Goal: Transaction & Acquisition: Purchase product/service

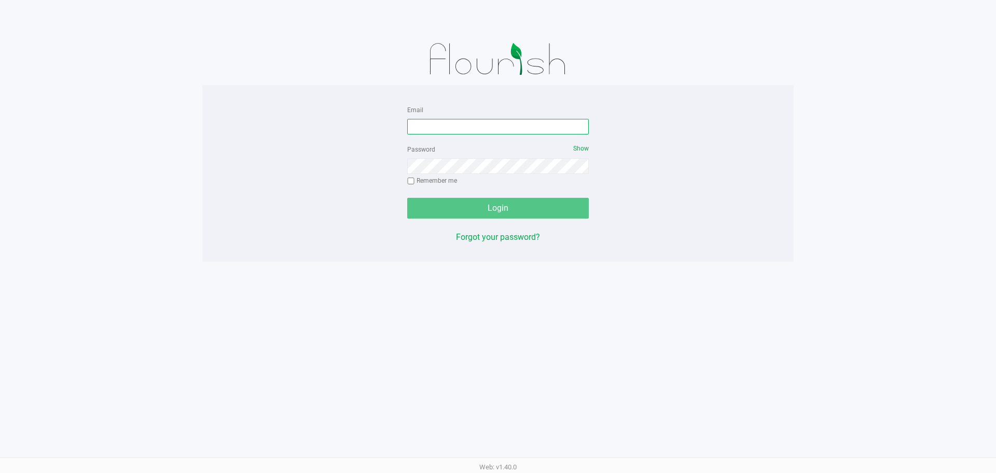
click at [475, 125] on input "Email" at bounding box center [498, 127] width 182 height 16
type input "[EMAIL_ADDRESS][DOMAIN_NAME]"
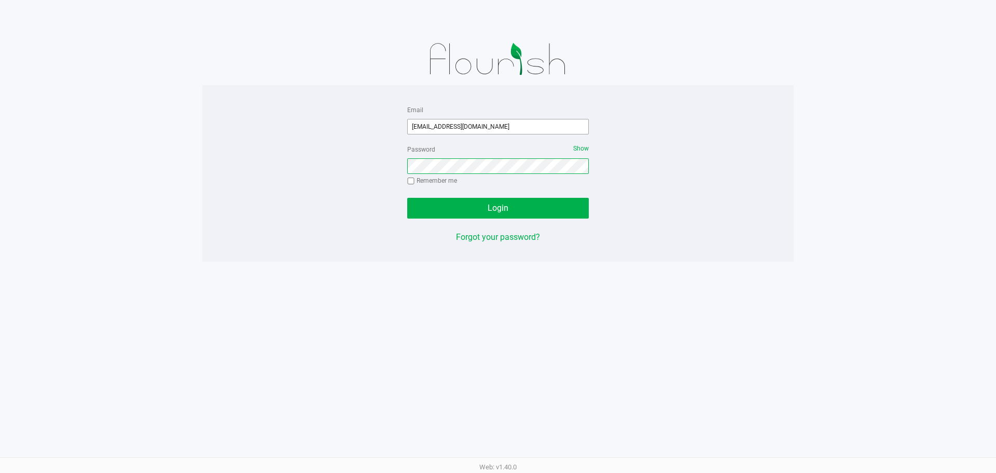
click at [407, 198] on button "Login" at bounding box center [498, 208] width 182 height 21
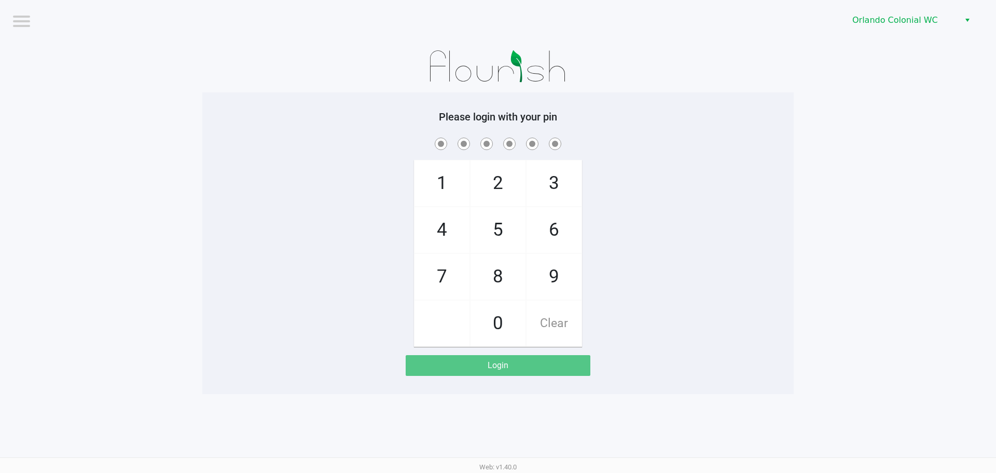
click at [849, 213] on app-pos-login-wrapper "Logout Orlando Colonial WC Please login with your pin 1 4 7 2 5 8 0 3 6 9 Clear…" at bounding box center [498, 197] width 996 height 394
checkbox input "true"
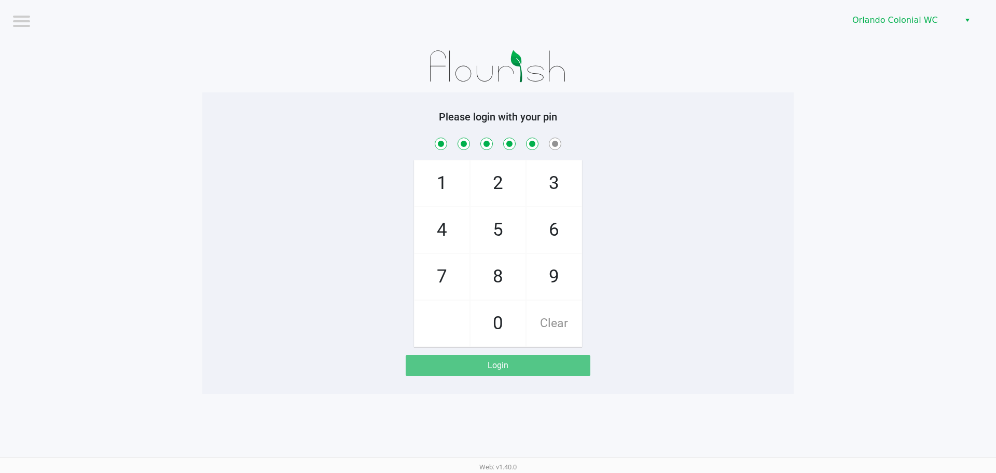
checkbox input "true"
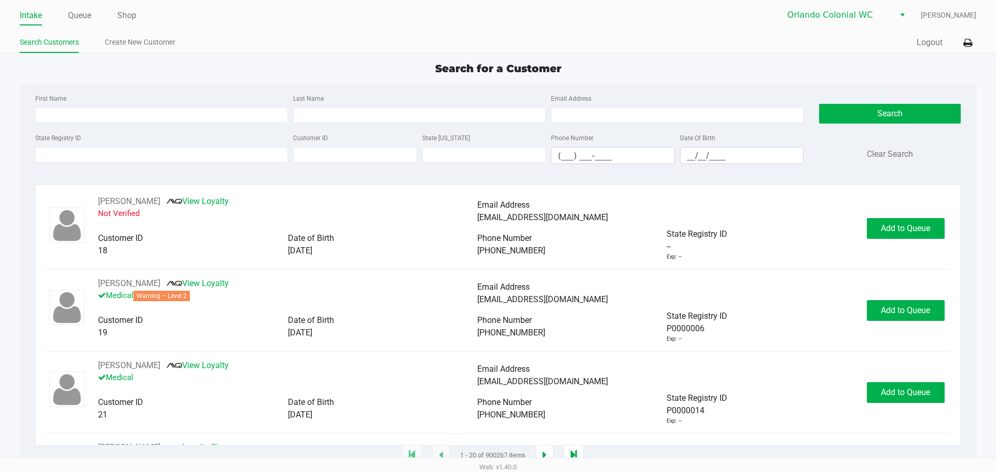
click at [73, 6] on div "Intake Queue Shop" at bounding box center [259, 15] width 478 height 19
click at [77, 18] on link "Queue" at bounding box center [79, 15] width 23 height 15
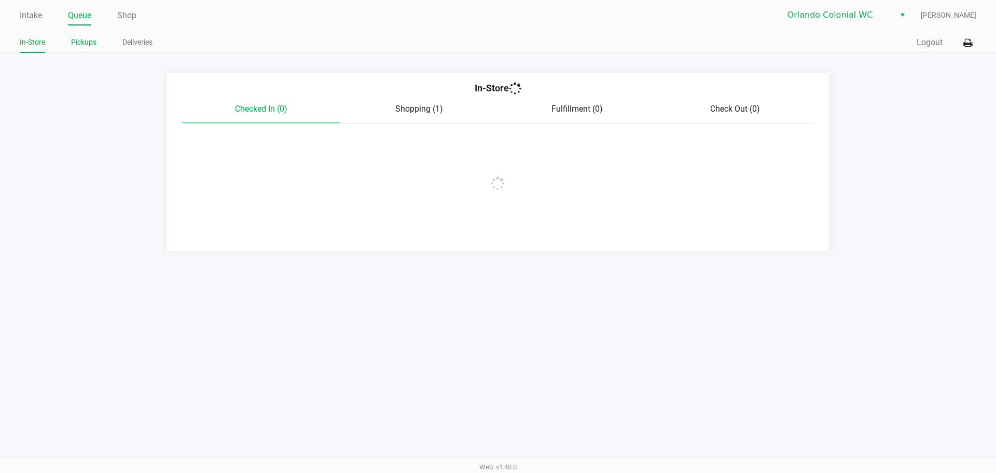
click at [86, 42] on link "Pickups" at bounding box center [83, 42] width 25 height 13
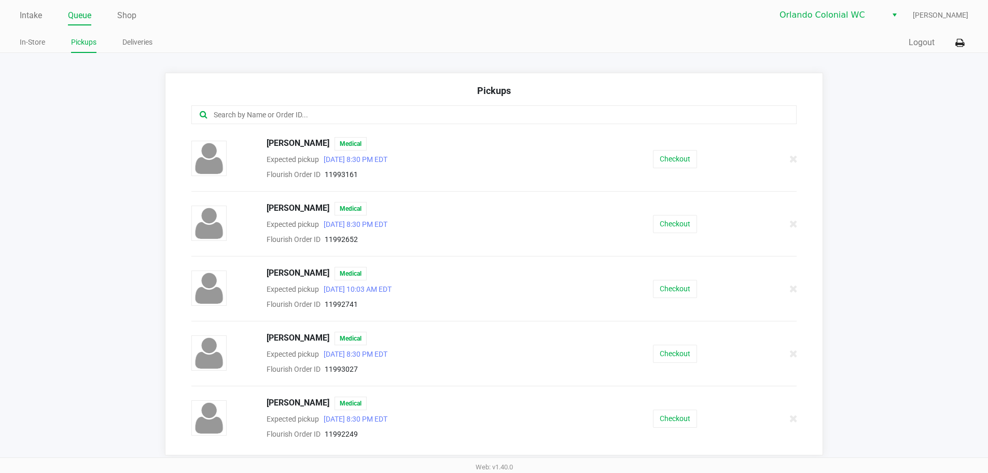
click at [425, 111] on input "text" at bounding box center [478, 115] width 530 height 12
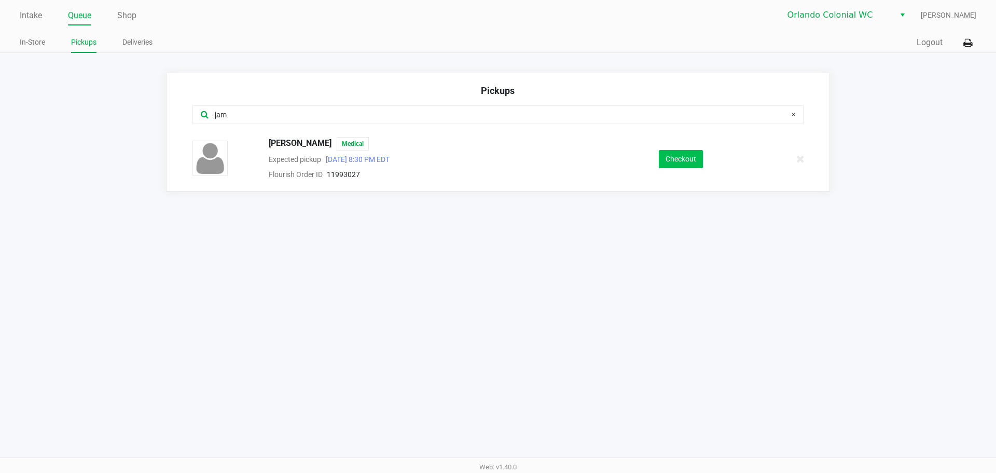
type input "jam"
click at [680, 158] on button "Checkout" at bounding box center [681, 159] width 44 height 18
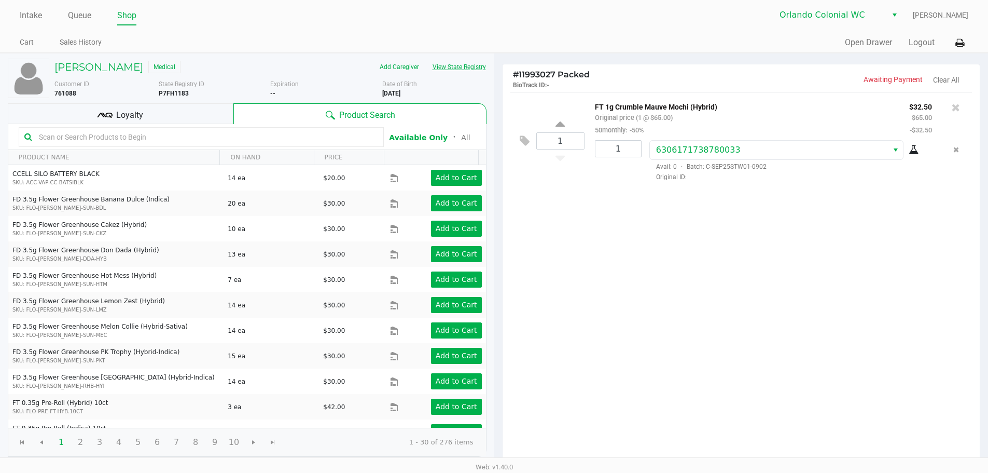
click at [455, 67] on button "View State Registry" at bounding box center [456, 67] width 61 height 17
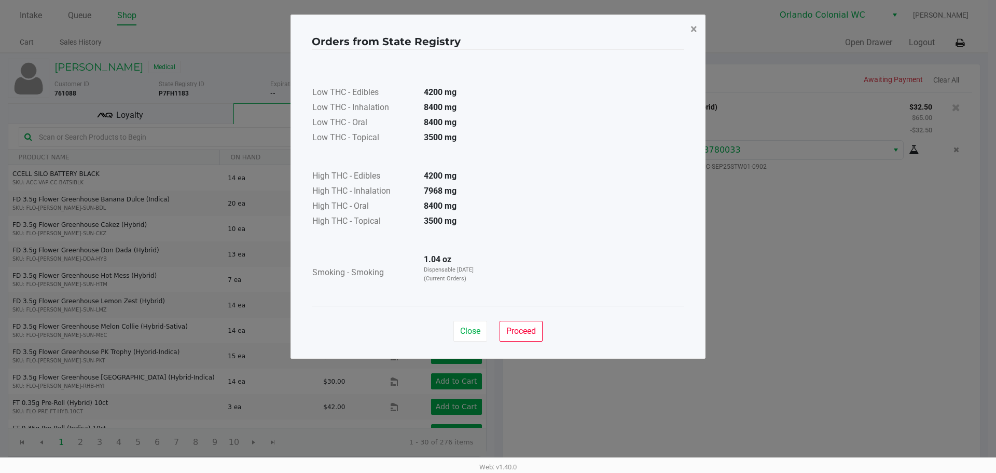
click at [703, 23] on button "×" at bounding box center [693, 29] width 23 height 29
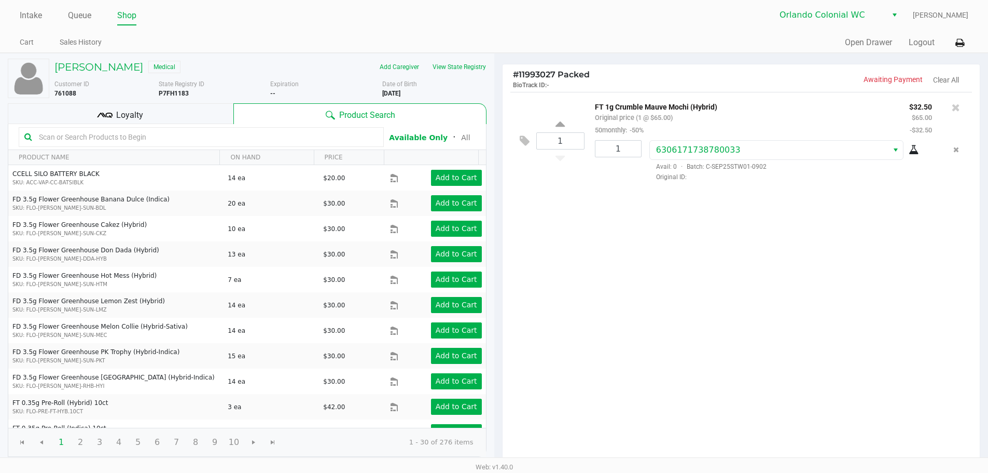
click at [649, 309] on div "1 FT 1g Crumble Mauve Mochi (Hybrid) Original price (1 @ $65.00) 50monthly: -50…" at bounding box center [742, 278] width 478 height 373
click at [116, 135] on input "text" at bounding box center [206, 137] width 343 height 16
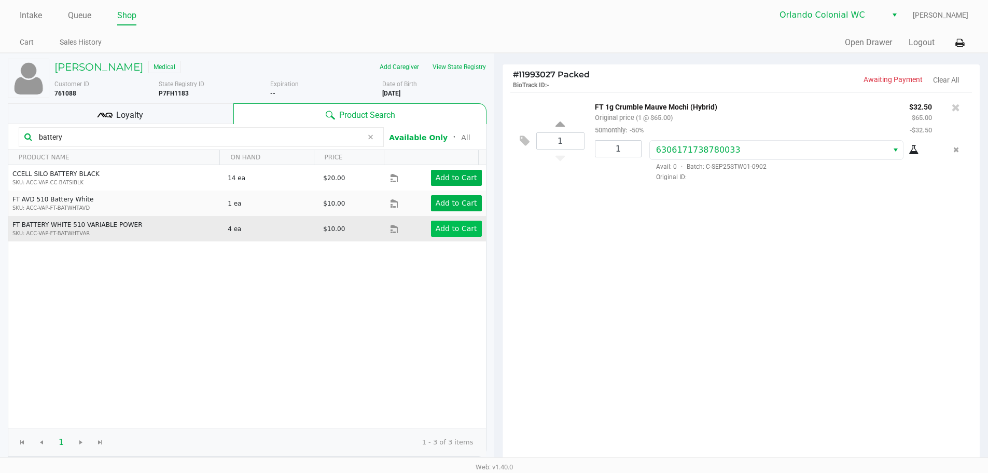
type input "battery"
click at [457, 225] on app-button-loader "Add to Cart" at bounding box center [457, 228] width 42 height 8
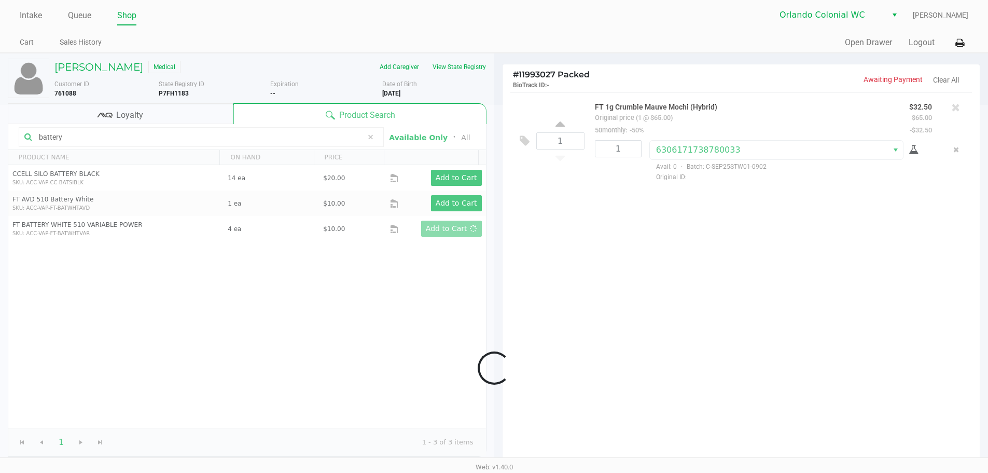
click at [528, 261] on div at bounding box center [494, 368] width 988 height 526
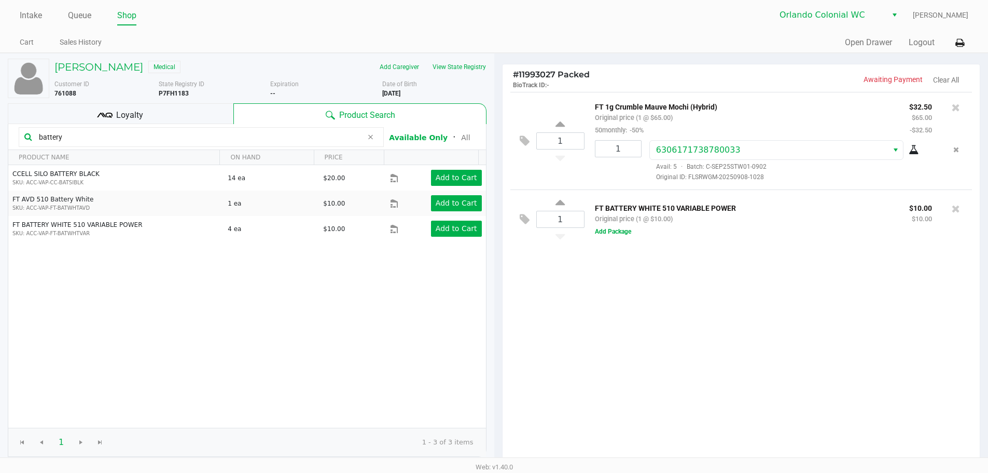
click at [689, 324] on div "1 FT 1g Crumble Mauve Mochi (Hybrid) Original price (1 @ $65.00) 50monthly: -50…" at bounding box center [742, 278] width 478 height 373
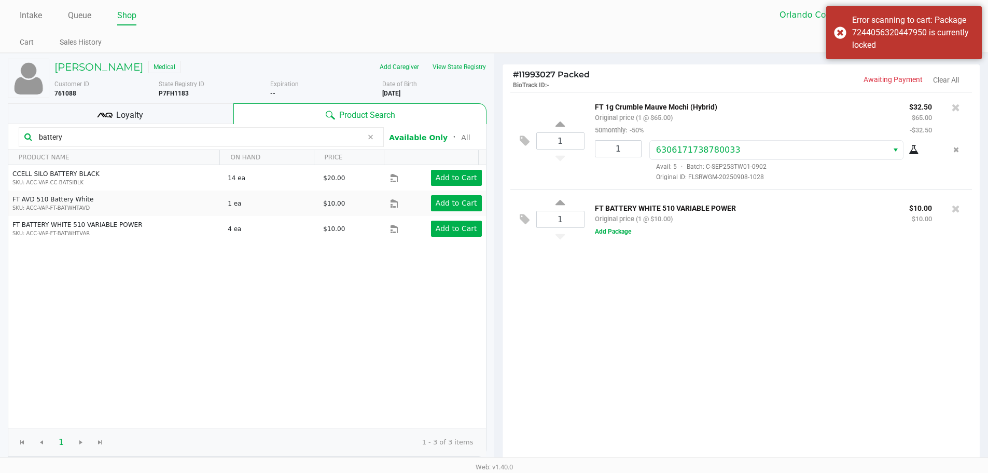
click at [644, 329] on div "1 FT 1g Crumble Mauve Mochi (Hybrid) Original price (1 @ $65.00) 50monthly: -50…" at bounding box center [742, 278] width 478 height 373
click at [628, 231] on button "Add Package" at bounding box center [613, 231] width 36 height 9
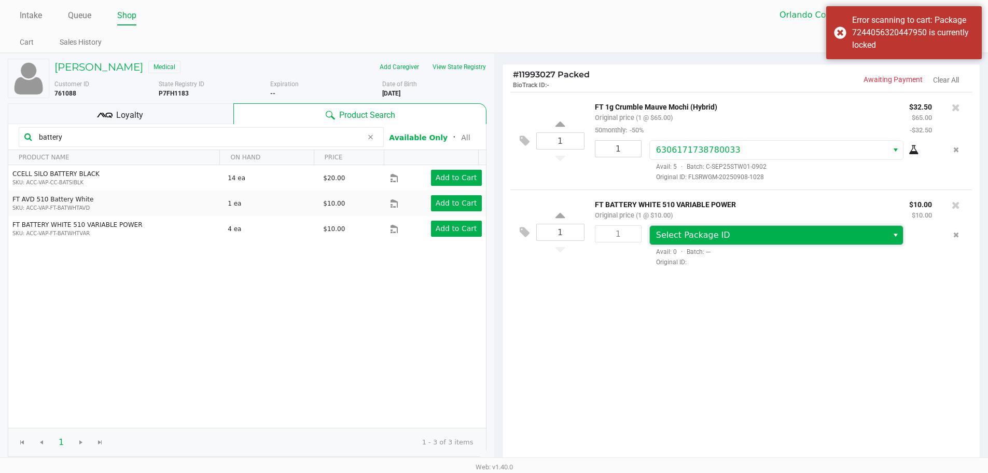
click at [681, 232] on span "Select Package ID" at bounding box center [693, 235] width 74 height 10
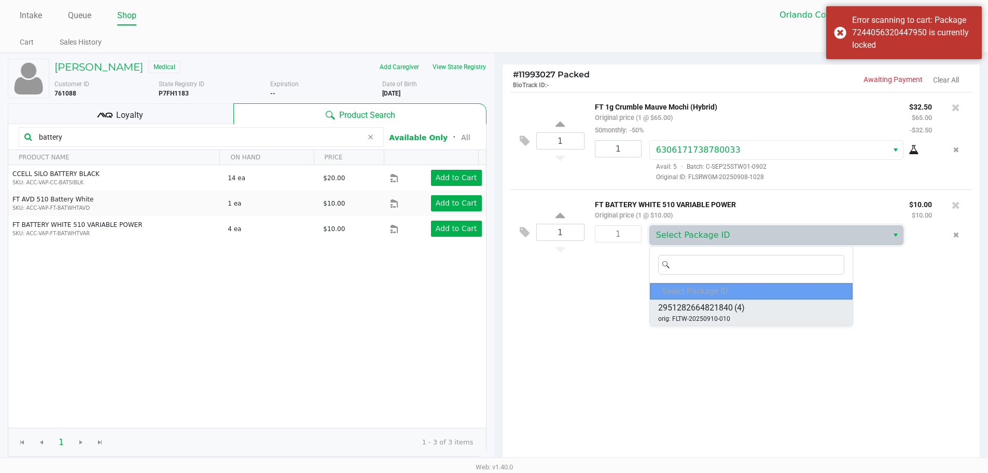
click at [718, 320] on span "orig: FLTW-20250910-010" at bounding box center [694, 318] width 72 height 9
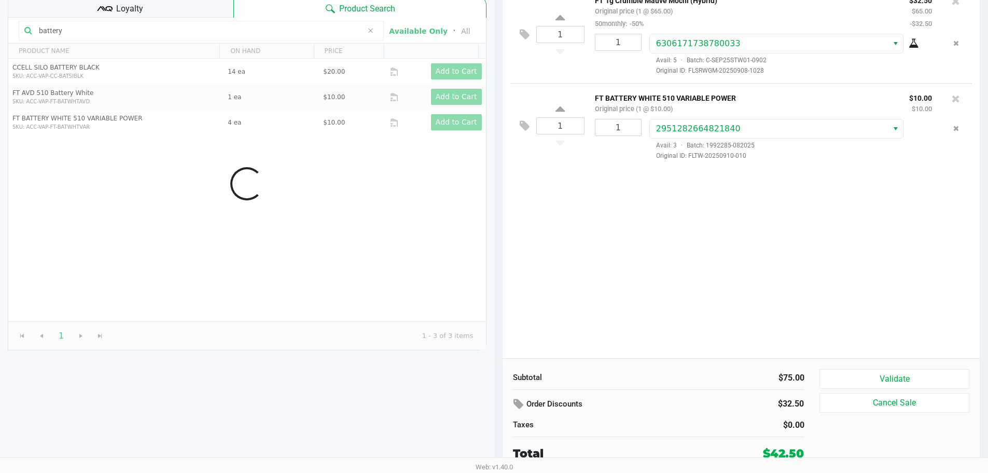
scroll to position [106, 0]
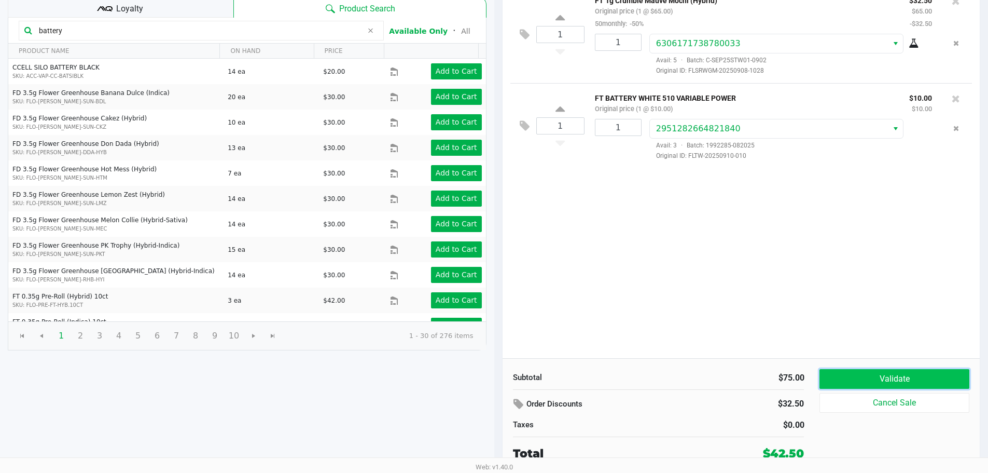
click at [879, 384] on button "Validate" at bounding box center [894, 379] width 149 height 20
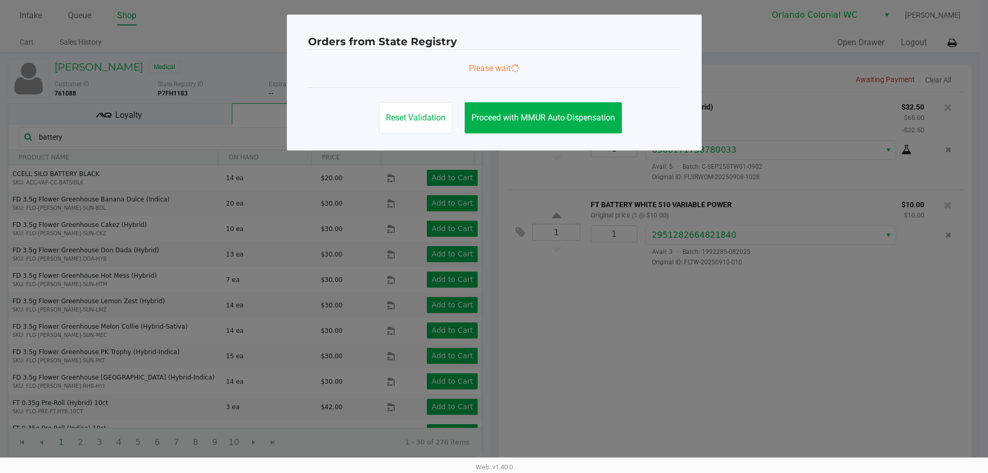
scroll to position [0, 0]
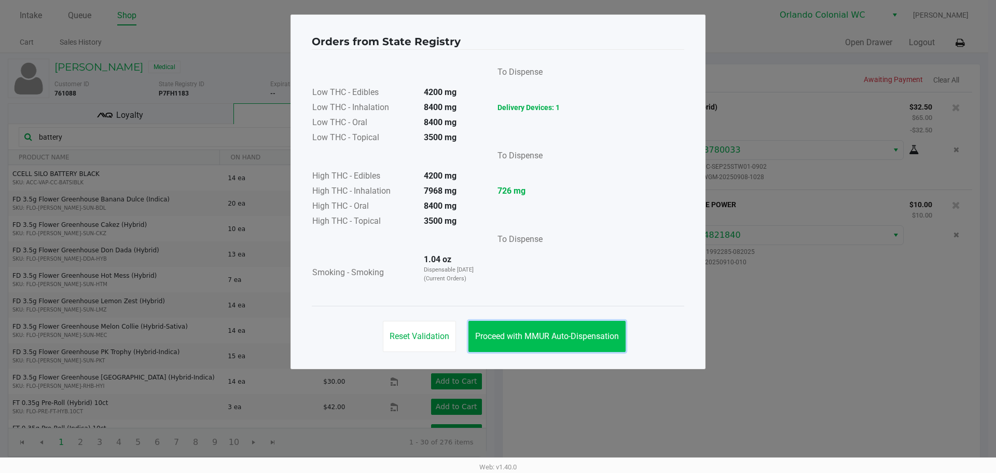
click at [553, 337] on span "Proceed with MMUR Auto-Dispensation" at bounding box center [547, 336] width 144 height 10
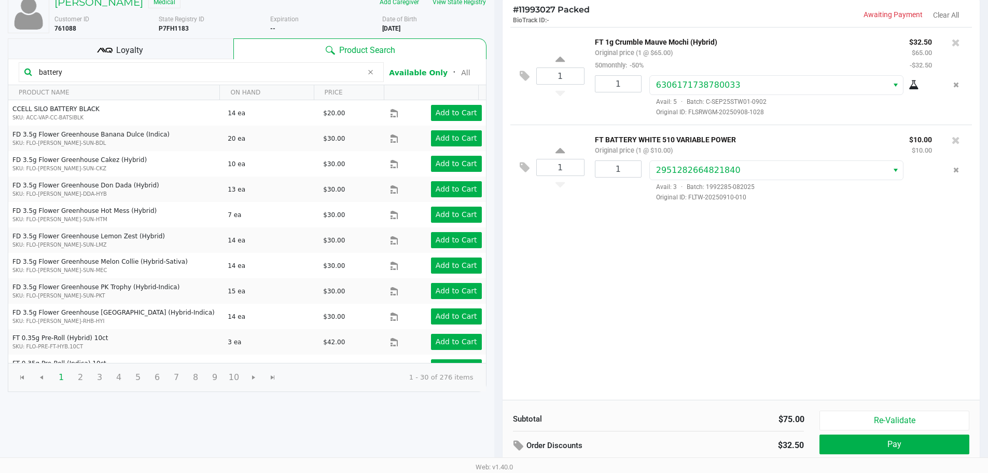
scroll to position [106, 0]
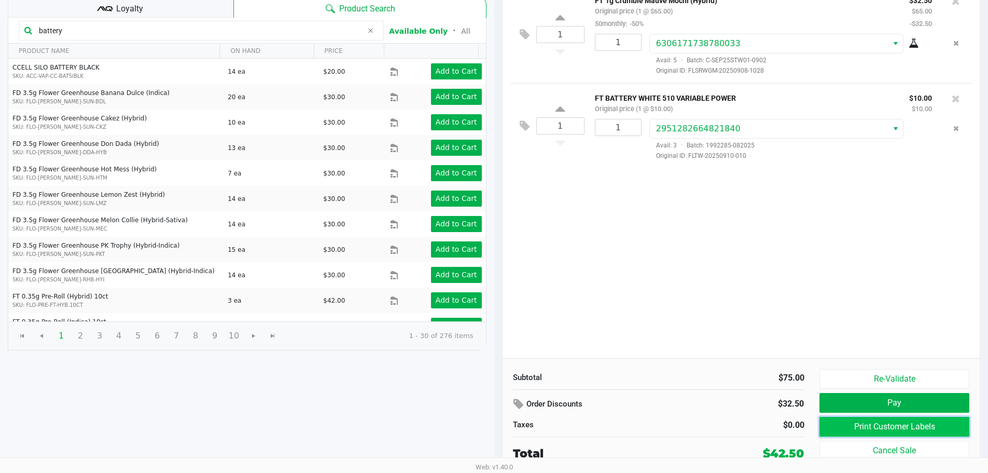
click at [857, 425] on button "Print Customer Labels" at bounding box center [894, 427] width 149 height 20
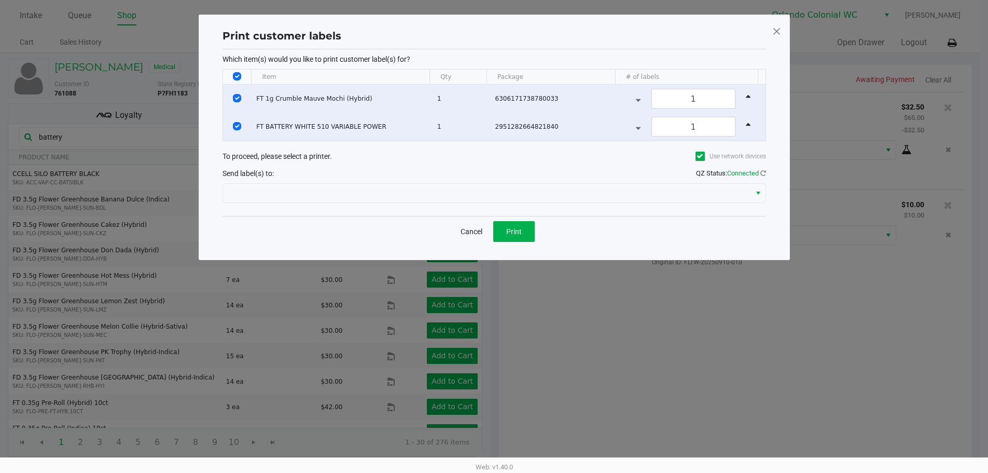
scroll to position [0, 0]
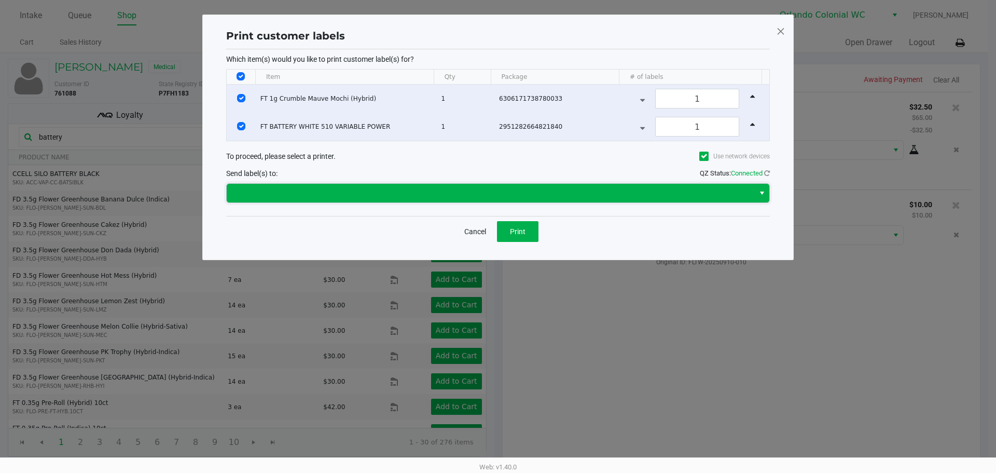
click at [486, 190] on span at bounding box center [490, 193] width 515 height 12
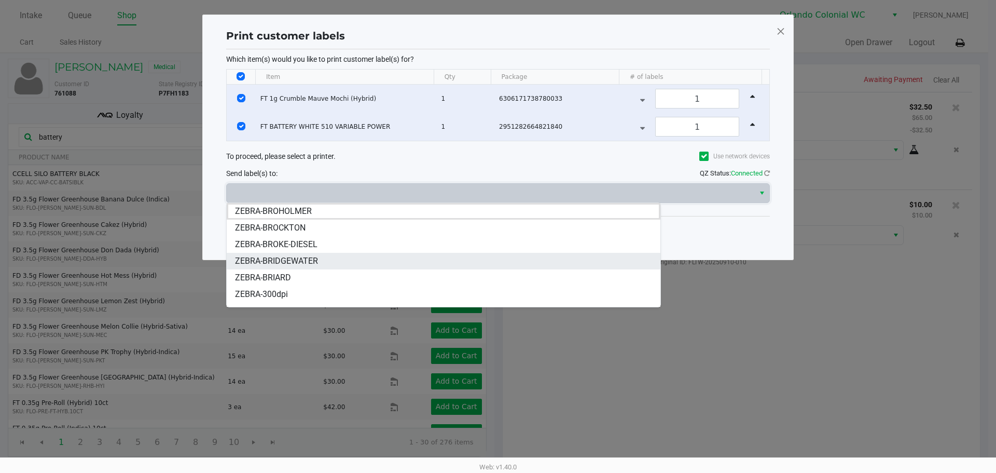
click at [304, 264] on span "ZEBRA-BRIDGEWATER" at bounding box center [276, 261] width 83 height 12
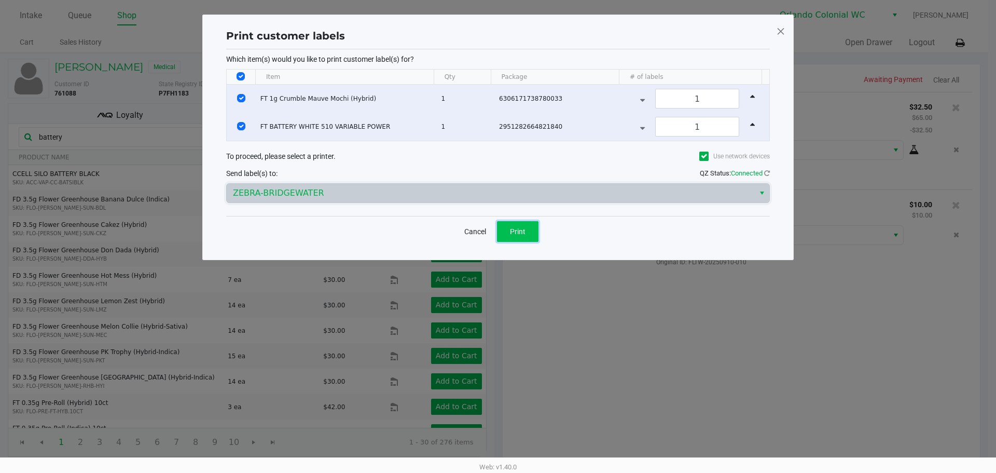
click at [516, 224] on button "Print" at bounding box center [518, 231] width 42 height 21
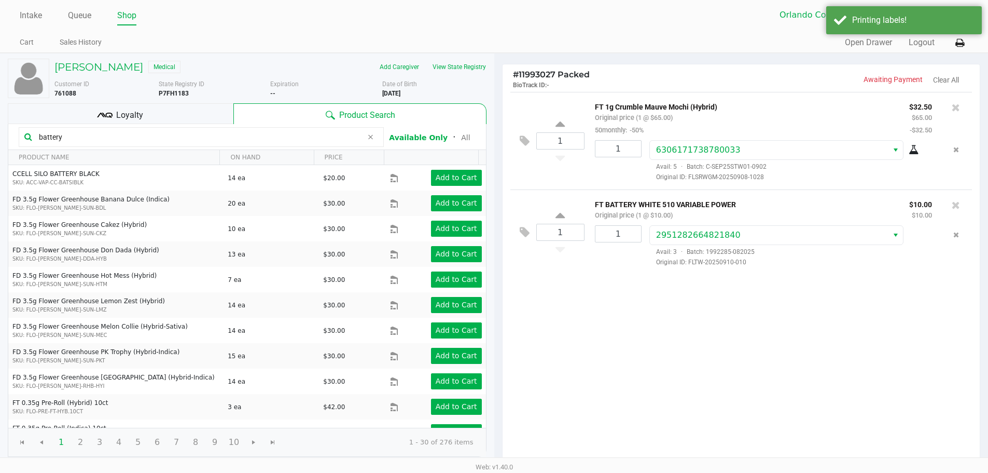
click at [778, 29] on div "Intake Queue Shop Orlando Colonial [PERSON_NAME] [PERSON_NAME] Cart Sales Histo…" at bounding box center [494, 26] width 988 height 53
click at [957, 46] on icon at bounding box center [960, 42] width 9 height 7
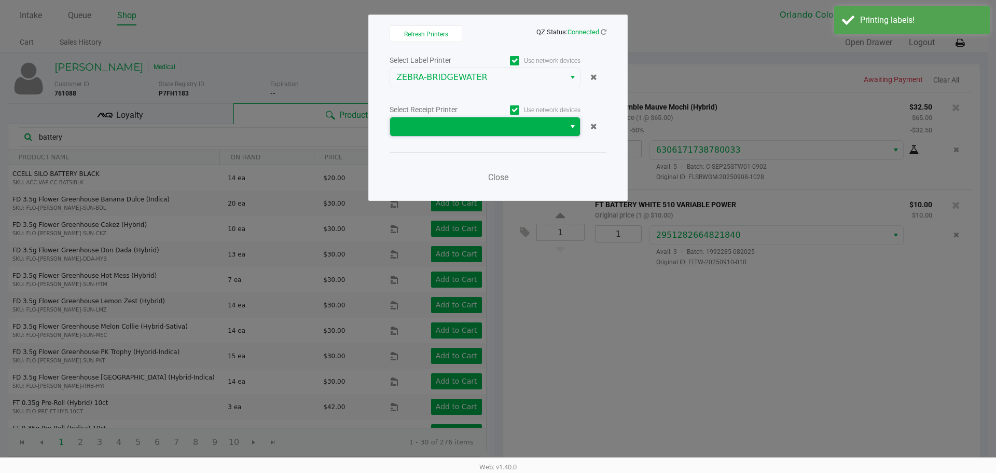
click at [452, 118] on span at bounding box center [477, 126] width 175 height 19
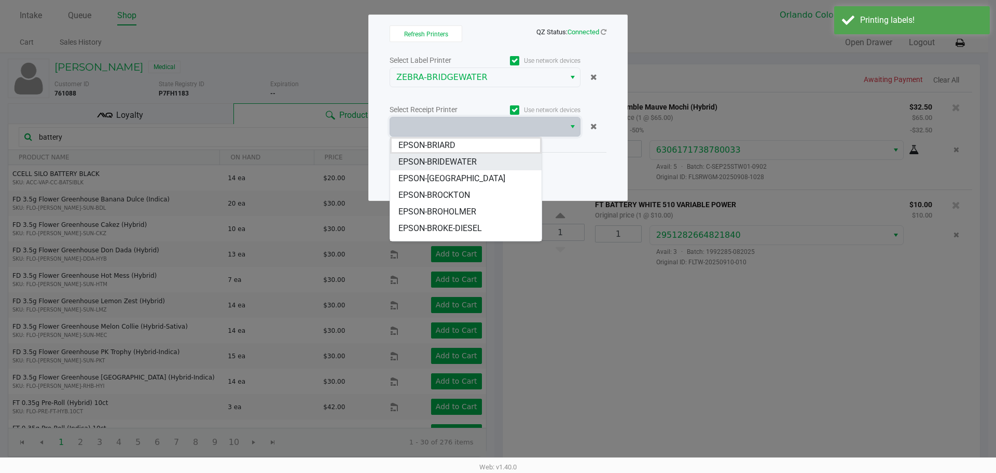
click at [488, 166] on li "EPSON-BRIDEWATER" at bounding box center [466, 162] width 152 height 17
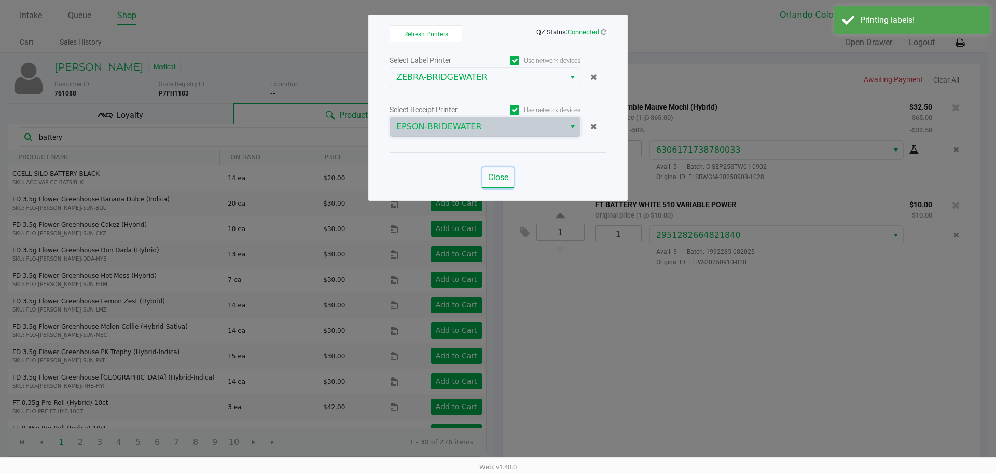
click at [489, 178] on span "Close" at bounding box center [498, 177] width 20 height 10
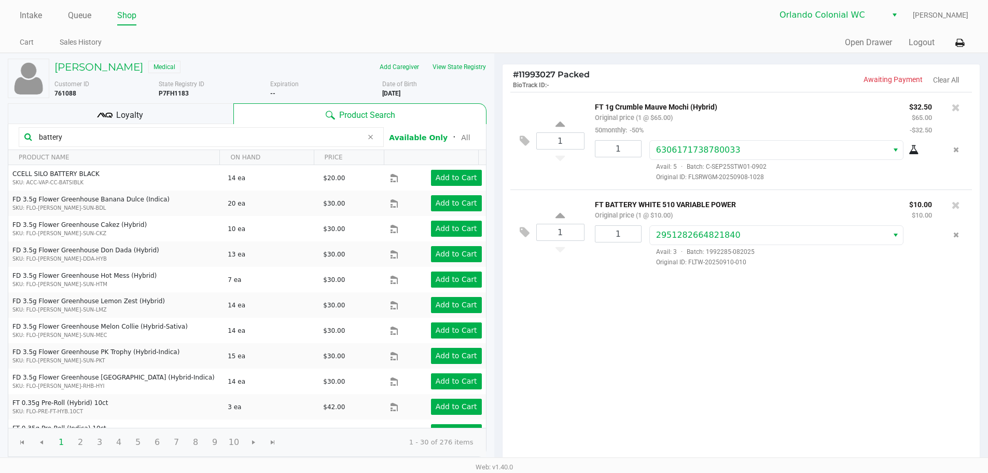
click at [151, 111] on div "Loyalty" at bounding box center [121, 113] width 226 height 21
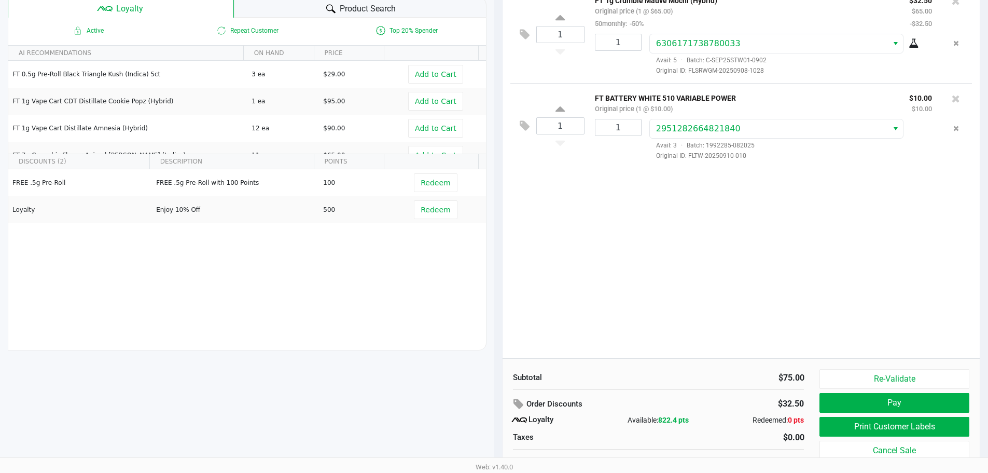
scroll to position [119, 0]
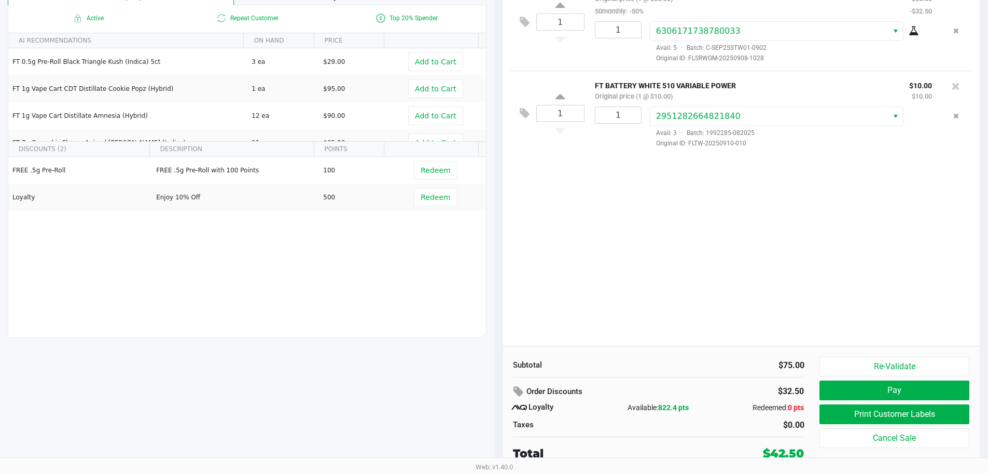
click at [947, 395] on button "Pay" at bounding box center [894, 390] width 149 height 20
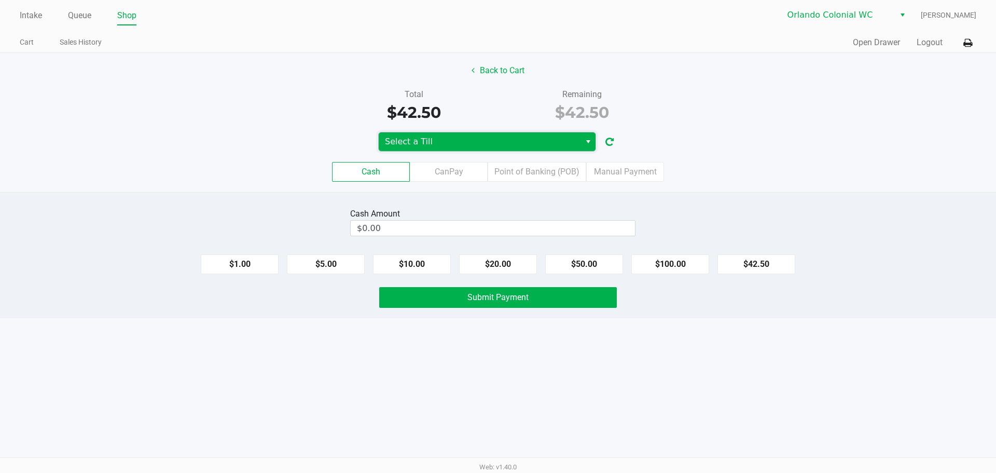
click at [492, 140] on span "Select a Till" at bounding box center [479, 141] width 189 height 12
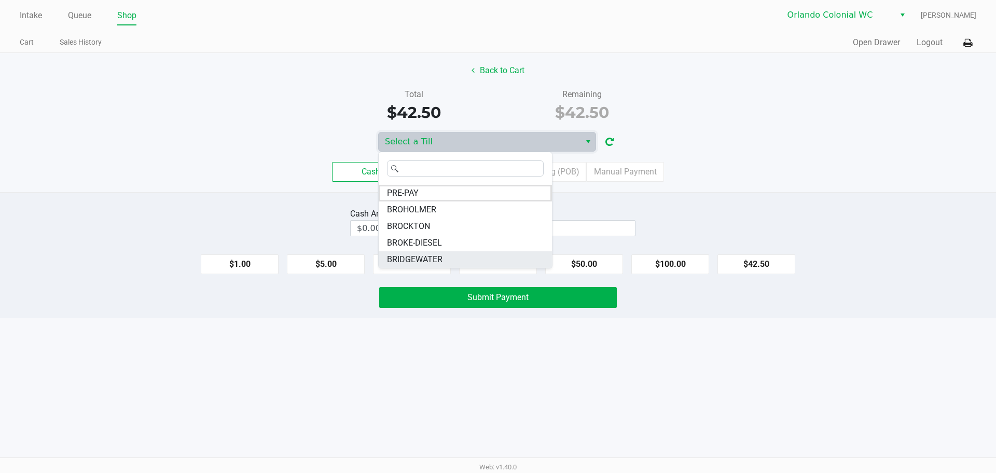
click at [450, 257] on li "BRIDGEWATER" at bounding box center [465, 259] width 173 height 17
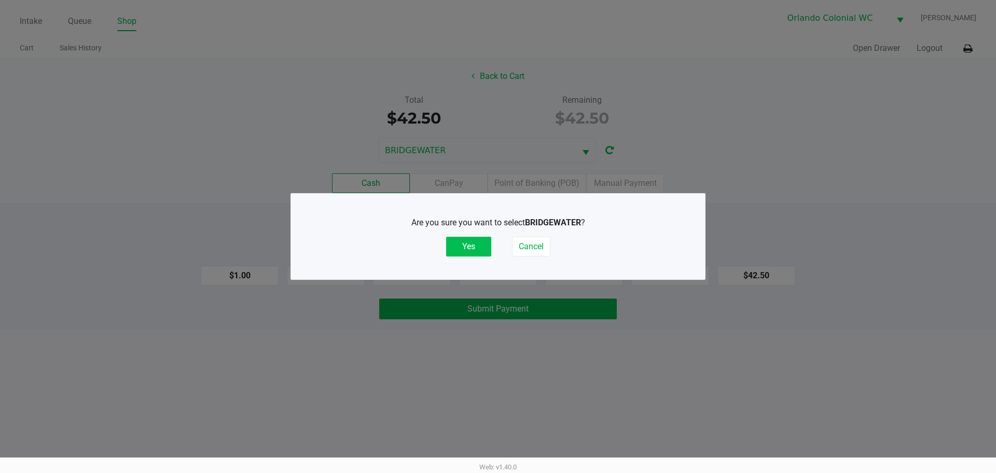
click at [479, 237] on button "Yes" at bounding box center [468, 247] width 45 height 20
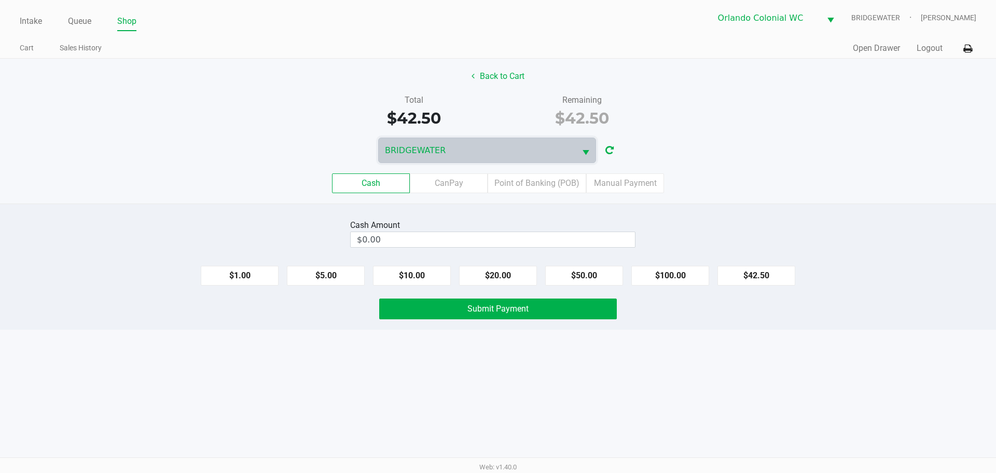
click at [554, 172] on div "Cash CanPay Point of Banking (POB) Manual Payment" at bounding box center [498, 183] width 1012 height 40
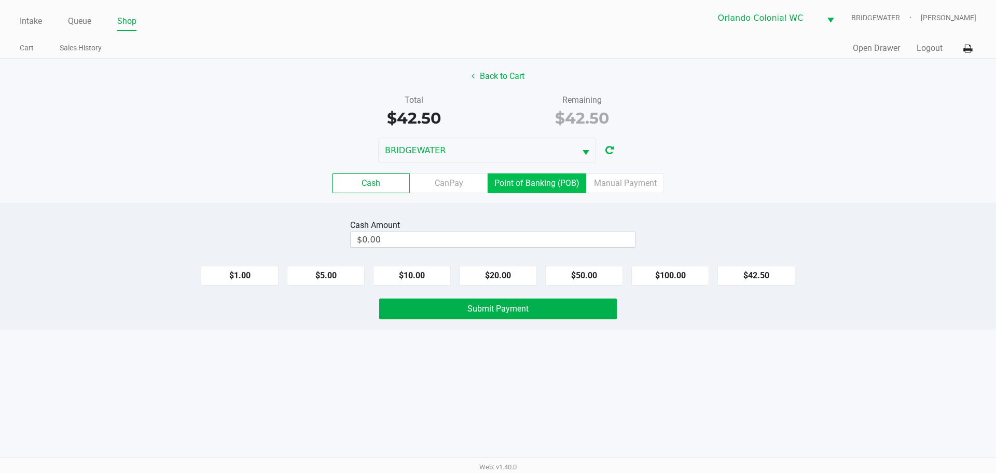
click at [556, 185] on label "Point of Banking (POB)" at bounding box center [537, 183] width 99 height 20
click at [0, 0] on 7 "Point of Banking (POB)" at bounding box center [0, 0] width 0 height 0
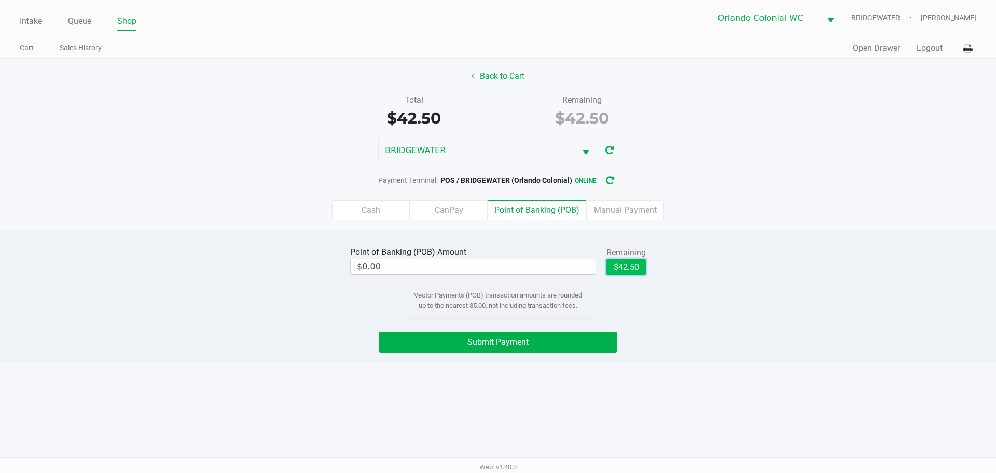
click at [638, 264] on button "$42.50" at bounding box center [626, 267] width 39 height 16
type input "$42.50"
click at [501, 335] on button "Submit Payment" at bounding box center [498, 342] width 238 height 21
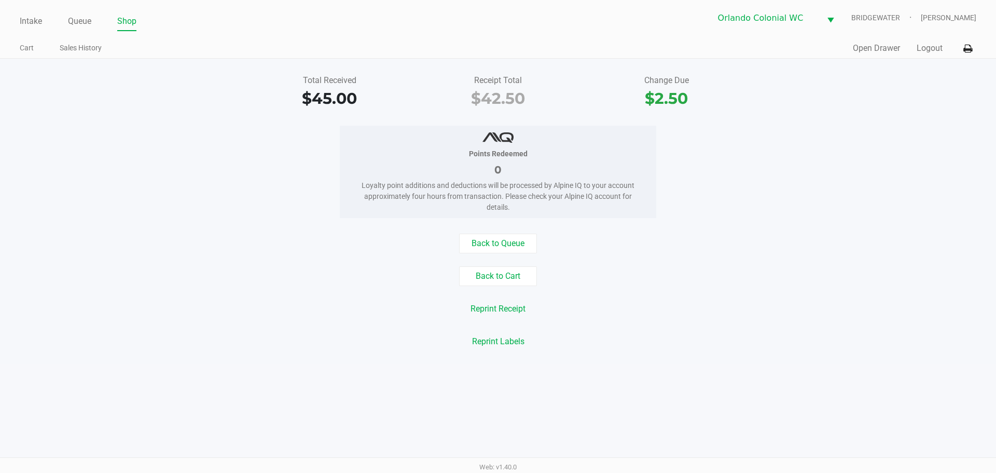
click at [476, 276] on button "Back to Cart" at bounding box center [498, 276] width 78 height 20
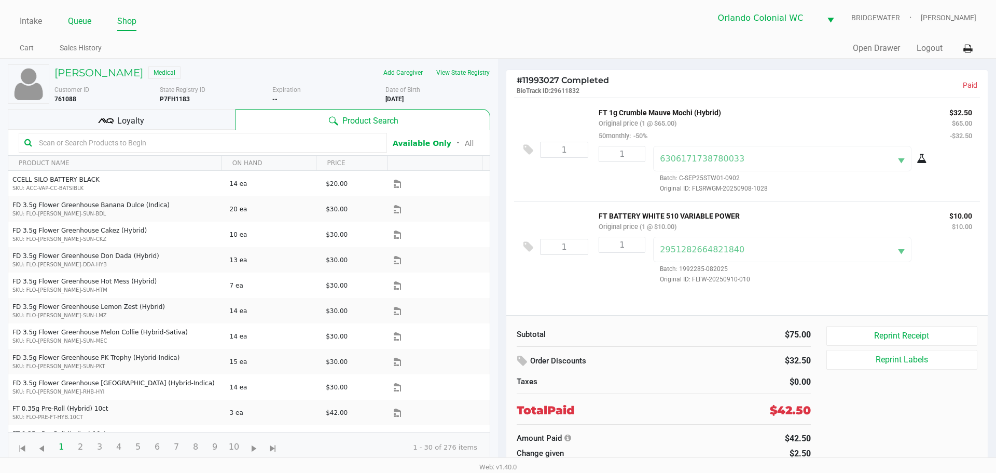
click at [72, 22] on link "Queue" at bounding box center [79, 21] width 23 height 15
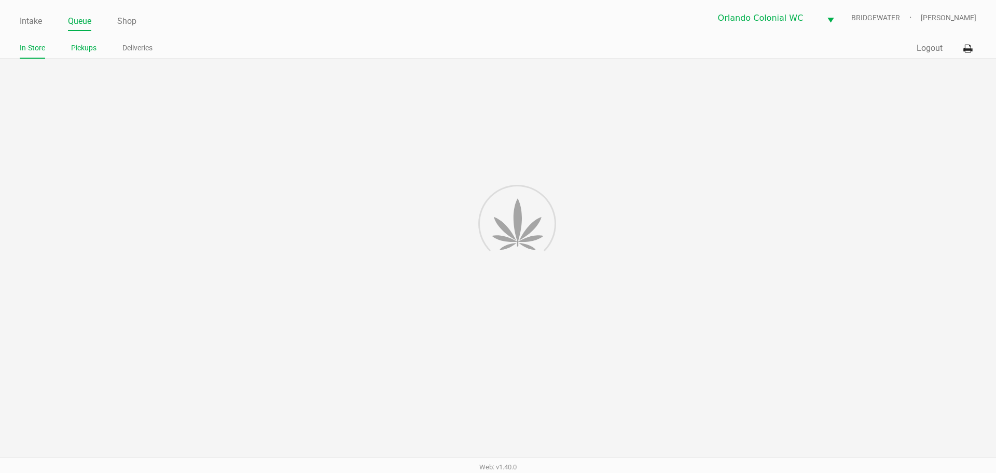
click at [84, 48] on link "Pickups" at bounding box center [83, 48] width 25 height 13
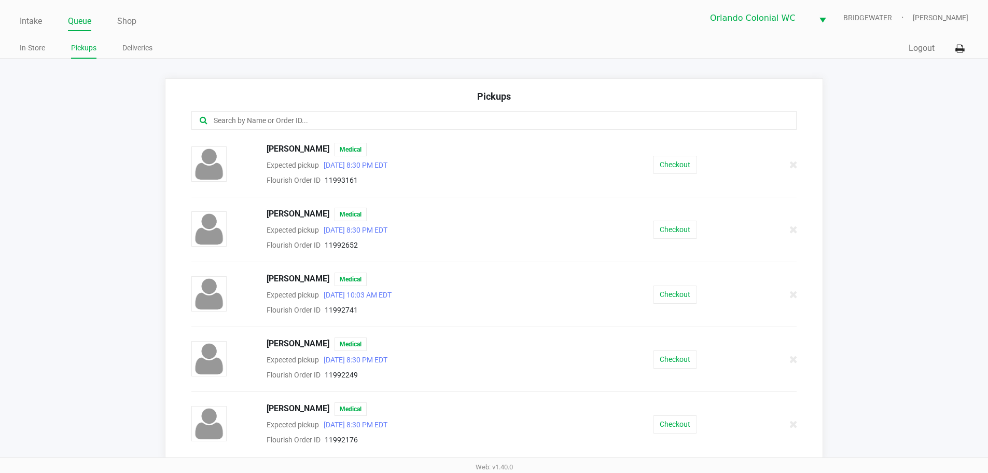
click at [250, 116] on input "text" at bounding box center [478, 121] width 530 height 12
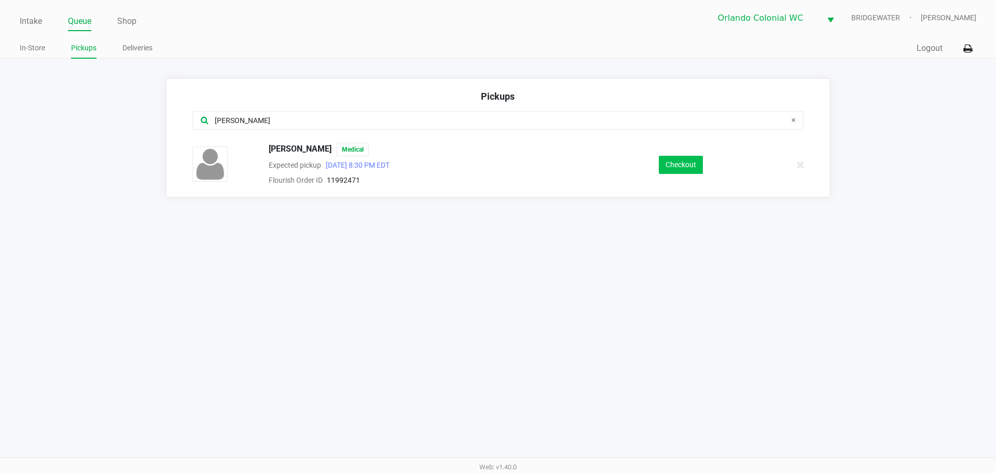
type input "[PERSON_NAME]"
click at [667, 156] on button "Checkout" at bounding box center [681, 165] width 44 height 18
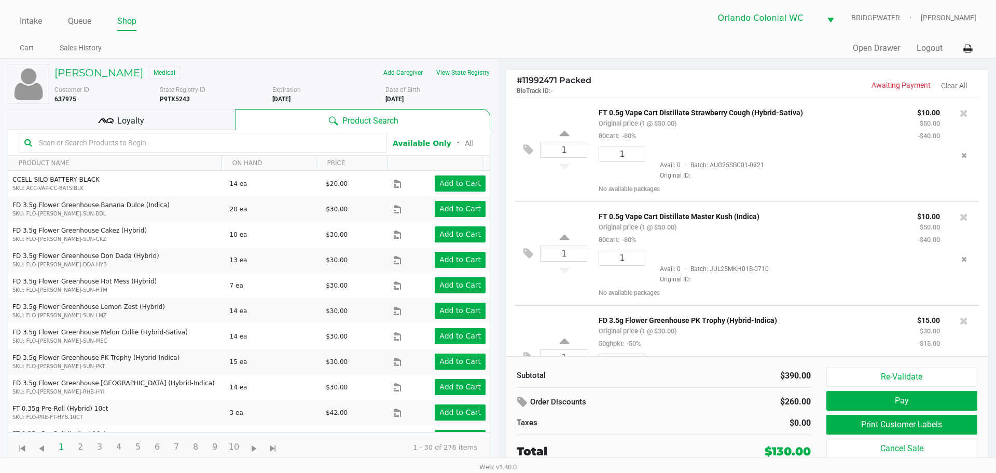
click at [147, 106] on div "[PERSON_NAME] Medical Add Caregiver View State Registry Customer ID 637975 Stat…" at bounding box center [249, 263] width 483 height 408
click at [150, 115] on div "Loyalty" at bounding box center [122, 119] width 228 height 21
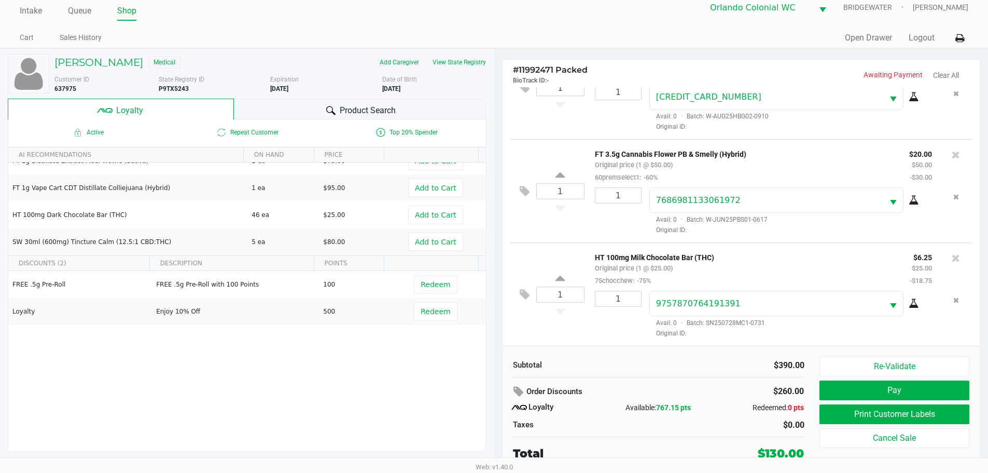
scroll to position [676, 0]
click at [863, 416] on button "Print Customer Labels" at bounding box center [894, 414] width 149 height 20
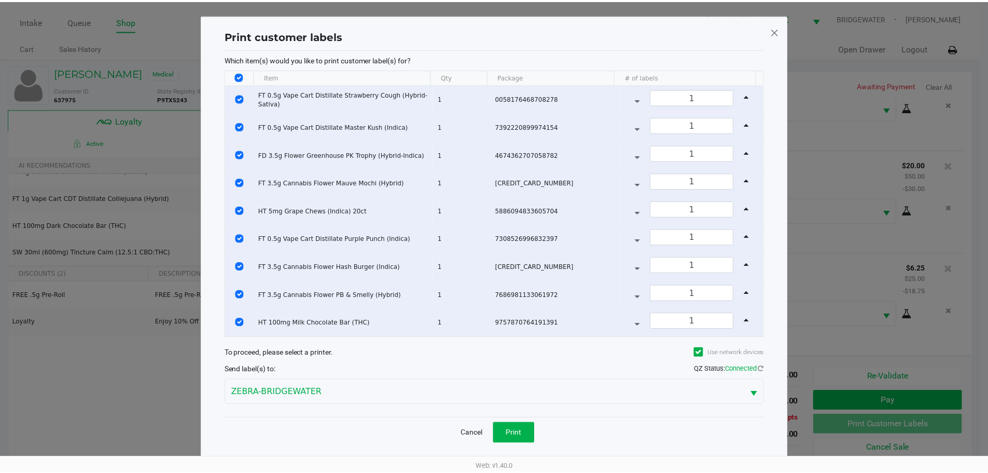
scroll to position [3, 0]
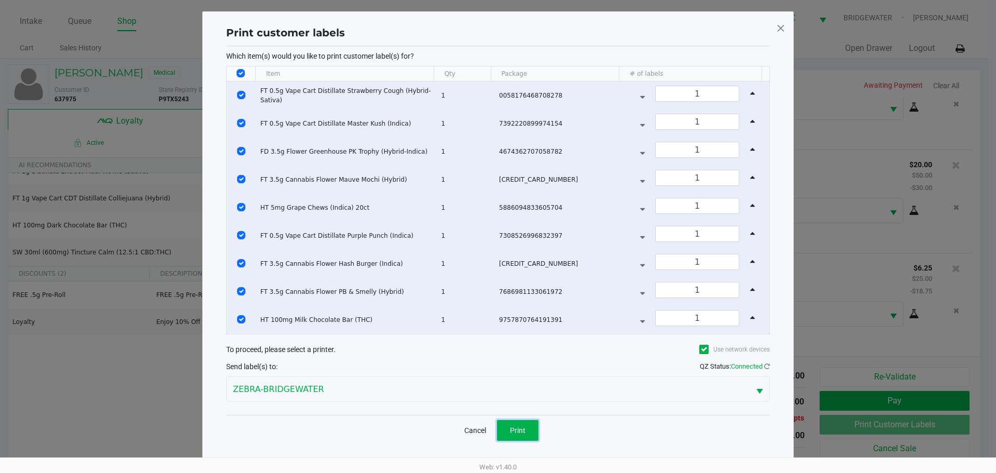
click at [511, 431] on button "Print" at bounding box center [518, 430] width 42 height 21
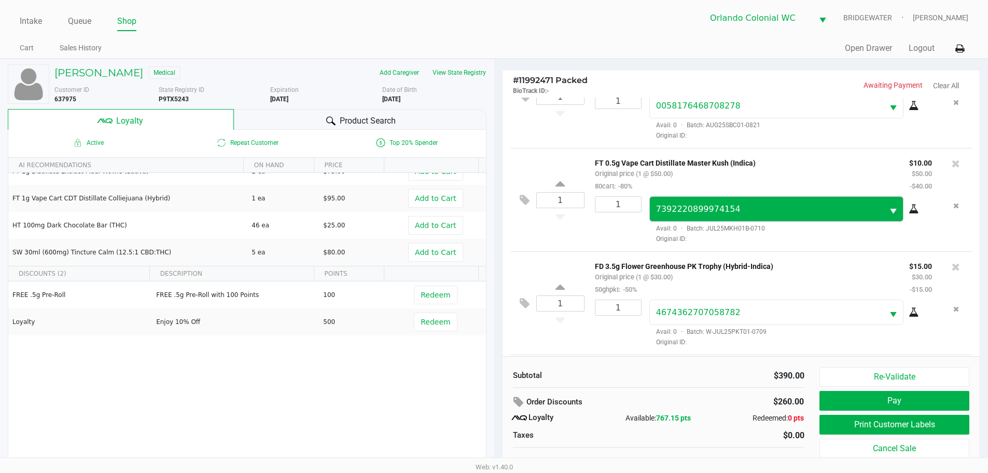
scroll to position [0, 0]
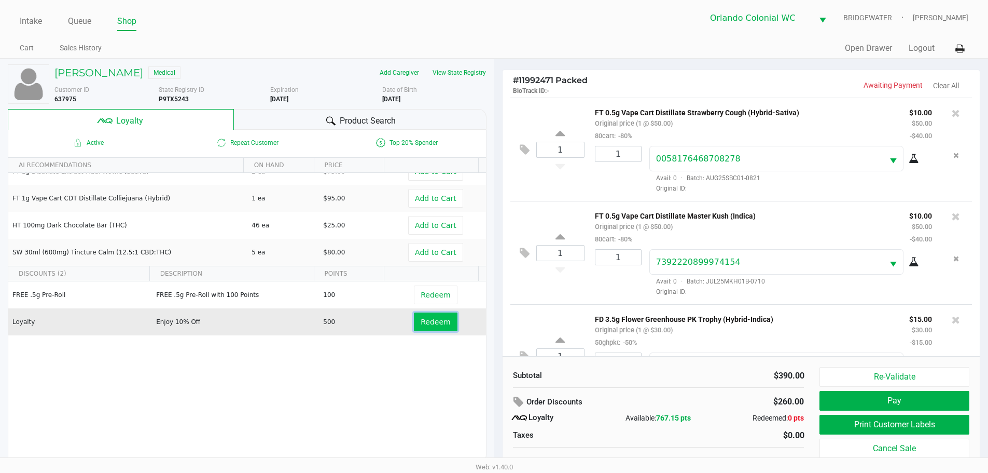
click at [433, 326] on span "Redeem" at bounding box center [436, 322] width 30 height 8
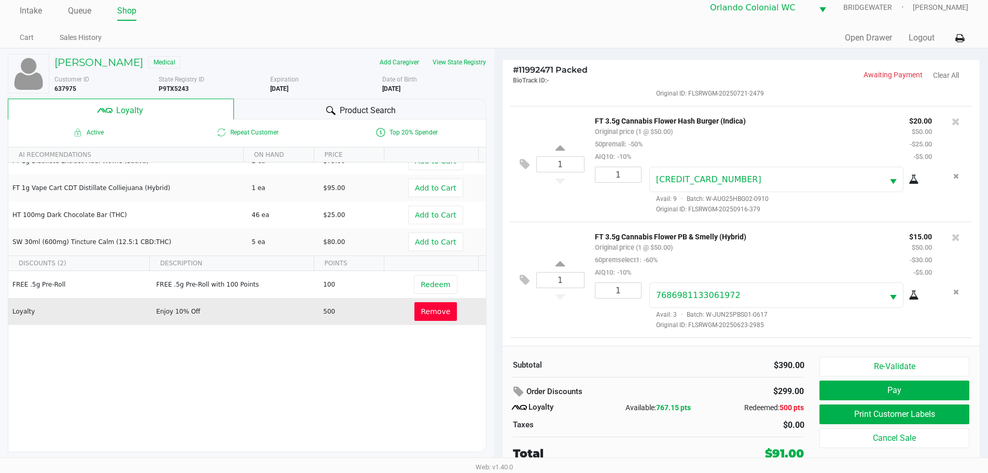
scroll to position [788, 0]
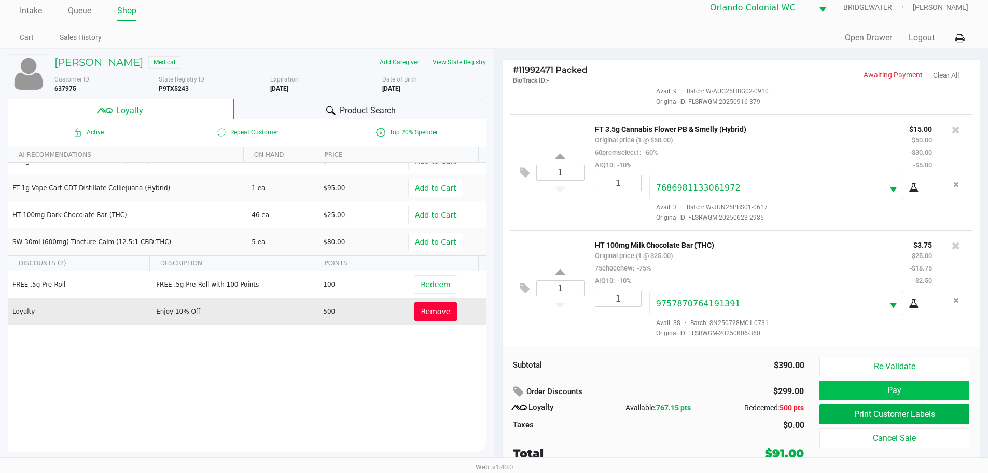
click at [939, 393] on button "Pay" at bounding box center [894, 390] width 149 height 20
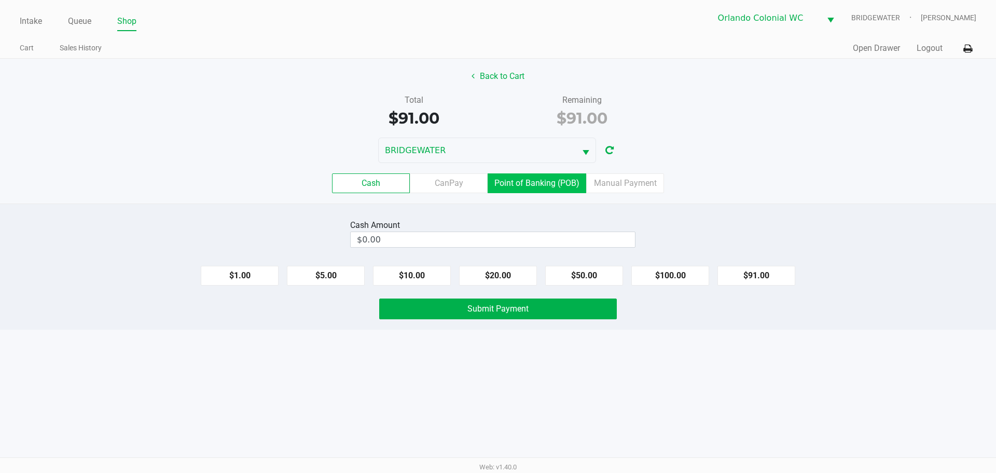
click at [534, 190] on label "Point of Banking (POB)" at bounding box center [537, 183] width 99 height 20
click at [0, 0] on 7 "Point of Banking (POB)" at bounding box center [0, 0] width 0 height 0
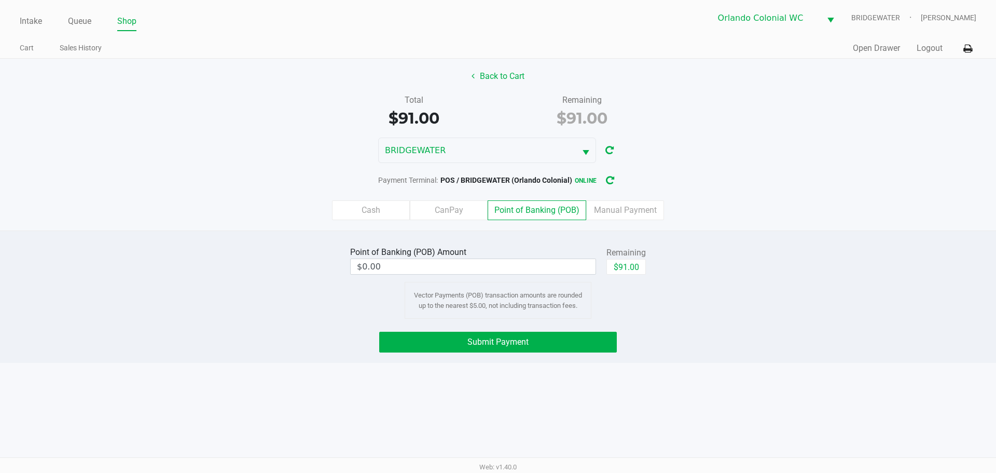
click at [624, 270] on button "$91.00" at bounding box center [626, 267] width 39 height 16
type input "$91.00"
click at [493, 342] on span "Submit Payment" at bounding box center [497, 342] width 61 height 10
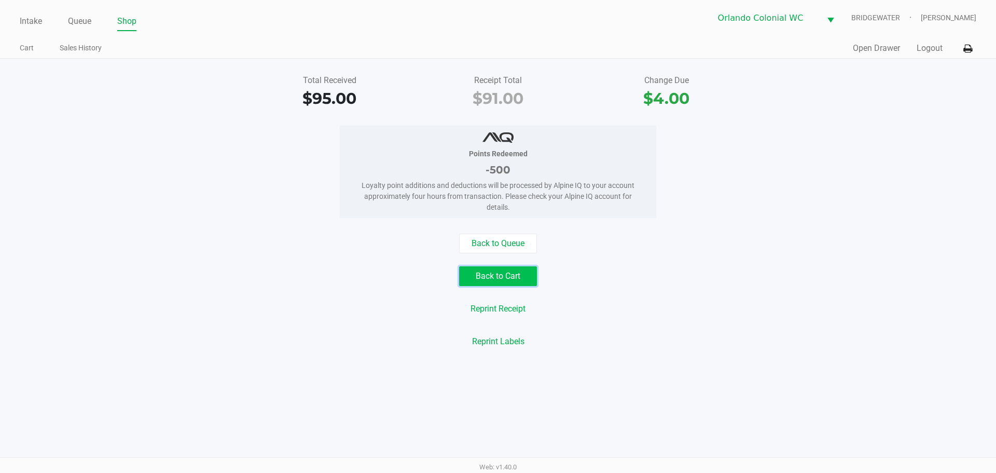
click at [530, 280] on button "Back to Cart" at bounding box center [498, 276] width 78 height 20
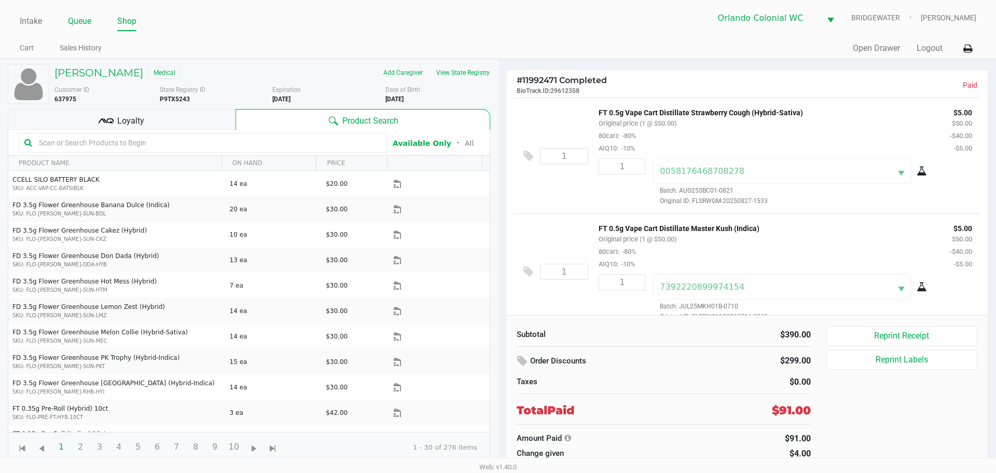
click at [87, 20] on link "Queue" at bounding box center [79, 21] width 23 height 15
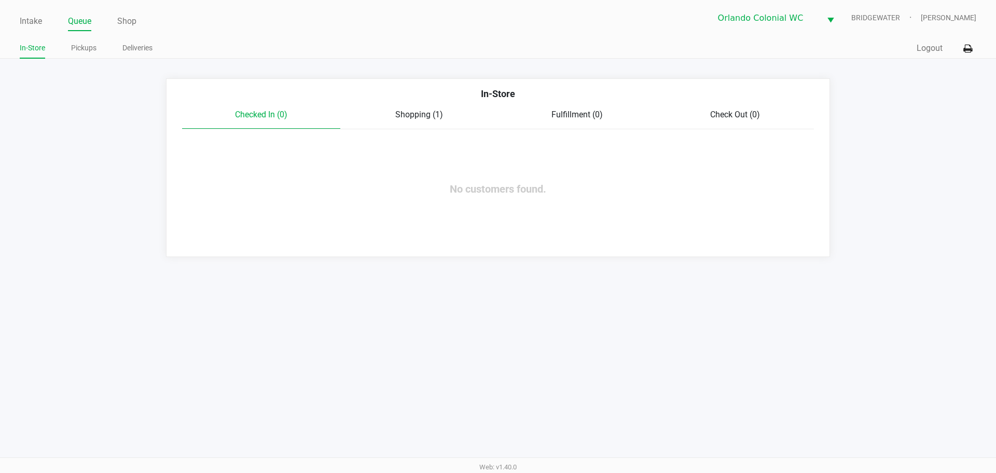
click at [455, 113] on div "Shopping (1)" at bounding box center [419, 114] width 158 height 12
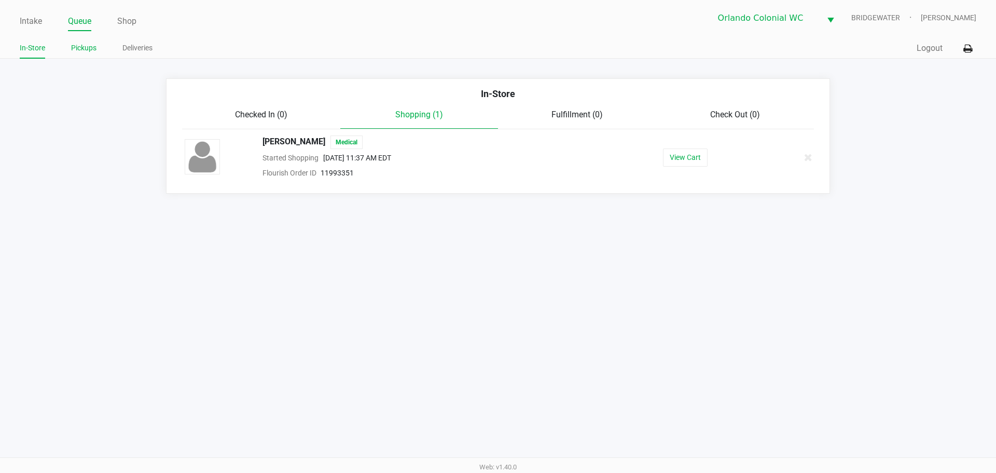
click at [87, 53] on link "Pickups" at bounding box center [83, 48] width 25 height 13
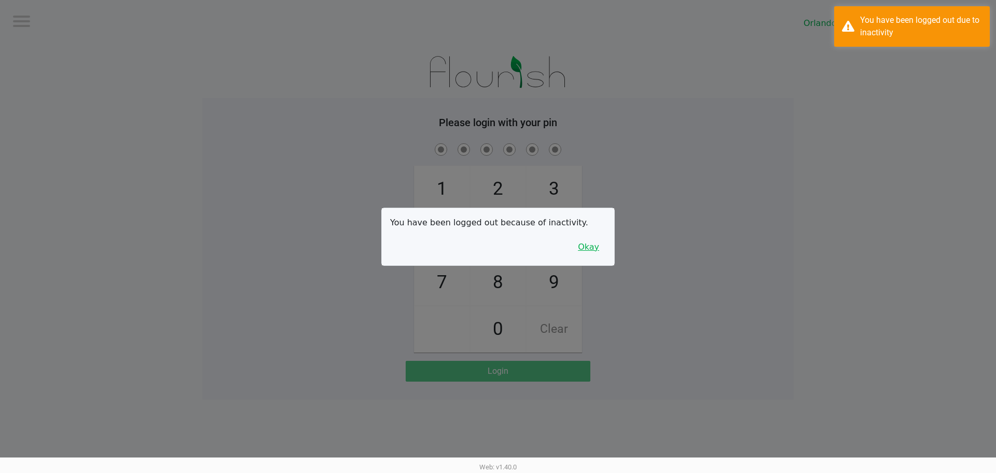
click at [588, 241] on button "Okay" at bounding box center [588, 247] width 35 height 20
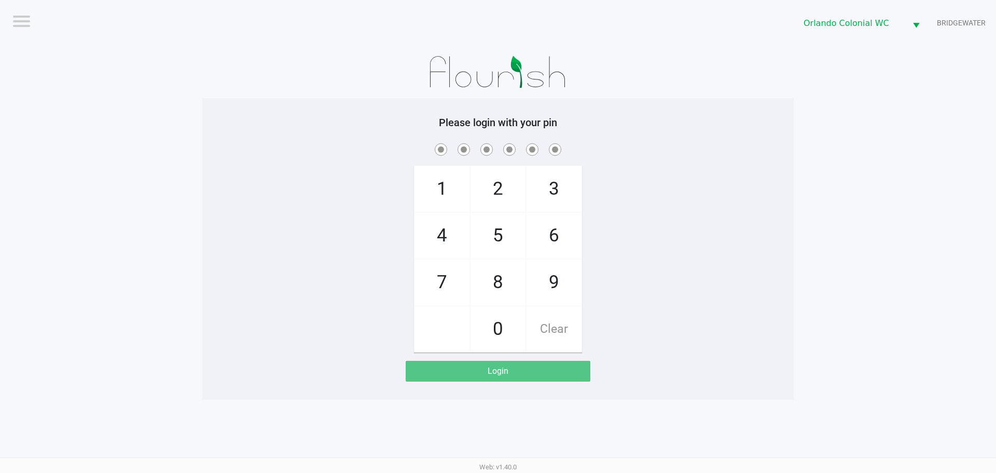
drag, startPoint x: 632, startPoint y: 205, endPoint x: 399, endPoint y: 170, distance: 235.7
click at [629, 204] on div "1 4 7 2 5 8 0 3 6 9 Clear" at bounding box center [497, 246] width 591 height 211
checkbox input "true"
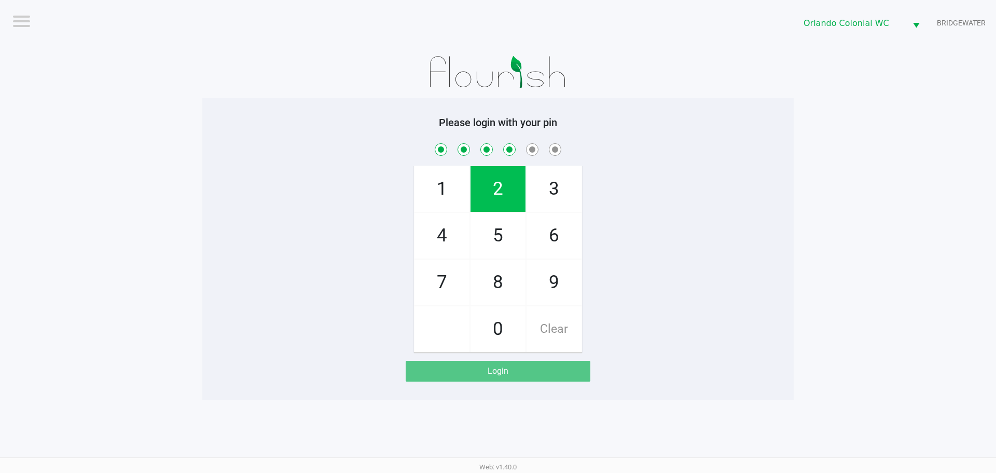
checkbox input "true"
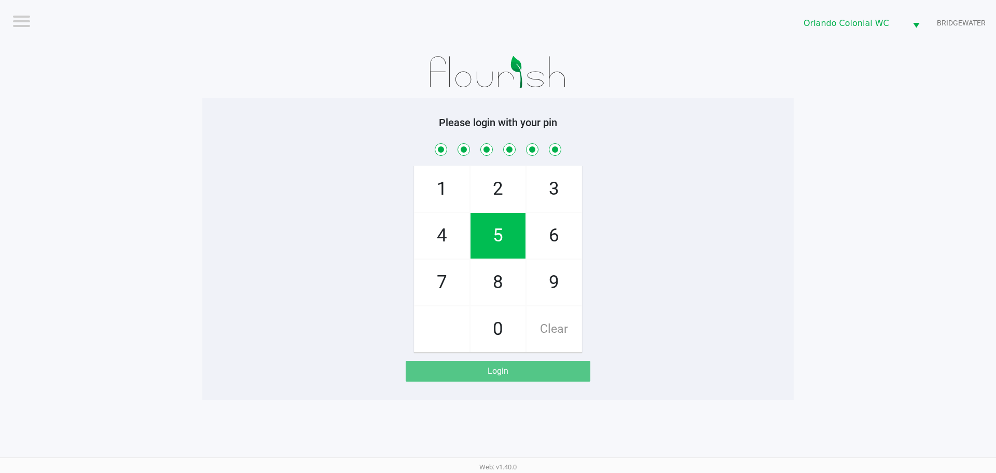
checkbox input "true"
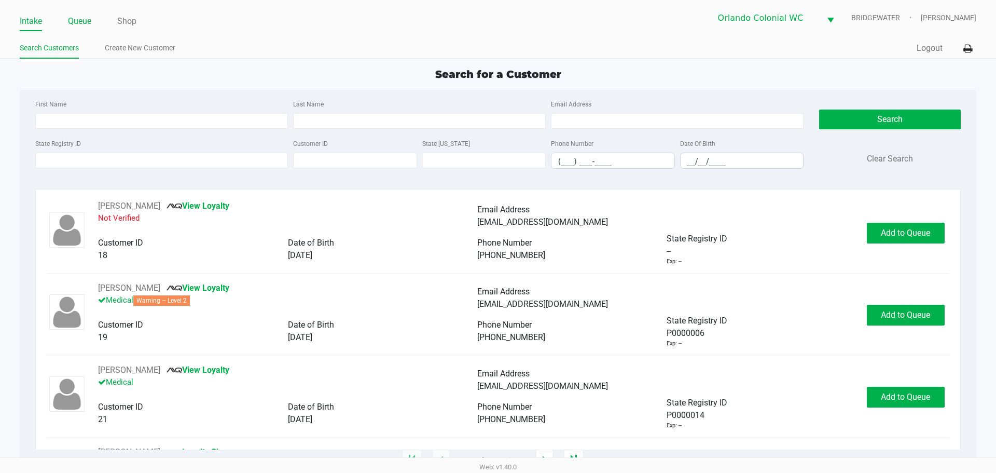
click at [84, 26] on link "Queue" at bounding box center [79, 21] width 23 height 15
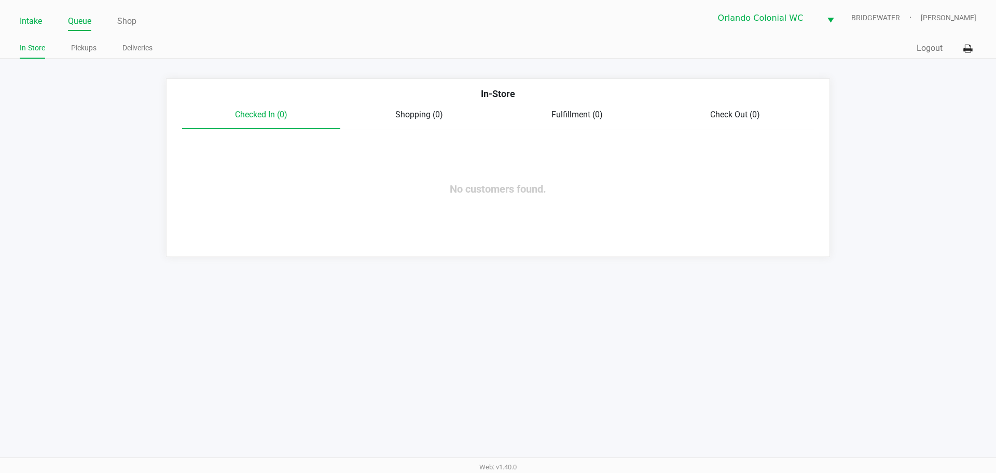
click at [28, 21] on link "Intake" at bounding box center [31, 21] width 22 height 15
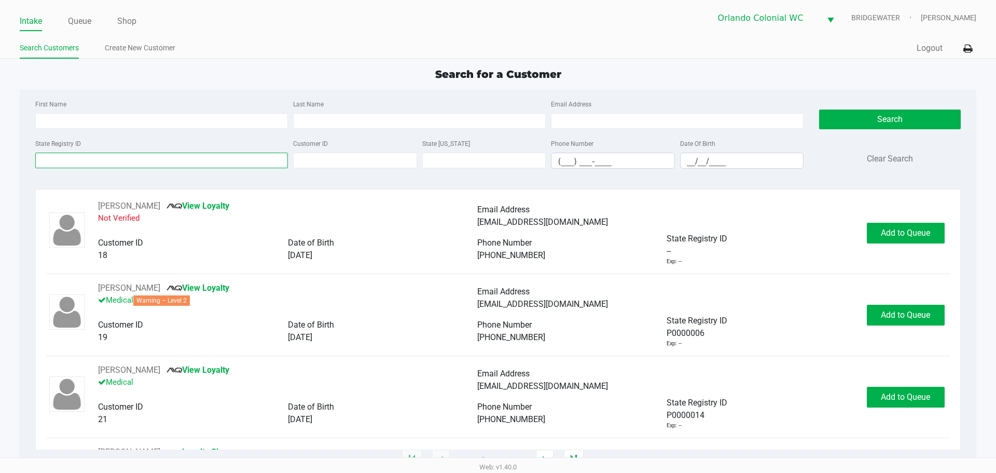
click at [67, 161] on input "State Registry ID" at bounding box center [161, 161] width 253 height 16
click at [71, 161] on input "State Registry ID" at bounding box center [161, 161] width 253 height 16
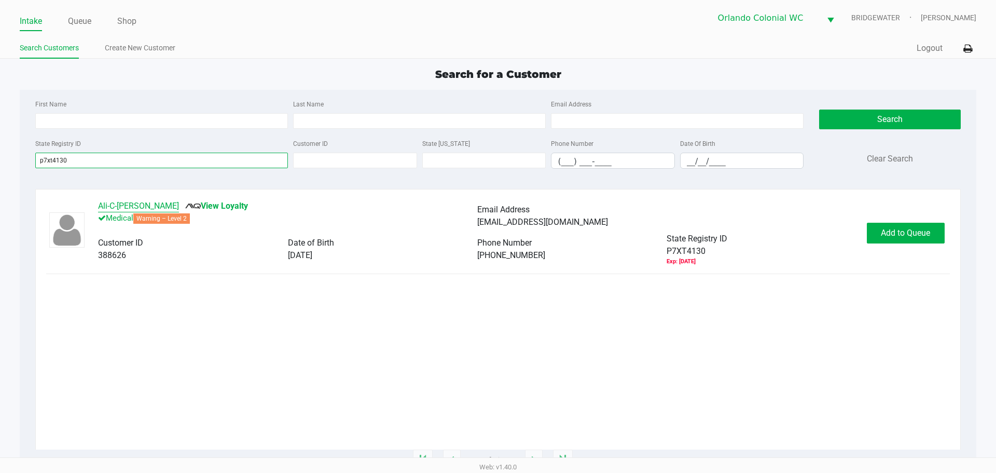
type input "p7xt4130"
click at [136, 203] on button "Ali-C-[PERSON_NAME]" at bounding box center [138, 206] width 81 height 12
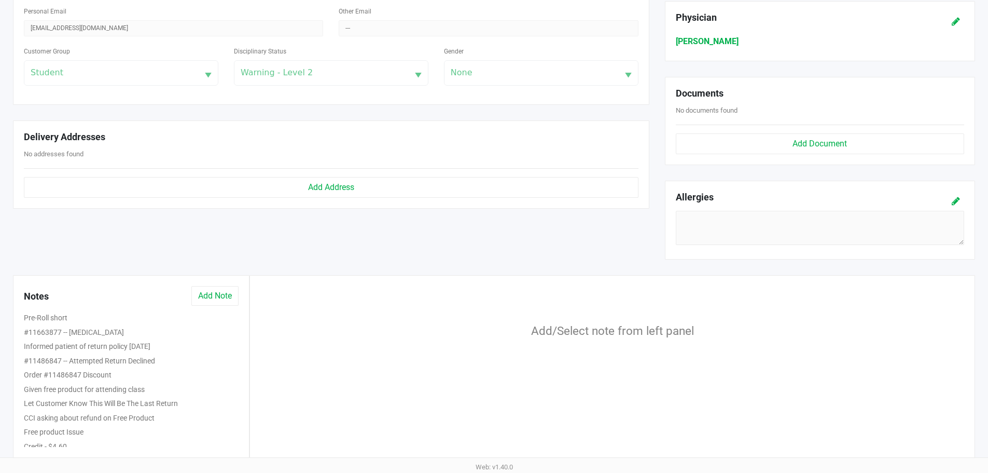
scroll to position [328, 0]
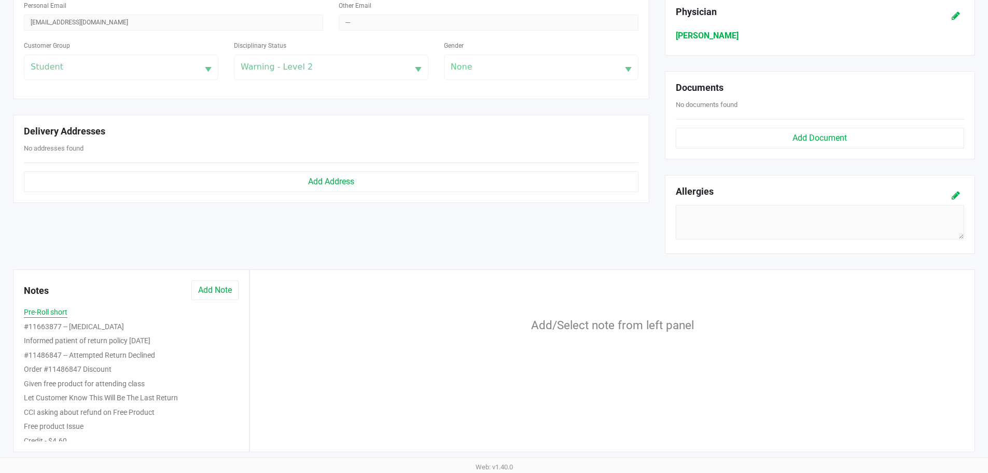
click at [47, 317] on button "Pre-Roll short" at bounding box center [46, 312] width 44 height 11
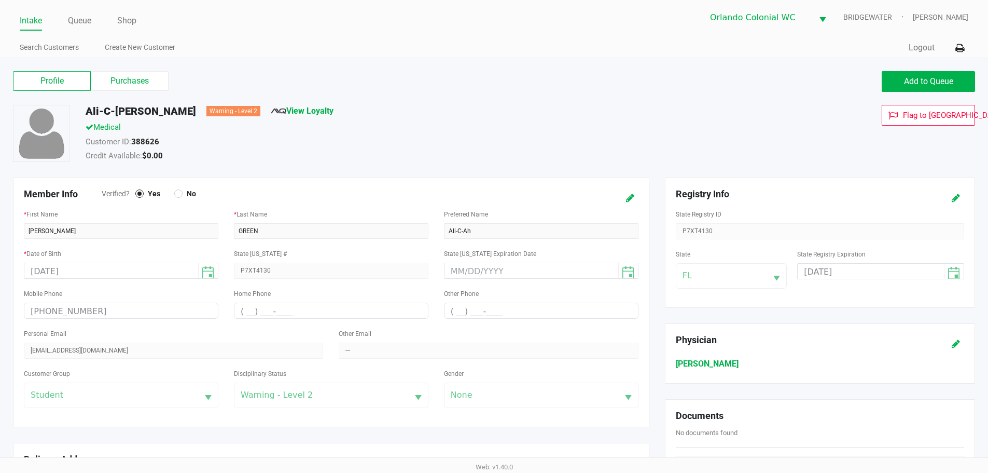
scroll to position [0, 0]
click at [144, 80] on label "Purchases" at bounding box center [130, 82] width 78 height 20
click at [0, 0] on 1 "Purchases" at bounding box center [0, 0] width 0 height 0
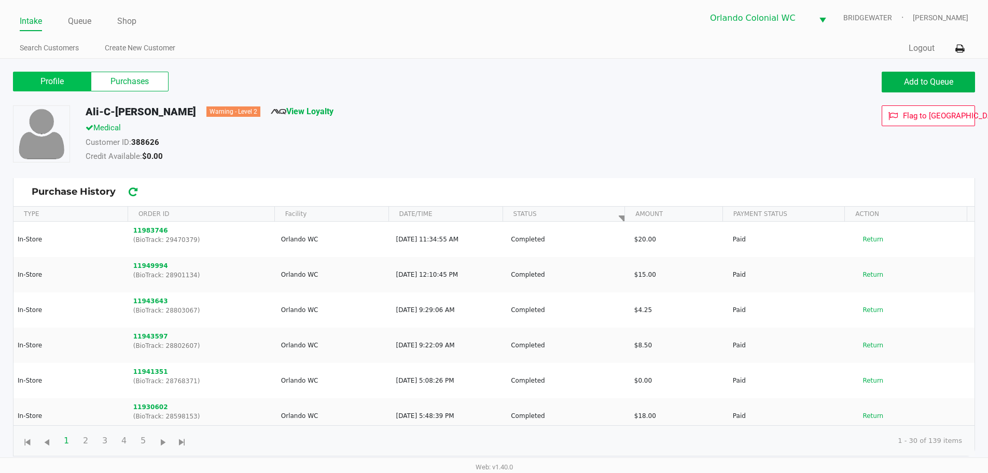
click at [59, 74] on label "Profile" at bounding box center [52, 82] width 78 height 20
click at [0, 0] on 0 "Profile" at bounding box center [0, 0] width 0 height 0
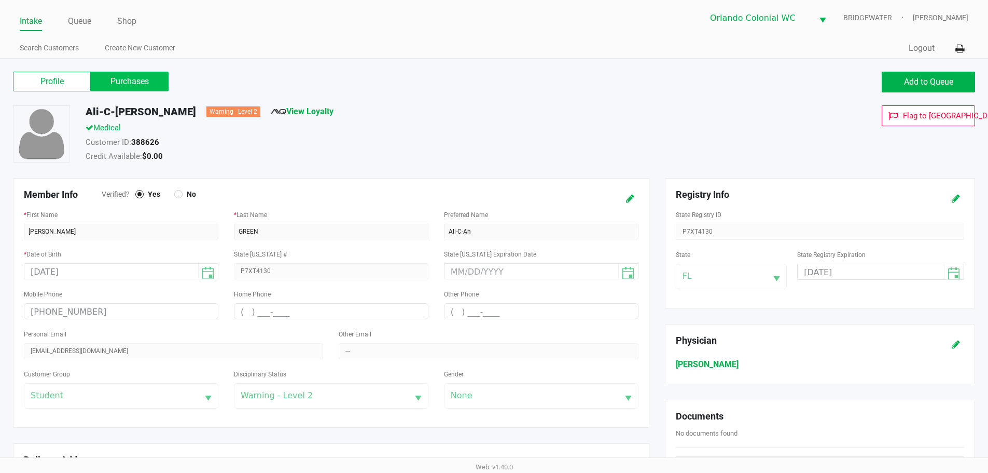
click at [114, 87] on label "Purchases" at bounding box center [130, 82] width 78 height 20
click at [0, 0] on 1 "Purchases" at bounding box center [0, 0] width 0 height 0
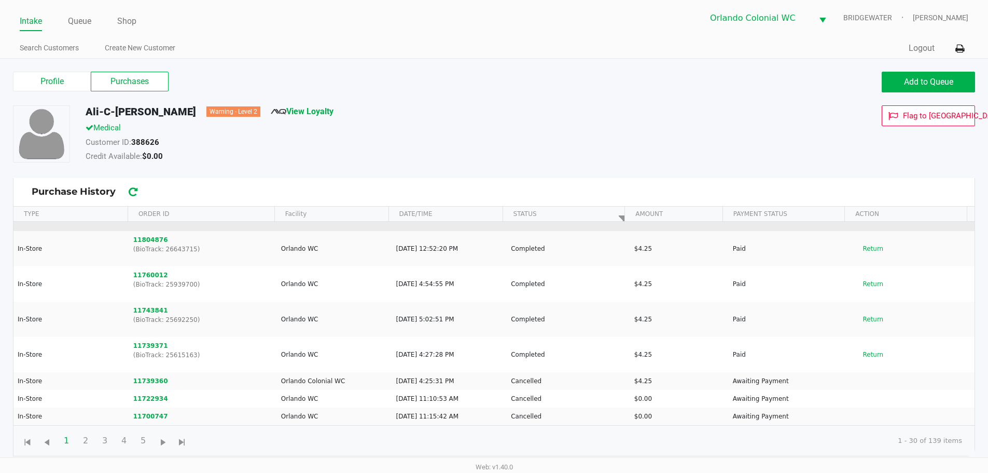
scroll to position [363, 0]
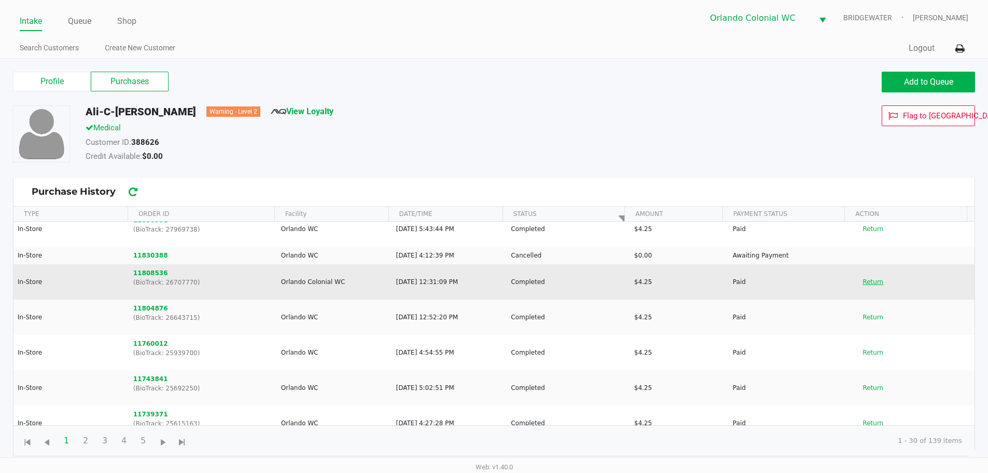
click at [861, 280] on button "Return" at bounding box center [873, 281] width 34 height 17
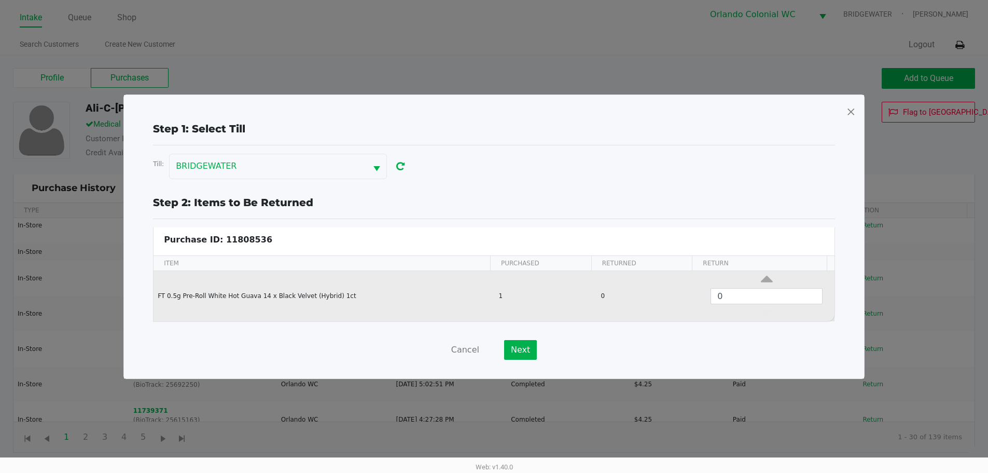
scroll to position [4, 0]
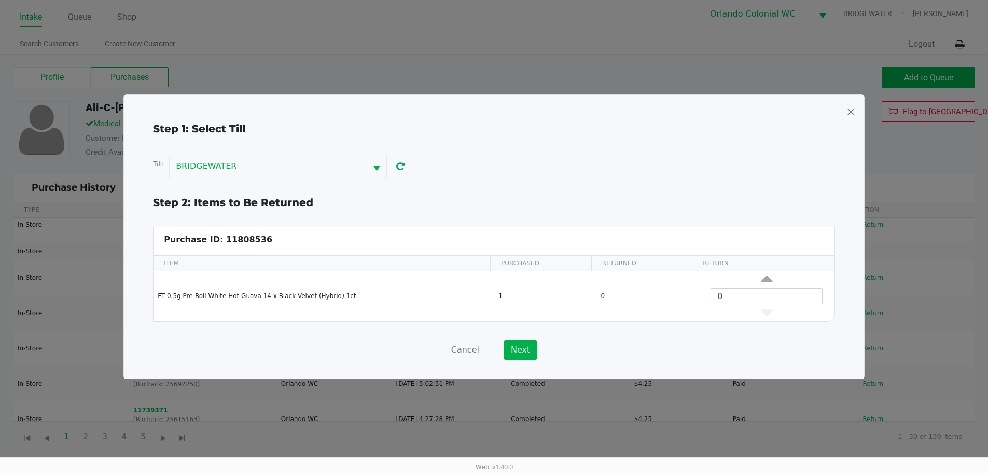
click at [851, 114] on span at bounding box center [851, 111] width 9 height 17
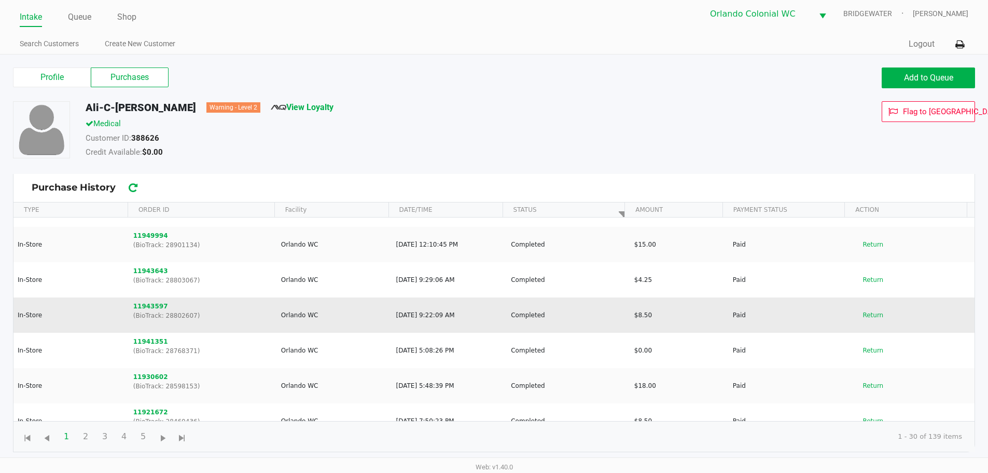
scroll to position [0, 0]
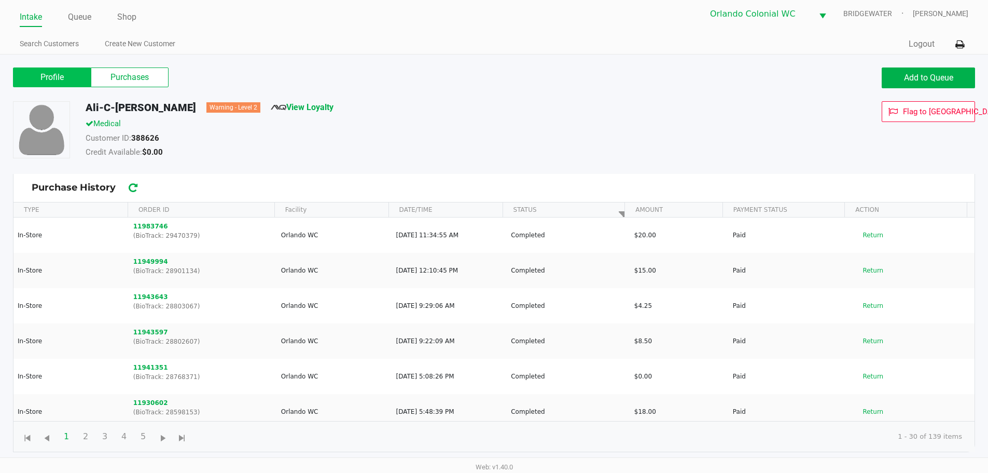
click at [64, 77] on label "Profile" at bounding box center [52, 77] width 78 height 20
click at [0, 0] on 0 "Profile" at bounding box center [0, 0] width 0 height 0
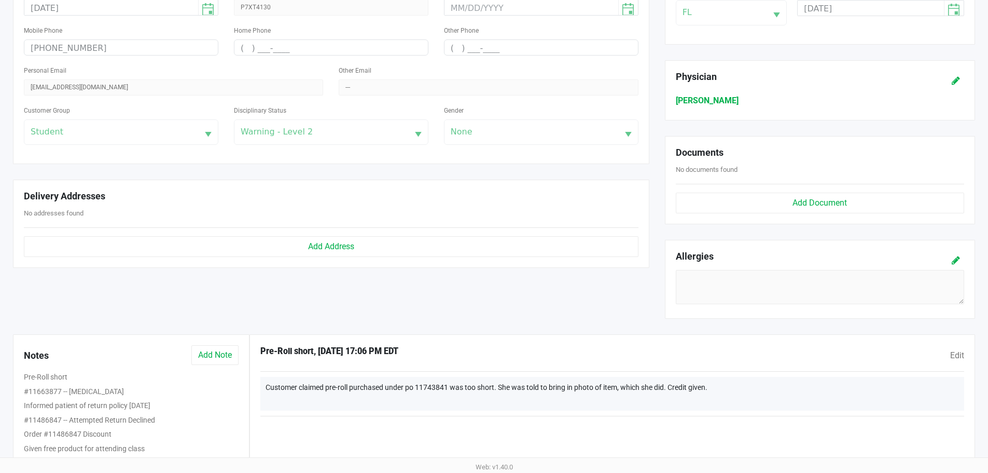
scroll to position [328, 0]
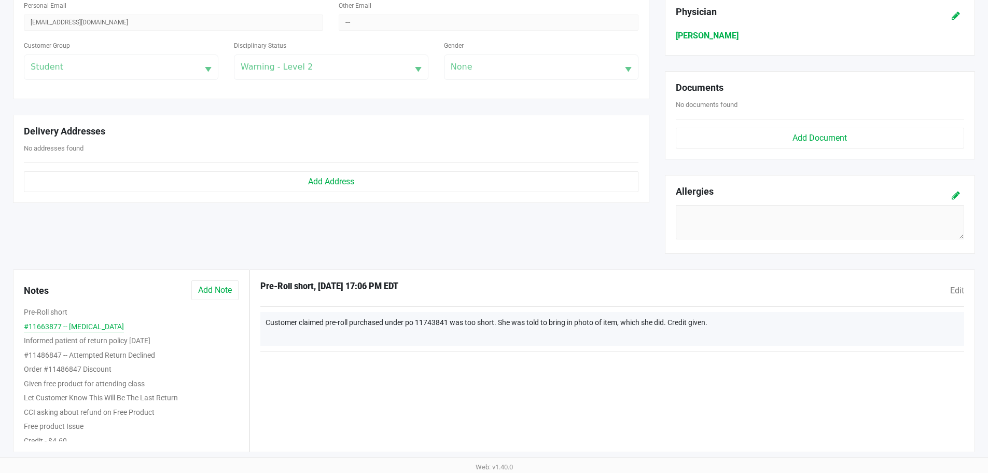
click at [62, 327] on button "#11663877 -- [MEDICAL_DATA]" at bounding box center [74, 326] width 100 height 11
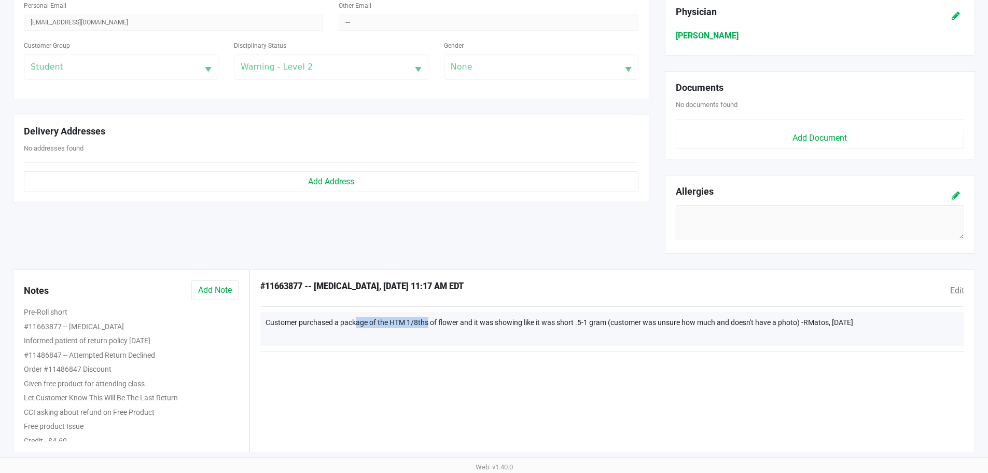
drag, startPoint x: 354, startPoint y: 320, endPoint x: 426, endPoint y: 319, distance: 72.1
click at [426, 319] on div "Customer purchased a package of the HTM 1/8ths of flower and it was showing lik…" at bounding box center [612, 329] width 704 height 34
click at [434, 374] on div "#11663877 -- [MEDICAL_DATA] , [DATE] 11:17 AM EDT Edit Customer purchased a pac…" at bounding box center [613, 360] width 726 height 183
click at [51, 315] on button "Pre-Roll short" at bounding box center [46, 312] width 44 height 11
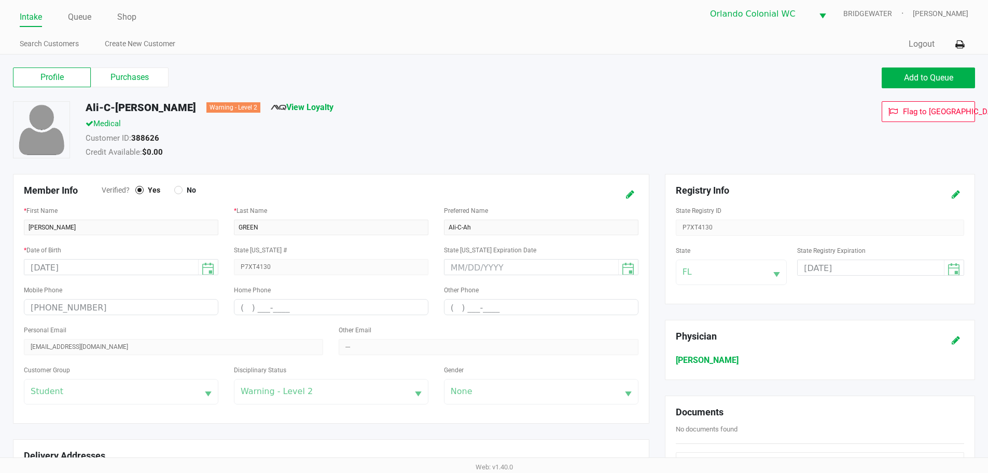
scroll to position [0, 0]
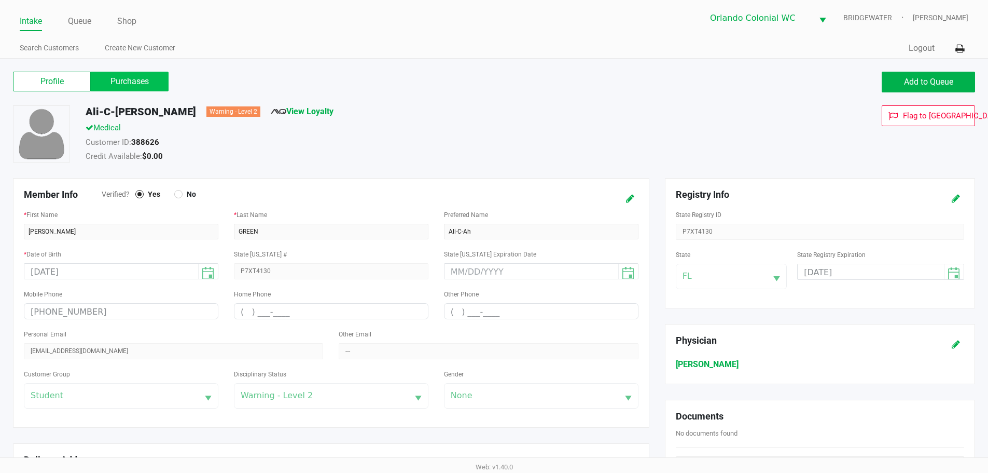
drag, startPoint x: 136, startPoint y: 83, endPoint x: 153, endPoint y: 82, distance: 16.6
click at [137, 82] on label "Purchases" at bounding box center [130, 82] width 78 height 20
click at [0, 0] on 1 "Purchases" at bounding box center [0, 0] width 0 height 0
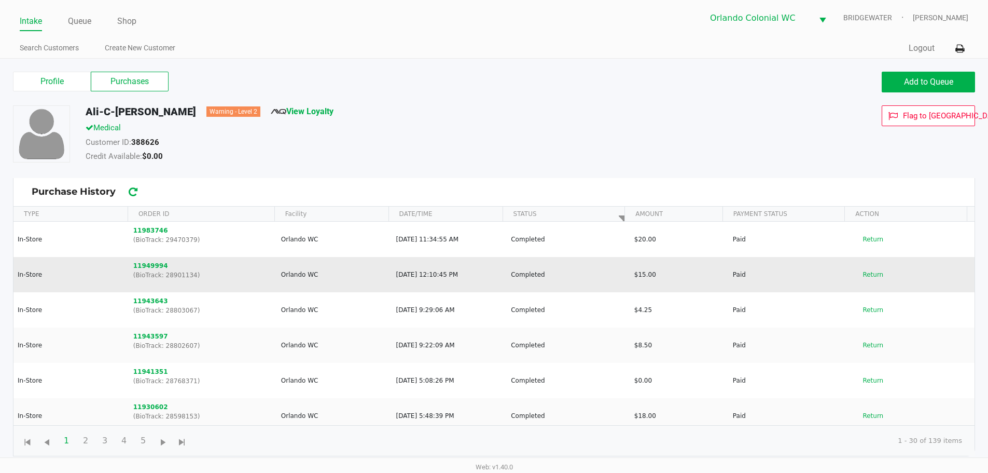
scroll to position [311, 0]
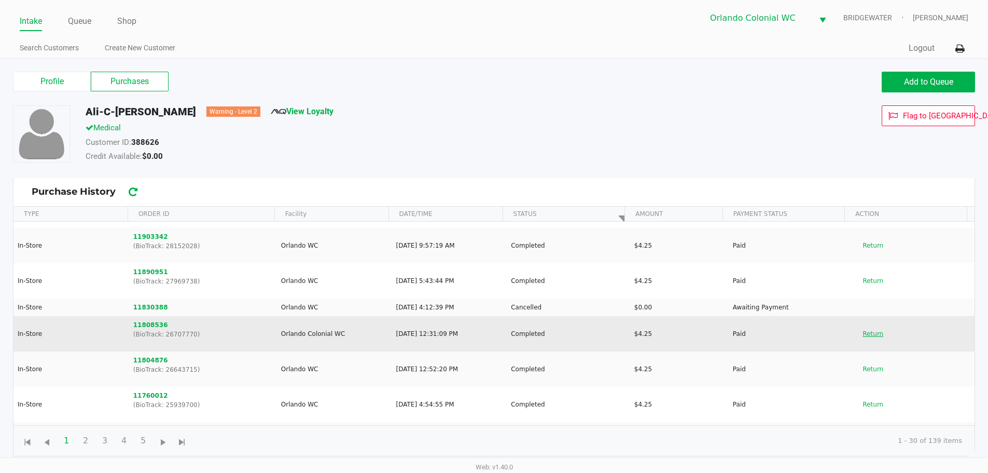
click at [857, 331] on button "Return" at bounding box center [873, 333] width 34 height 17
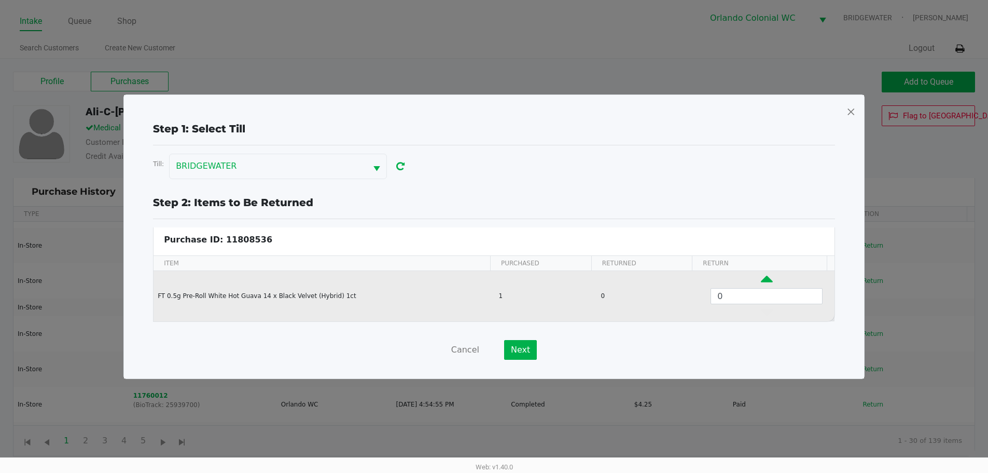
click at [761, 277] on icon "Data table" at bounding box center [767, 281] width 12 height 13
type input "1"
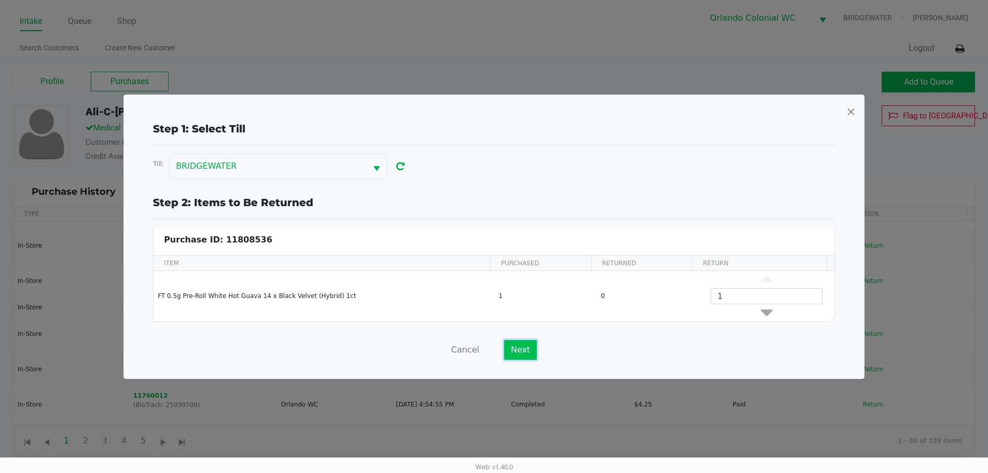
click at [529, 350] on button "Next" at bounding box center [520, 350] width 33 height 20
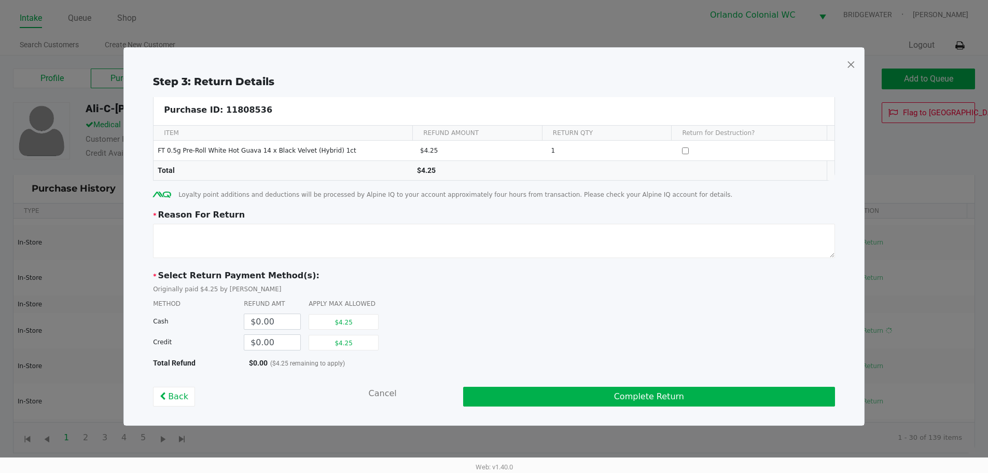
scroll to position [4, 0]
click at [333, 346] on button "$4.25" at bounding box center [344, 343] width 70 height 16
type input "$4.25"
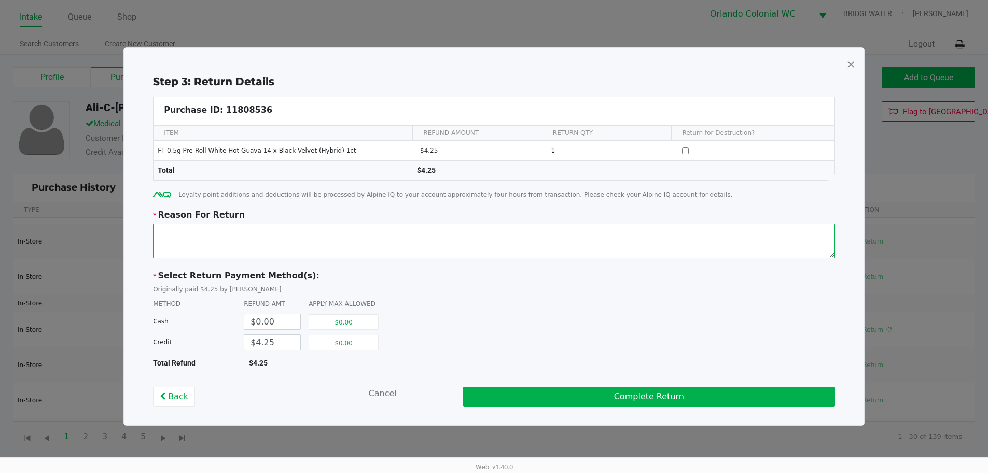
click at [306, 247] on textarea at bounding box center [494, 241] width 682 height 34
drag, startPoint x: 211, startPoint y: 232, endPoint x: 191, endPoint y: 225, distance: 21.5
click at [191, 225] on textarea at bounding box center [494, 241] width 682 height 34
click at [265, 241] on textarea at bounding box center [494, 241] width 682 height 34
click at [261, 240] on textarea at bounding box center [494, 241] width 682 height 34
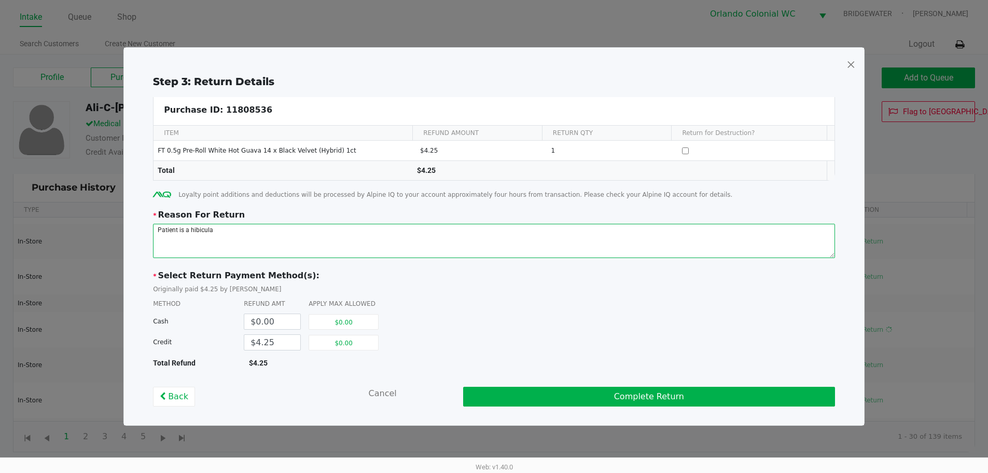
drag, startPoint x: 226, startPoint y: 229, endPoint x: 191, endPoint y: 227, distance: 35.4
click at [191, 227] on textarea at bounding box center [494, 241] width 682 height 34
paste textarea "habitual"
click at [190, 227] on textarea at bounding box center [494, 241] width 682 height 34
click at [277, 253] on textarea at bounding box center [494, 241] width 682 height 34
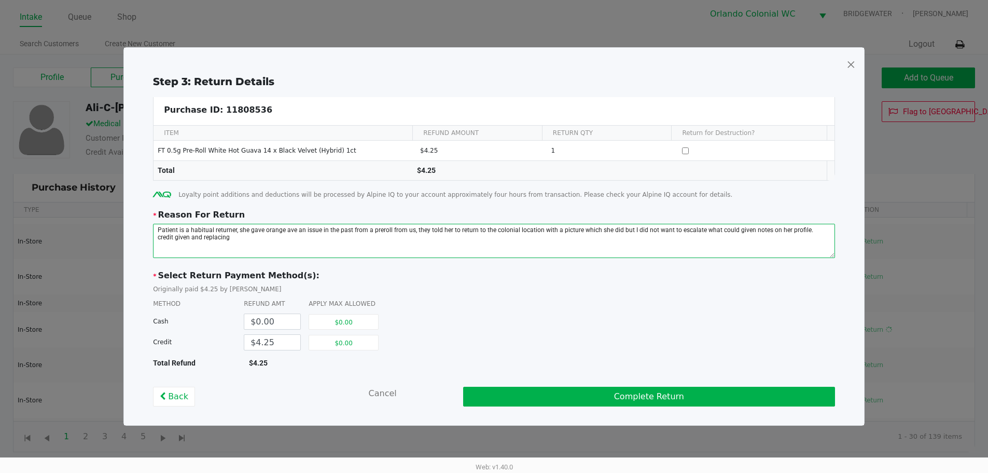
click at [236, 242] on textarea at bounding box center [494, 241] width 682 height 34
click at [237, 237] on textarea at bounding box center [494, 241] width 682 height 34
drag, startPoint x: 214, startPoint y: 239, endPoint x: 155, endPoint y: 228, distance: 59.7
click at [155, 228] on textarea at bounding box center [494, 241] width 682 height 34
type textarea "Patient is a habitual returner, she gave orange ave an issue in the past from a…"
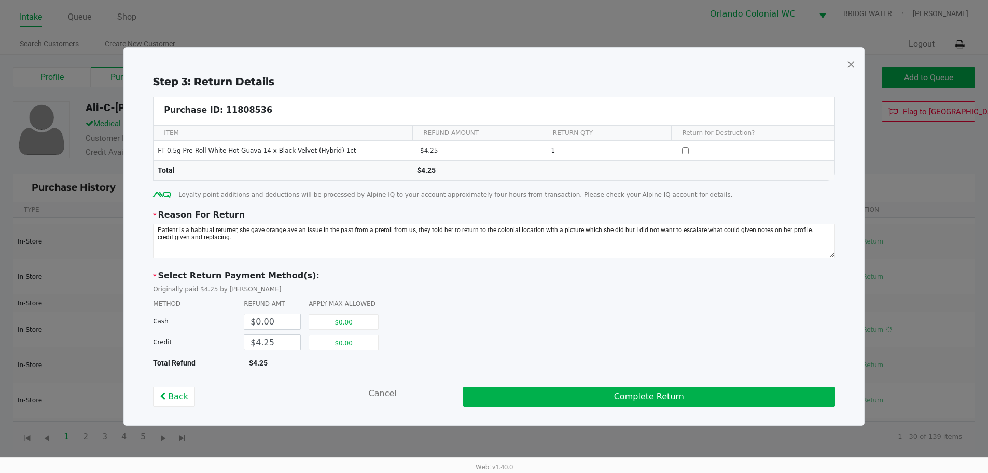
click at [143, 245] on div "Step 3: Return Details Purchase ID: 11808536 ITEM REFUND AMOUNT RETURN QTY Retu…" at bounding box center [494, 240] width 724 height 333
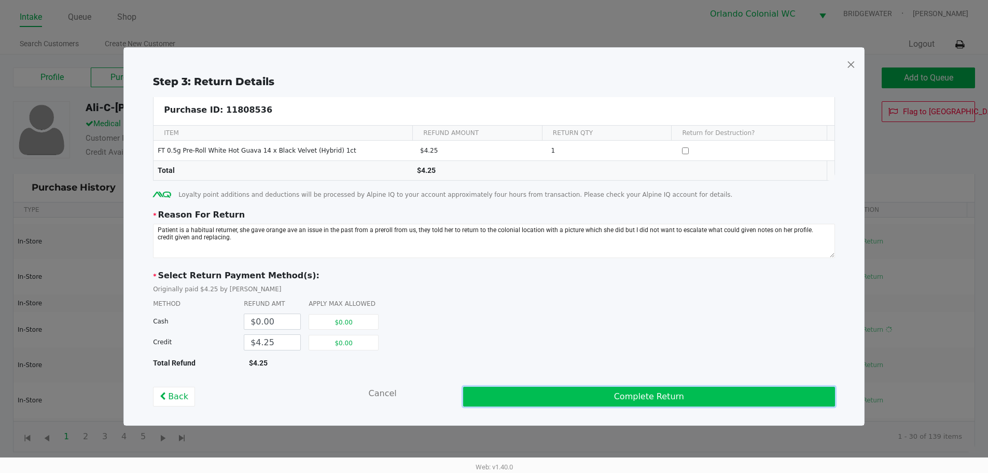
click at [589, 396] on button "Complete Return" at bounding box center [649, 397] width 372 height 20
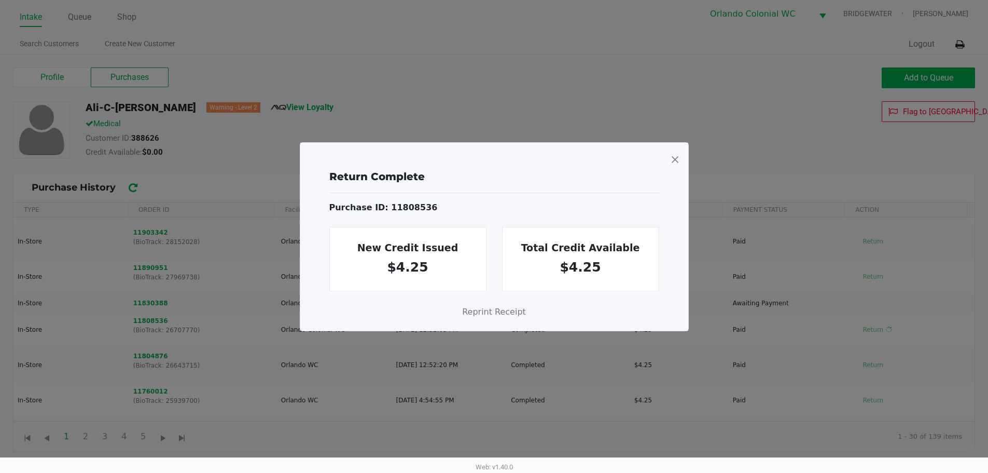
click at [675, 160] on span at bounding box center [674, 159] width 9 height 17
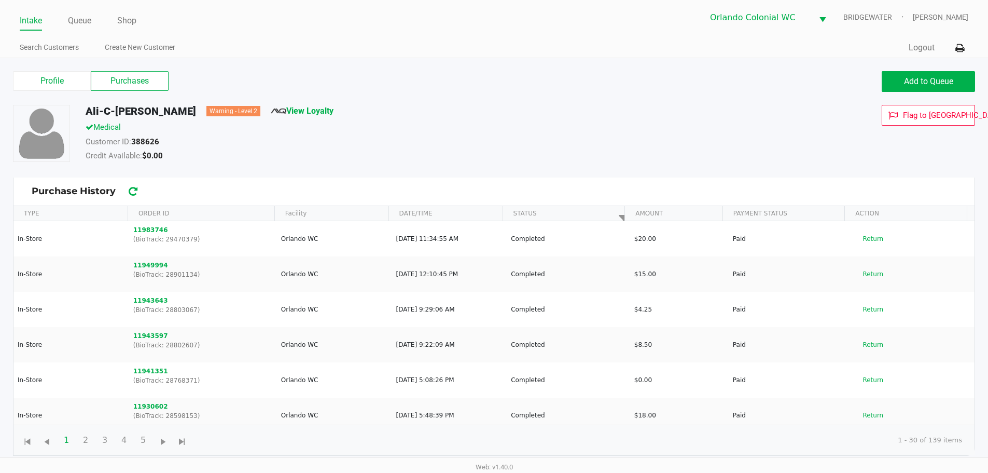
scroll to position [0, 0]
click at [70, 72] on label "Profile" at bounding box center [52, 82] width 78 height 20
click at [0, 0] on 0 "Profile" at bounding box center [0, 0] width 0 height 0
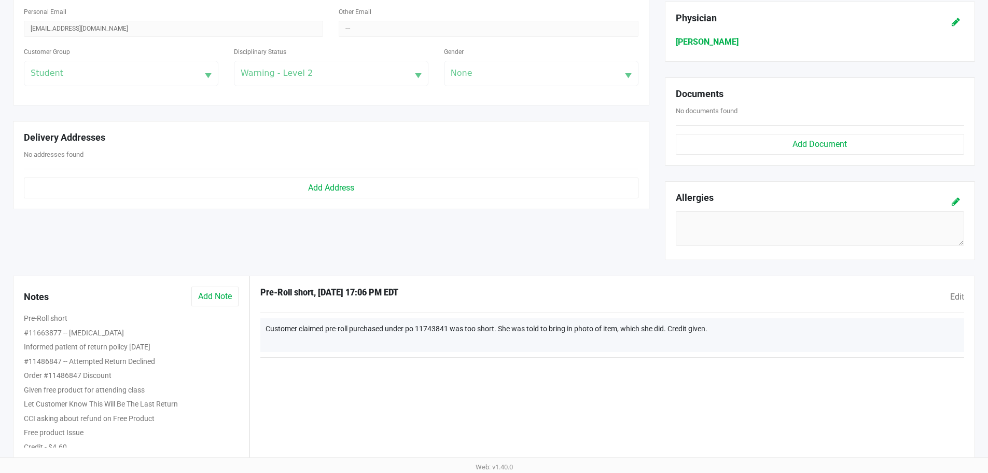
scroll to position [328, 0]
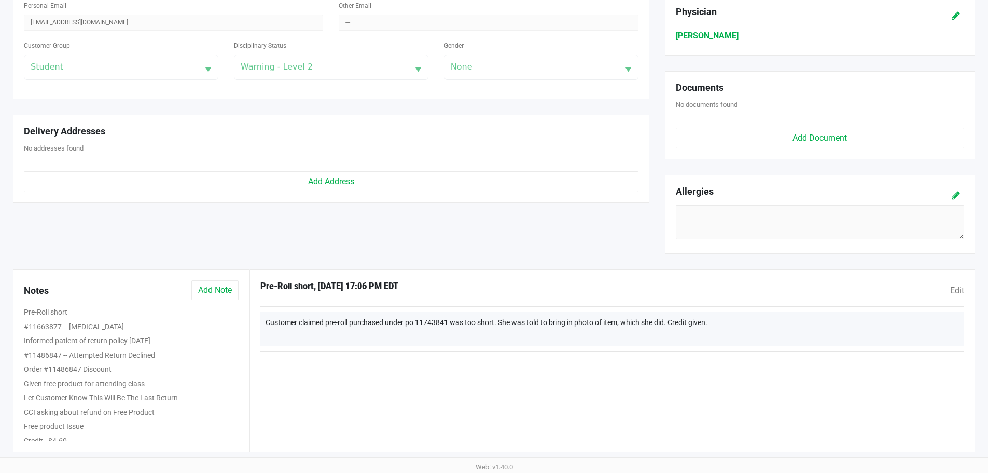
click at [219, 278] on div "Notes Add Note Pre-Roll short #11663877 -- [MEDICAL_DATA] Informed patient of r…" at bounding box center [131, 360] width 237 height 183
click at [226, 292] on button "Add Note" at bounding box center [214, 290] width 47 height 20
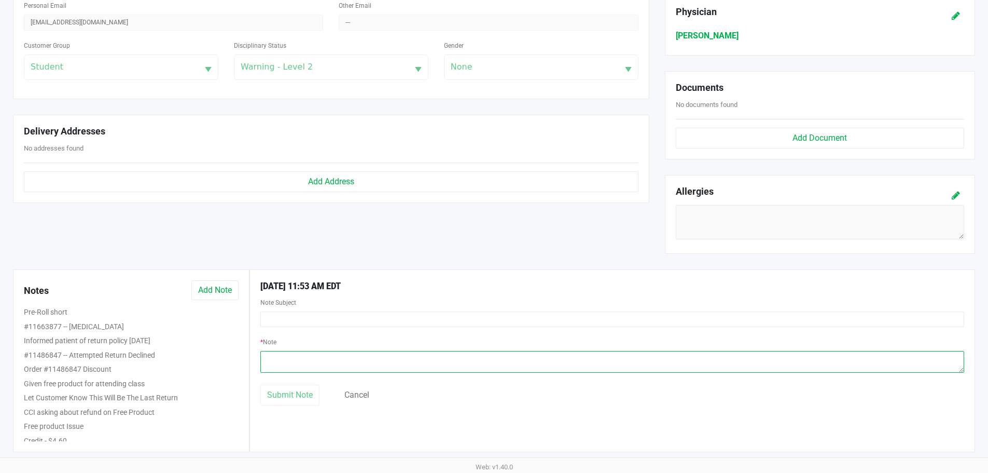
click at [304, 362] on textarea at bounding box center [612, 362] width 704 height 22
paste textarea "Patient is a habitual returner, she gave orange ave an issue in the past from a…"
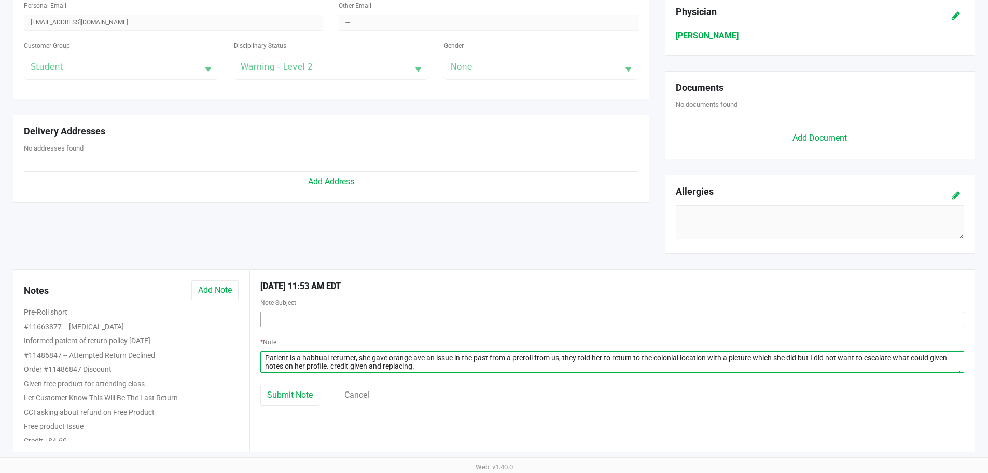
type textarea "Patient is a habitual returner, she gave orange ave an issue in the past from a…"
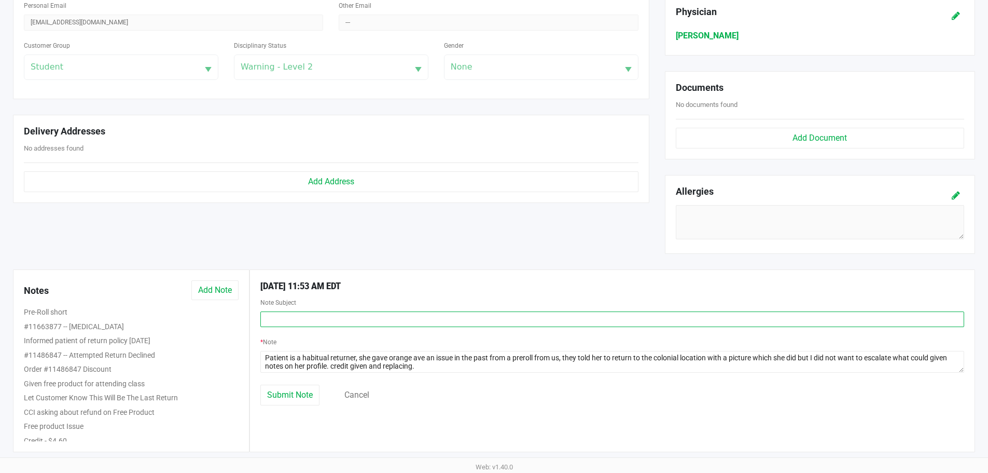
click at [349, 321] on input "text" at bounding box center [612, 319] width 704 height 16
type input "W"
type input "Return/Credit given"
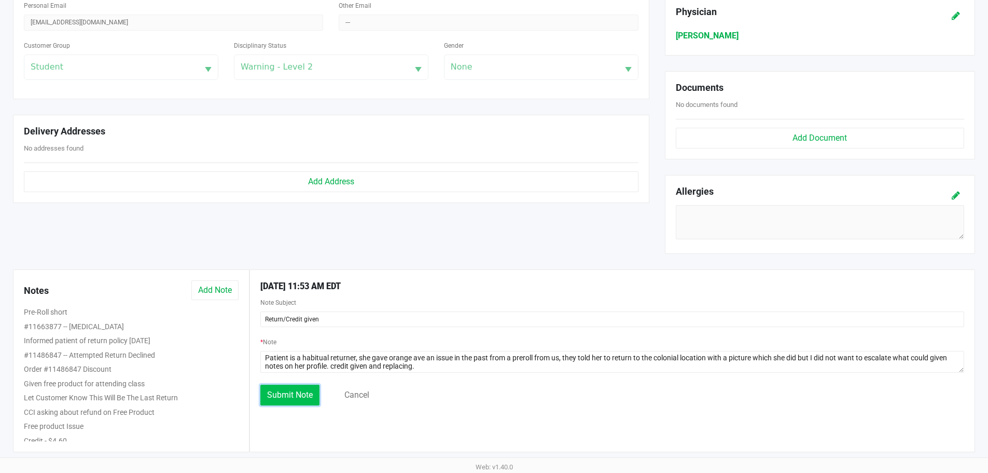
click at [291, 391] on span "Submit Note" at bounding box center [290, 395] width 46 height 10
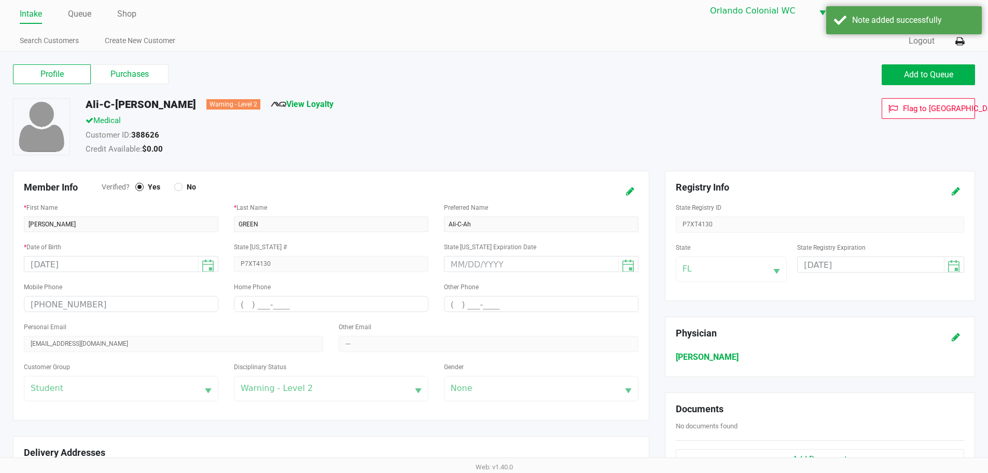
scroll to position [0, 0]
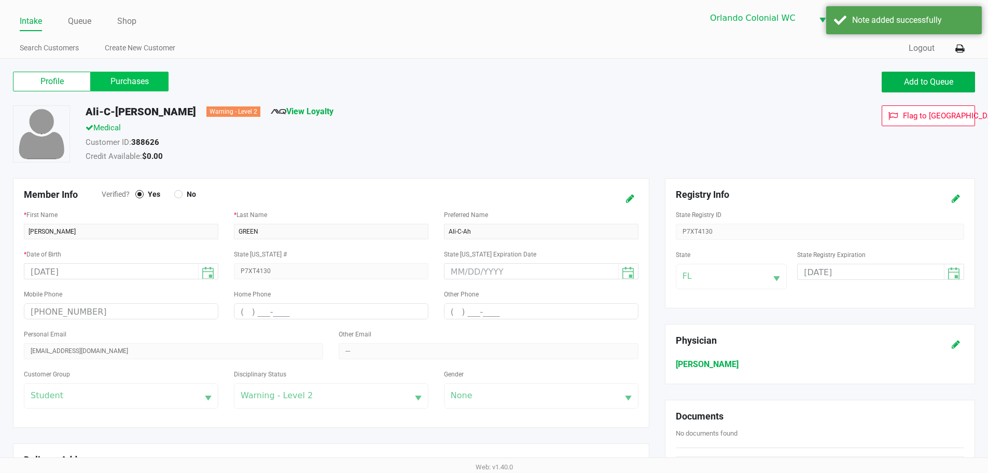
click at [140, 74] on label "Purchases" at bounding box center [130, 82] width 78 height 20
click at [0, 0] on 1 "Purchases" at bounding box center [0, 0] width 0 height 0
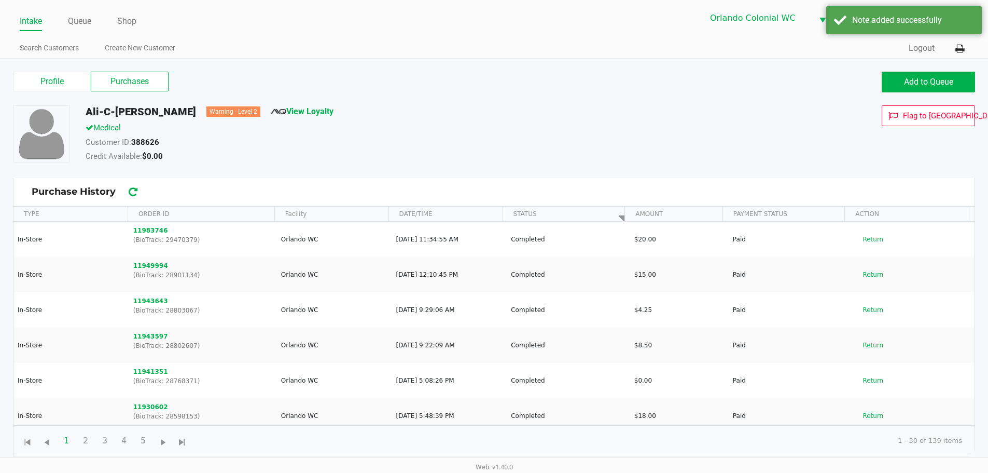
click at [932, 95] on div "Profile Purchases Add to Queue" at bounding box center [494, 87] width 978 height 36
click at [934, 81] on span "Add to Queue" at bounding box center [928, 82] width 49 height 10
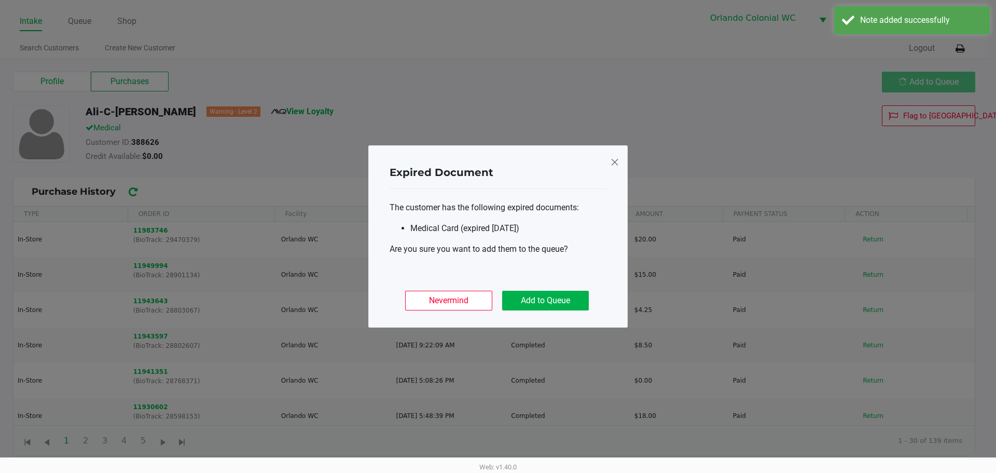
click at [934, 81] on ngb-modal-window "Expired Document The customer has the following expired documents: Medical Card…" at bounding box center [498, 236] width 996 height 473
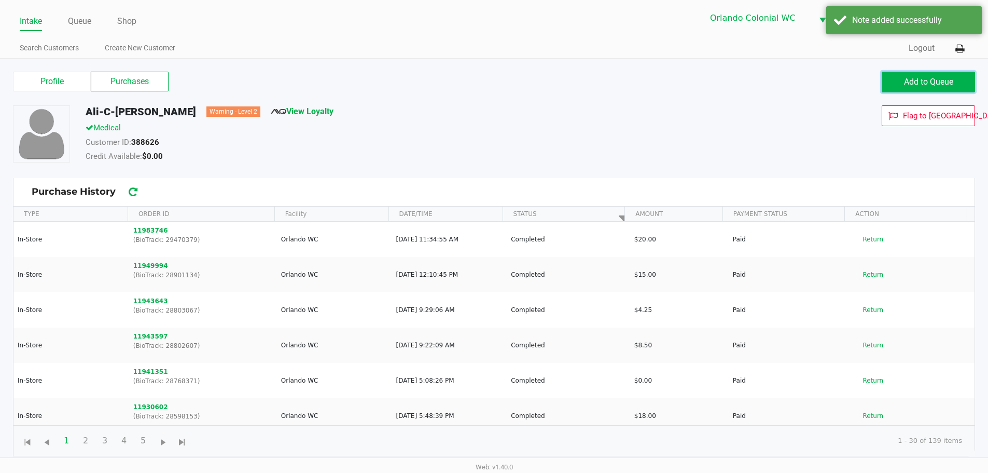
click at [931, 81] on span "Add to Queue" at bounding box center [928, 82] width 49 height 10
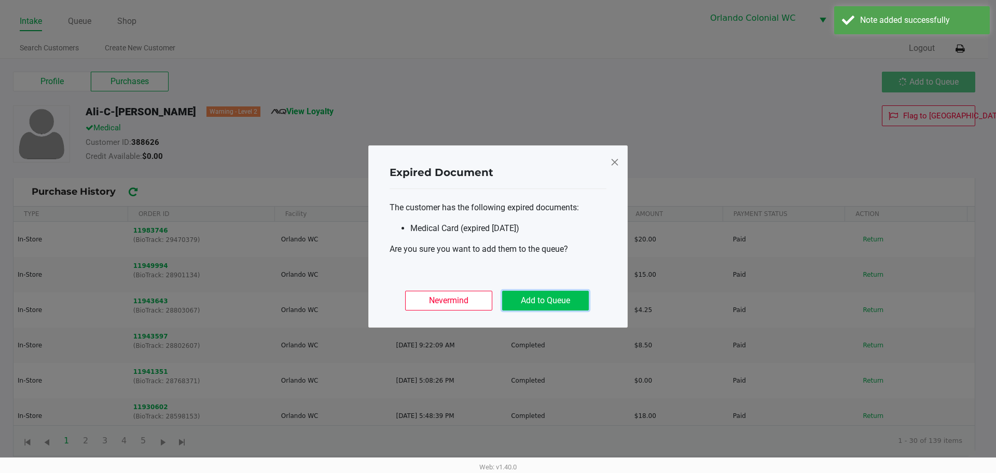
click at [536, 300] on button "Add to Queue" at bounding box center [545, 301] width 87 height 20
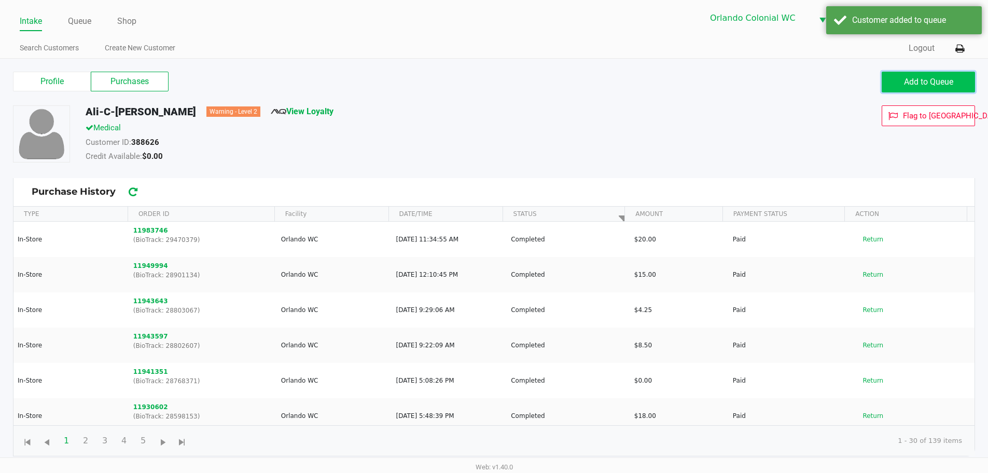
click at [928, 82] on span "Add to Queue" at bounding box center [928, 82] width 49 height 10
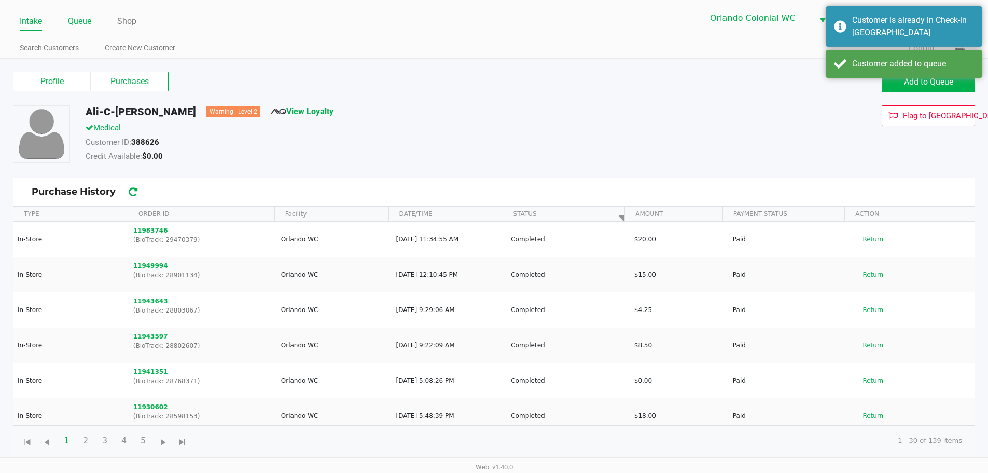
drag, startPoint x: 69, startPoint y: 17, endPoint x: 82, endPoint y: 19, distance: 13.7
click at [70, 17] on link "Queue" at bounding box center [79, 21] width 23 height 15
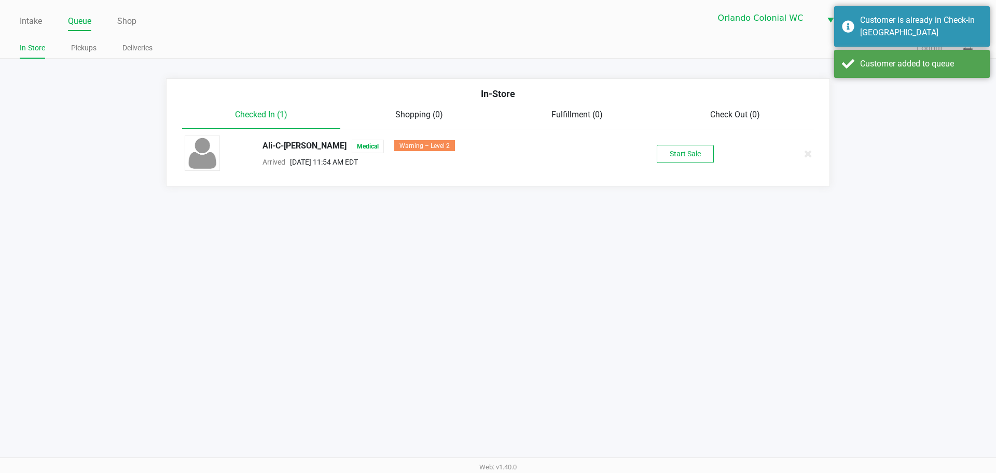
click at [643, 148] on div "Start Sale" at bounding box center [685, 154] width 160 height 18
click at [708, 158] on button "Start Sale" at bounding box center [685, 154] width 57 height 18
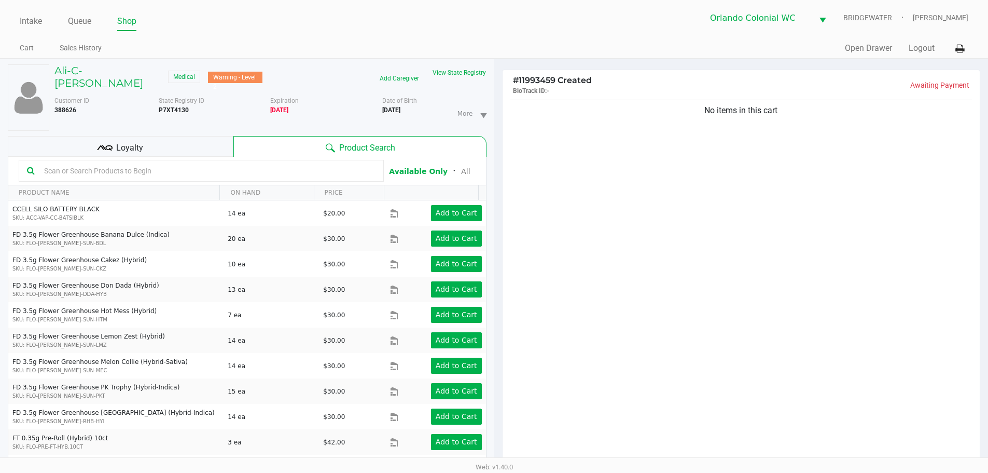
click at [142, 166] on input "text" at bounding box center [208, 171] width 336 height 16
click at [296, 163] on input "text" at bounding box center [208, 171] width 336 height 16
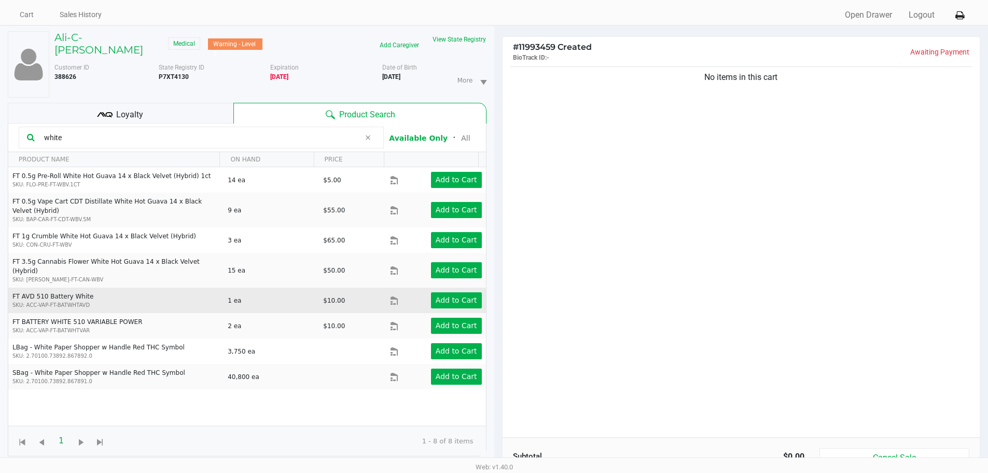
scroll to position [52, 0]
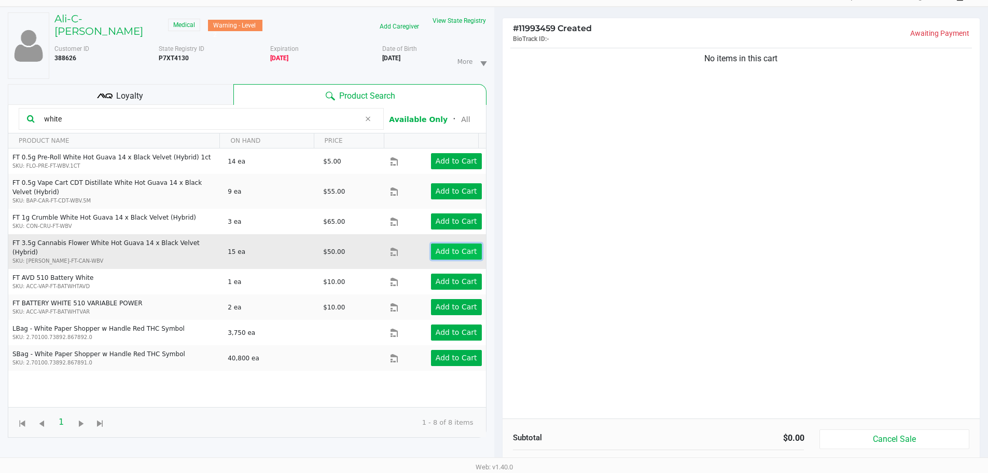
click at [457, 243] on button "Add to Cart" at bounding box center [456, 251] width 51 height 16
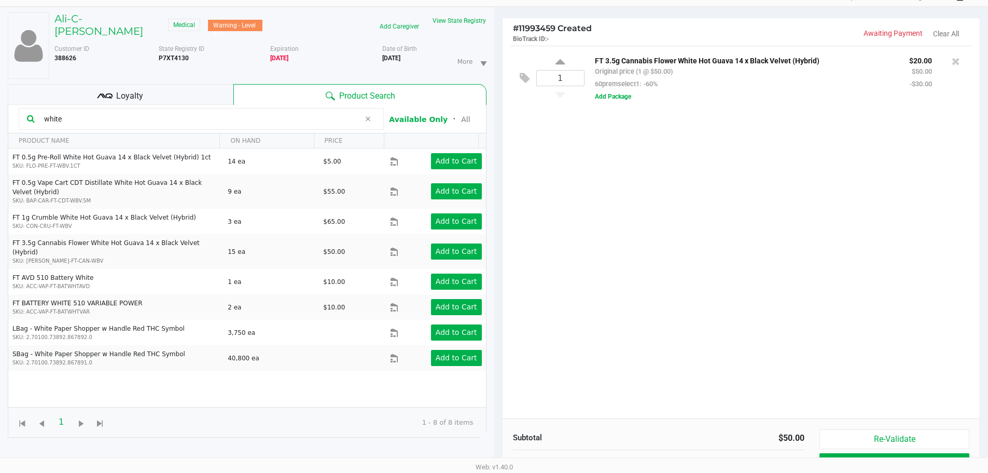
click at [178, 111] on input "white" at bounding box center [200, 119] width 320 height 16
click at [179, 111] on input "white" at bounding box center [200, 119] width 320 height 16
click at [180, 111] on input "white" at bounding box center [200, 119] width 320 height 16
type input "w"
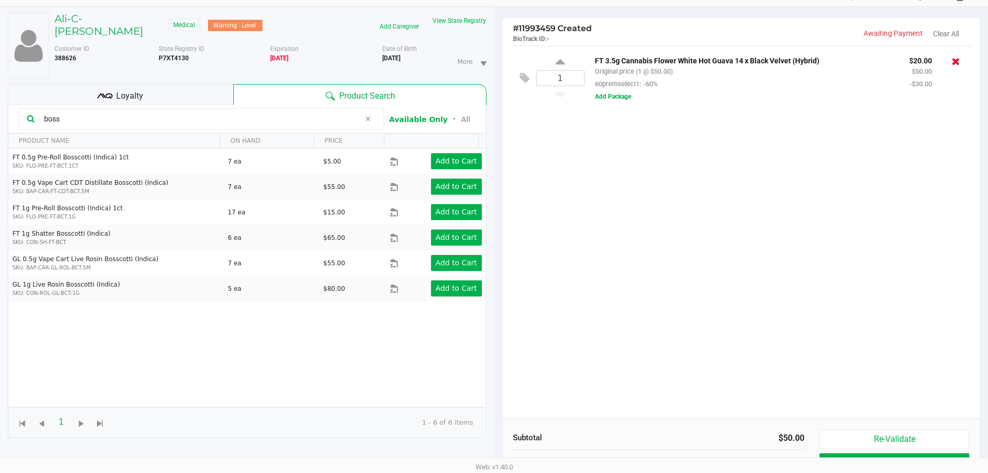
click at [955, 64] on icon at bounding box center [956, 61] width 8 height 10
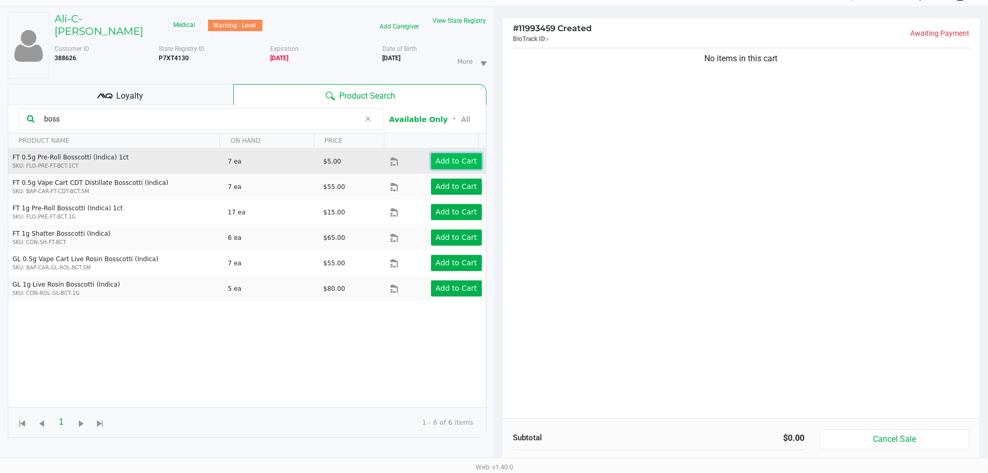
click at [463, 153] on button "Add to Cart" at bounding box center [456, 161] width 51 height 16
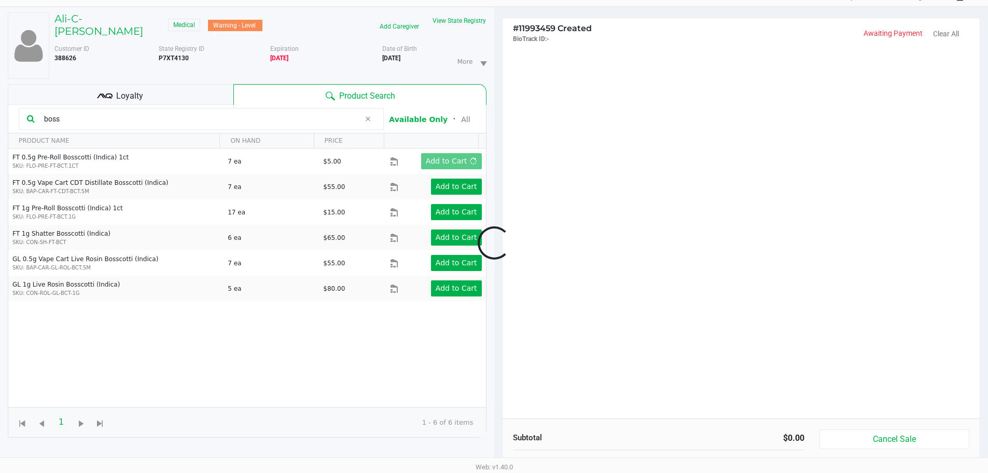
click at [187, 104] on div at bounding box center [494, 243] width 988 height 368
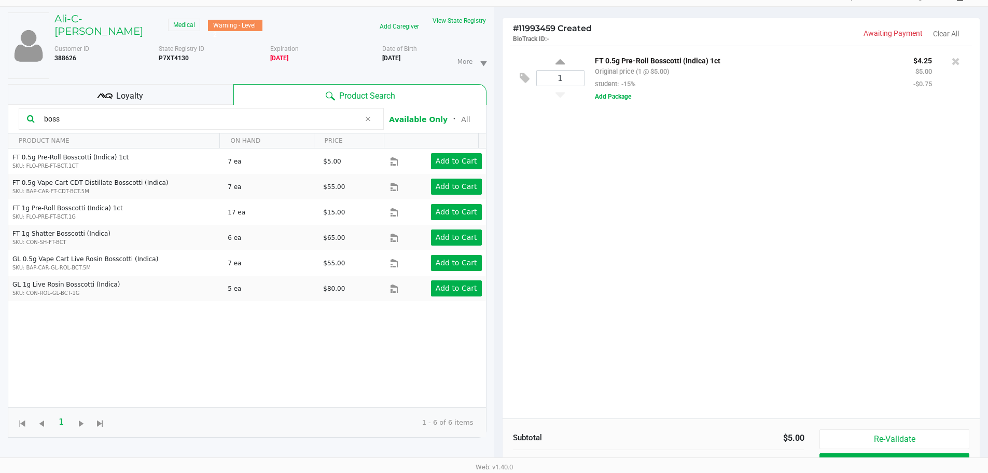
click at [187, 111] on input "boss" at bounding box center [200, 119] width 320 height 16
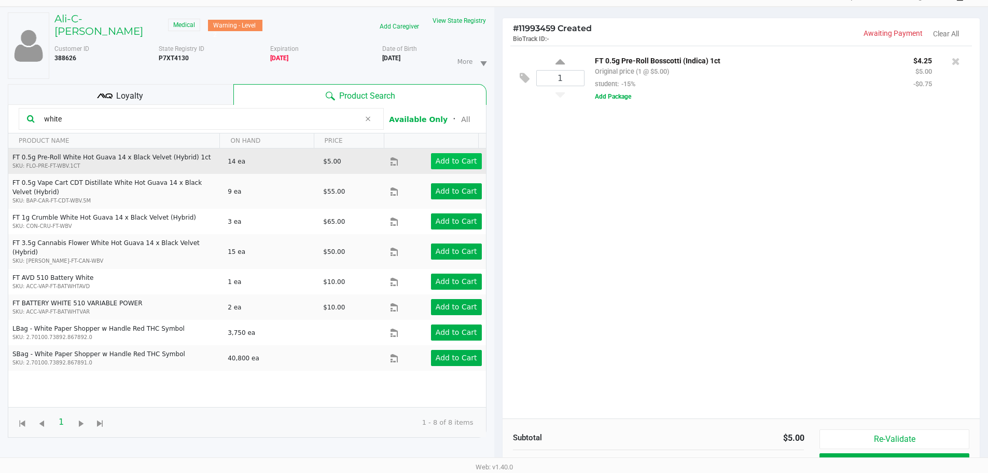
type input "white"
click at [461, 153] on button "Add to Cart" at bounding box center [456, 161] width 51 height 16
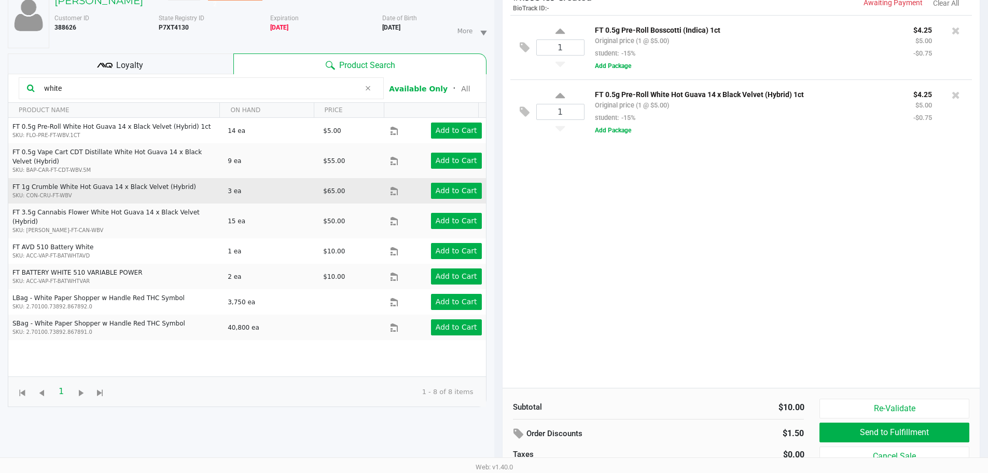
scroll to position [112, 0]
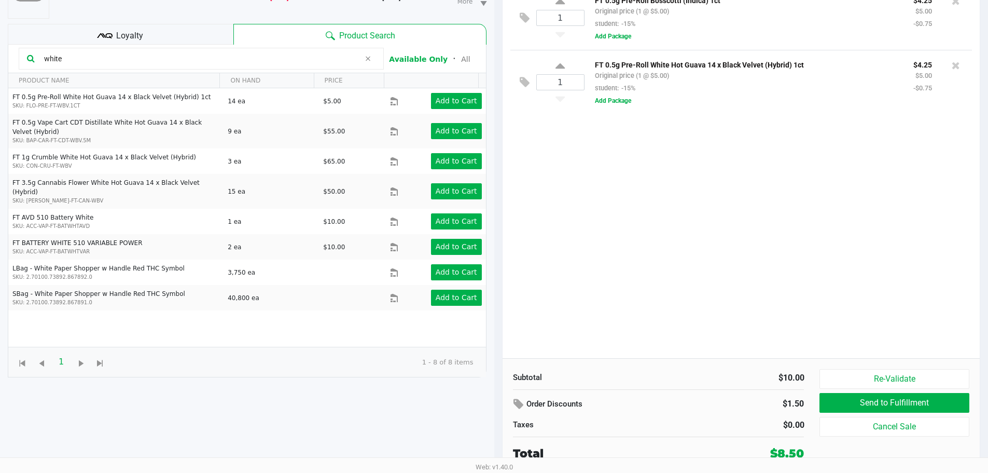
click at [184, 24] on div "Loyalty" at bounding box center [121, 34] width 226 height 21
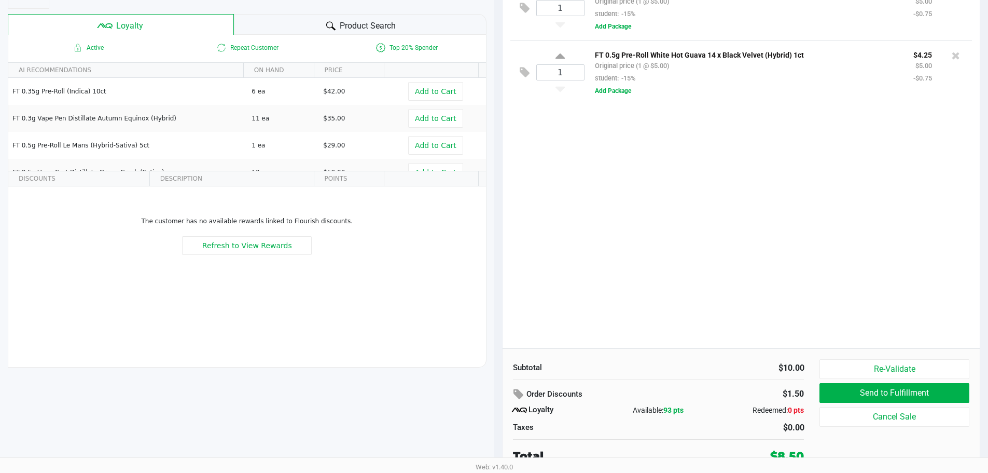
scroll to position [125, 0]
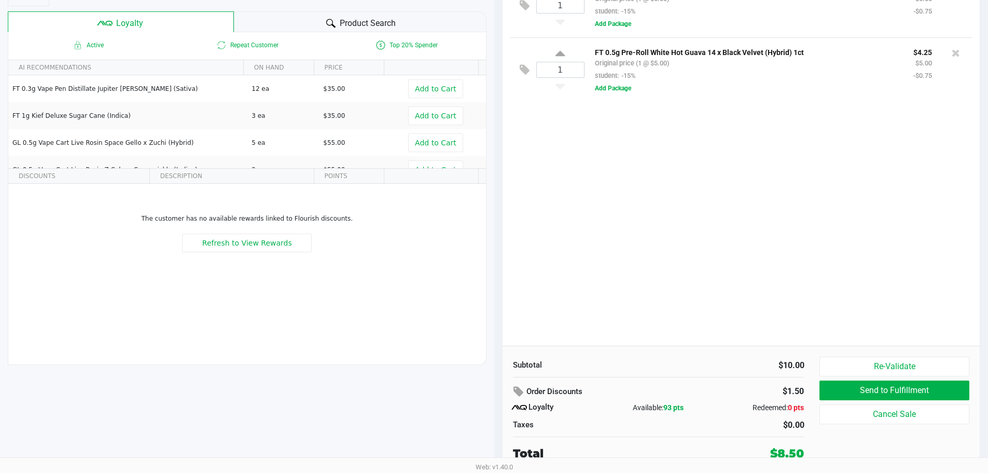
click at [724, 225] on div "1 FT 0.5g Pre-Roll Bosscotti (Indica) 1ct Original price (1 @ $5.00) student: -…" at bounding box center [742, 159] width 478 height 373
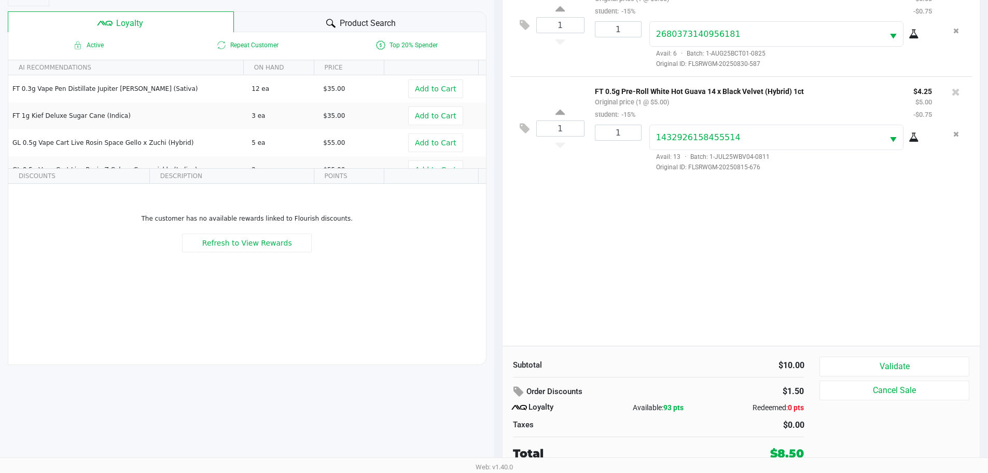
click at [887, 355] on div "Subtotal $10.00 Order Discounts $1.50 Loyalty Available: 93 pts Redeemed: 0 pts…" at bounding box center [742, 409] width 478 height 127
click at [884, 363] on button "Validate" at bounding box center [894, 366] width 149 height 20
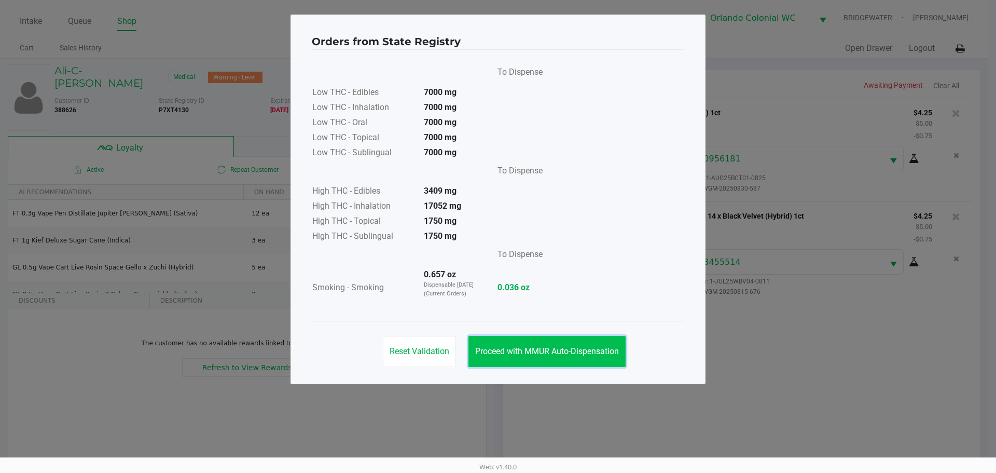
click at [554, 365] on button "Proceed with MMUR Auto-Dispensation" at bounding box center [547, 351] width 157 height 31
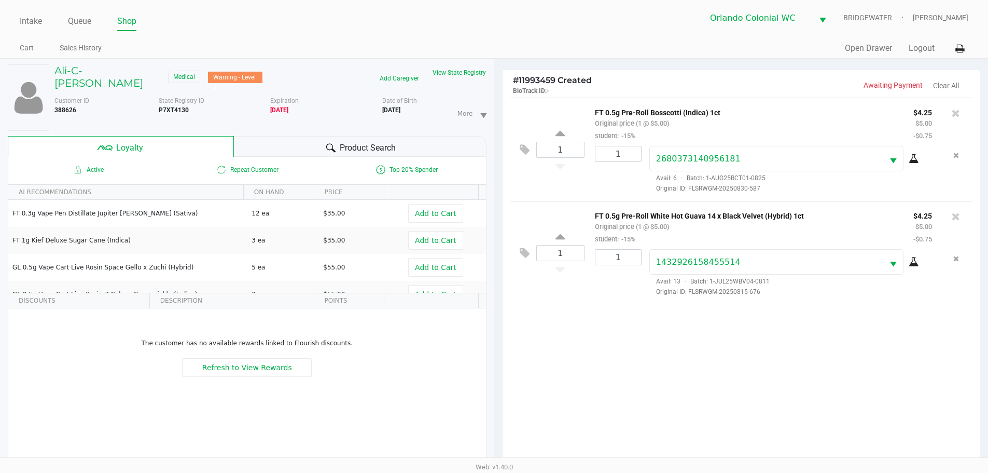
scroll to position [125, 0]
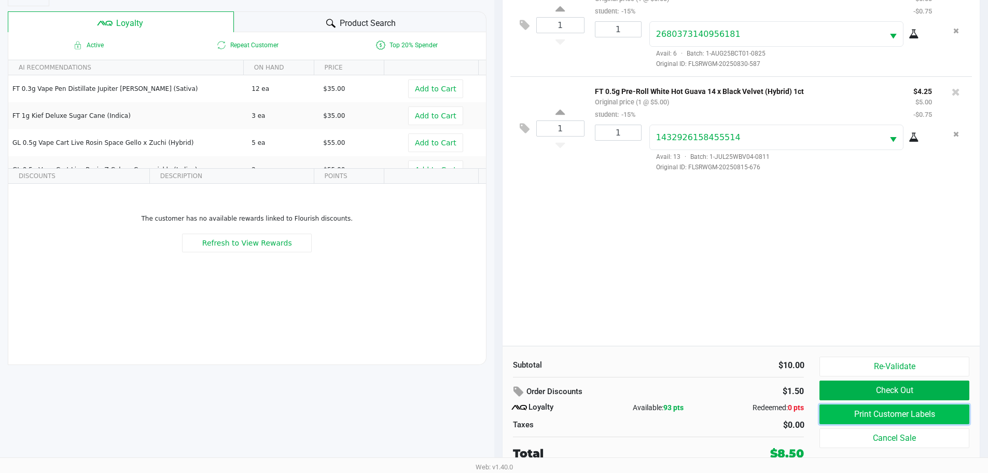
click at [944, 414] on button "Print Customer Labels" at bounding box center [894, 414] width 149 height 20
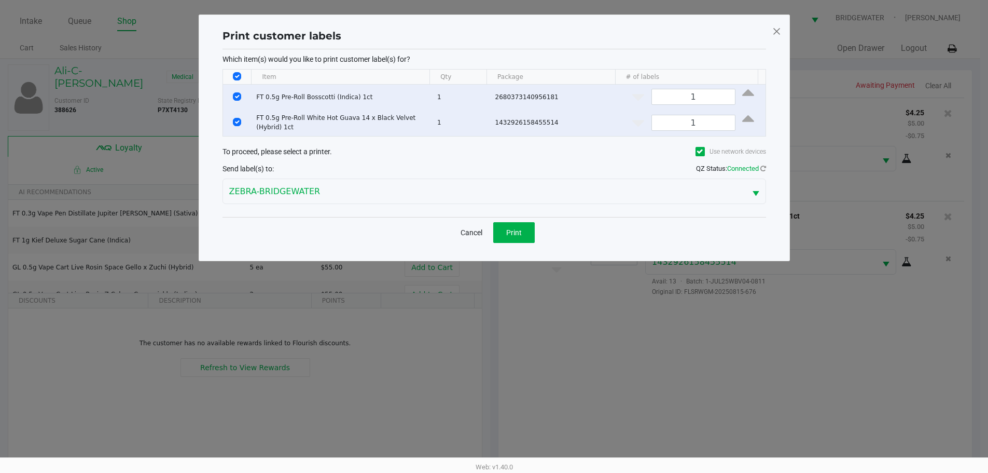
scroll to position [0, 0]
click at [503, 233] on button "Print" at bounding box center [518, 232] width 42 height 21
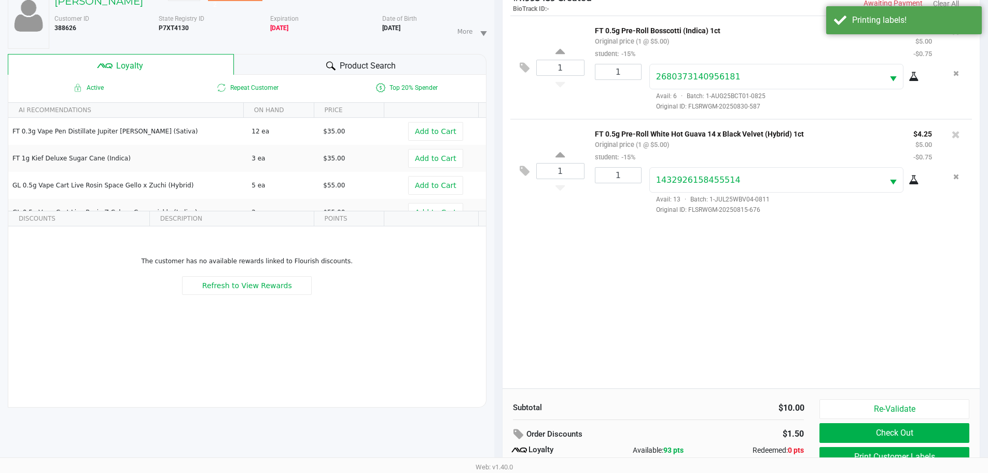
scroll to position [125, 0]
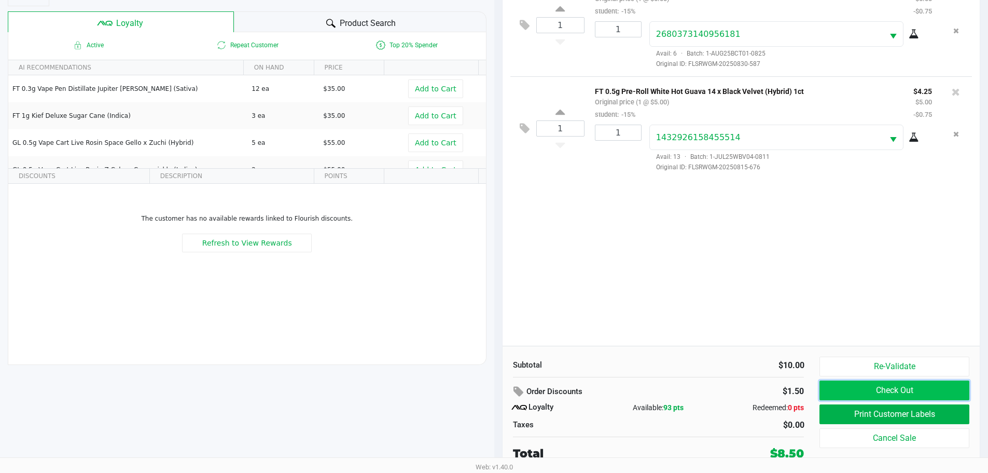
click at [939, 396] on button "Check Out" at bounding box center [894, 390] width 149 height 20
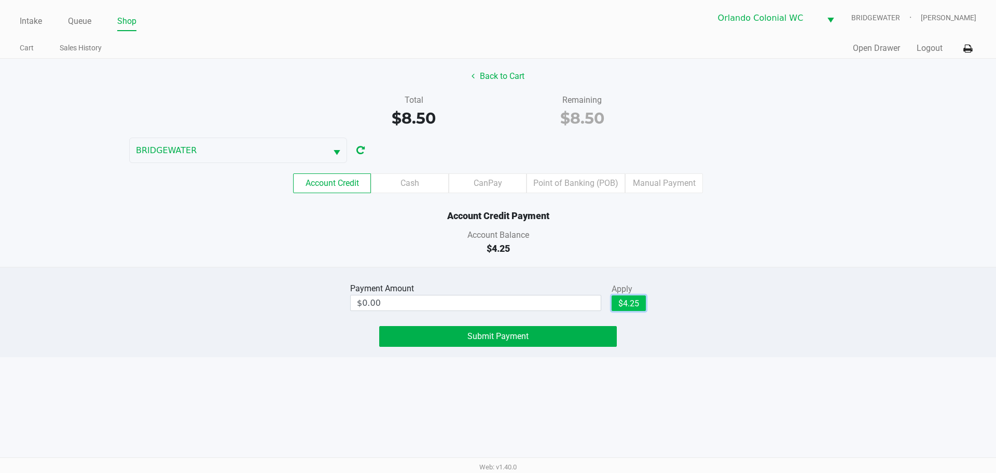
click at [643, 305] on button "$4.25" at bounding box center [629, 303] width 34 height 16
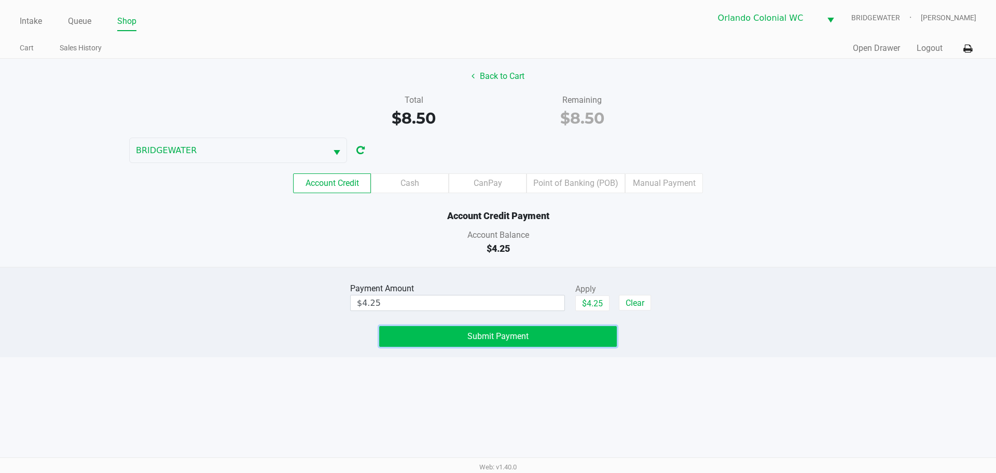
click at [399, 334] on button "Submit Payment" at bounding box center [498, 336] width 238 height 21
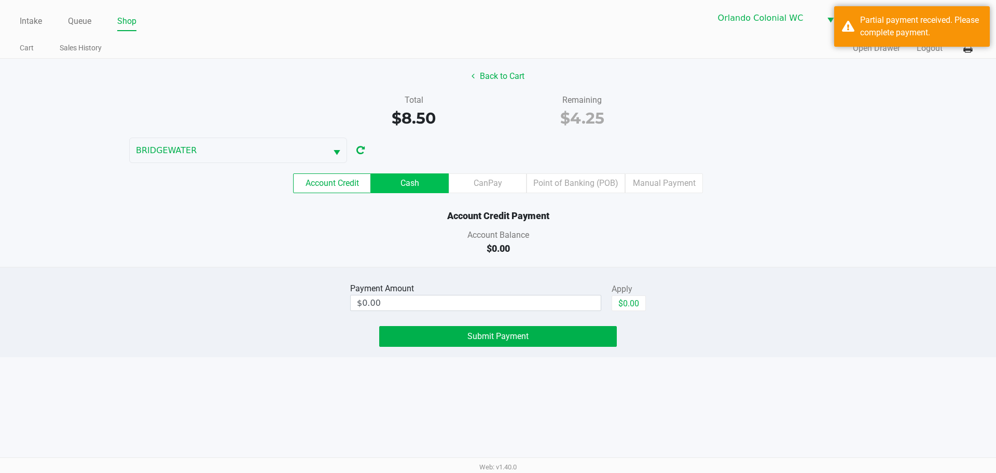
click at [410, 182] on label "Cash" at bounding box center [410, 183] width 78 height 20
click at [0, 0] on 1 "Cash" at bounding box center [0, 0] width 0 height 0
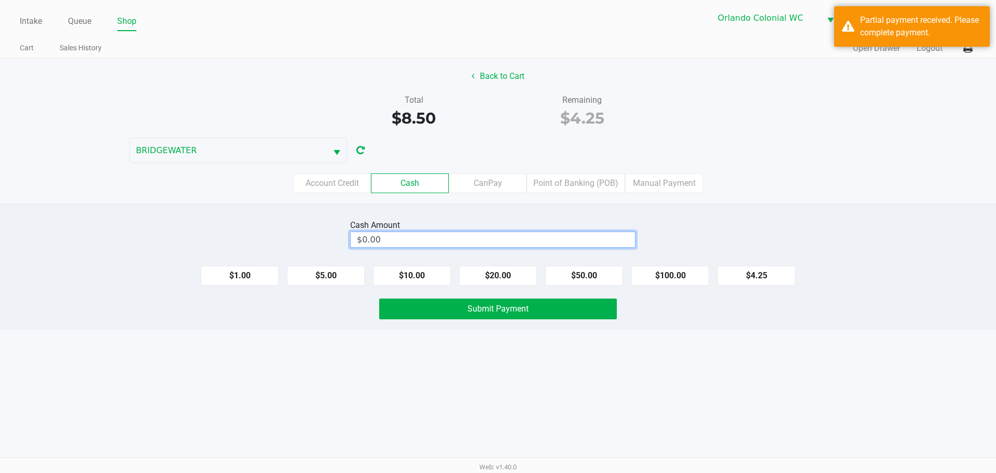
click at [491, 243] on input "$0.00" at bounding box center [493, 239] width 284 height 15
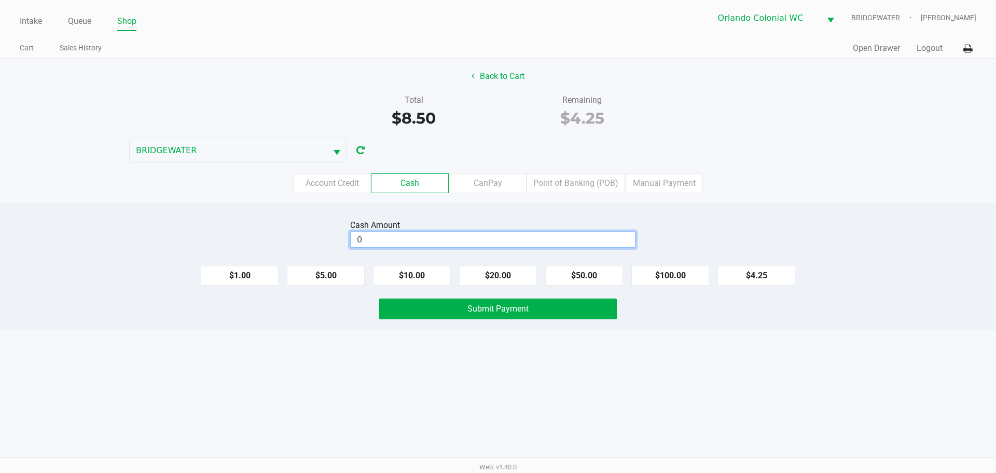
click at [443, 236] on input "0" at bounding box center [493, 239] width 284 height 15
click at [370, 383] on div "Intake Queue Shop Orlando Colonial [PERSON_NAME] [PERSON_NAME] Cart Sales Histo…" at bounding box center [498, 236] width 996 height 473
type input "$10.25"
click at [404, 317] on button "Submit Payment" at bounding box center [498, 308] width 238 height 21
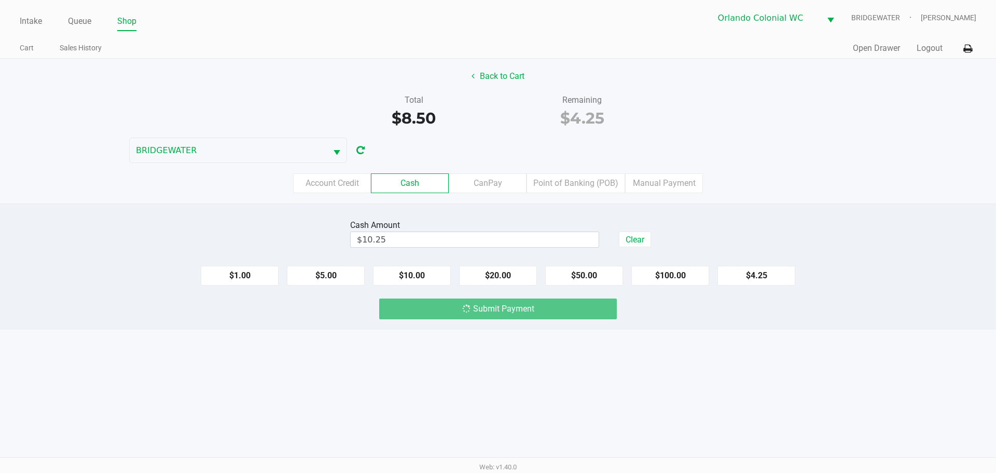
click at [6, 441] on div "Intake Queue Shop Orlando Colonial [PERSON_NAME] [PERSON_NAME] Cart Sales Histo…" at bounding box center [498, 236] width 996 height 473
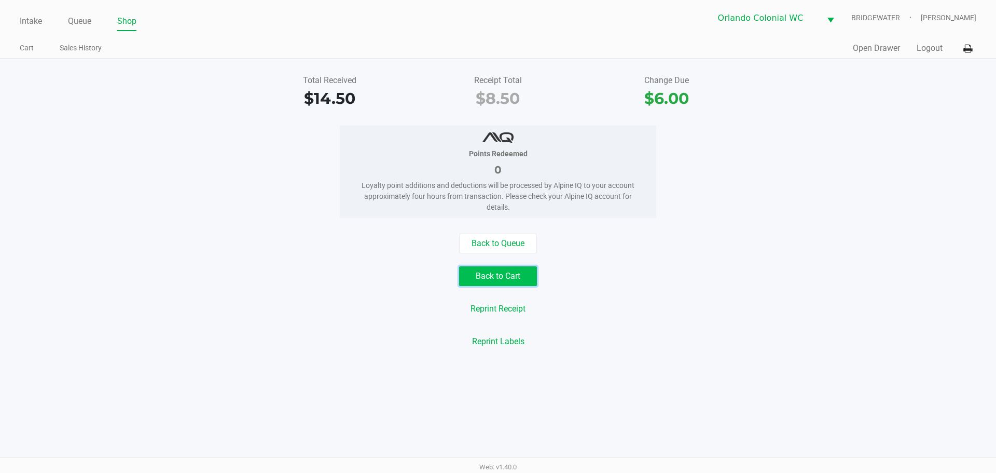
click at [503, 285] on button "Back to Cart" at bounding box center [498, 276] width 78 height 20
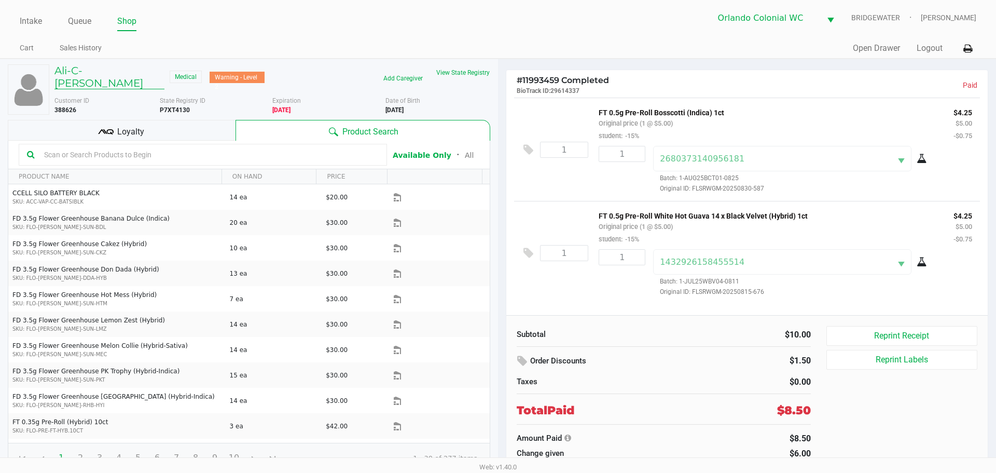
click at [113, 69] on h5 "Ali-C-[PERSON_NAME]" at bounding box center [109, 76] width 110 height 25
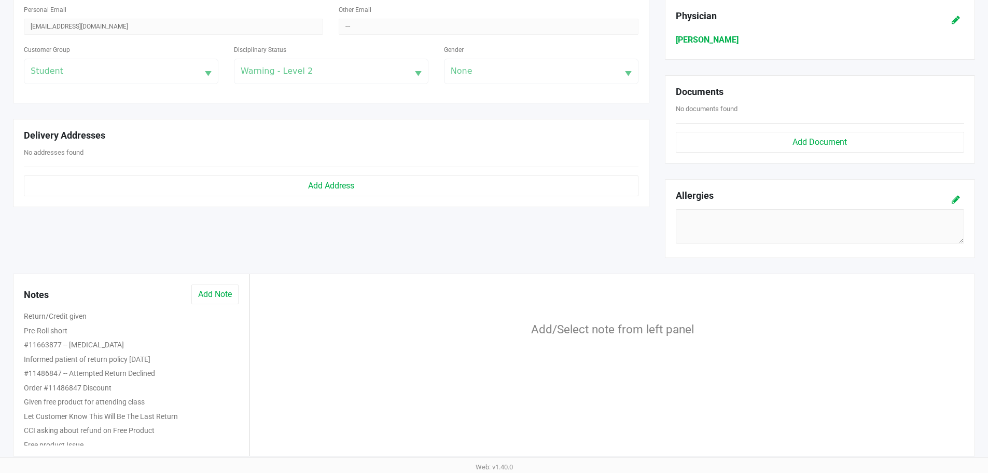
scroll to position [328, 0]
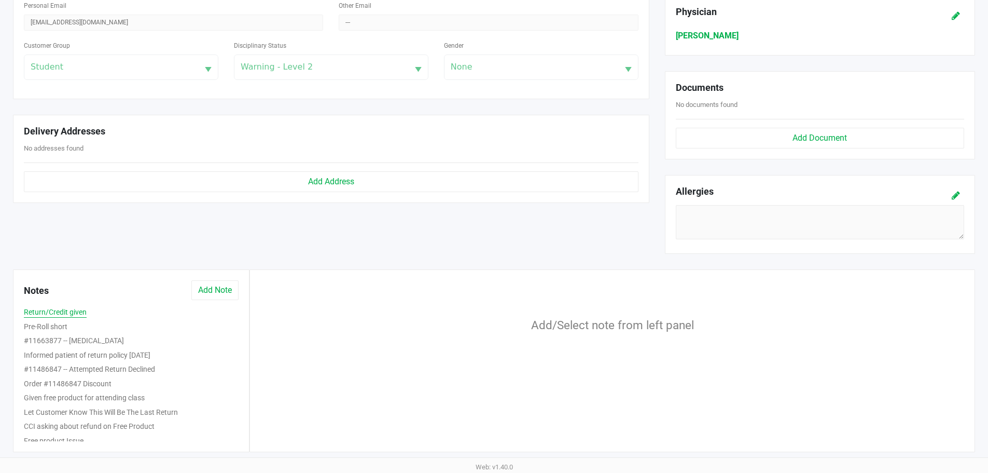
click at [60, 316] on button "Return/Credit given" at bounding box center [55, 312] width 63 height 11
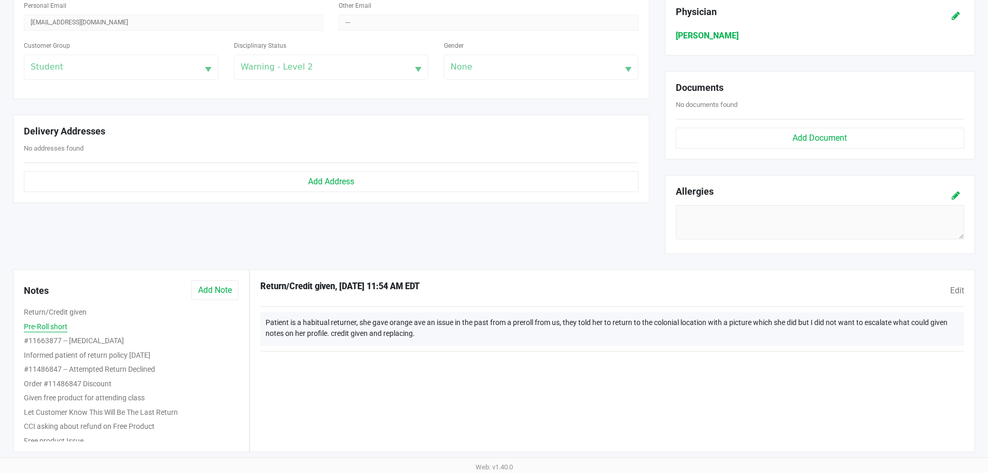
click at [59, 324] on button "Pre-Roll short" at bounding box center [46, 326] width 44 height 11
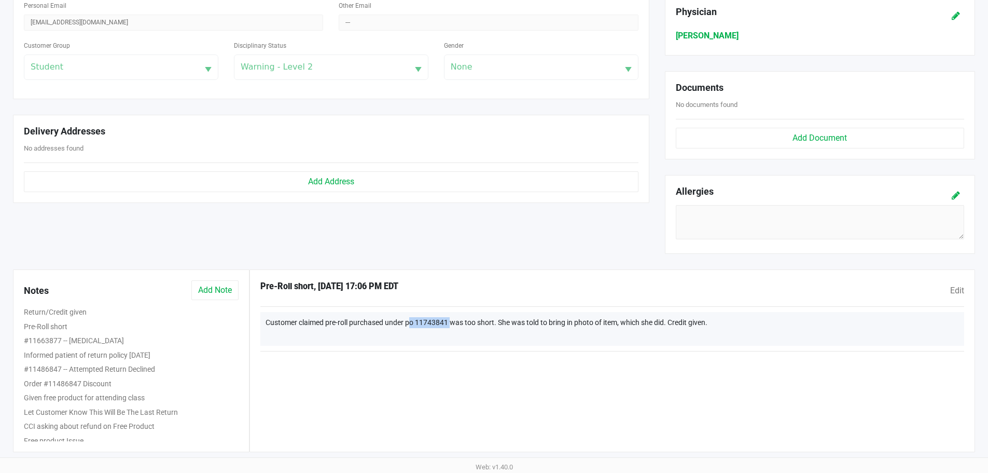
drag, startPoint x: 449, startPoint y: 321, endPoint x: 410, endPoint y: 319, distance: 39.5
click at [410, 319] on div "Customer claimed pre-roll purchased under po 11743841 was too short. She was to…" at bounding box center [612, 329] width 704 height 34
copy div "po 11743841"
click at [69, 306] on div "Return/Credit given" at bounding box center [131, 313] width 230 height 15
click at [72, 309] on button "Return/Credit given" at bounding box center [55, 312] width 63 height 11
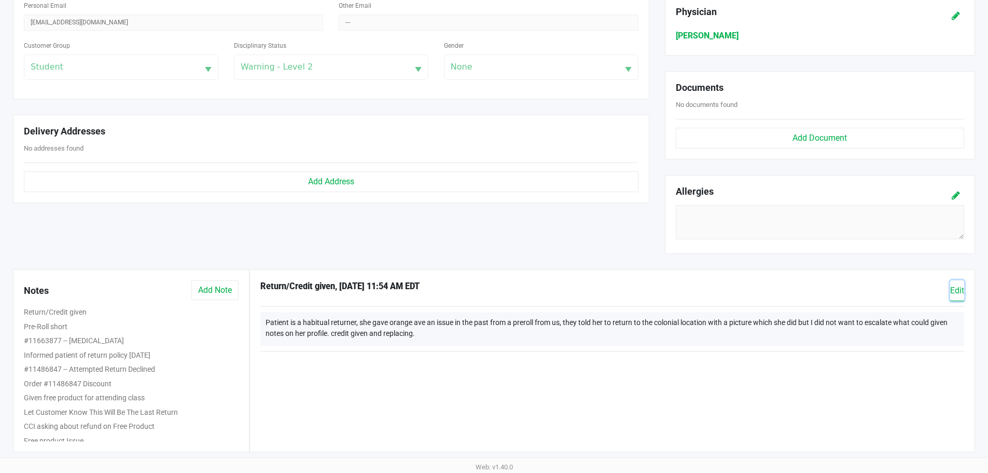
click at [961, 293] on span "Edit" at bounding box center [958, 290] width 14 height 10
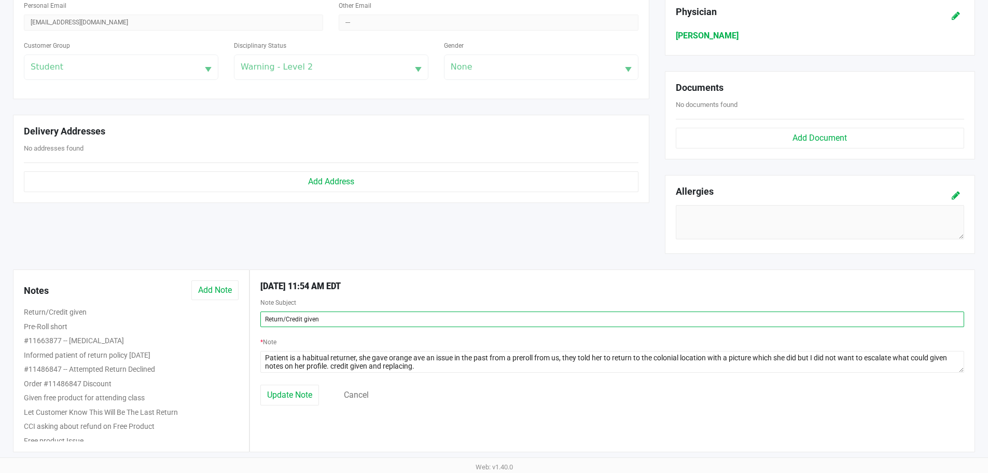
click at [267, 319] on input "Return/Credit given" at bounding box center [612, 319] width 704 height 16
paste input "po 11743841"
drag, startPoint x: 276, startPoint y: 314, endPoint x: 242, endPoint y: 317, distance: 33.9
click at [242, 317] on div "Notes Add Note Return/Credit given Pre-Roll short #11663877 -- [MEDICAL_DATA] I…" at bounding box center [494, 360] width 978 height 183
click at [313, 315] on input "Order #11743841Return/Credit given" at bounding box center [612, 319] width 704 height 16
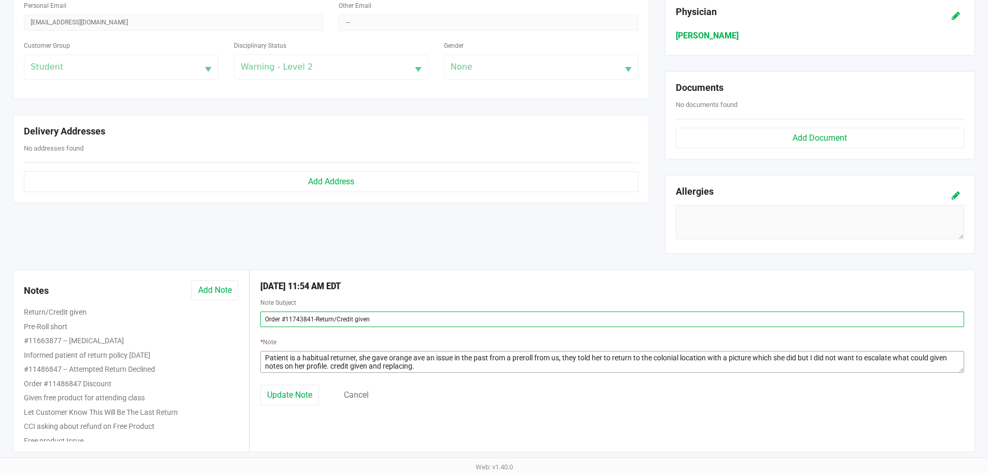
type input "Order #11743841-Return/Credit given"
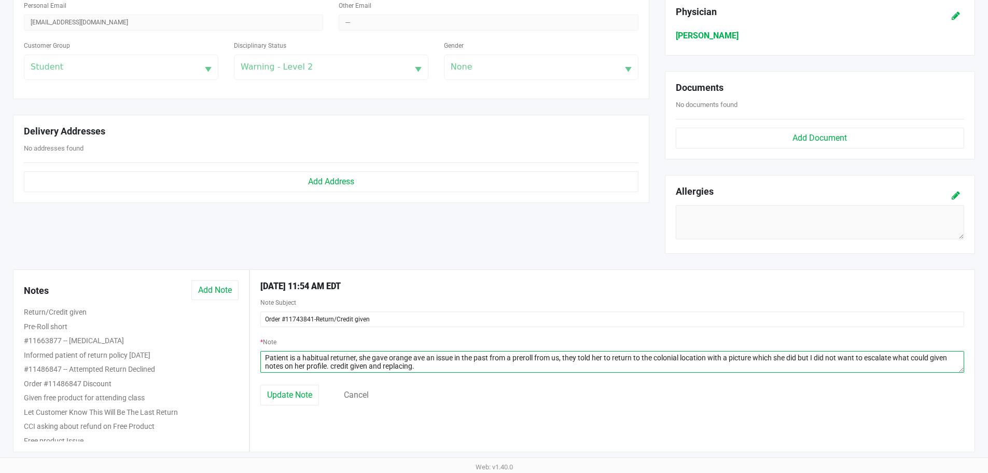
click at [418, 371] on textarea at bounding box center [612, 362] width 704 height 22
drag, startPoint x: 507, startPoint y: 358, endPoint x: 492, endPoint y: 354, distance: 16.0
click at [492, 354] on textarea at bounding box center [612, 362] width 704 height 22
click at [927, 355] on textarea at bounding box center [612, 362] width 704 height 22
click at [425, 367] on textarea at bounding box center [612, 362] width 704 height 22
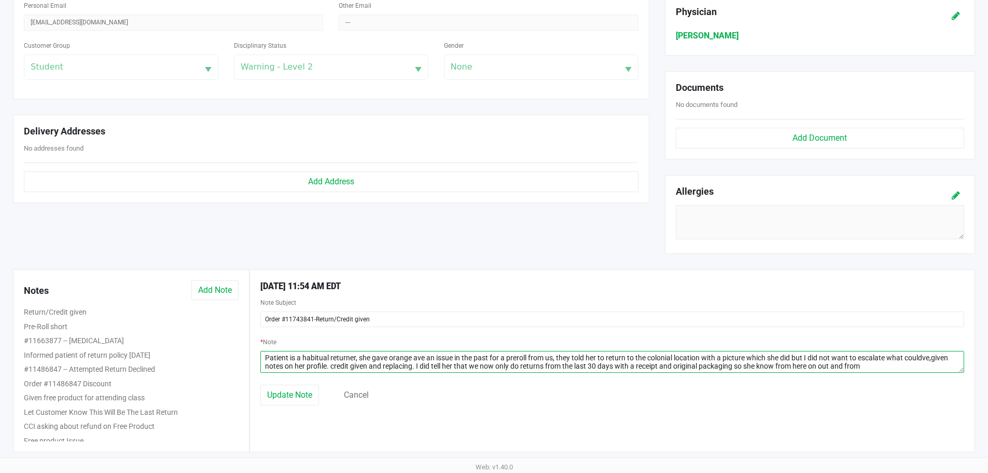
click at [937, 357] on textarea at bounding box center [612, 362] width 704 height 22
click at [936, 354] on textarea at bounding box center [612, 362] width 704 height 22
click at [880, 368] on textarea at bounding box center [612, 362] width 704 height 22
type textarea "Patient is a habitual returner, she gave orange ave an issue in the past for a …"
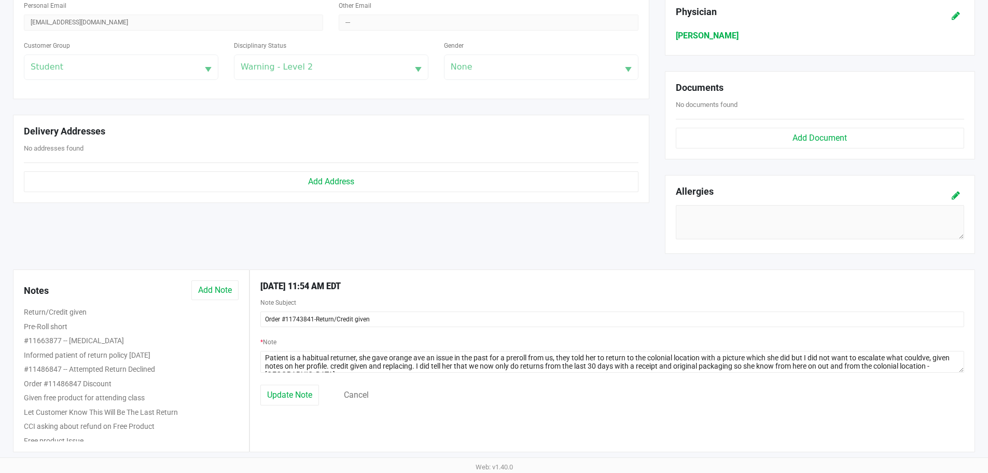
click at [290, 407] on div "[DATE] 11:54 AM EDT Note Subject Order #11743841-Return/Credit given * Note Upd…" at bounding box center [613, 360] width 726 height 183
click at [287, 400] on span "Update Note" at bounding box center [289, 395] width 45 height 10
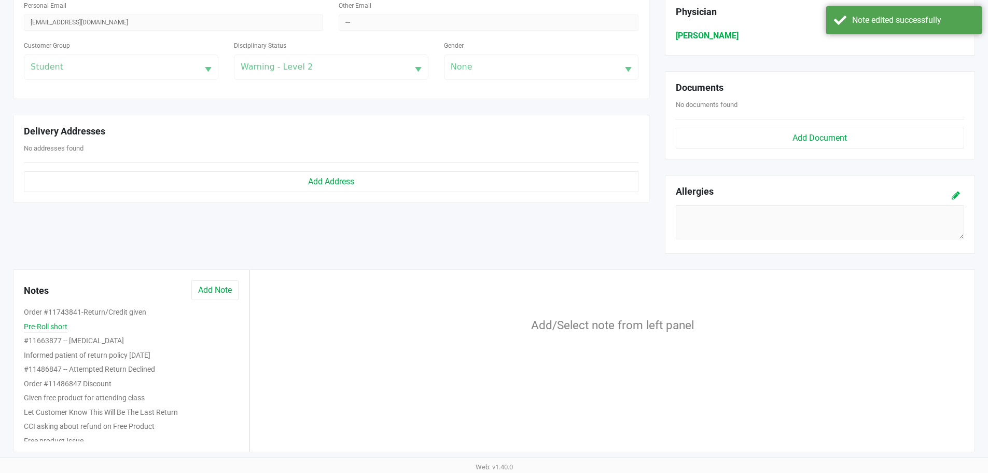
click at [54, 325] on button "Pre-Roll short" at bounding box center [46, 326] width 44 height 11
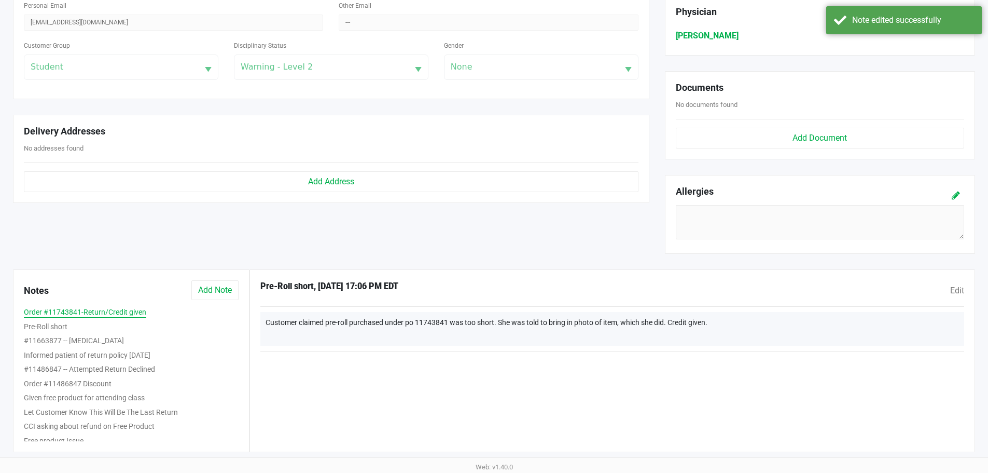
click at [74, 314] on button "Order #11743841-Return/Credit given" at bounding box center [85, 312] width 122 height 11
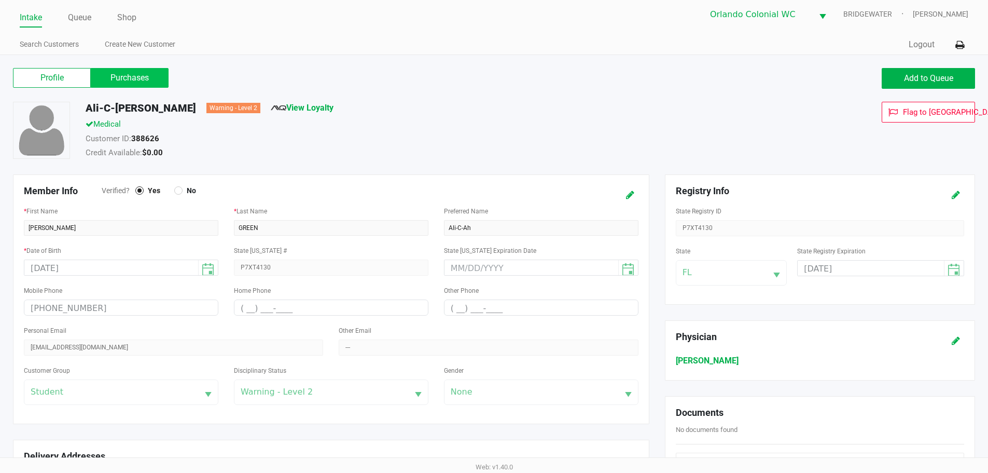
scroll to position [0, 0]
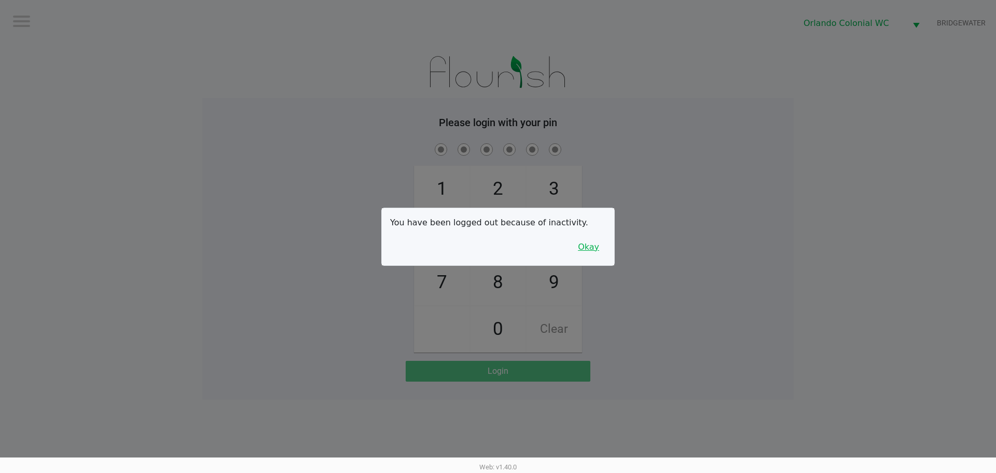
click at [591, 246] on button "Okay" at bounding box center [588, 247] width 35 height 20
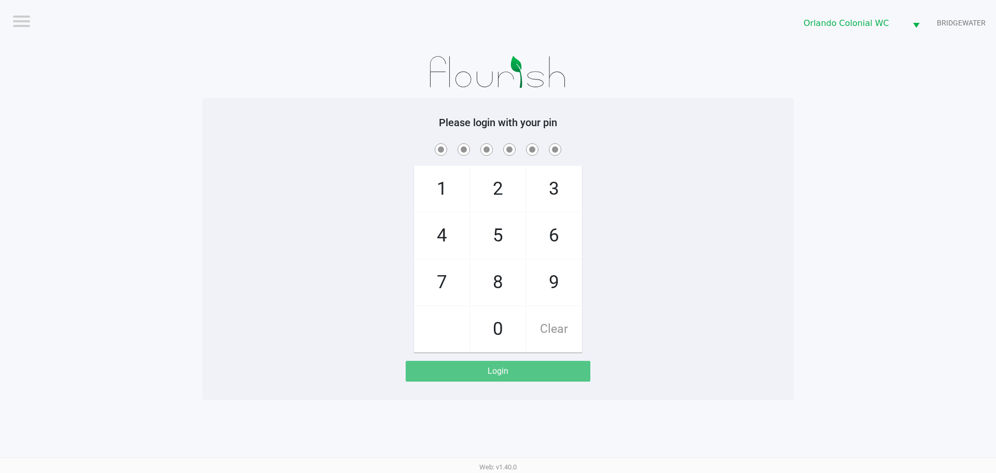
click at [628, 226] on div "1 4 7 2 5 8 0 3 6 9 Clear" at bounding box center [497, 246] width 591 height 211
checkbox input "true"
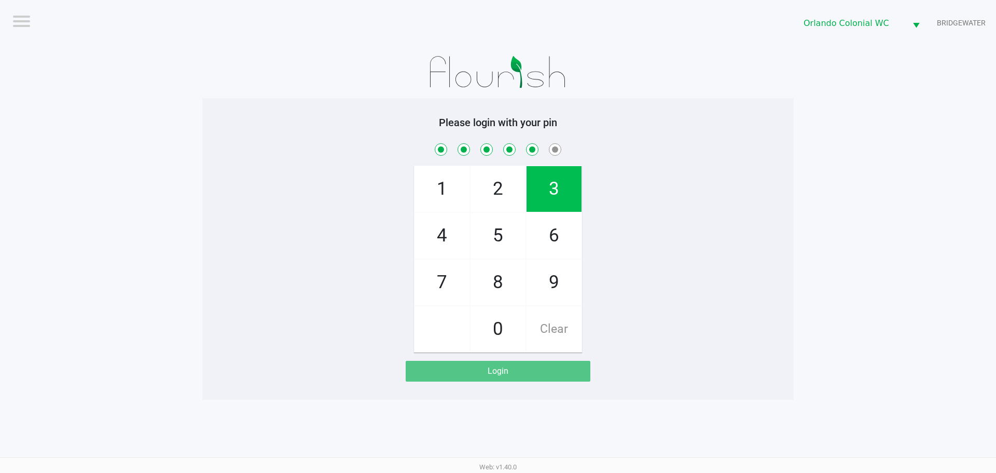
checkbox input "true"
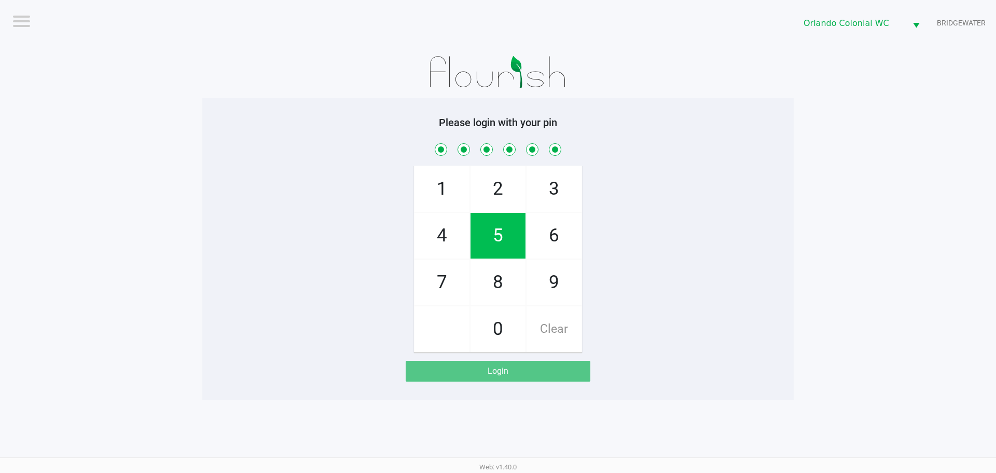
checkbox input "true"
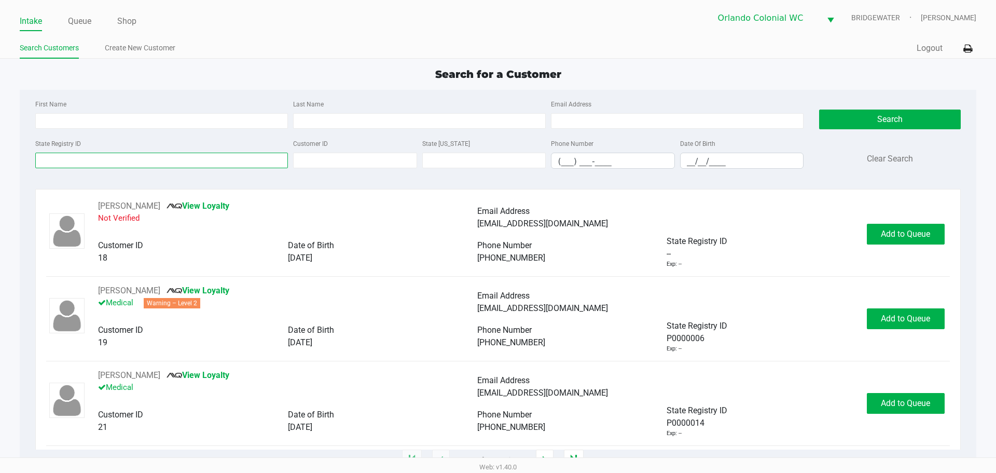
click at [260, 166] on input "State Registry ID" at bounding box center [161, 161] width 253 height 16
drag, startPoint x: 111, startPoint y: 127, endPoint x: 84, endPoint y: 115, distance: 29.3
click at [110, 127] on input "First Name" at bounding box center [161, 121] width 253 height 16
type input "[PERSON_NAME]"
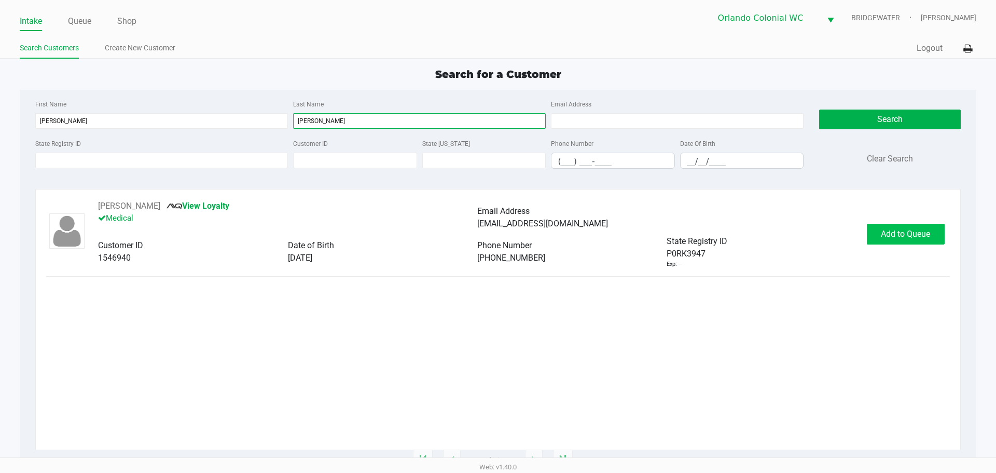
type input "[PERSON_NAME]"
click at [886, 236] on span "Add to Queue" at bounding box center [905, 234] width 49 height 10
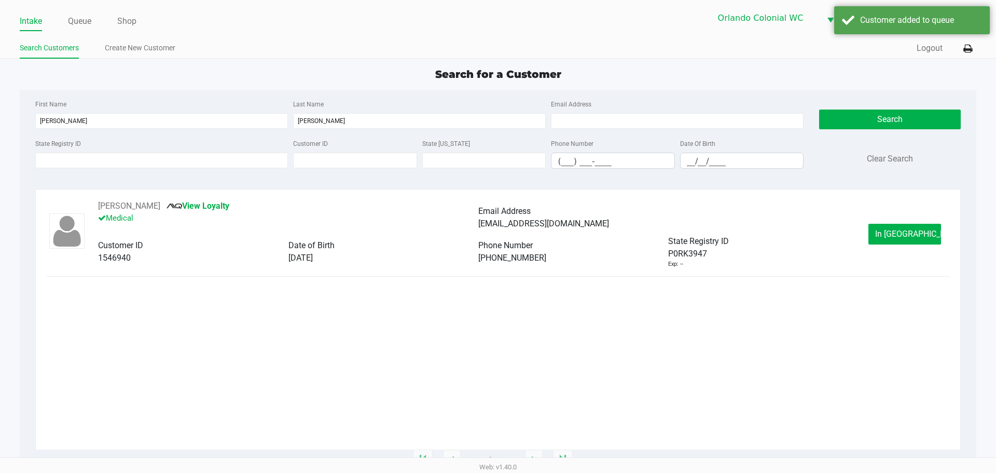
click at [887, 235] on button "In [GEOGRAPHIC_DATA]" at bounding box center [905, 234] width 73 height 21
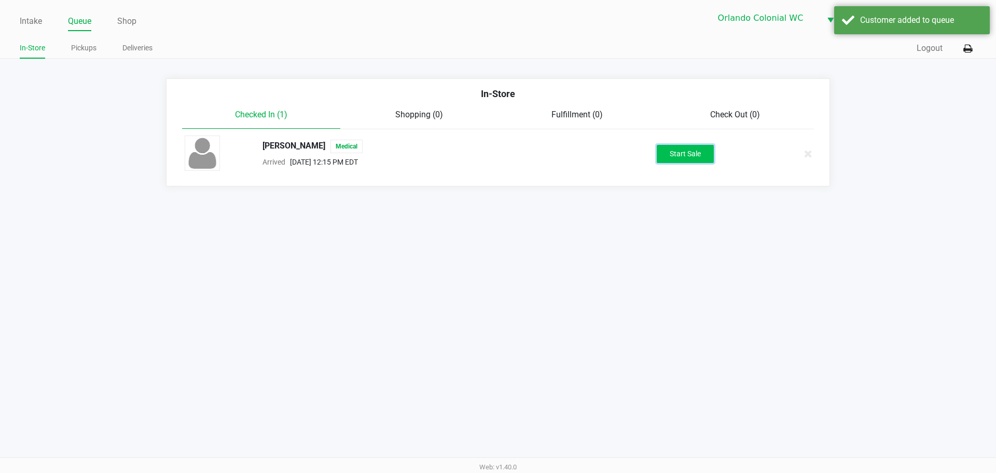
click at [695, 155] on button "Start Sale" at bounding box center [685, 154] width 57 height 18
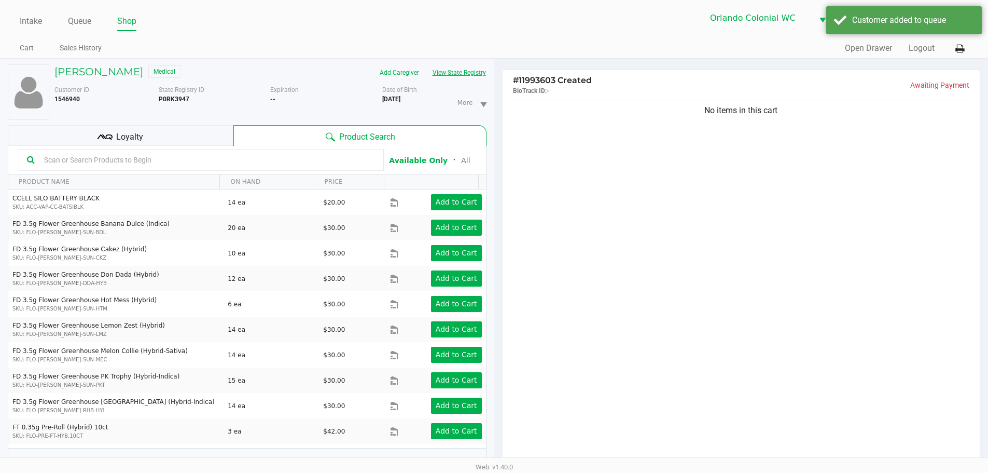
click at [455, 68] on button "View State Registry" at bounding box center [456, 72] width 61 height 17
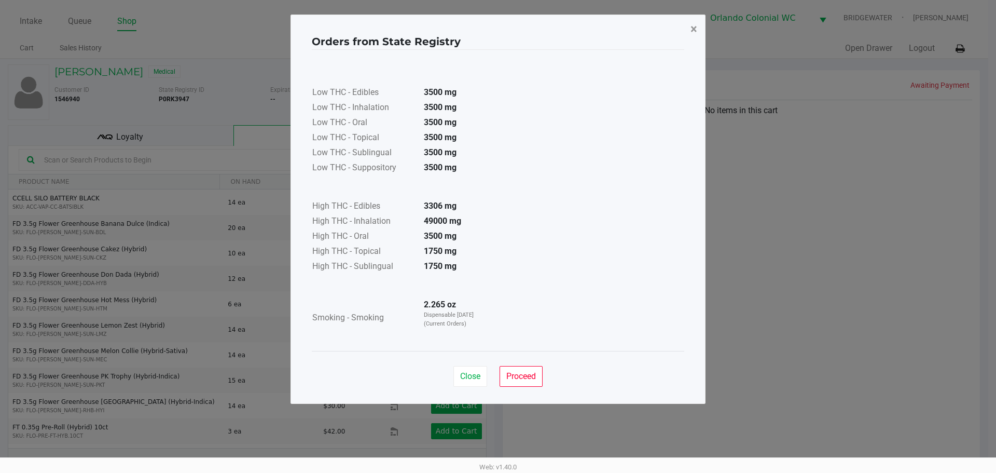
click at [694, 38] on button "×" at bounding box center [693, 29] width 23 height 29
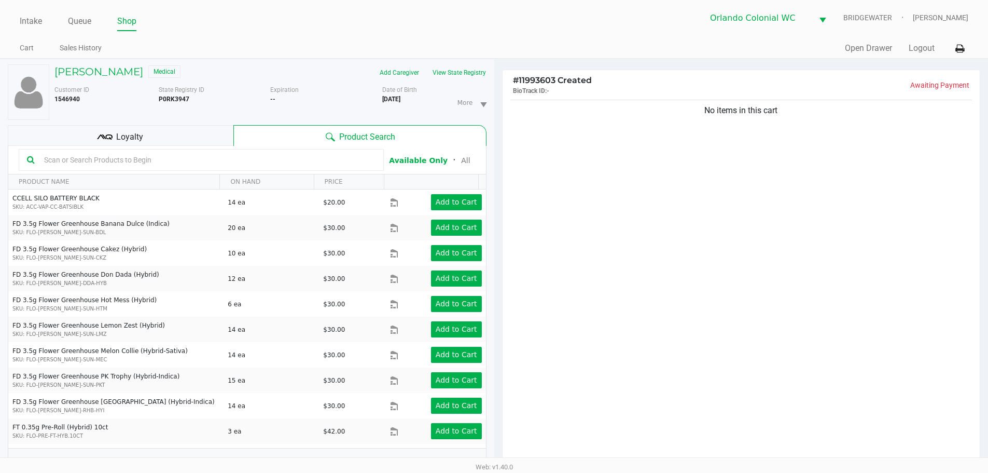
click at [682, 294] on div "No items in this cart" at bounding box center [742, 284] width 478 height 373
click at [117, 158] on input "text" at bounding box center [208, 160] width 336 height 16
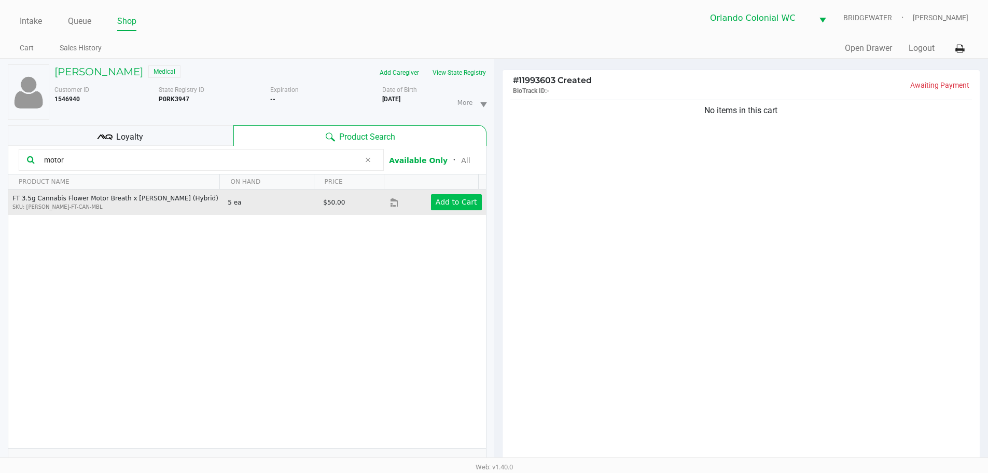
type input "motor"
click at [445, 202] on app-button-loader "Add to Cart" at bounding box center [457, 202] width 42 height 8
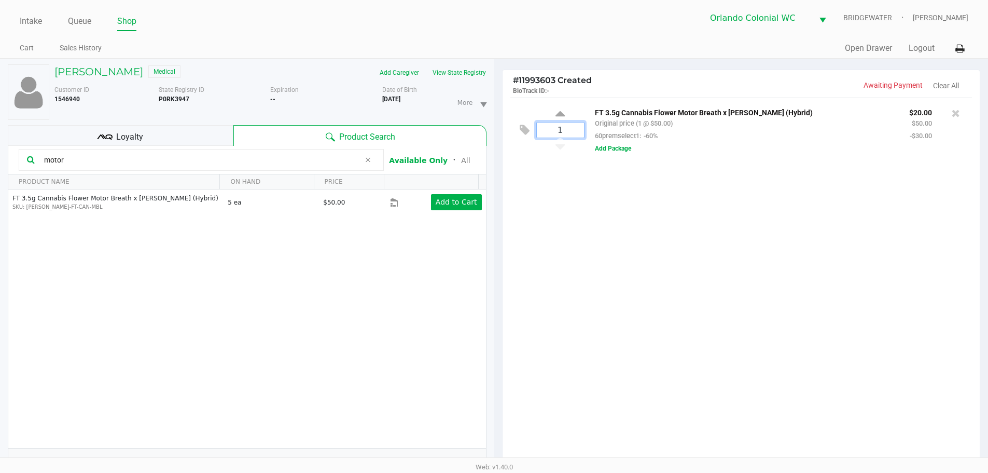
click at [577, 132] on input "1" at bounding box center [560, 129] width 47 height 15
type input "3"
click at [613, 205] on div "Loading [PERSON_NAME] Medical Add Caregiver View State Registry Customer ID 154…" at bounding box center [494, 322] width 988 height 526
click at [112, 163] on input "motor" at bounding box center [200, 160] width 320 height 16
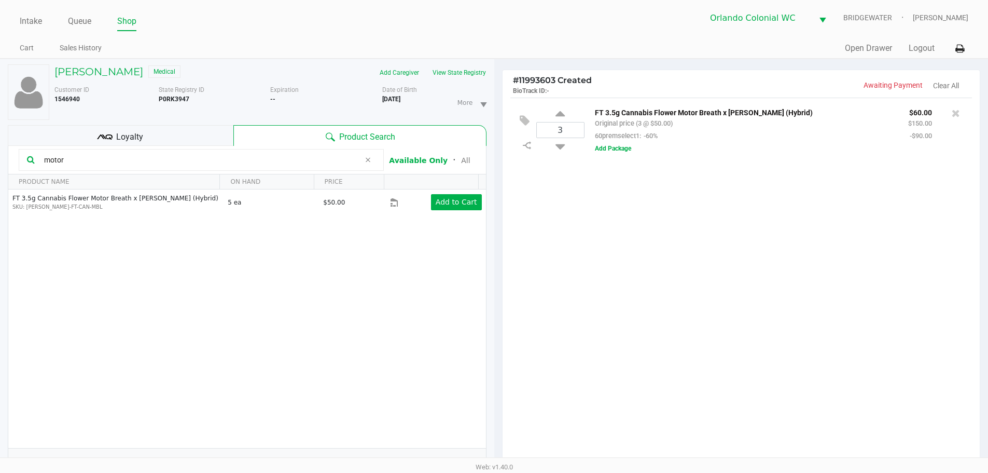
click at [112, 163] on input "motor" at bounding box center [200, 160] width 320 height 16
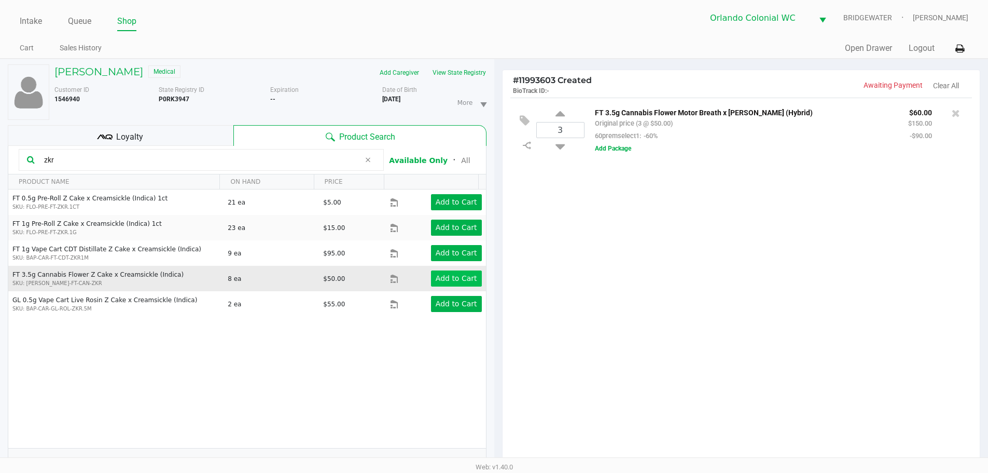
type input "zkr"
click at [440, 277] on app-button-loader "Add to Cart" at bounding box center [457, 278] width 42 height 8
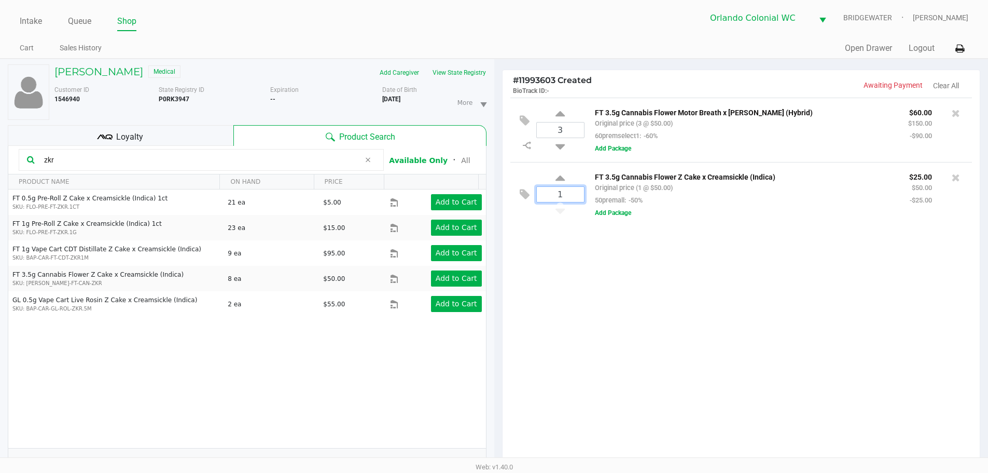
click at [557, 196] on input "1" at bounding box center [560, 194] width 47 height 15
type input "3"
click at [635, 291] on div "[PERSON_NAME] Medical Add Caregiver View State Registry Customer ID 1546940 Sta…" at bounding box center [494, 322] width 988 height 526
click at [134, 137] on span "Loyalty" at bounding box center [129, 137] width 27 height 12
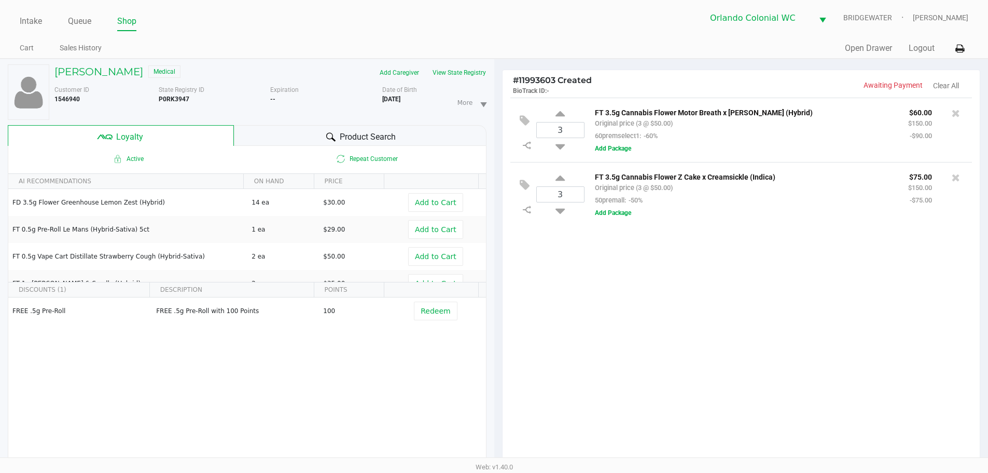
click at [379, 139] on span "Product Search" at bounding box center [368, 137] width 56 height 12
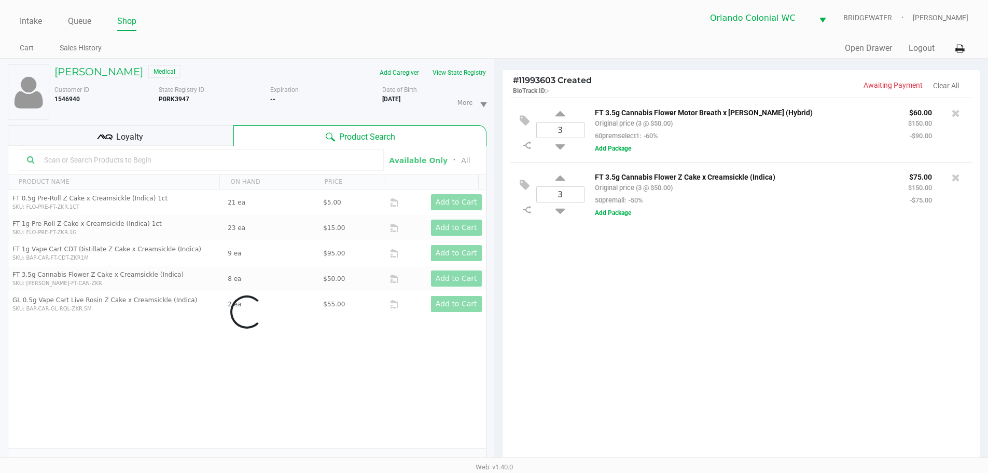
click at [591, 278] on div "3 FT 3.5g Cannabis Flower Motor Breath x [PERSON_NAME] (Hybrid) Original price …" at bounding box center [742, 284] width 478 height 373
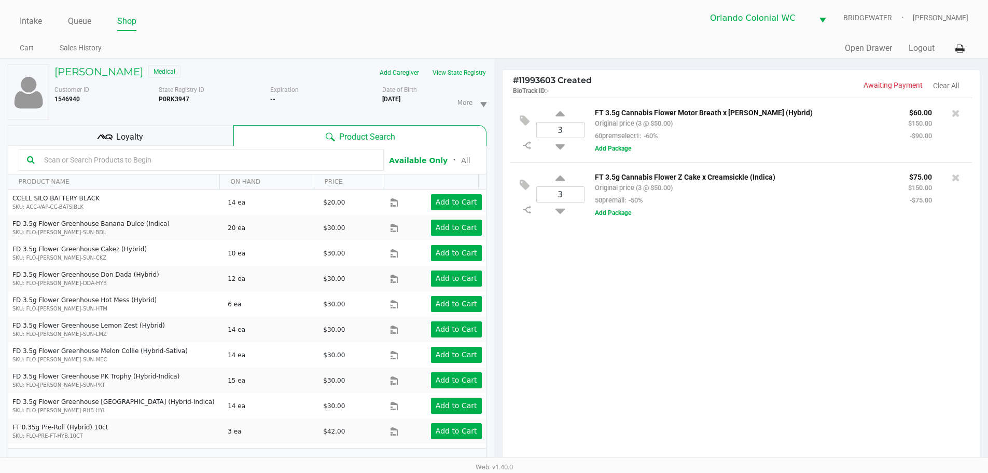
drag, startPoint x: 79, startPoint y: 158, endPoint x: 52, endPoint y: 144, distance: 30.2
click at [80, 158] on input "text" at bounding box center [208, 160] width 336 height 16
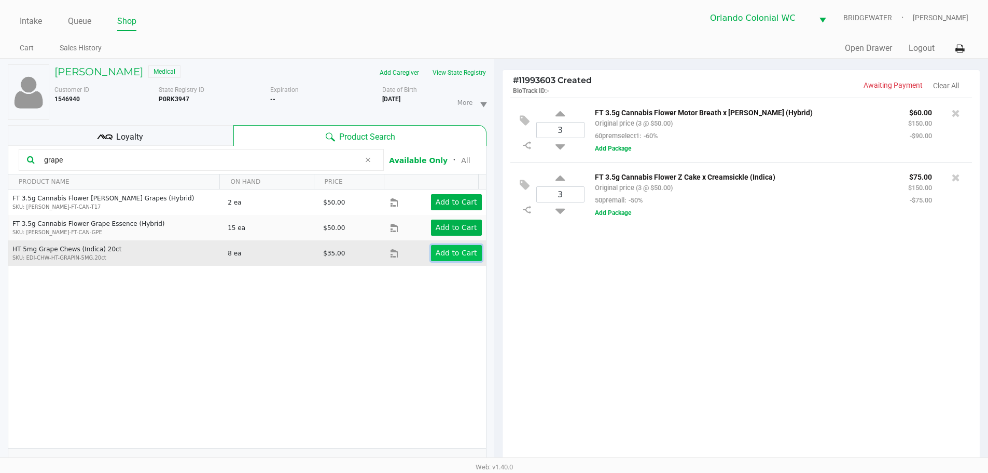
click at [455, 247] on button "Add to Cart" at bounding box center [456, 253] width 51 height 16
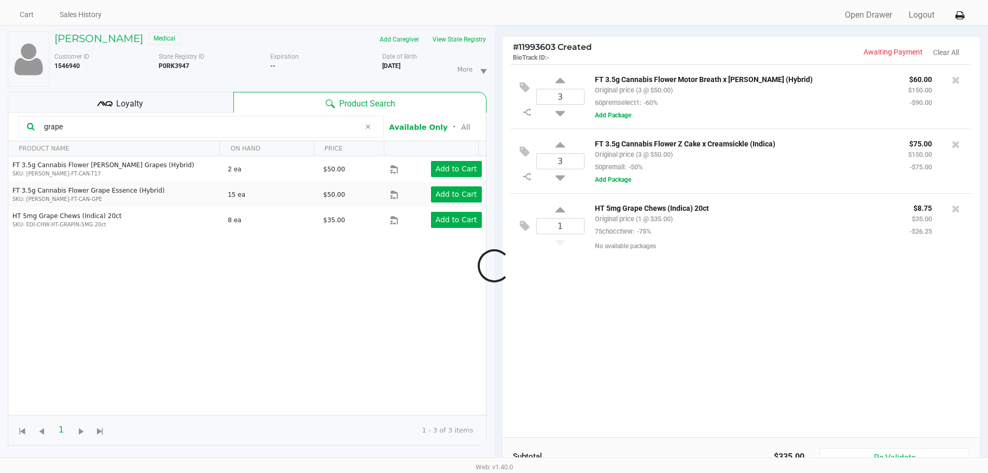
scroll to position [52, 0]
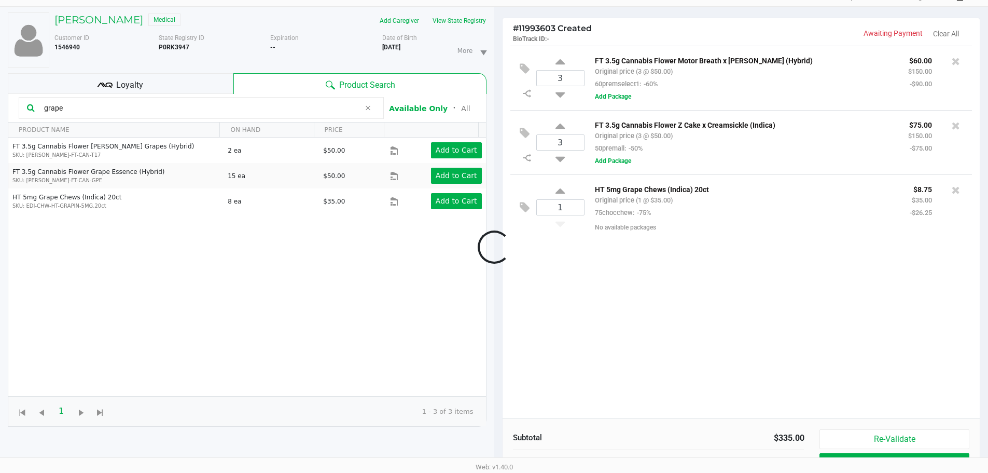
click at [141, 108] on div at bounding box center [494, 247] width 988 height 377
click at [141, 108] on input "grape" at bounding box center [200, 108] width 320 height 16
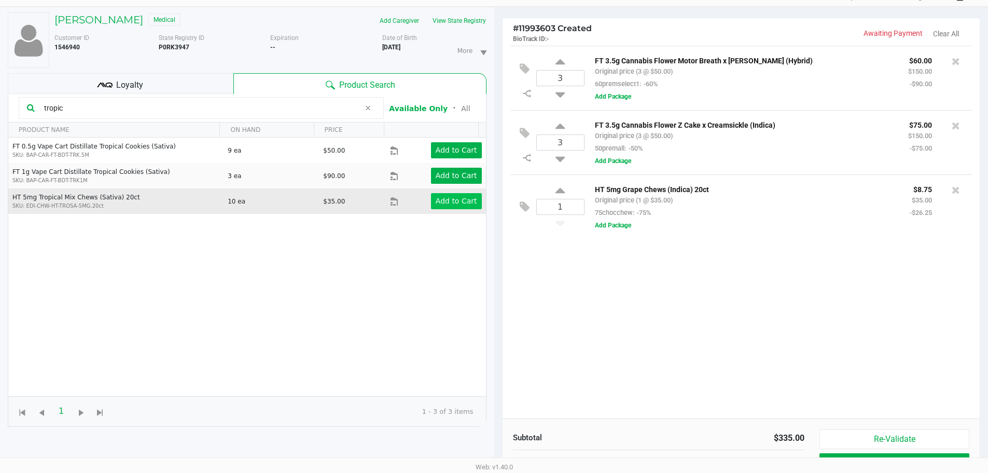
type input "tropic"
click at [455, 205] on app-button-loader "Add to Cart" at bounding box center [457, 201] width 42 height 8
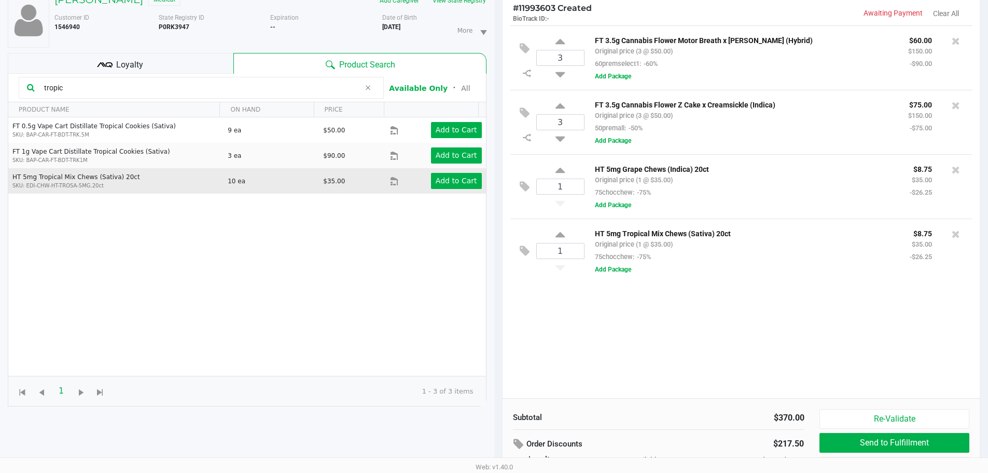
scroll to position [0, 0]
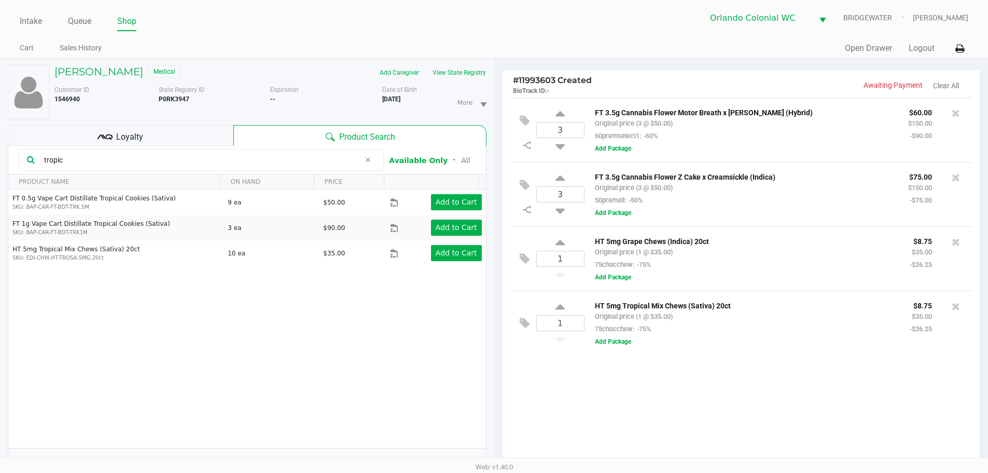
click at [173, 136] on div "Loyalty" at bounding box center [121, 135] width 226 height 21
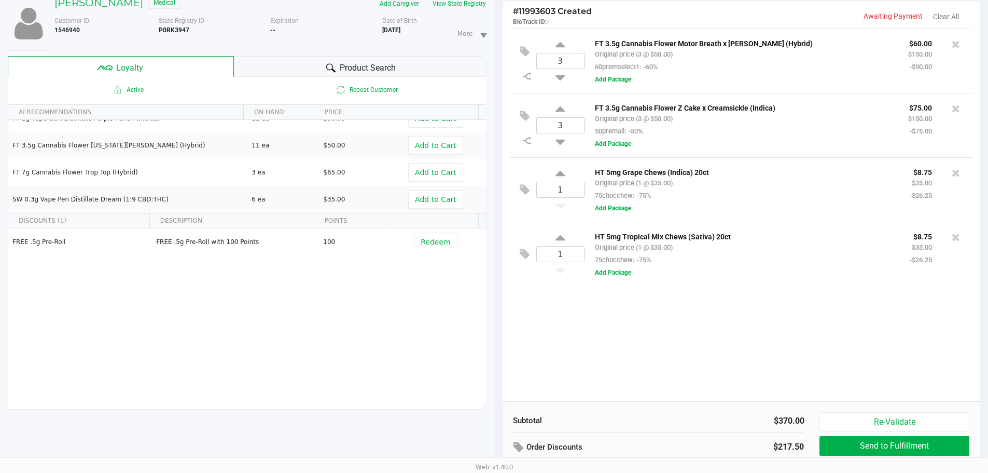
scroll to position [125, 0]
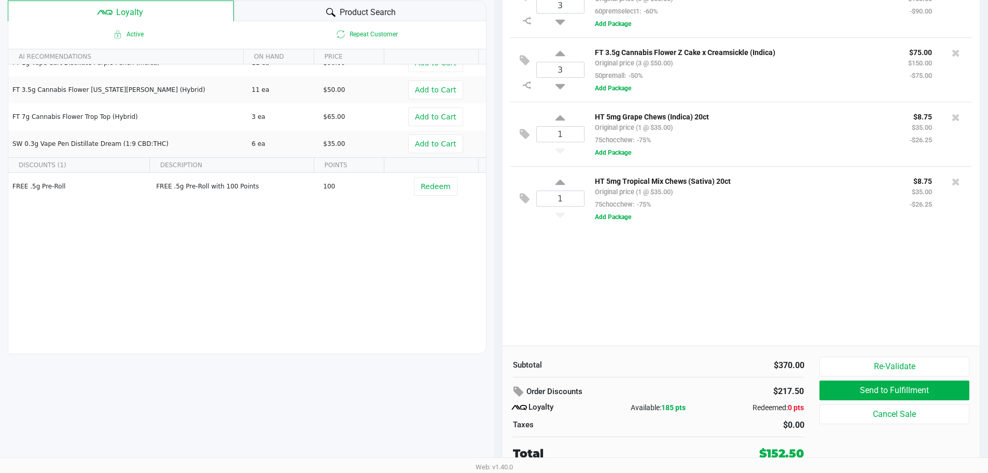
drag, startPoint x: 541, startPoint y: 320, endPoint x: 541, endPoint y: 331, distance: 10.9
click at [541, 324] on div "3 FT 3.5g Cannabis Flower Motor Breath x [PERSON_NAME] (Hybrid) Original price …" at bounding box center [742, 159] width 478 height 373
click at [759, 300] on div "3 FT 3.5g Cannabis Flower Motor Breath x [PERSON_NAME] (Hybrid) Original price …" at bounding box center [742, 159] width 478 height 373
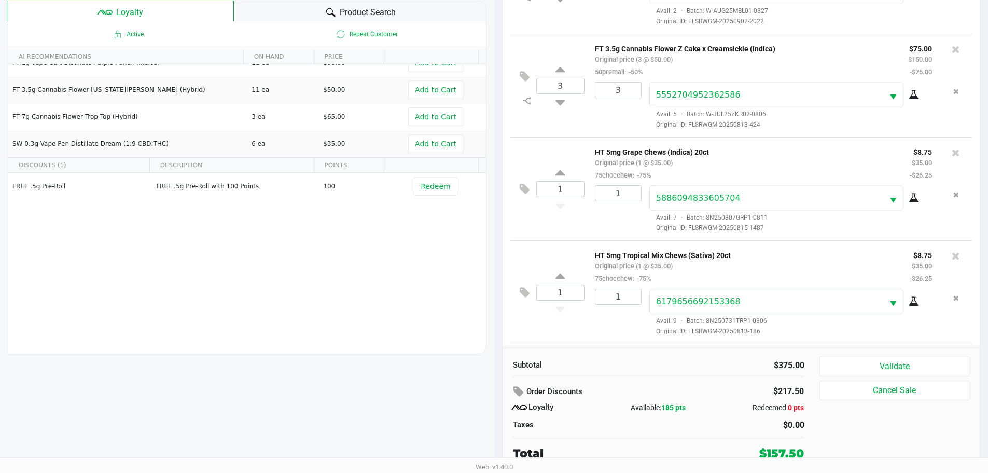
scroll to position [134, 0]
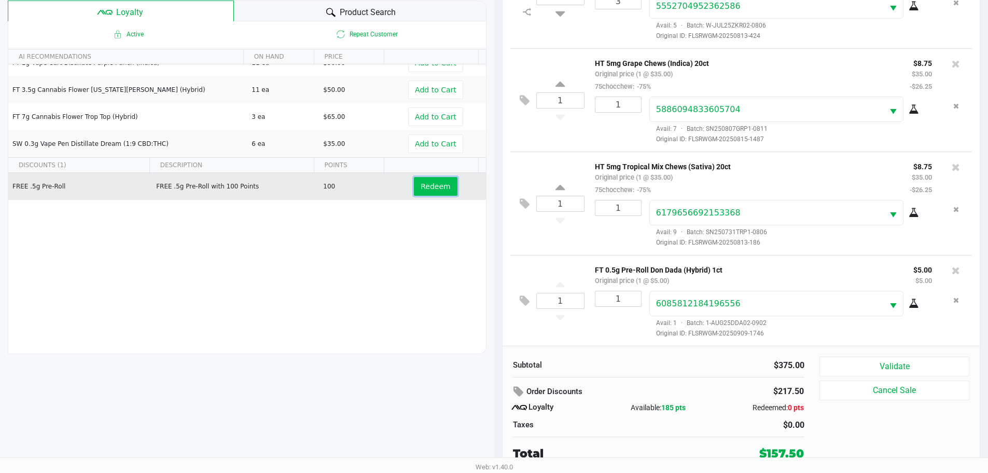
click at [414, 186] on button "Redeem" at bounding box center [435, 186] width 43 height 19
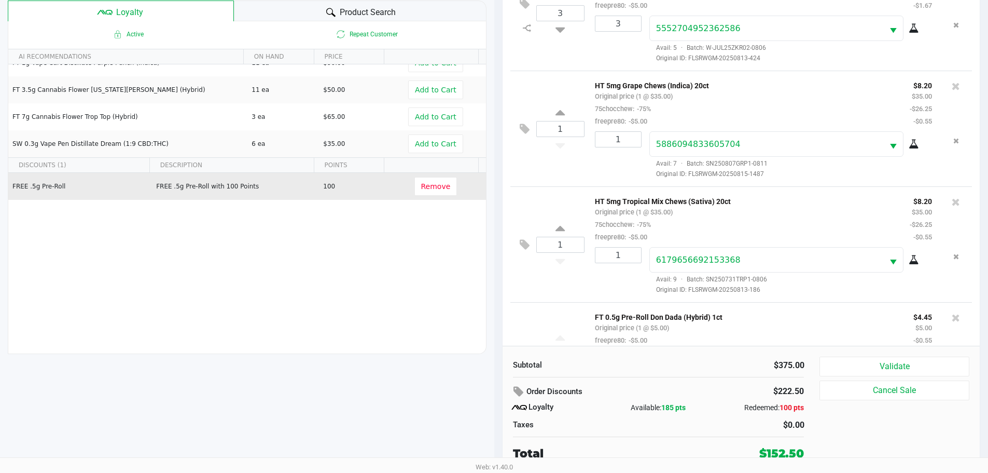
scroll to position [196, 0]
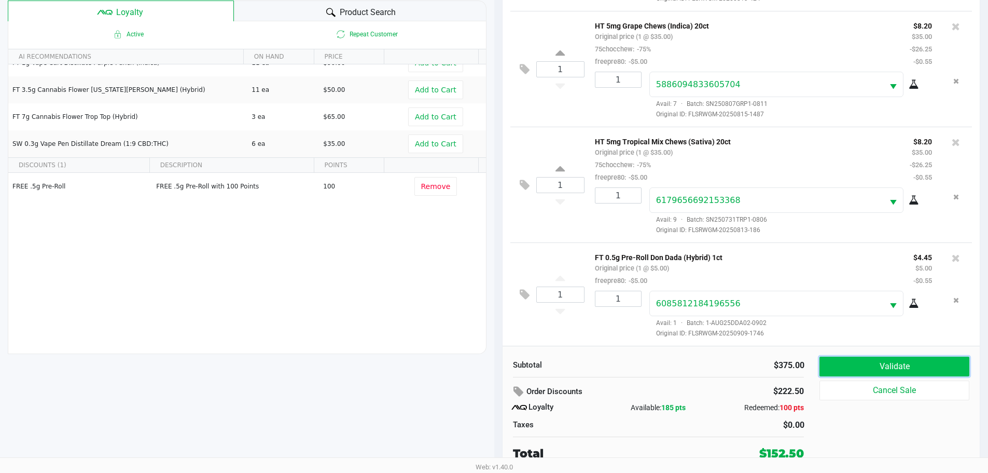
click at [873, 370] on button "Validate" at bounding box center [894, 366] width 149 height 20
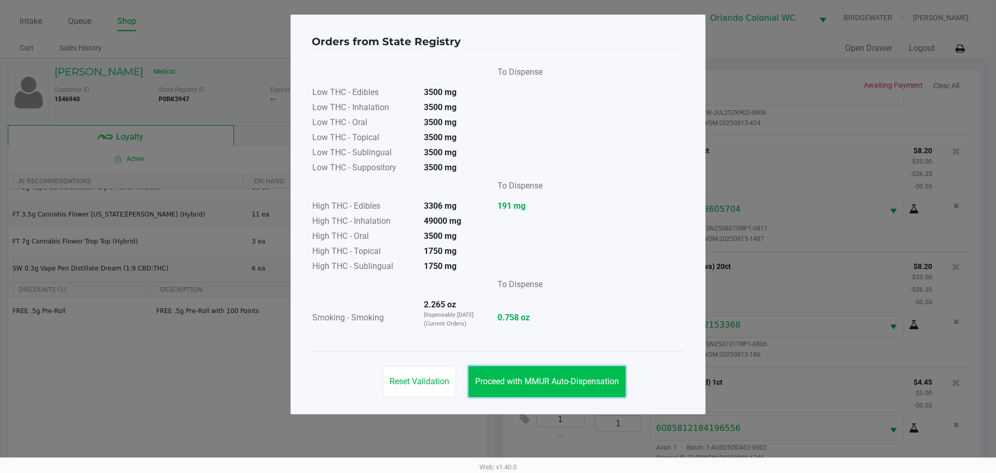
drag, startPoint x: 545, startPoint y: 390, endPoint x: 579, endPoint y: 363, distance: 42.8
click at [548, 386] on button "Proceed with MMUR Auto-Dispensation" at bounding box center [547, 381] width 157 height 31
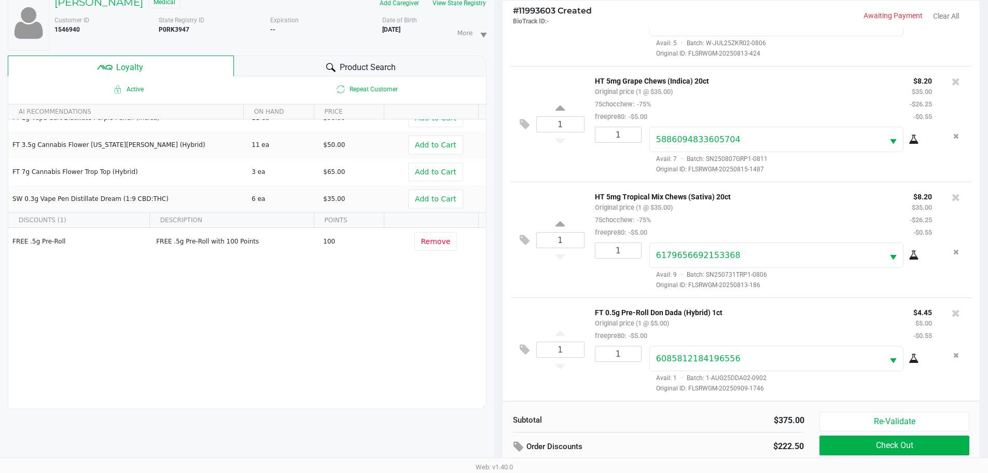
scroll to position [125, 0]
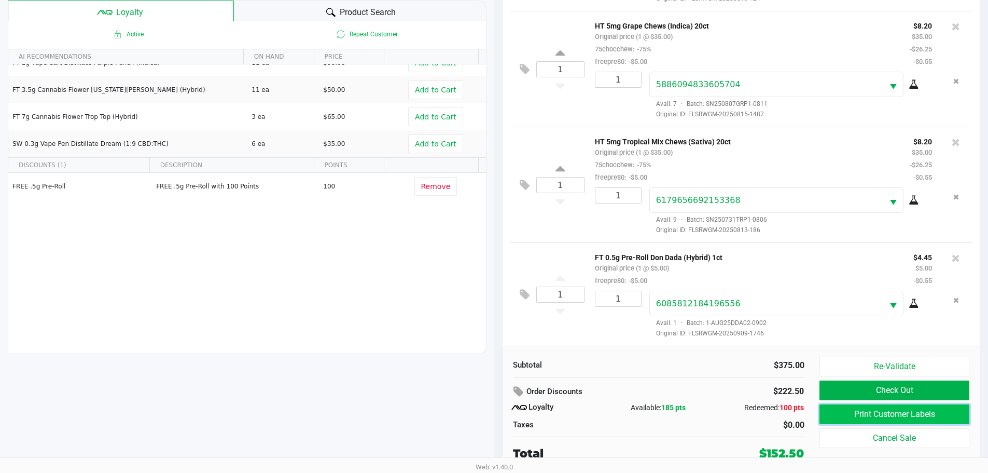
click at [896, 412] on button "Print Customer Labels" at bounding box center [894, 414] width 149 height 20
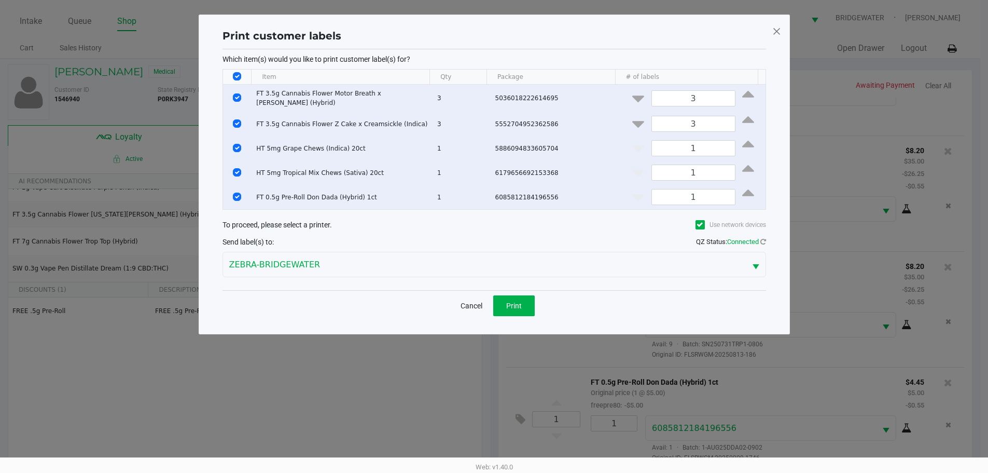
scroll to position [0, 0]
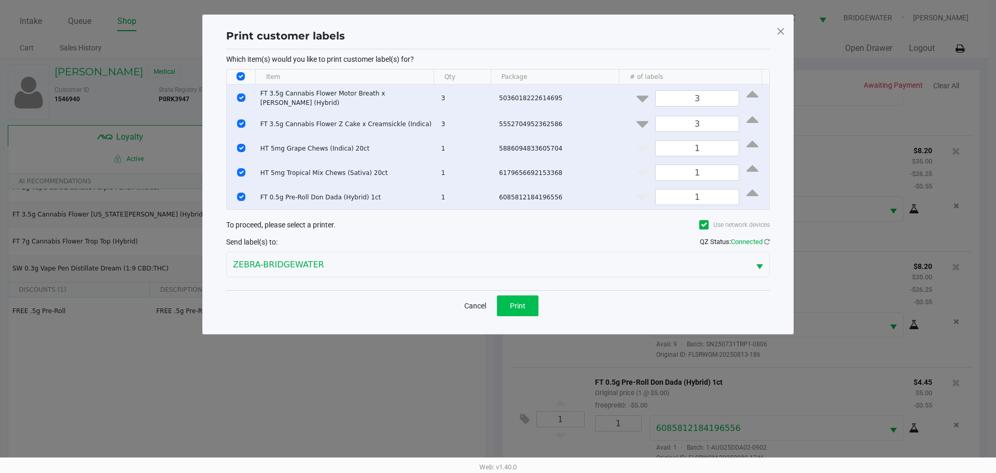
drag, startPoint x: 496, startPoint y: 301, endPoint x: 501, endPoint y: 299, distance: 5.4
click at [498, 302] on div "Cancel Print" at bounding box center [498, 305] width 81 height 21
click at [524, 306] on span "Print" at bounding box center [518, 305] width 16 height 8
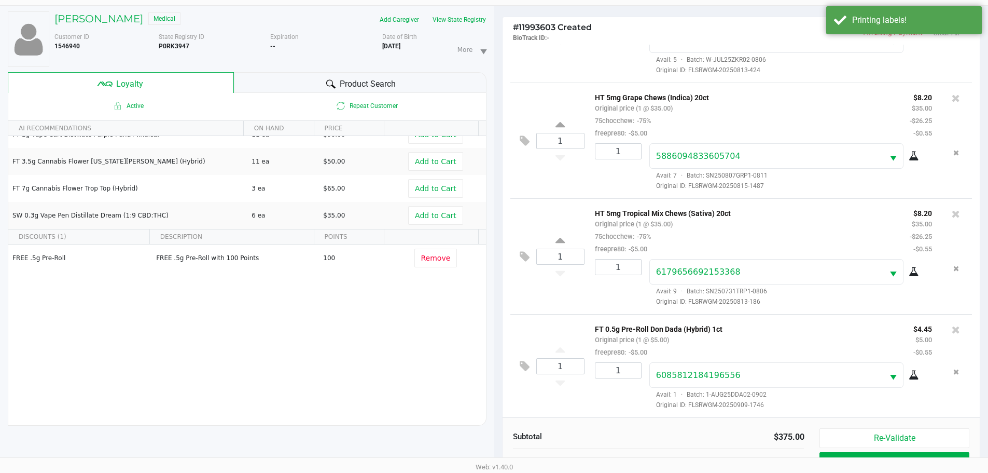
scroll to position [125, 0]
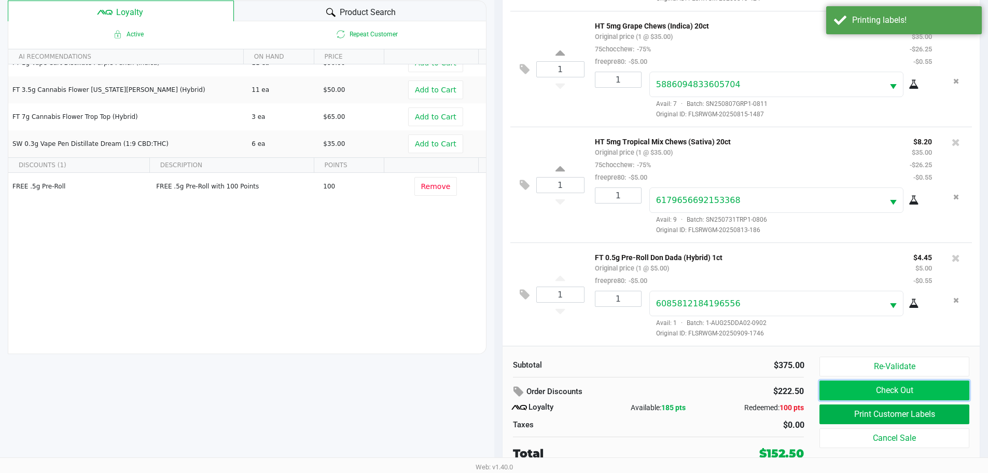
click at [899, 385] on button "Check Out" at bounding box center [894, 390] width 149 height 20
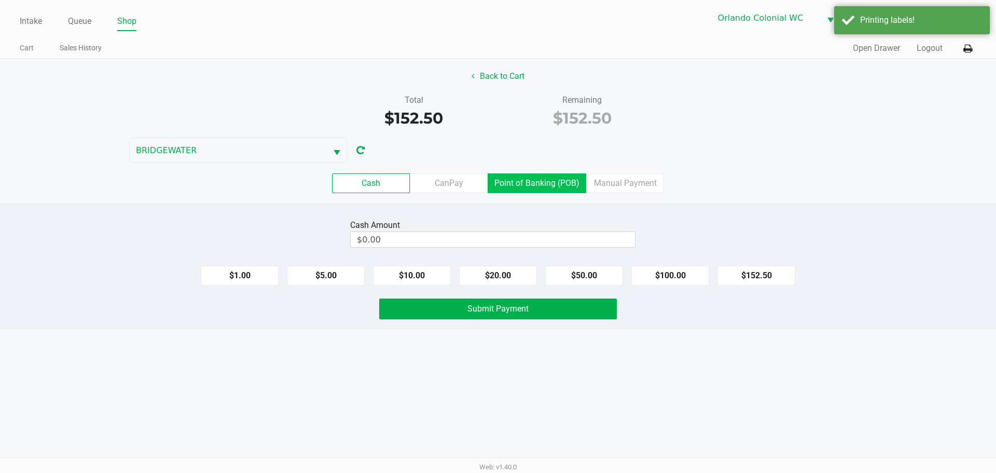
click at [532, 188] on label "Point of Banking (POB)" at bounding box center [537, 183] width 99 height 20
click at [0, 0] on 7 "Point of Banking (POB)" at bounding box center [0, 0] width 0 height 0
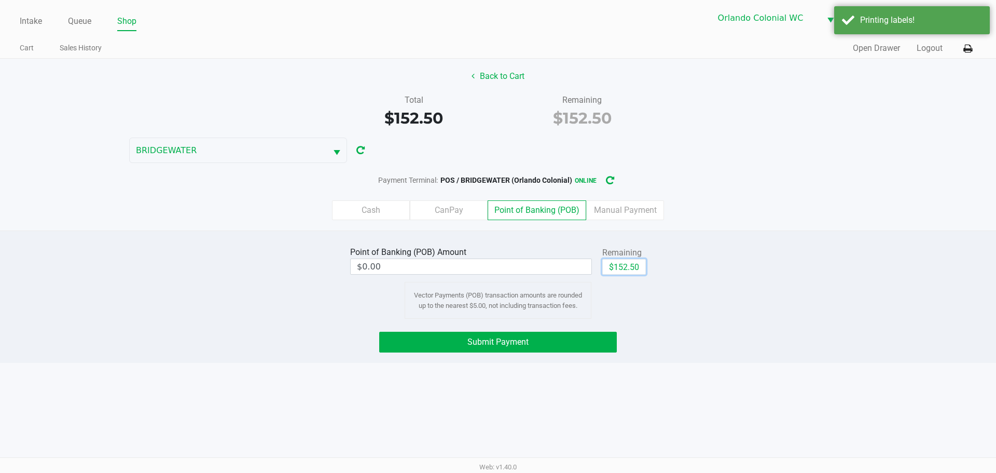
drag, startPoint x: 632, startPoint y: 269, endPoint x: 616, endPoint y: 278, distance: 18.6
click at [631, 270] on button "$152.50" at bounding box center [624, 267] width 44 height 16
type input "$152.50"
click at [513, 343] on span "Submit Payment" at bounding box center [497, 342] width 61 height 10
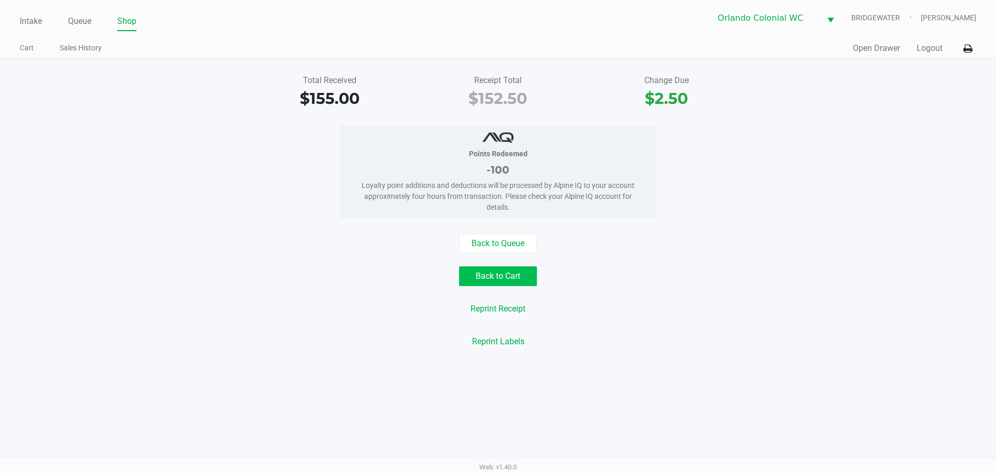
click at [488, 285] on button "Back to Cart" at bounding box center [498, 276] width 78 height 20
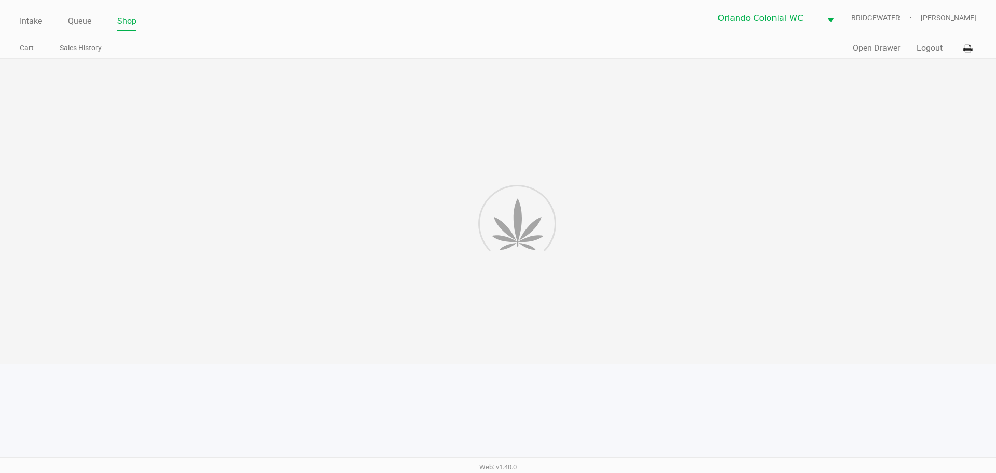
click at [632, 239] on div at bounding box center [498, 211] width 996 height 305
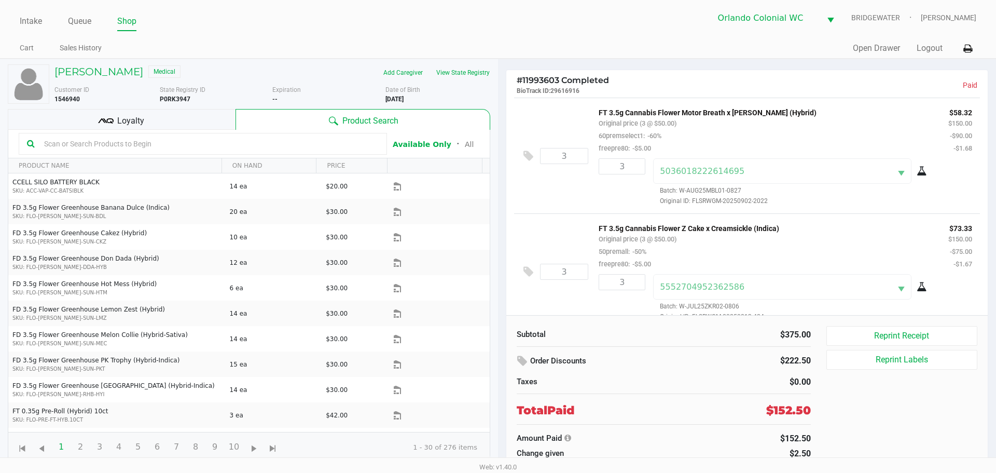
drag, startPoint x: 82, startPoint y: 25, endPoint x: 271, endPoint y: 49, distance: 190.9
click at [83, 25] on link "Queue" at bounding box center [79, 21] width 23 height 15
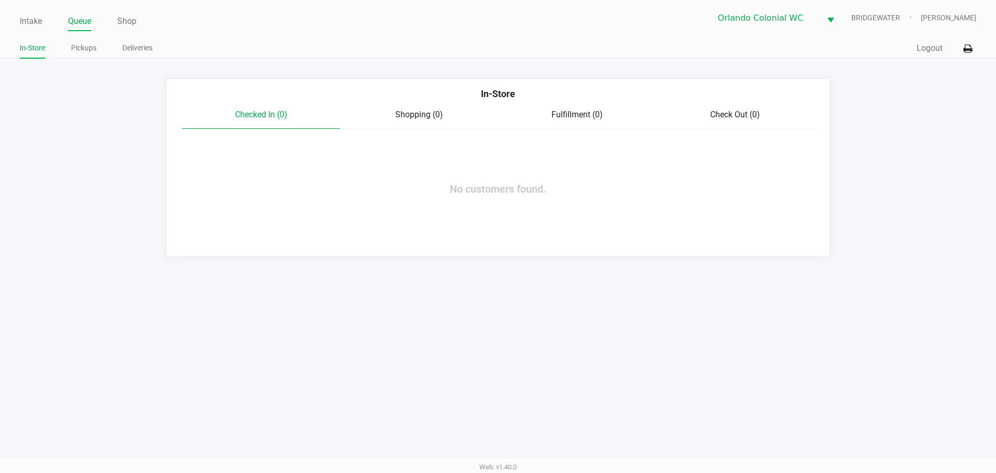
click at [119, 257] on div "Intake Queue Shop Orlando Colonial [PERSON_NAME] [PERSON_NAME] In-Store Pickups…" at bounding box center [498, 236] width 996 height 473
click at [34, 18] on link "Intake" at bounding box center [31, 21] width 22 height 15
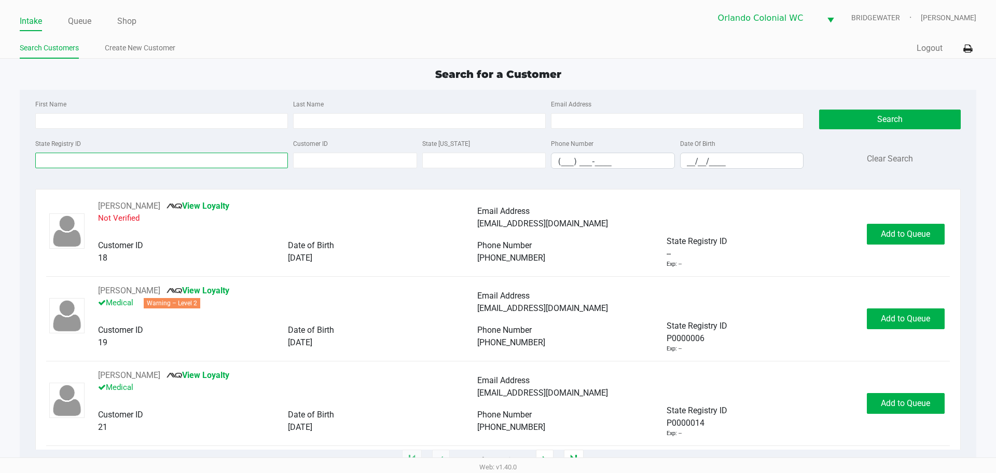
click at [155, 167] on input "State Registry ID" at bounding box center [161, 161] width 253 height 16
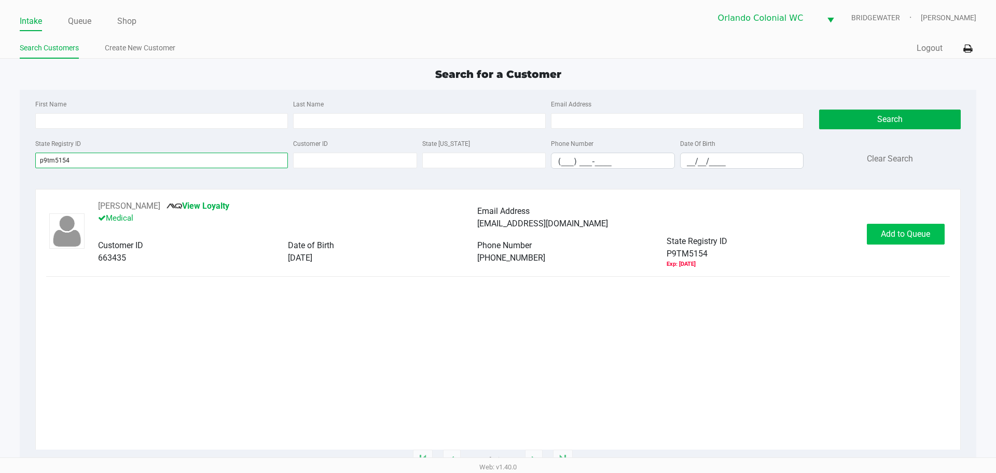
type input "p9tm5154"
click at [904, 235] on span "Add to Queue" at bounding box center [905, 234] width 49 height 10
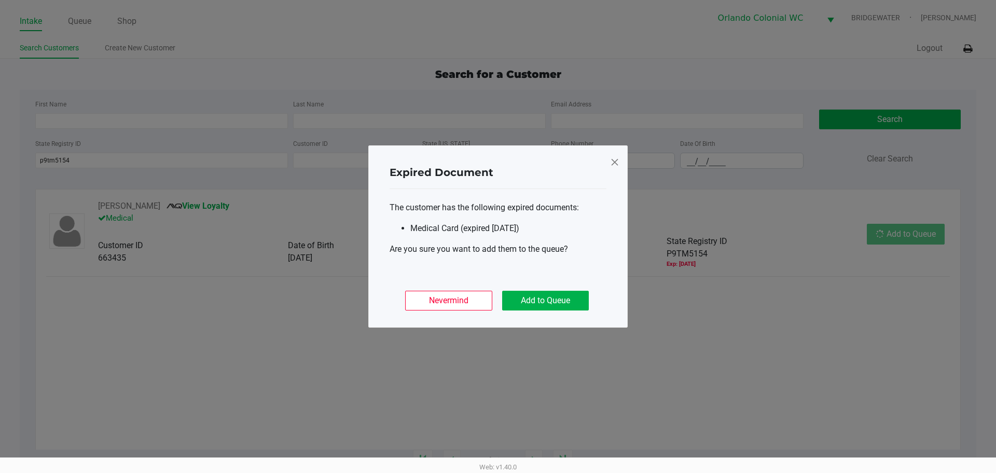
drag, startPoint x: 563, startPoint y: 316, endPoint x: 563, endPoint y: 300, distance: 16.1
click at [563, 315] on div "Nevermind Add to Queue" at bounding box center [498, 296] width 217 height 40
click at [563, 300] on button "Add to Queue" at bounding box center [545, 301] width 87 height 20
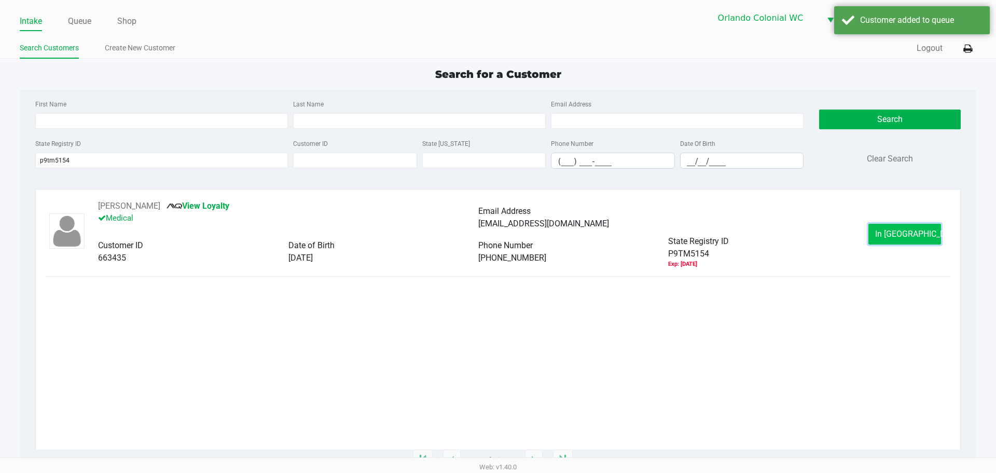
click at [889, 229] on span "In [GEOGRAPHIC_DATA]" at bounding box center [918, 234] width 87 height 10
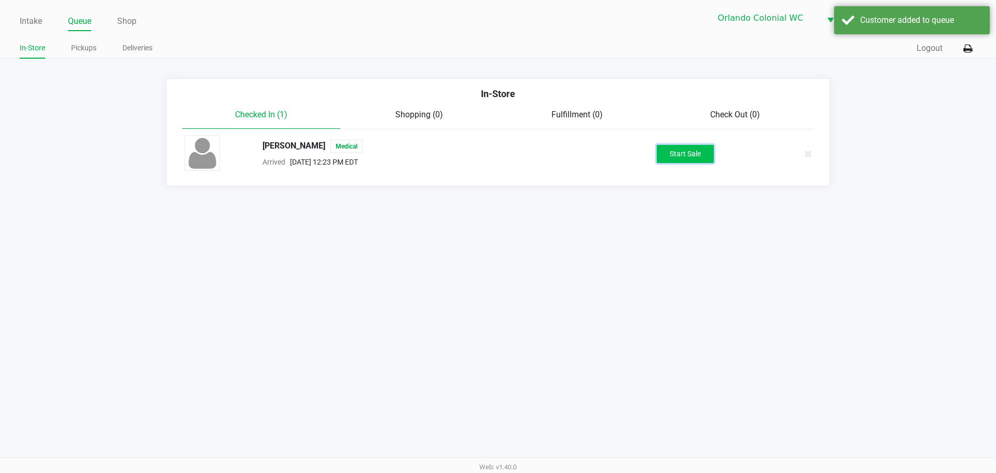
click at [679, 155] on button "Start Sale" at bounding box center [685, 154] width 57 height 18
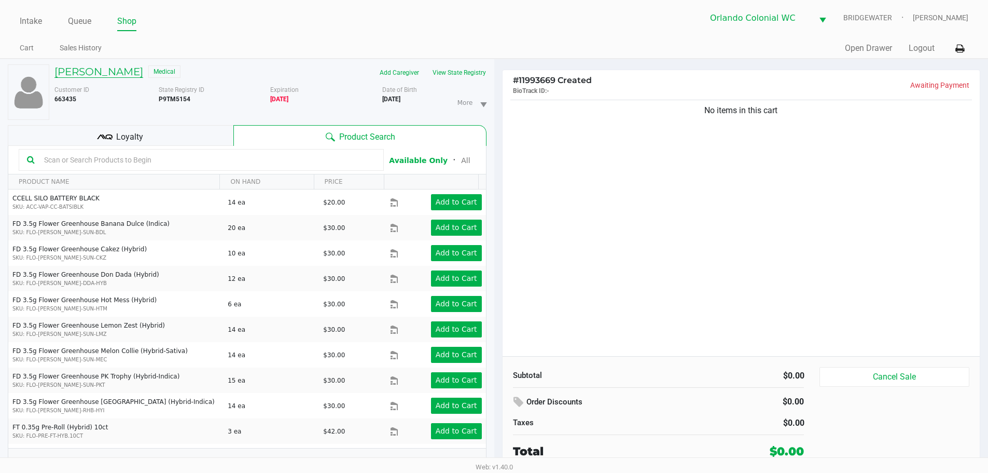
click at [101, 77] on h5 "[PERSON_NAME]" at bounding box center [98, 71] width 89 height 12
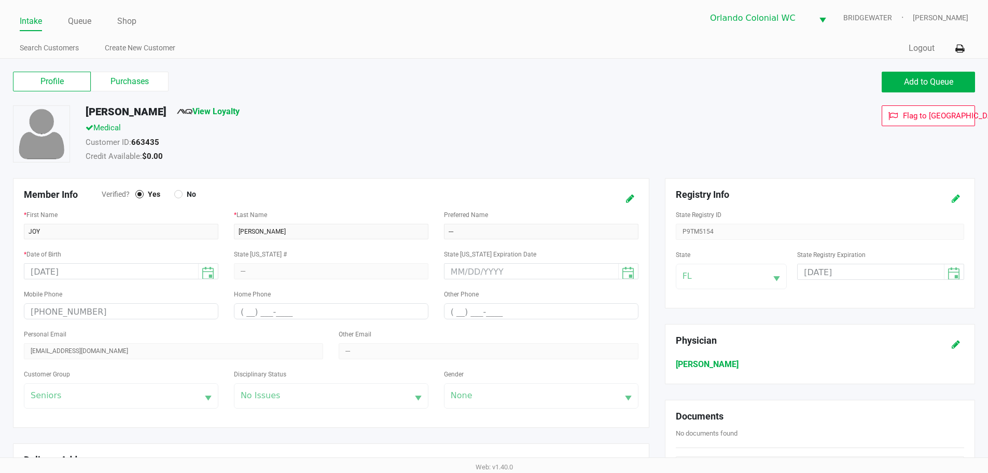
click at [962, 201] on button at bounding box center [956, 198] width 17 height 19
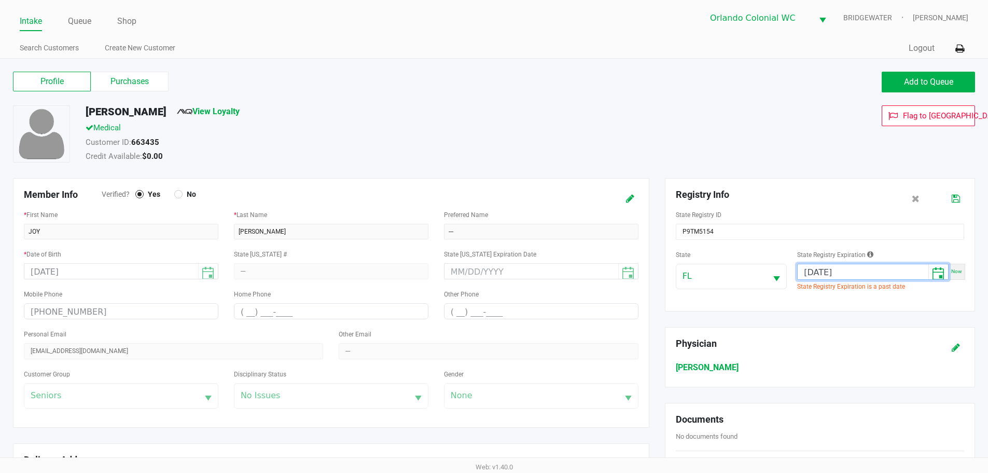
click at [869, 273] on input "[DATE]" at bounding box center [863, 272] width 131 height 16
type input "[DATE]"
click at [957, 195] on icon at bounding box center [956, 198] width 8 height 7
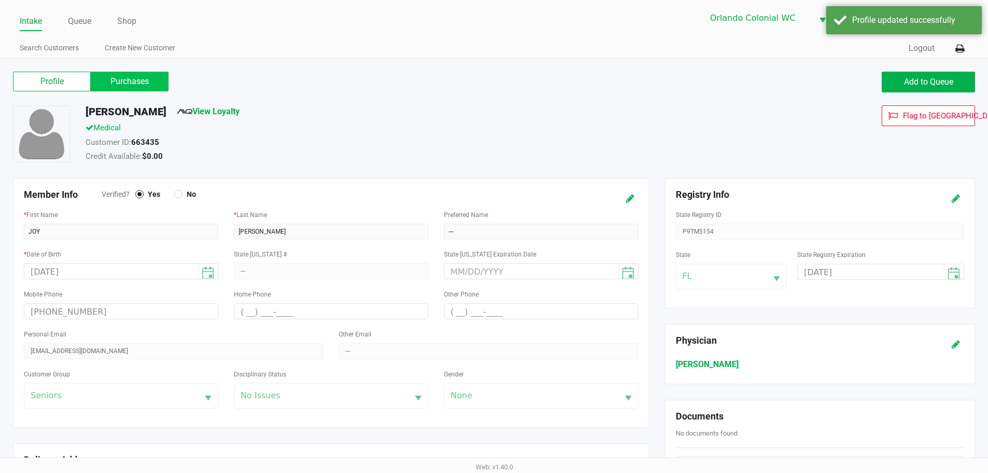
click at [143, 86] on label "Purchases" at bounding box center [130, 82] width 78 height 20
click at [0, 0] on 1 "Purchases" at bounding box center [0, 0] width 0 height 0
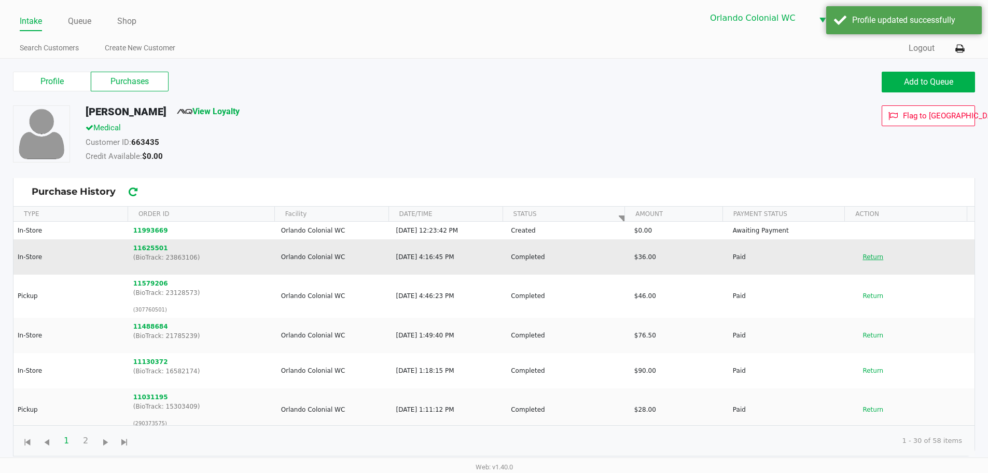
click at [862, 260] on button "Return" at bounding box center [873, 257] width 34 height 17
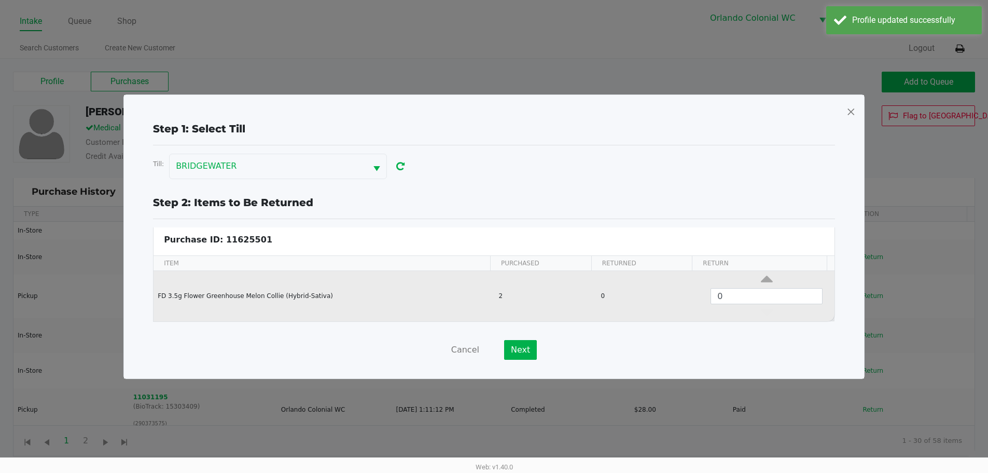
scroll to position [4, 0]
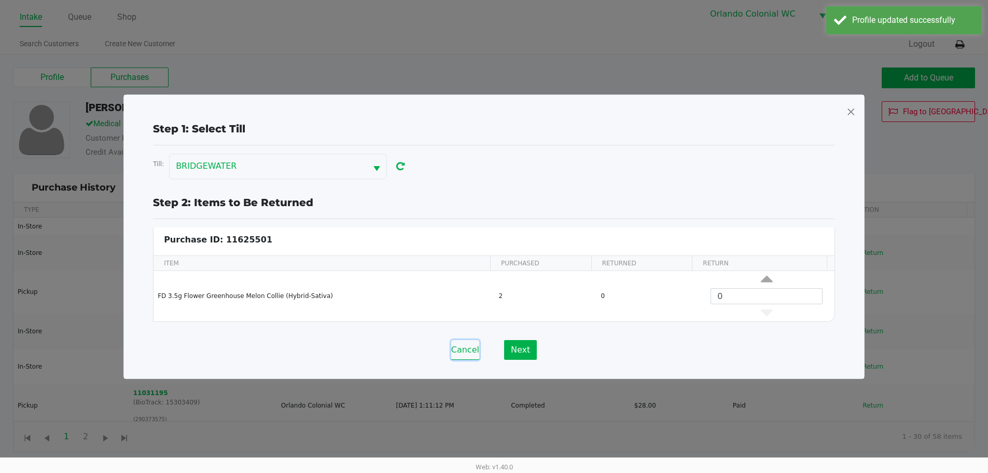
click at [463, 352] on button "Cancel" at bounding box center [465, 350] width 28 height 20
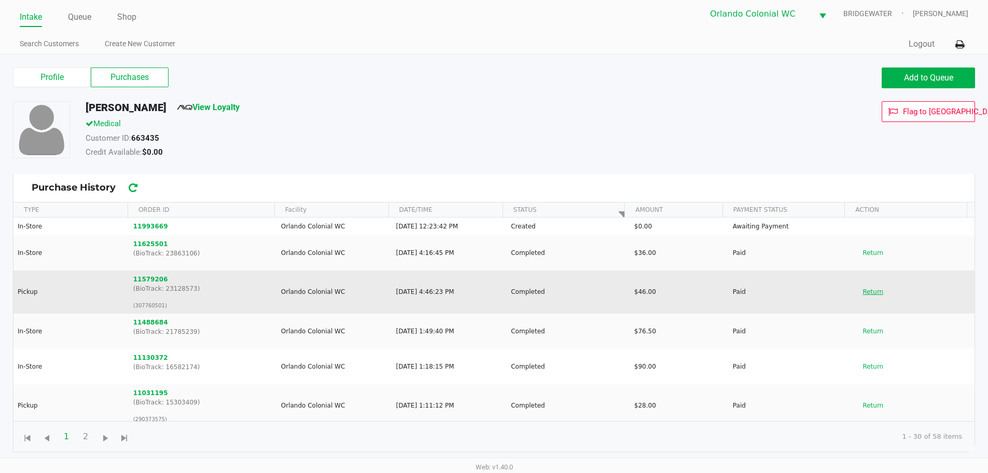
click at [872, 290] on button "Return" at bounding box center [873, 291] width 34 height 17
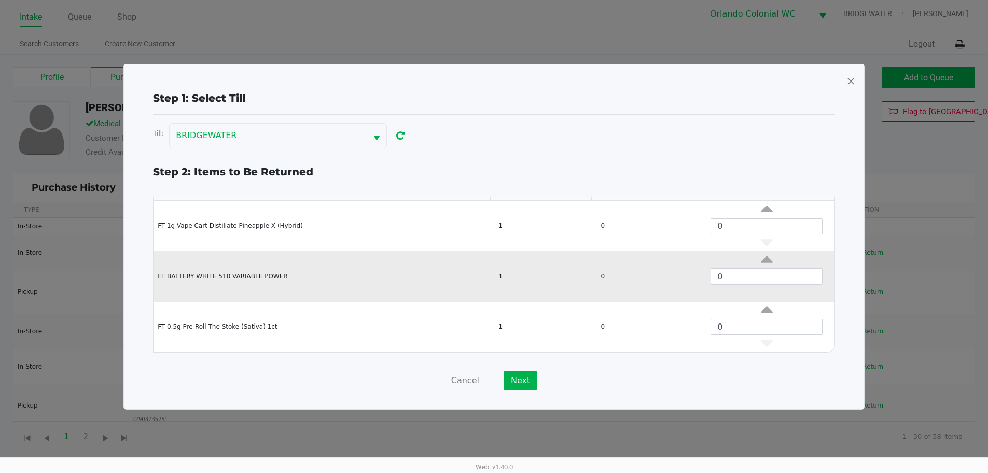
scroll to position [0, 0]
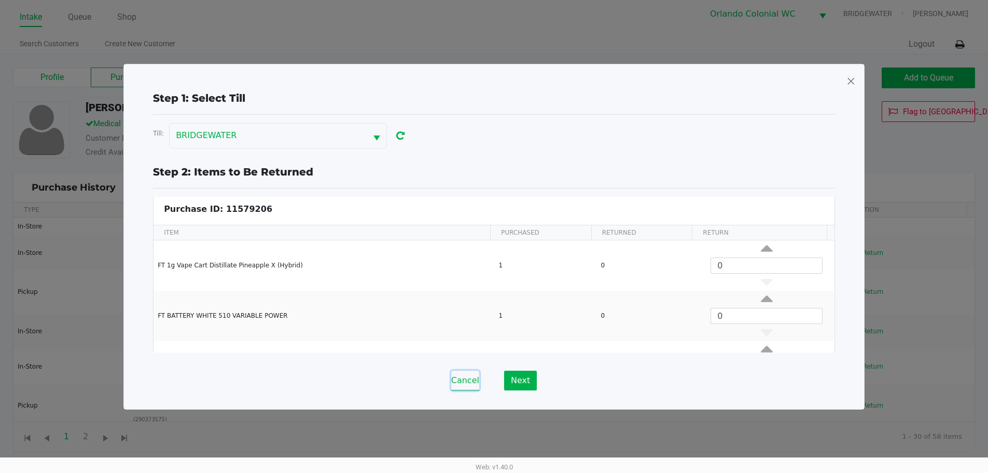
click at [464, 383] on button "Cancel" at bounding box center [465, 380] width 28 height 20
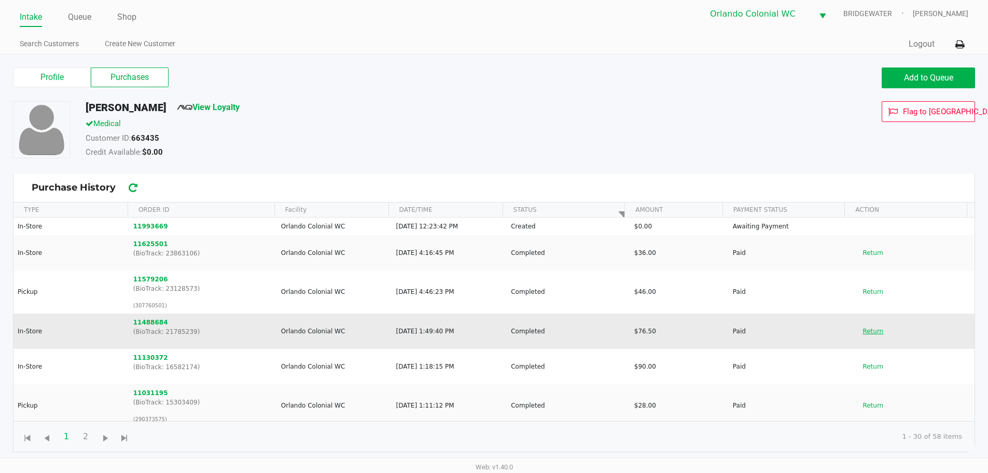
click at [872, 332] on button "Return" at bounding box center [873, 331] width 34 height 17
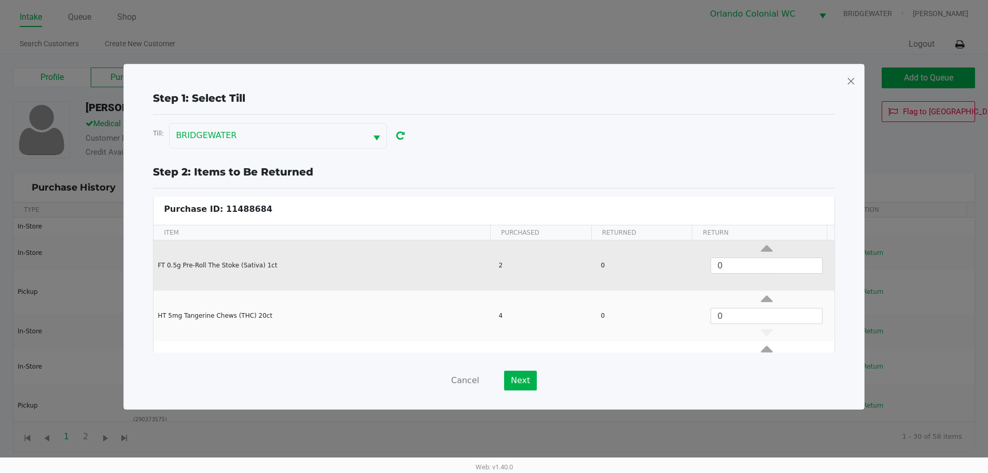
scroll to position [39, 0]
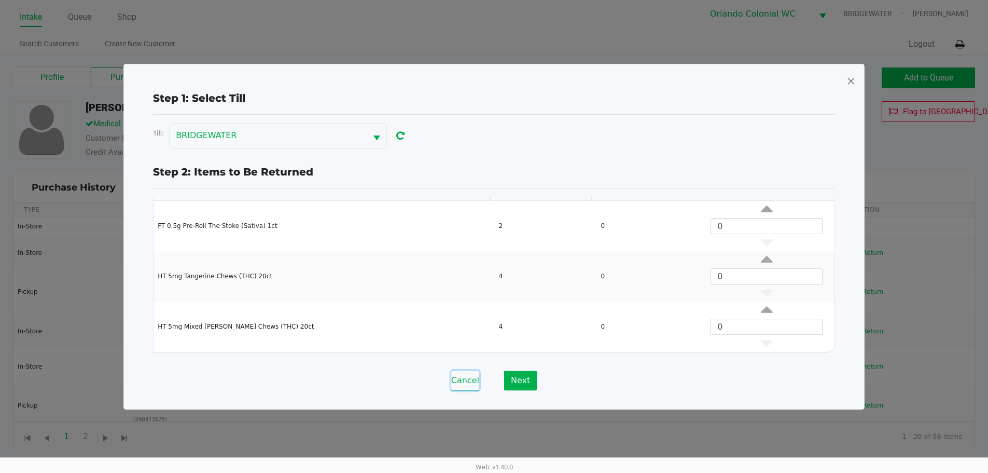
click at [463, 381] on button "Cancel" at bounding box center [465, 380] width 28 height 20
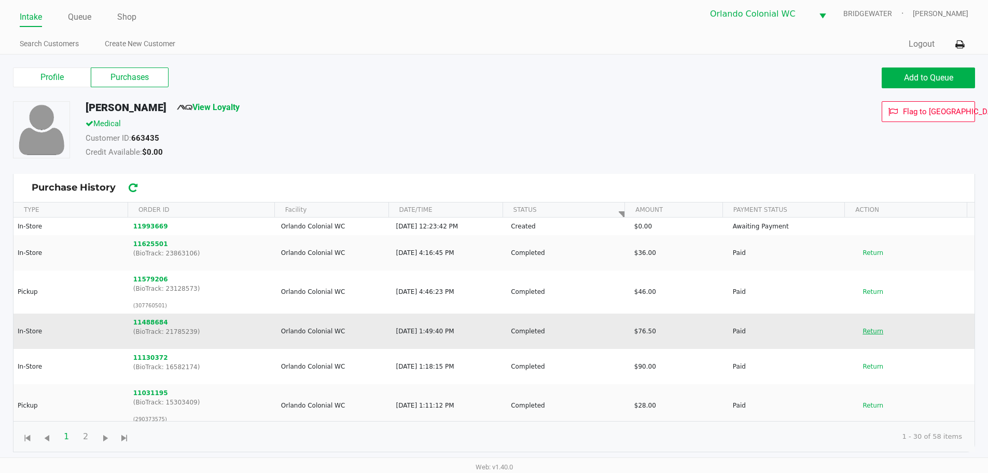
click at [861, 331] on button "Return" at bounding box center [873, 331] width 34 height 17
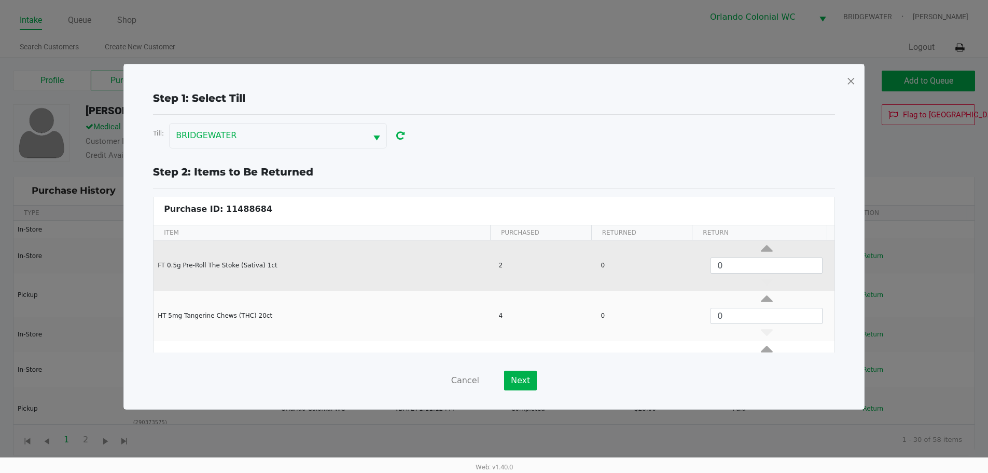
scroll to position [0, 0]
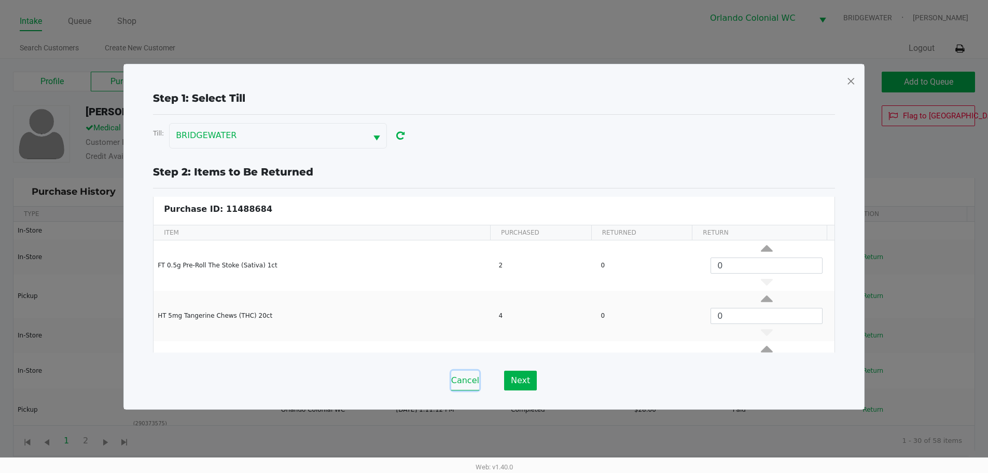
click at [474, 377] on button "Cancel" at bounding box center [465, 380] width 28 height 20
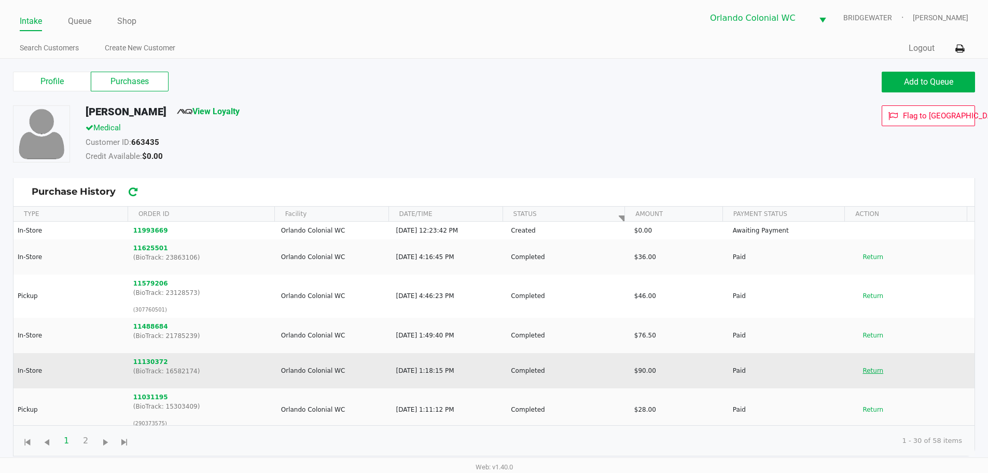
click at [872, 371] on button "Return" at bounding box center [873, 370] width 34 height 17
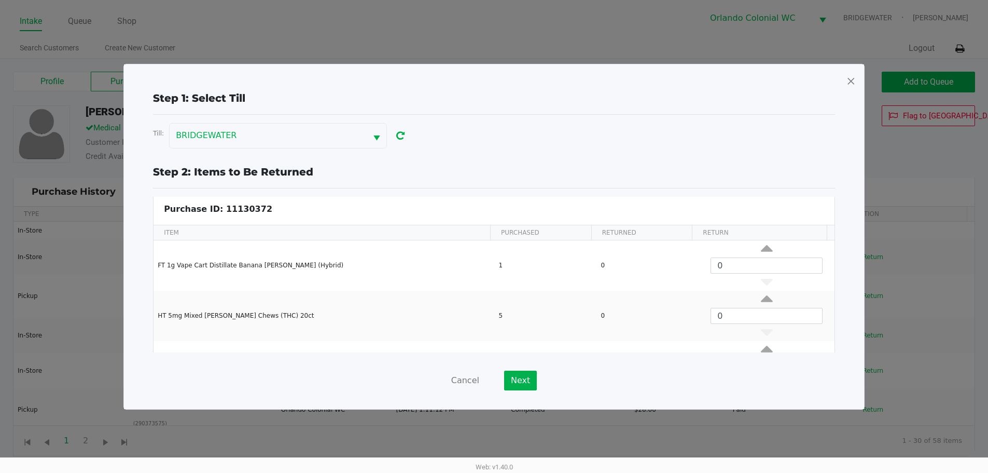
click at [481, 387] on div "Cancel Next" at bounding box center [494, 380] width 682 height 20
click at [476, 379] on button "Cancel" at bounding box center [465, 380] width 28 height 20
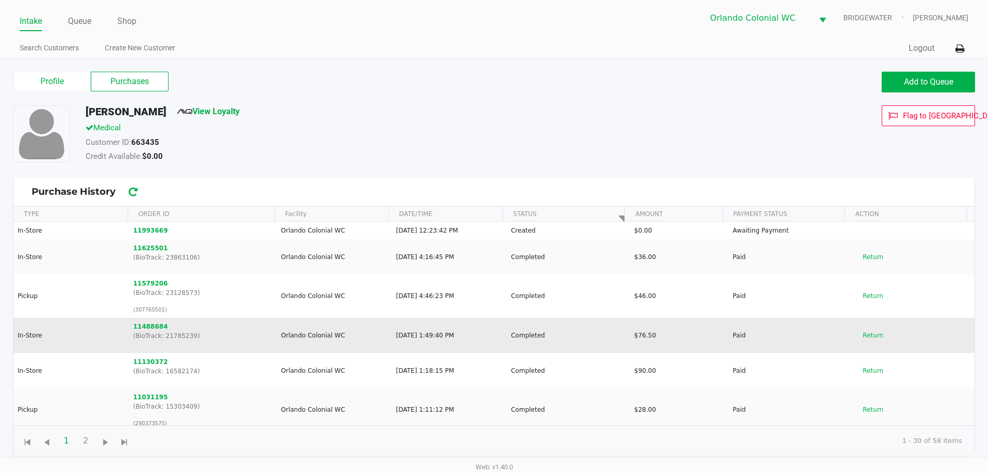
scroll to position [52, 0]
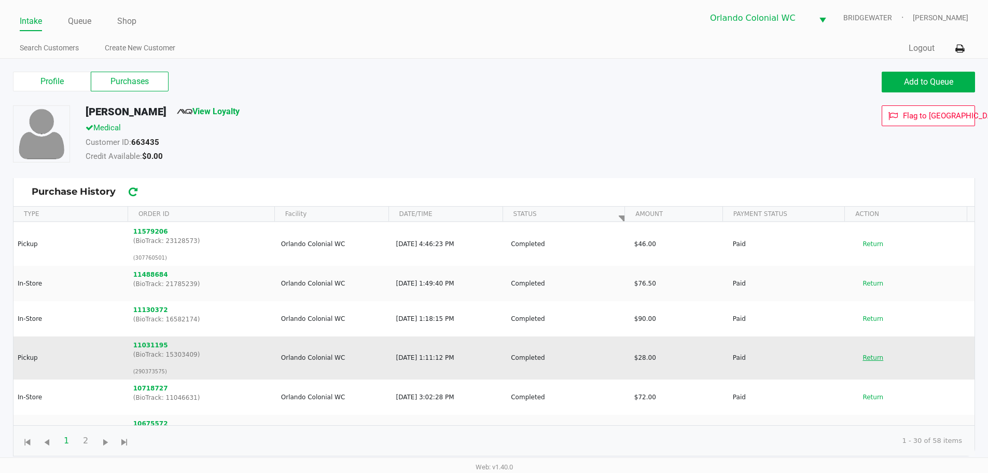
click at [873, 357] on button "Return" at bounding box center [873, 357] width 34 height 17
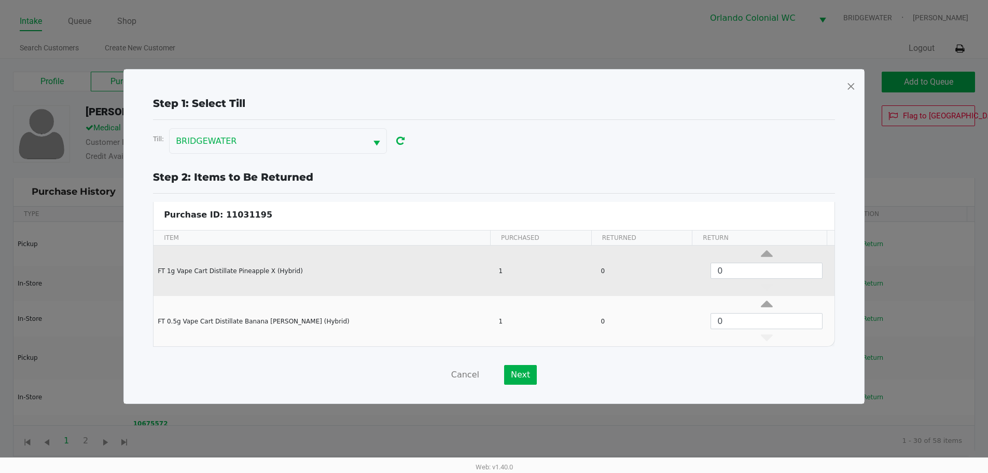
scroll to position [4, 0]
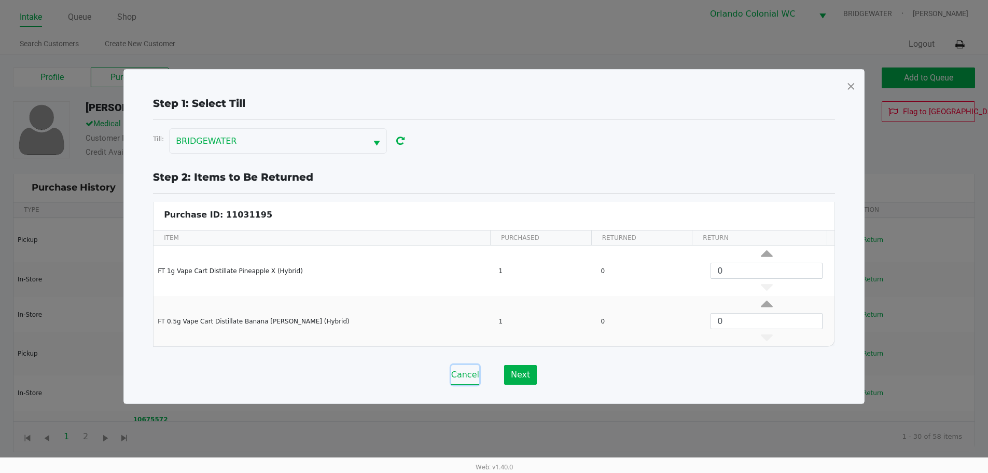
click at [467, 378] on button "Cancel" at bounding box center [465, 375] width 28 height 20
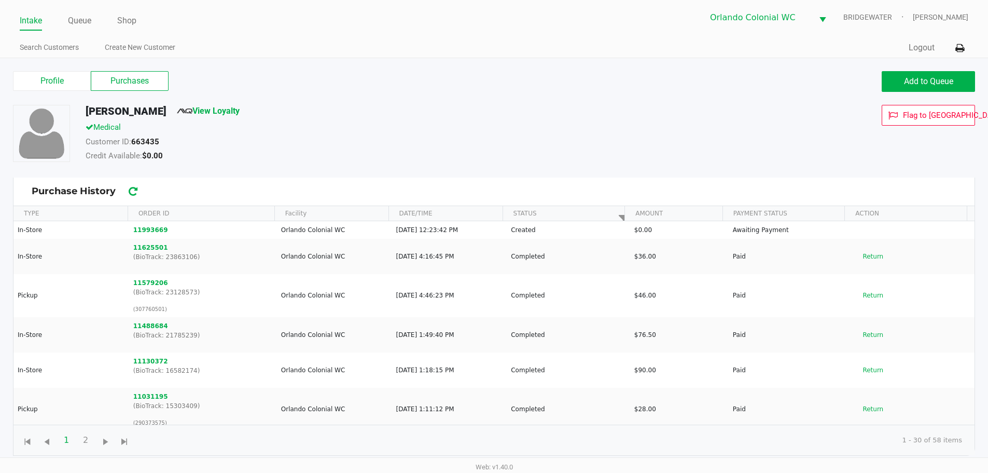
scroll to position [0, 0]
click at [64, 92] on div "Profile Purchases" at bounding box center [249, 82] width 489 height 21
click at [61, 84] on label "Profile" at bounding box center [52, 82] width 78 height 20
click at [0, 0] on 0 "Profile" at bounding box center [0, 0] width 0 height 0
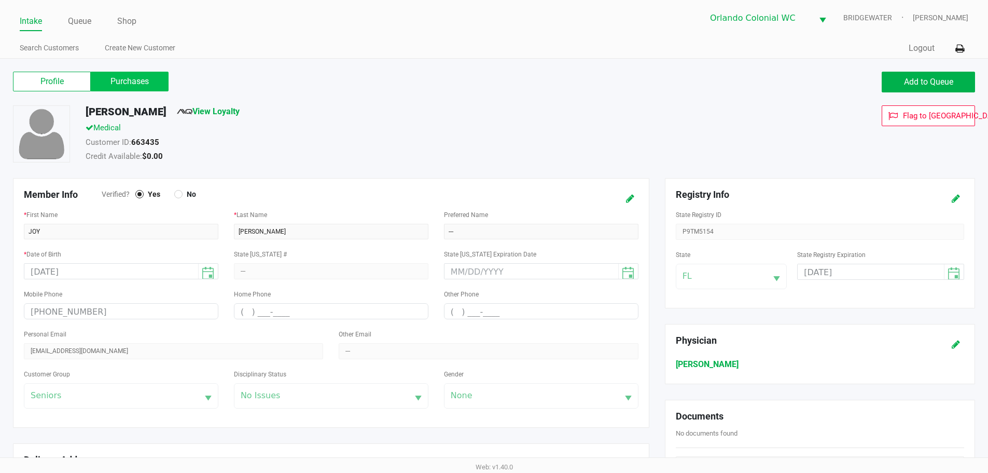
click at [128, 81] on label "Purchases" at bounding box center [130, 82] width 78 height 20
click at [0, 0] on 1 "Purchases" at bounding box center [0, 0] width 0 height 0
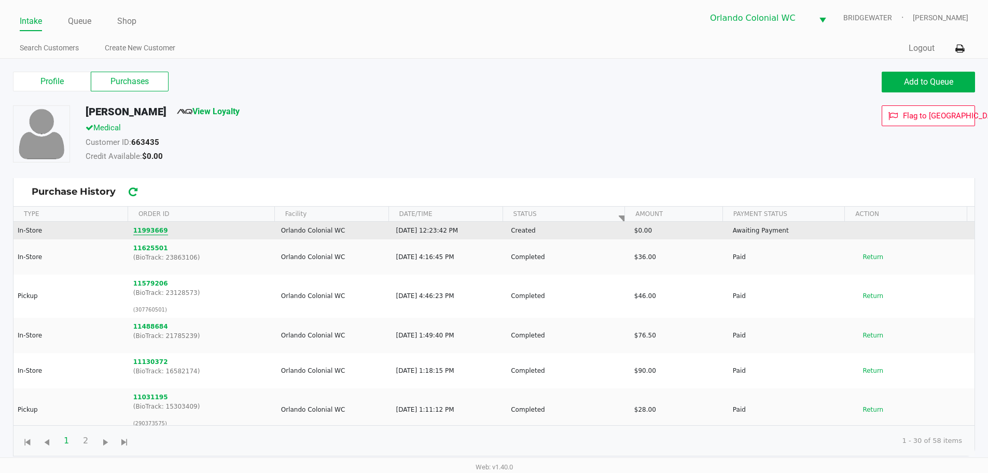
click at [154, 229] on button "11993669" at bounding box center [150, 230] width 35 height 9
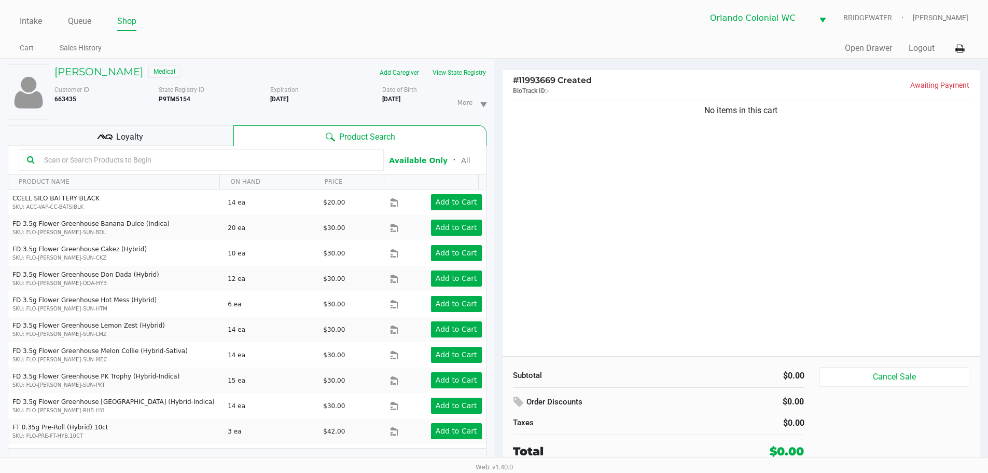
drag, startPoint x: 182, startPoint y: 165, endPoint x: 183, endPoint y: 160, distance: 5.2
click at [182, 164] on input "text" at bounding box center [208, 160] width 336 height 16
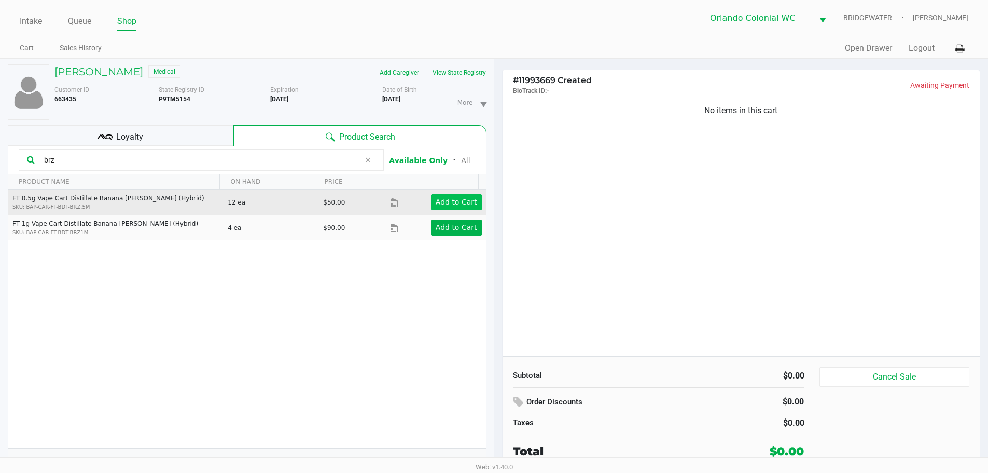
type input "brz"
click at [460, 200] on app-button-loader "Add to Cart" at bounding box center [457, 202] width 42 height 8
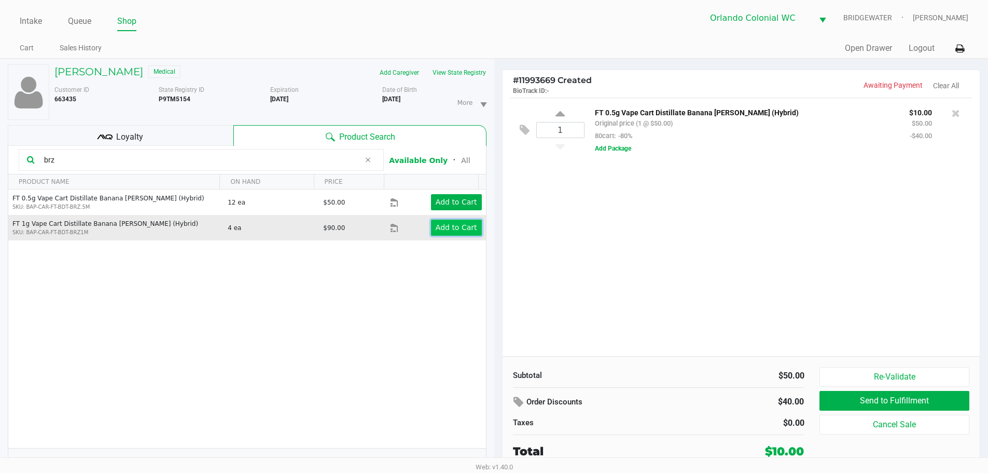
click at [445, 230] on app-button-loader "Add to Cart" at bounding box center [457, 227] width 42 height 8
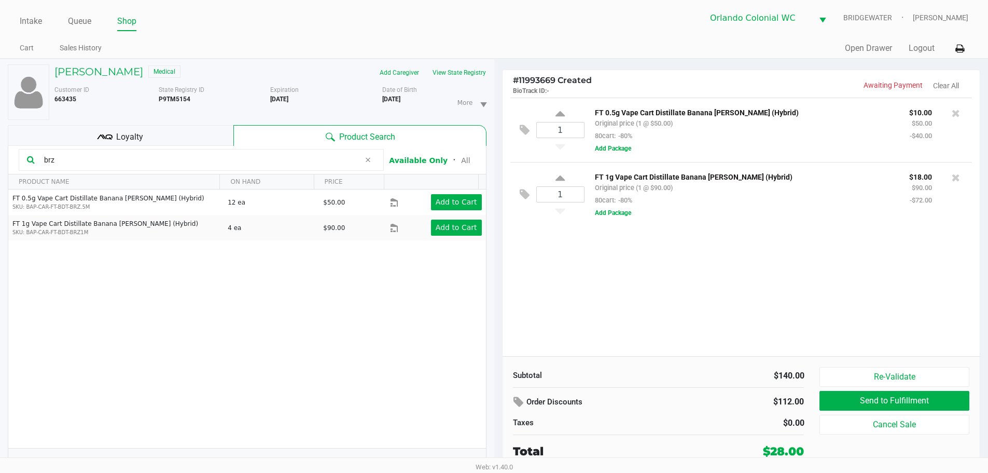
click at [961, 117] on div at bounding box center [956, 113] width 17 height 15
click at [957, 114] on icon at bounding box center [956, 113] width 8 height 10
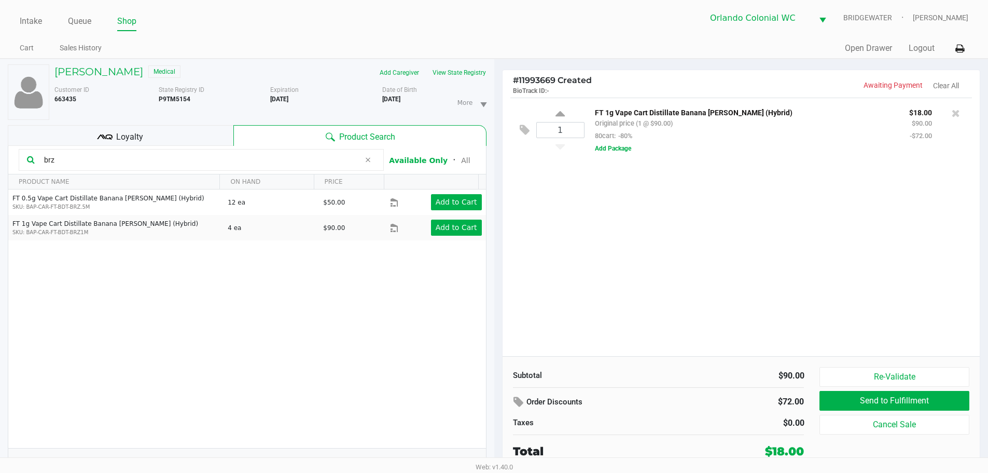
click at [210, 161] on input "brz" at bounding box center [200, 160] width 320 height 16
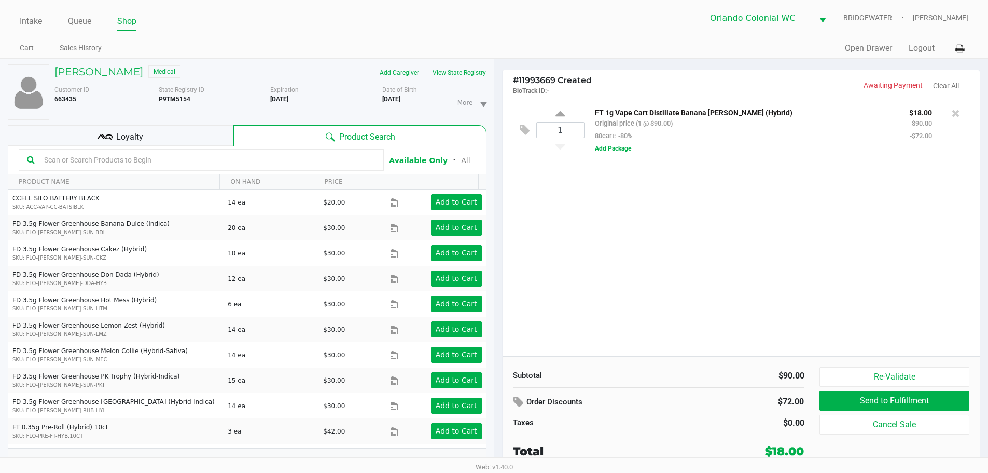
click at [272, 158] on input "text" at bounding box center [208, 160] width 336 height 16
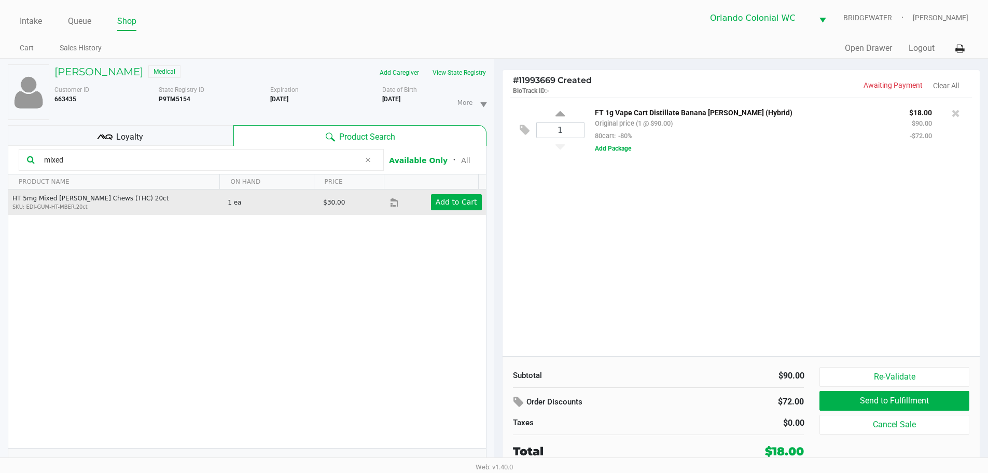
click at [442, 212] on td "Add to Cart" at bounding box center [437, 201] width 95 height 25
click at [441, 206] on app-button-loader "Add to Cart" at bounding box center [457, 202] width 42 height 8
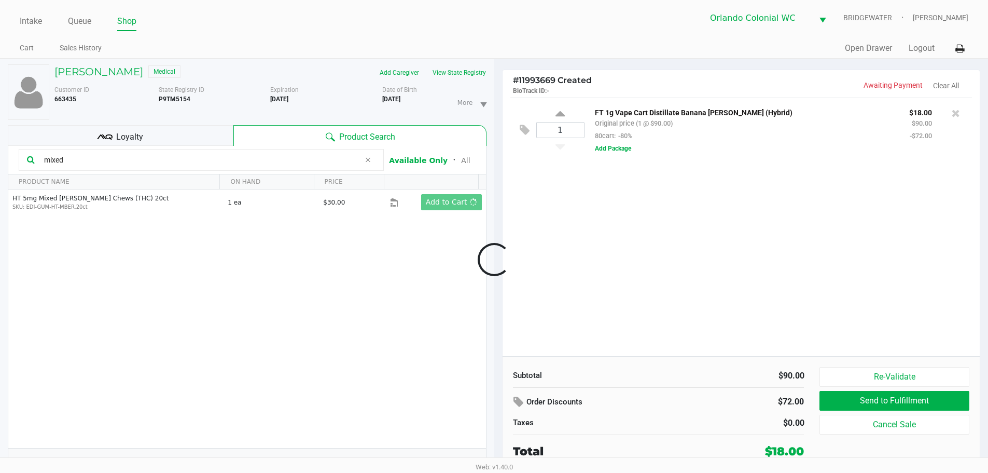
click at [181, 156] on div at bounding box center [494, 259] width 988 height 297
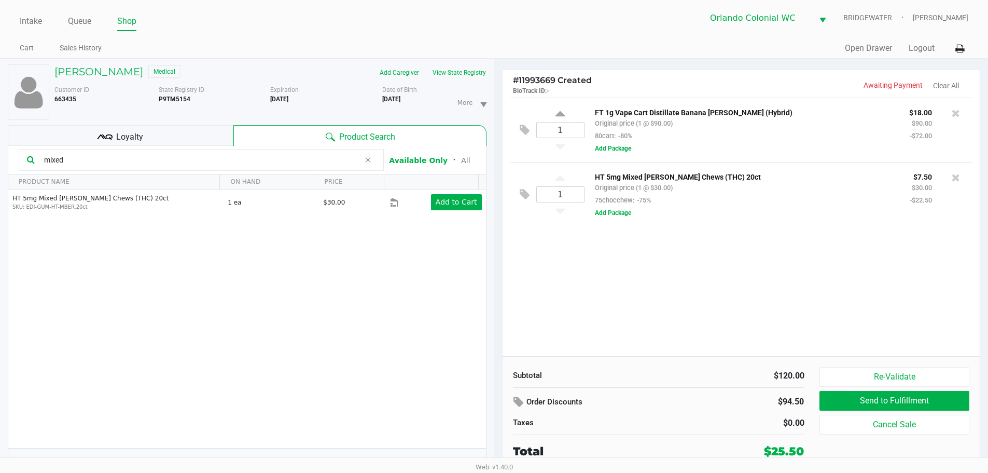
click at [120, 159] on input "mixed" at bounding box center [200, 160] width 320 height 16
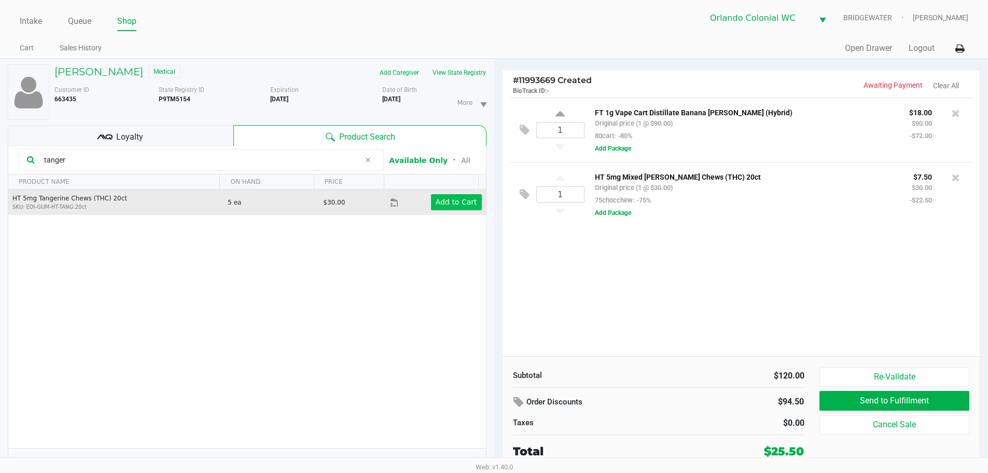
type input "tanger"
click at [455, 205] on app-button-loader "Add to Cart" at bounding box center [457, 202] width 42 height 8
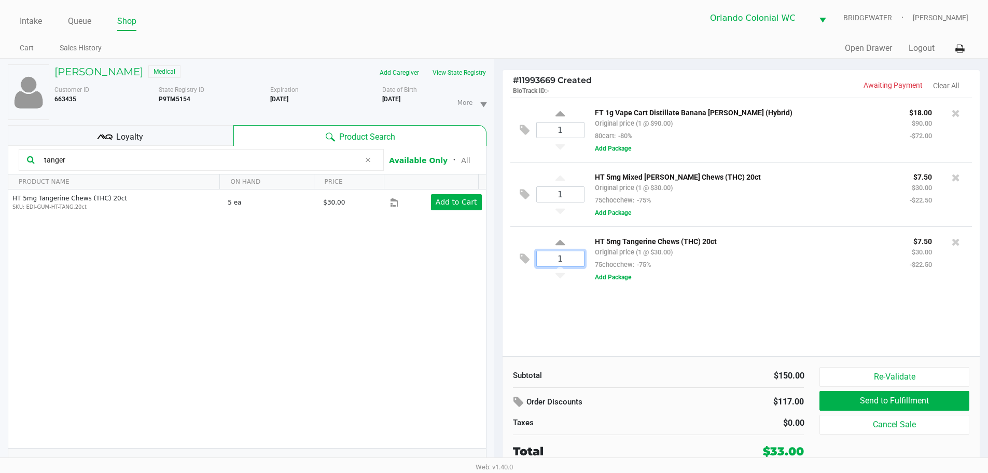
click at [577, 263] on input "1" at bounding box center [560, 258] width 47 height 15
type input "4"
click at [627, 322] on div "[PERSON_NAME] Medical Add Caregiver View State Registry Customer ID 663435 Stat…" at bounding box center [494, 271] width 988 height 425
click at [658, 166] on div at bounding box center [494, 259] width 988 height 297
click at [658, 174] on p "HT 5mg Mixed [PERSON_NAME] Chews (THC) 20ct" at bounding box center [744, 175] width 299 height 11
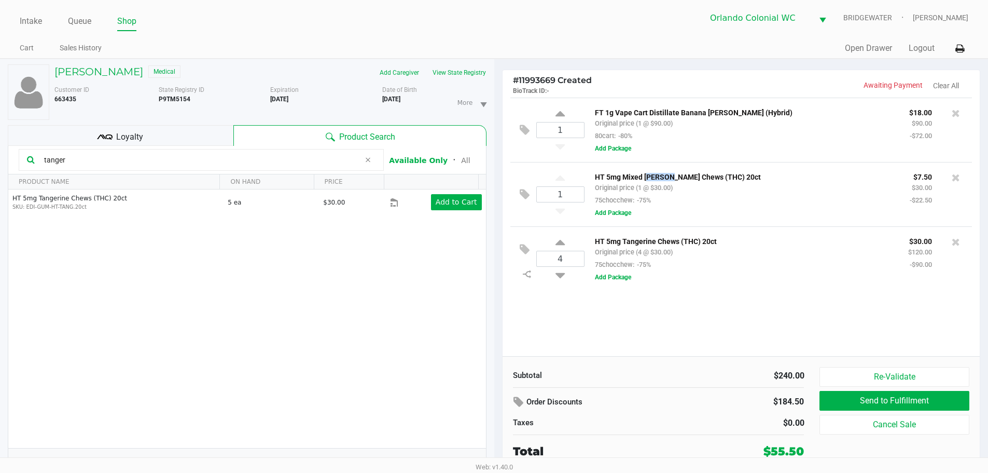
click at [658, 174] on p "HT 5mg Mixed [PERSON_NAME] Chews (THC) 20ct" at bounding box center [744, 175] width 299 height 11
copy p "HT 5mg Mixed [PERSON_NAME] Chews (THC) 20ct"
drag, startPoint x: 721, startPoint y: 320, endPoint x: 728, endPoint y: 320, distance: 6.7
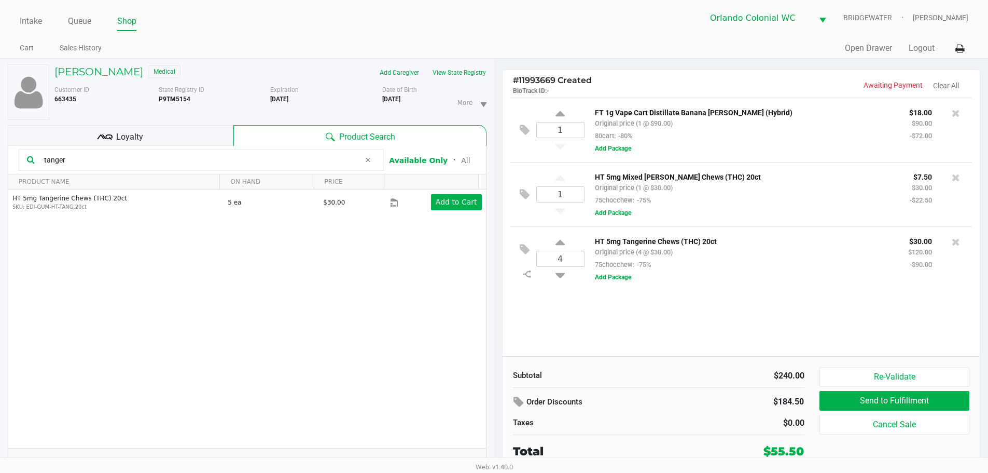
click at [728, 320] on div "1 FT 1g Vape Cart Distillate Banana [PERSON_NAME] (Hybrid) Original price (1 @ …" at bounding box center [742, 227] width 478 height 258
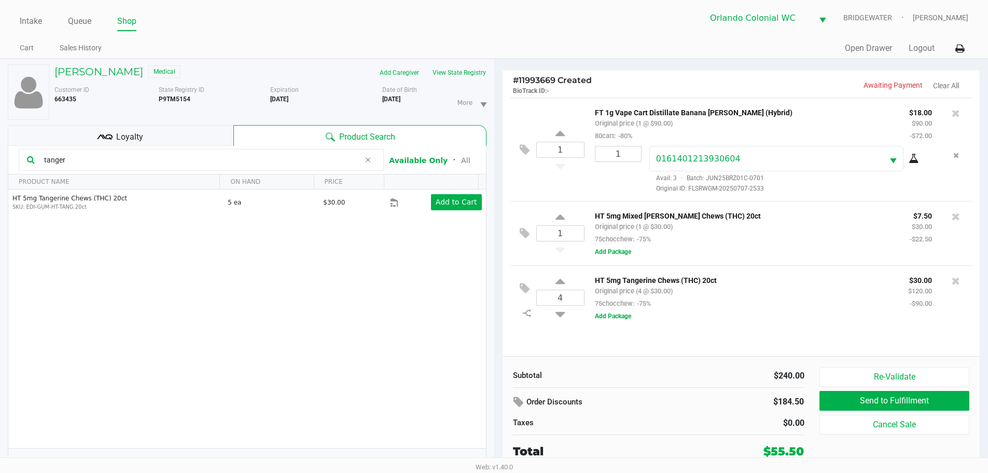
click at [734, 321] on div "HT 5mg Tangerine Chews (THC) 20ct Original price (4 @ $30.00) 75chocchew: -75% …" at bounding box center [775, 297] width 380 height 48
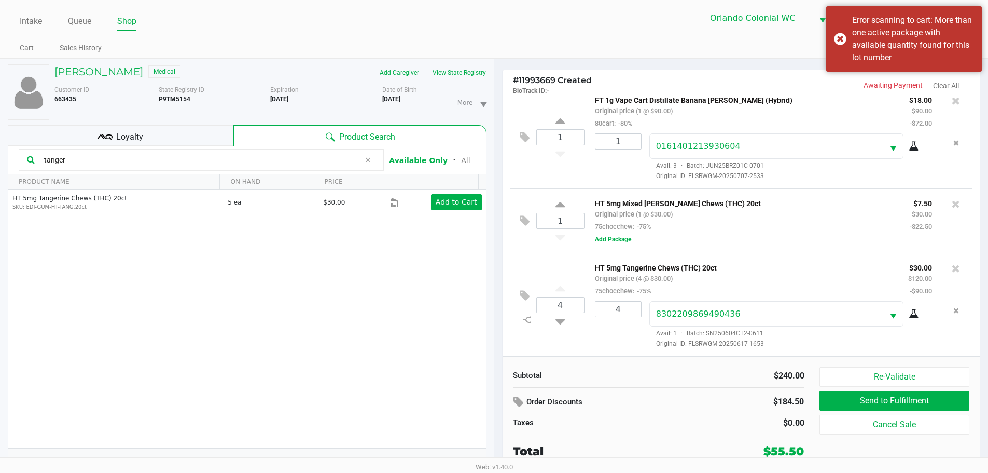
click at [599, 239] on button "Add Package" at bounding box center [613, 239] width 36 height 9
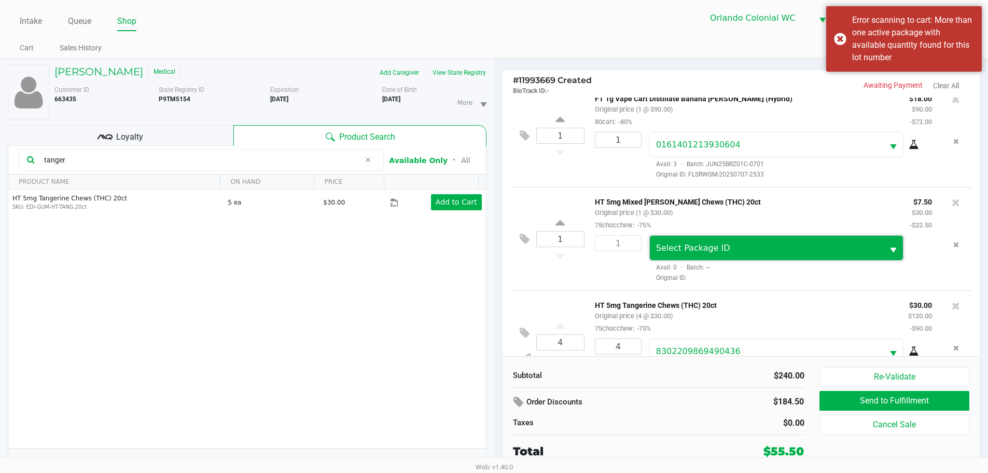
click at [692, 240] on span "Select Package ID" at bounding box center [767, 248] width 234 height 24
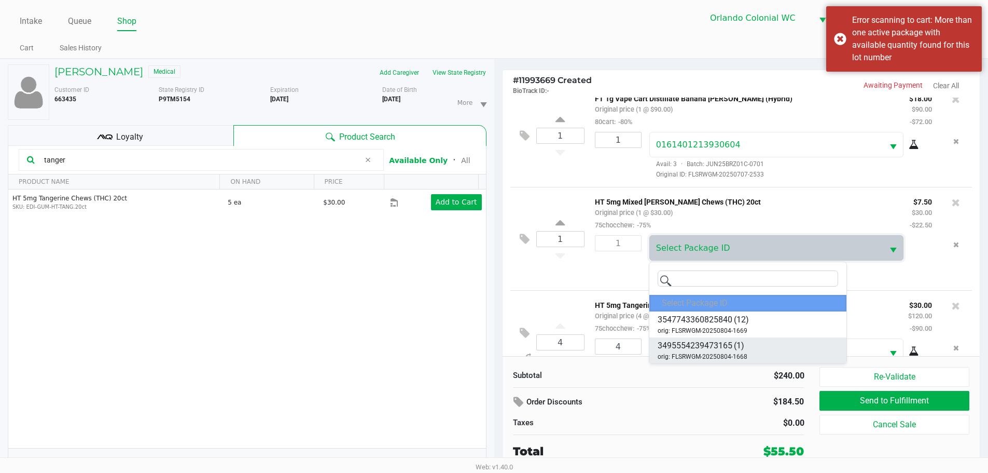
click at [710, 354] on span "orig: FLSRWGM-20250804-1668" at bounding box center [703, 356] width 90 height 9
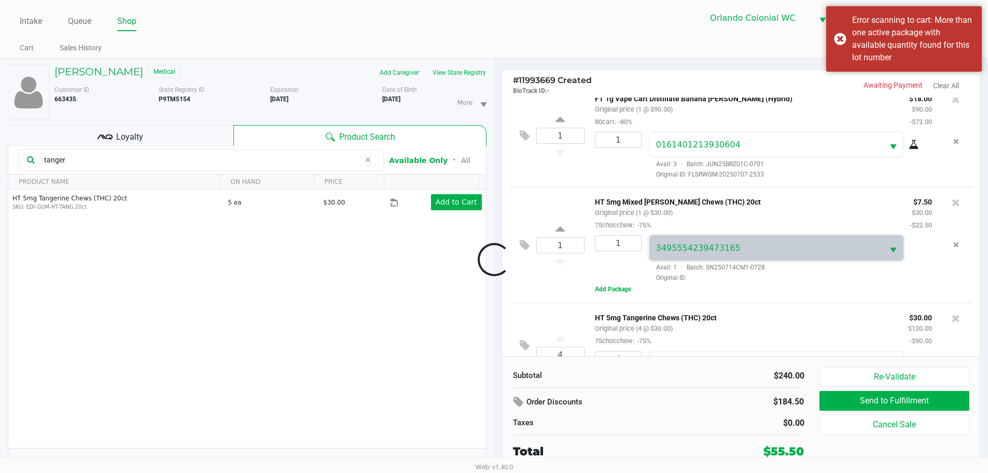
scroll to position [53, 0]
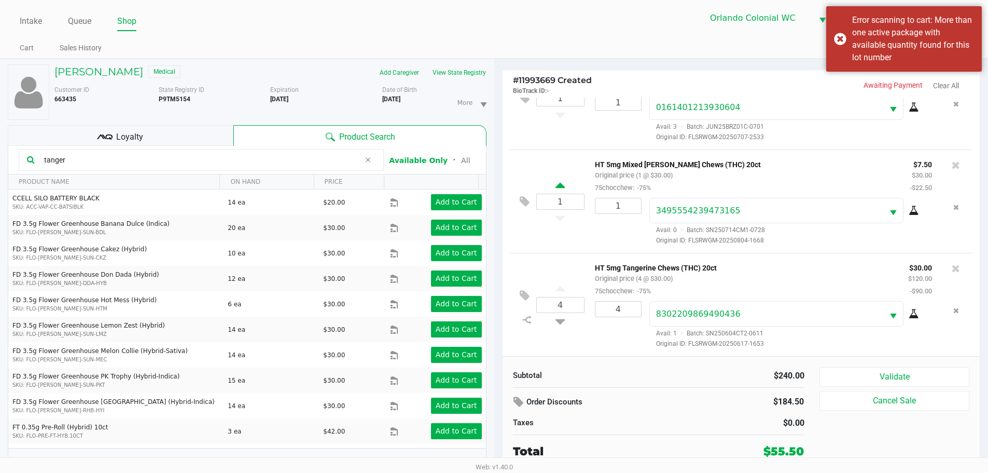
click at [558, 186] on icon at bounding box center [560, 187] width 9 height 13
type input "2"
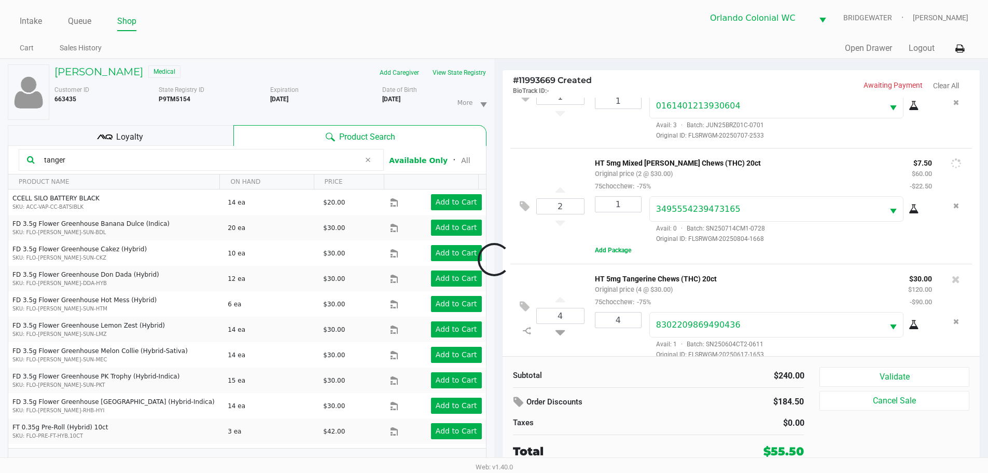
click at [565, 190] on div at bounding box center [494, 259] width 988 height 297
click at [560, 191] on div at bounding box center [494, 259] width 988 height 297
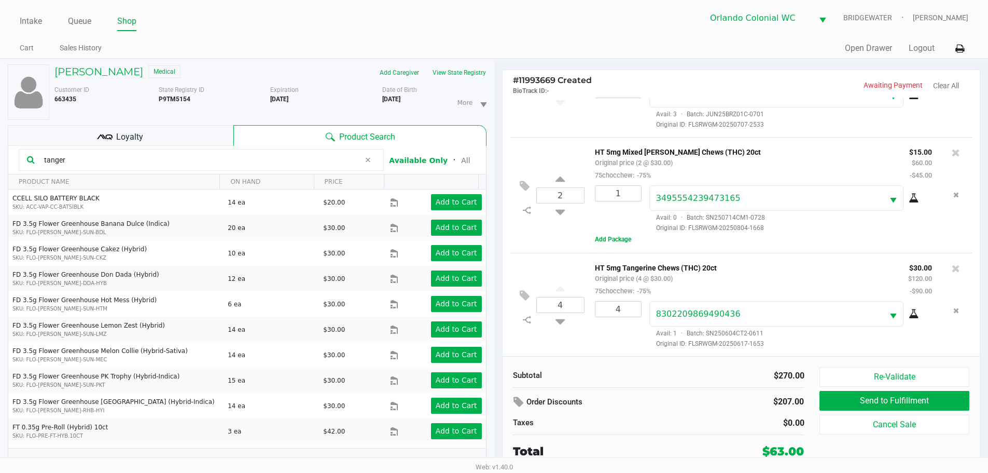
click at [559, 180] on icon at bounding box center [560, 180] width 9 height 13
type input "3"
click at [560, 180] on icon at bounding box center [560, 180] width 9 height 13
type input "4"
click at [622, 243] on div at bounding box center [494, 259] width 988 height 297
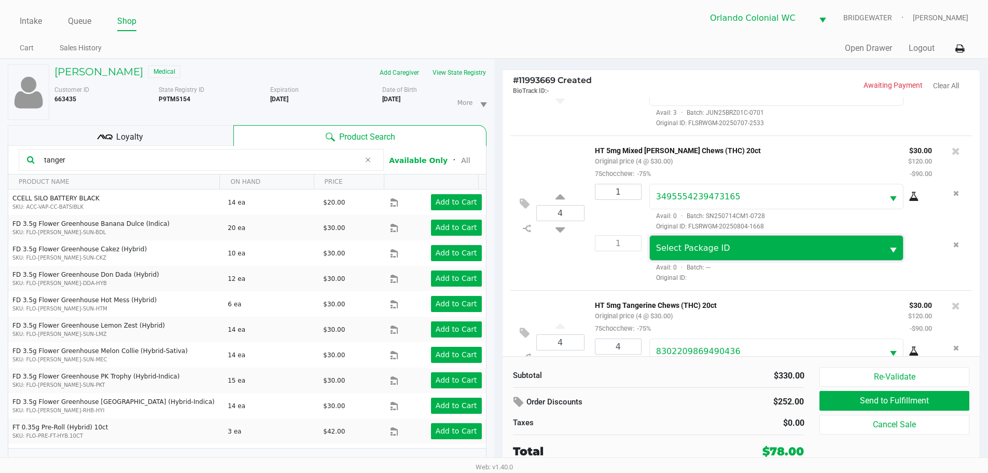
click at [701, 245] on span "Select Package ID" at bounding box center [693, 248] width 74 height 10
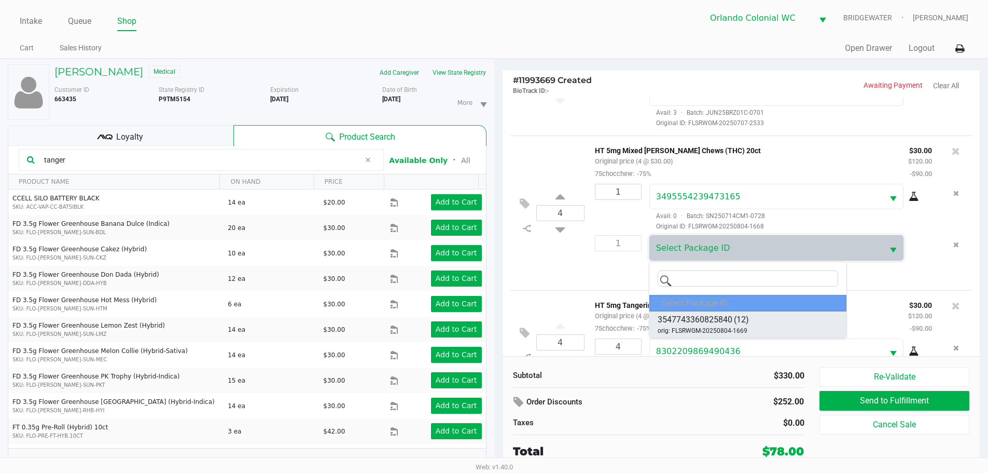
click at [710, 322] on span "3547743360825840" at bounding box center [695, 319] width 75 height 12
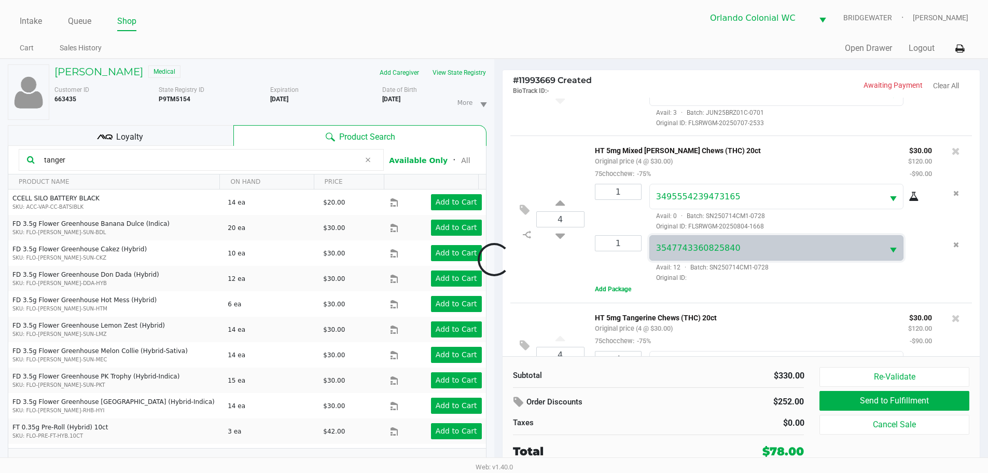
scroll to position [104, 0]
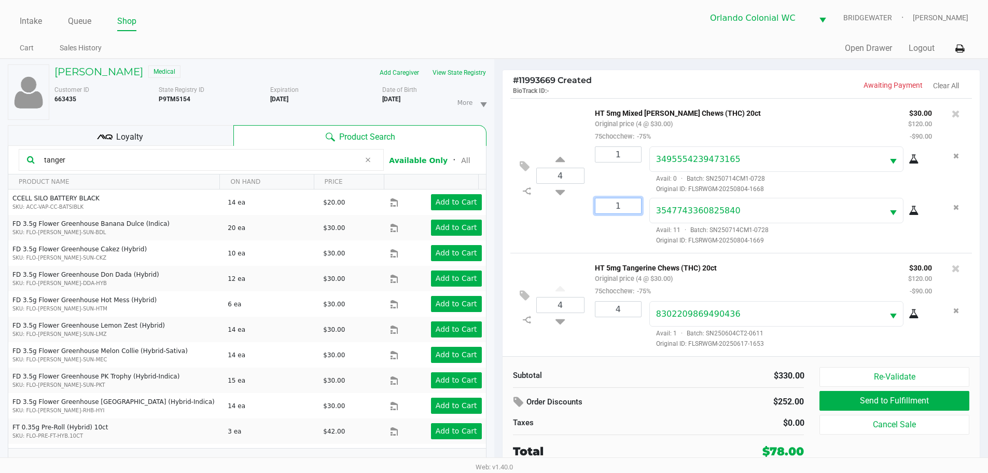
click at [609, 208] on input "1" at bounding box center [619, 205] width 46 height 15
type input "3"
click at [597, 228] on div "[PERSON_NAME] Medical Add Caregiver View State Registry Customer ID 663435 Stat…" at bounding box center [494, 271] width 988 height 425
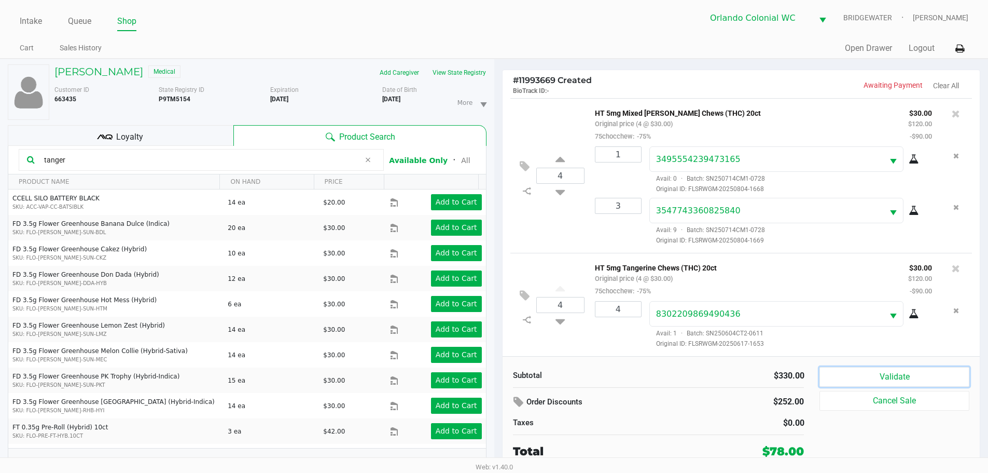
click at [917, 374] on button "Validate" at bounding box center [894, 377] width 149 height 20
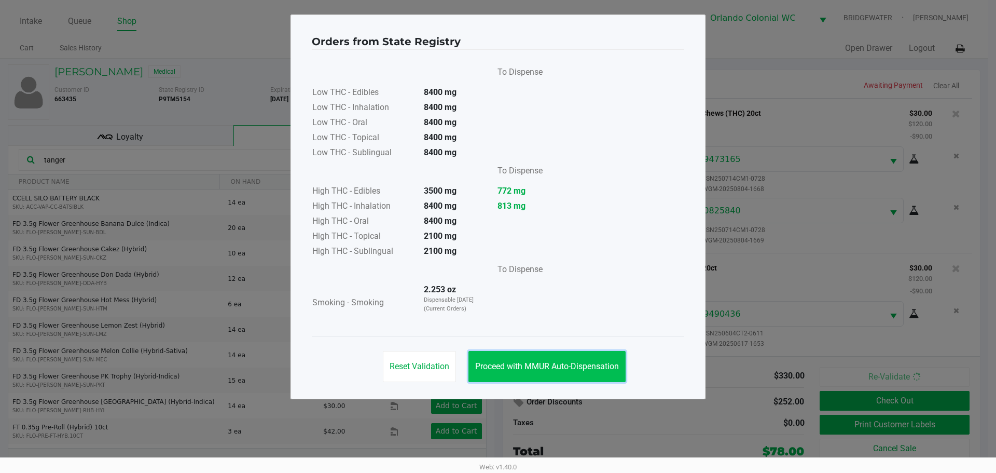
click at [555, 355] on button "Proceed with MMUR Auto-Dispensation" at bounding box center [547, 366] width 157 height 31
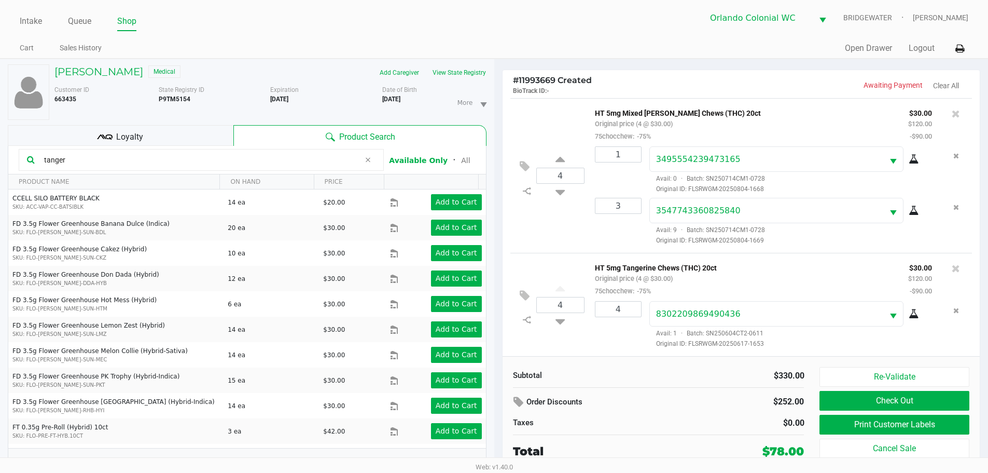
click at [210, 139] on div "Loyalty" at bounding box center [121, 135] width 226 height 21
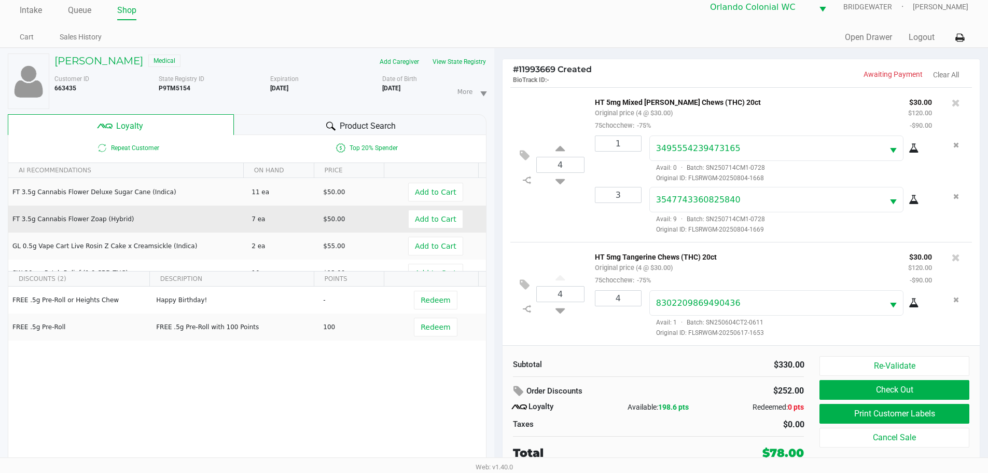
scroll to position [0, 0]
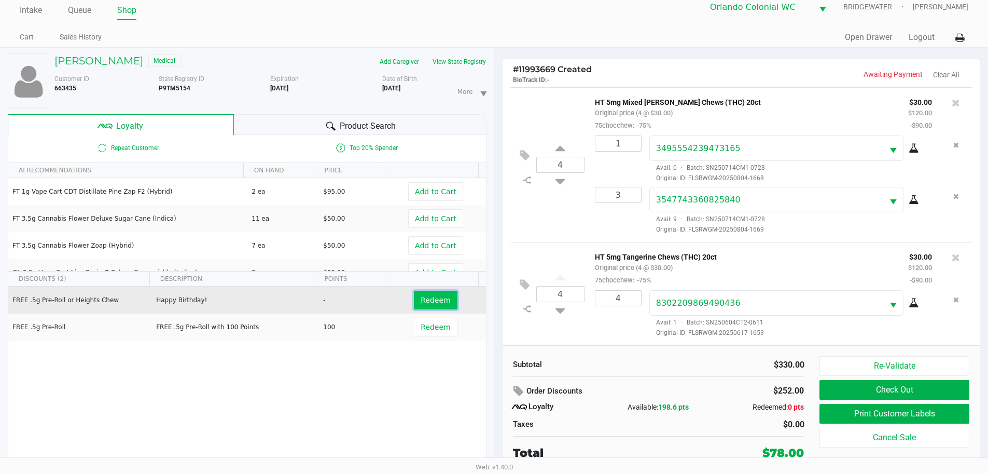
click at [421, 304] on span "Redeem" at bounding box center [436, 300] width 30 height 8
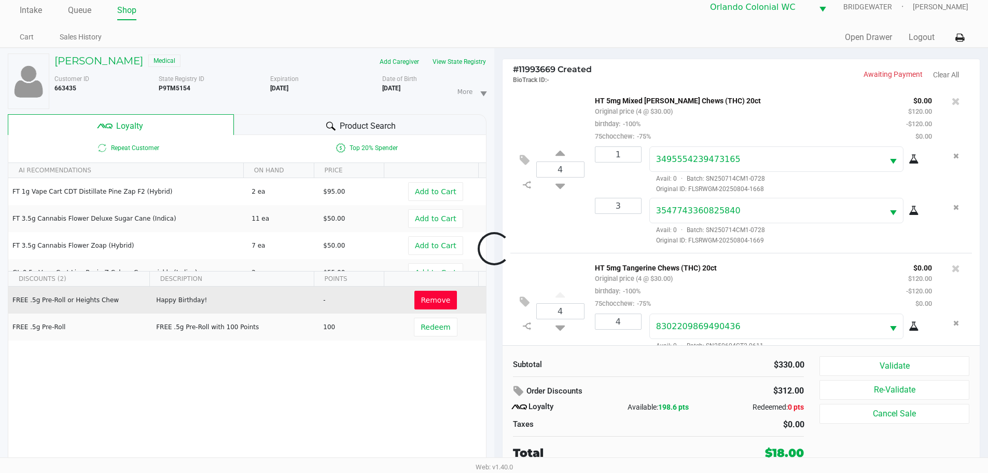
scroll to position [129, 0]
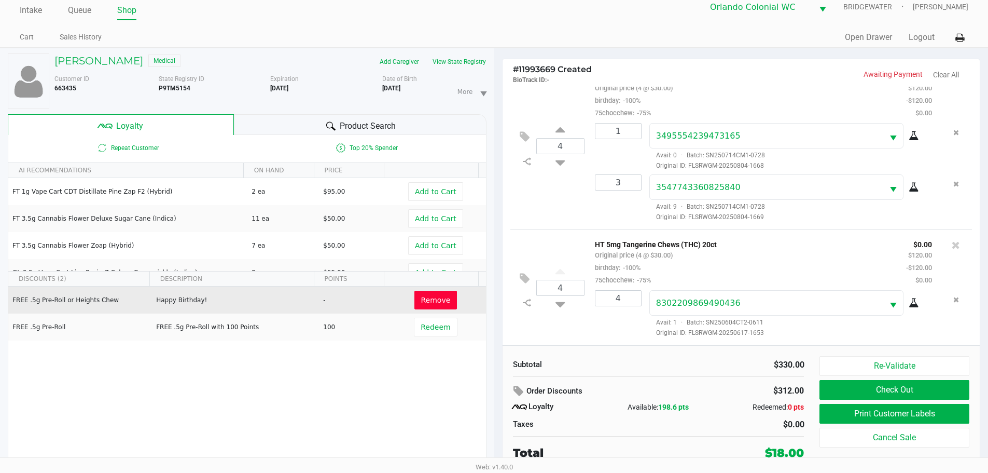
click at [430, 307] on button "Remove" at bounding box center [436, 300] width 43 height 19
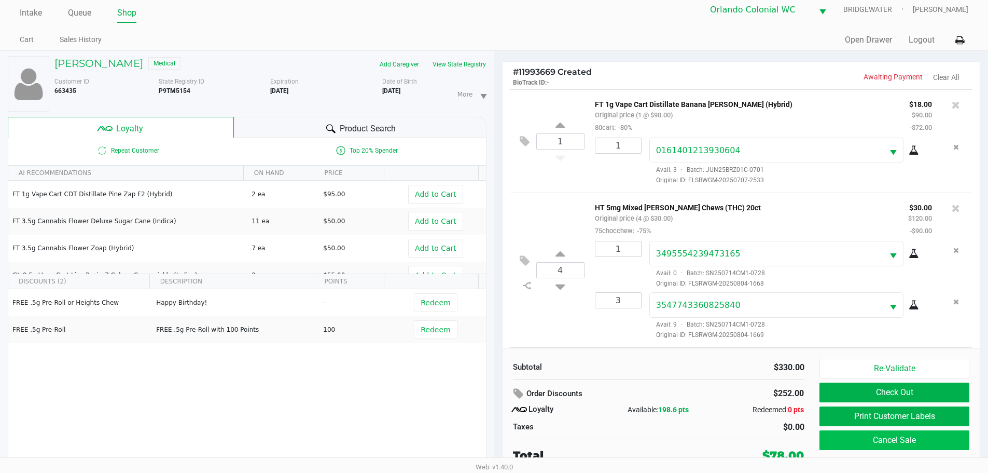
scroll to position [11, 0]
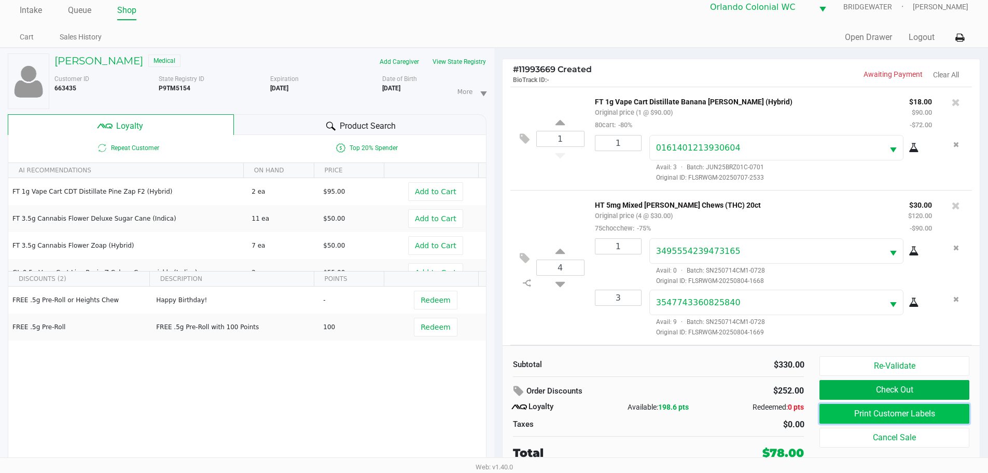
click at [909, 415] on button "Print Customer Labels" at bounding box center [894, 414] width 149 height 20
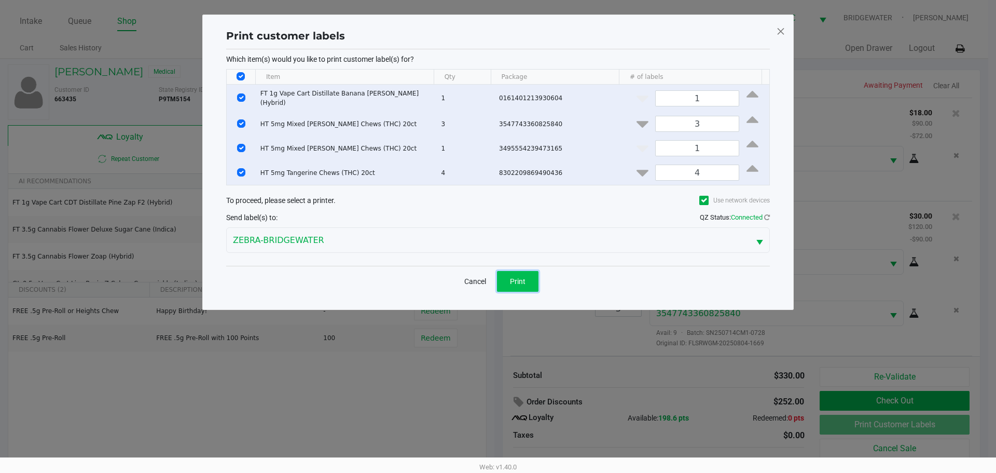
click at [527, 277] on button "Print" at bounding box center [518, 281] width 42 height 21
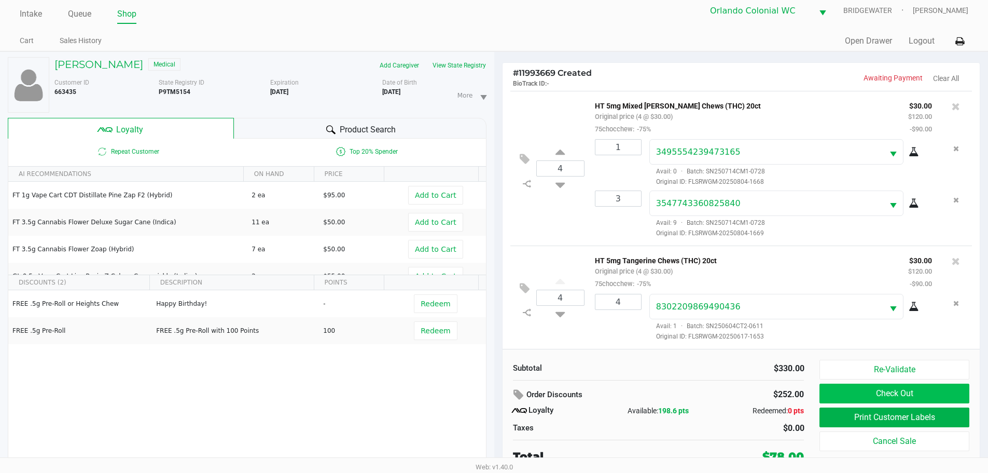
scroll to position [11, 0]
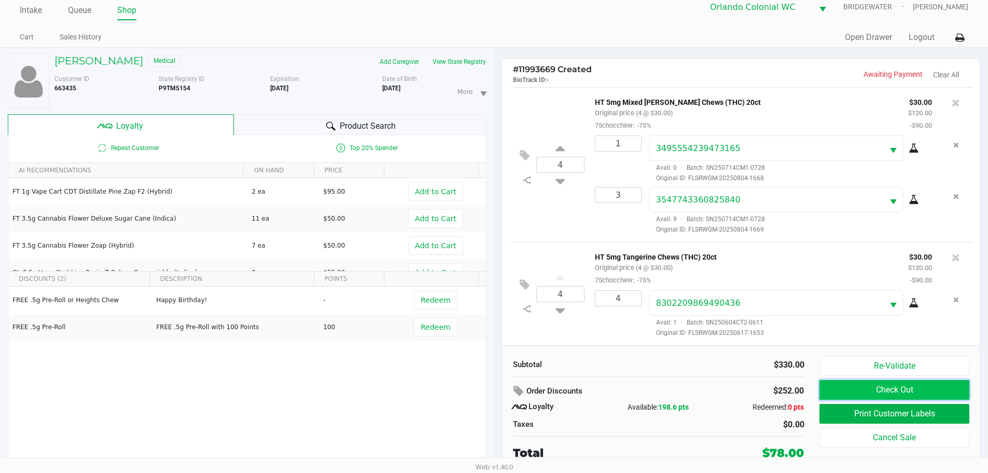
click at [835, 392] on button "Check Out" at bounding box center [894, 390] width 149 height 20
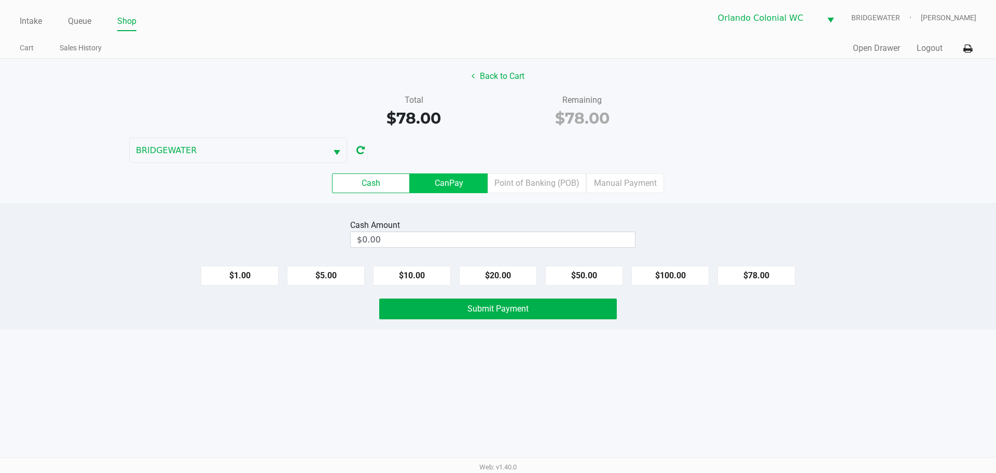
click at [447, 184] on label "CanPay" at bounding box center [449, 183] width 78 height 20
click at [0, 0] on 2 "CanPay" at bounding box center [0, 0] width 0 height 0
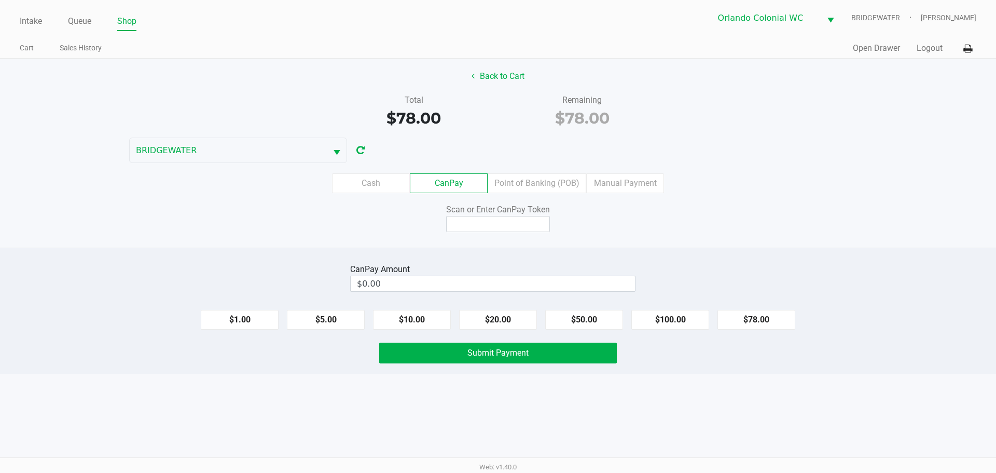
drag, startPoint x: 498, startPoint y: 156, endPoint x: 506, endPoint y: 155, distance: 9.0
click at [498, 156] on div "Back to Cart Total $78.00 Remaining $78.00 BRIDGEWATER Cash CanPay Point of Ban…" at bounding box center [498, 153] width 996 height 189
click at [259, 248] on div "CanPay Amount $0.00 $1.00 $5.00 $10.00 $20.00 $50.00 $100.00 $78.00 Submit Paym…" at bounding box center [498, 310] width 996 height 126
drag, startPoint x: 317, startPoint y: 239, endPoint x: 389, endPoint y: 229, distance: 72.3
click at [317, 238] on div "Back to Cart Total $78.00 Remaining $78.00 BRIDGEWATER Cash CanPay Point of Ban…" at bounding box center [498, 153] width 996 height 189
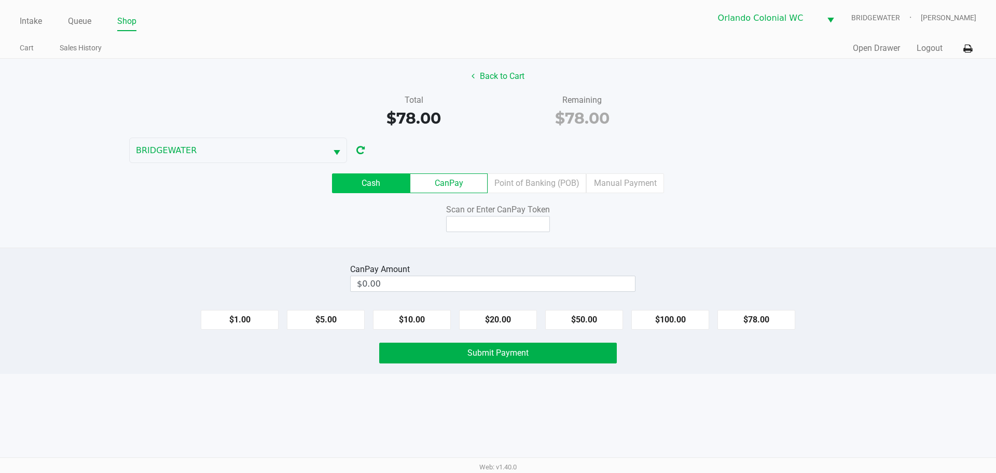
click at [367, 185] on label "Cash" at bounding box center [371, 183] width 78 height 20
click at [0, 0] on 0 "Cash" at bounding box center [0, 0] width 0 height 0
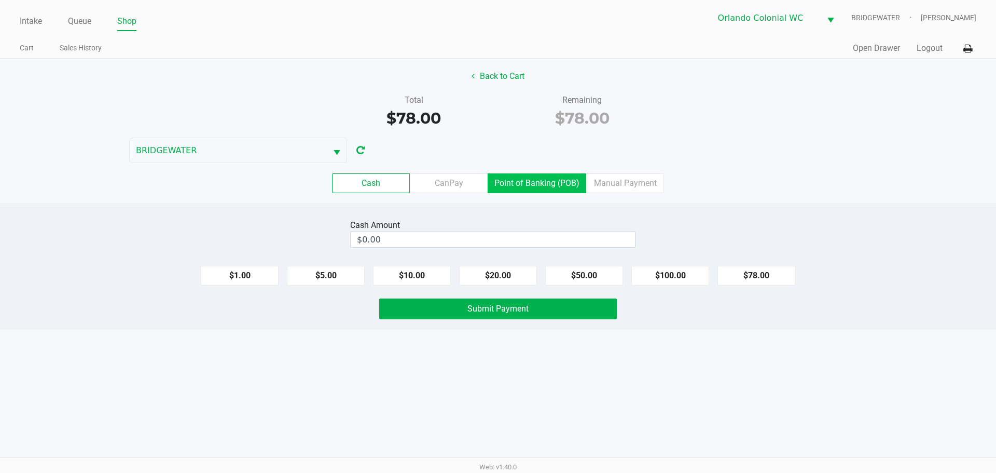
click at [538, 189] on label "Point of Banking (POB)" at bounding box center [537, 183] width 99 height 20
click at [0, 0] on 7 "Point of Banking (POB)" at bounding box center [0, 0] width 0 height 0
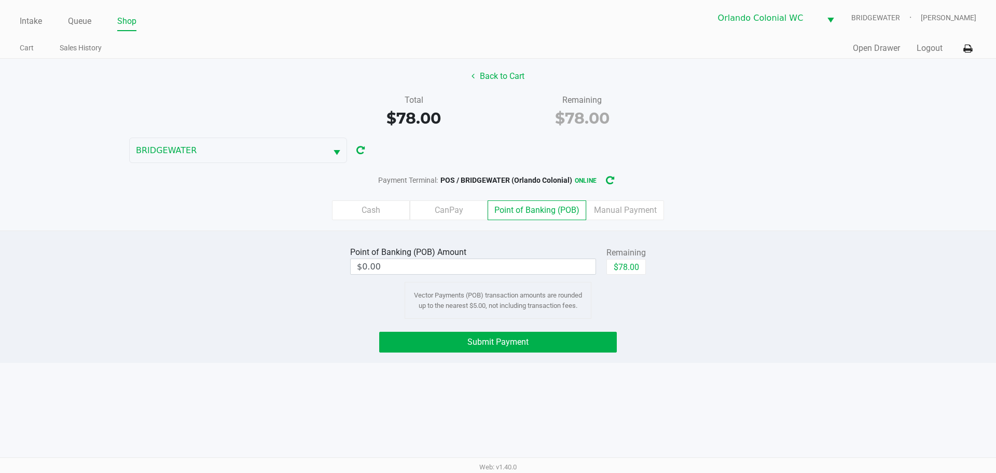
click at [638, 257] on div "Remaining" at bounding box center [626, 252] width 39 height 12
click at [627, 271] on button "$78.00" at bounding box center [626, 267] width 39 height 16
type input "$78.00"
click at [521, 342] on span "Submit Payment" at bounding box center [497, 342] width 61 height 10
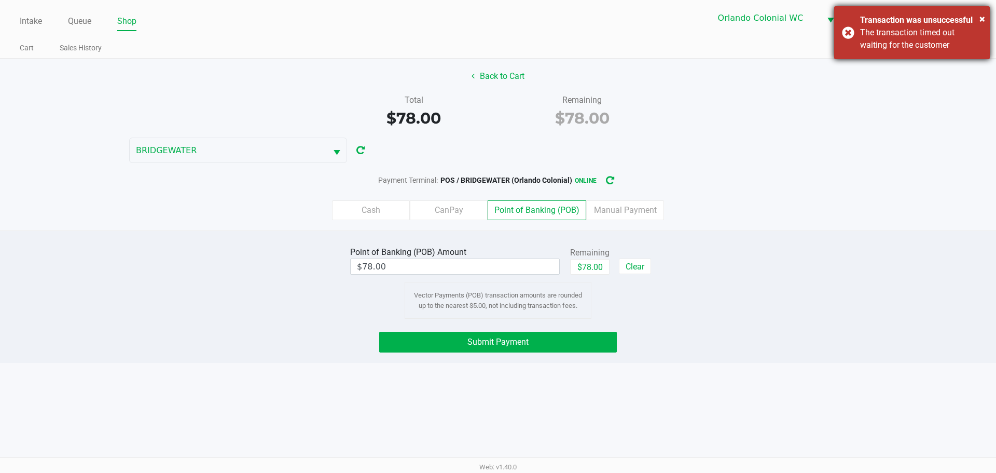
click at [868, 31] on div "The transaction timed out waiting for the customer" at bounding box center [921, 38] width 122 height 25
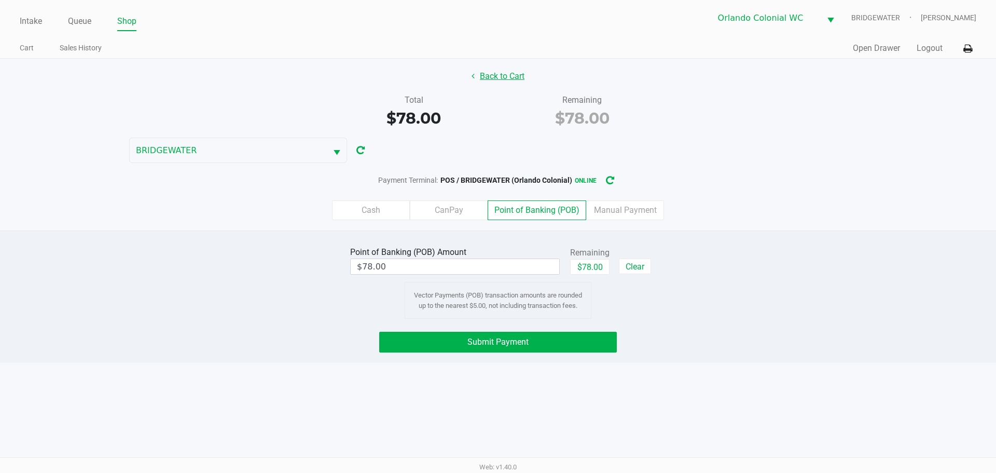
click at [560, 342] on button "Submit Payment" at bounding box center [498, 342] width 238 height 21
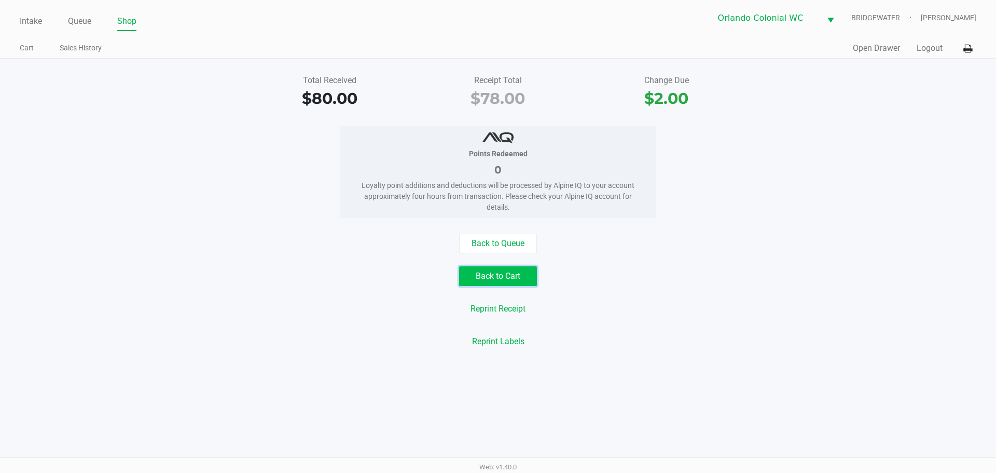
click at [500, 273] on button "Back to Cart" at bounding box center [498, 276] width 78 height 20
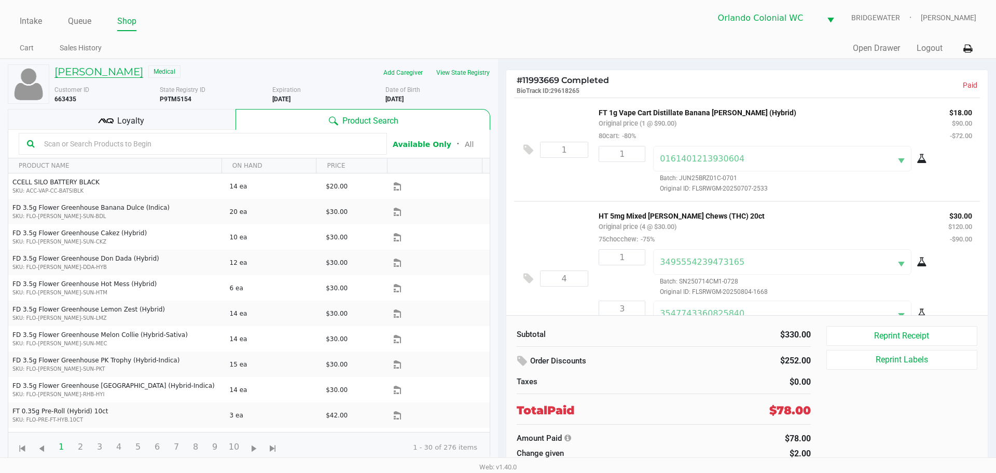
click at [105, 67] on h5 "[PERSON_NAME]" at bounding box center [98, 71] width 89 height 12
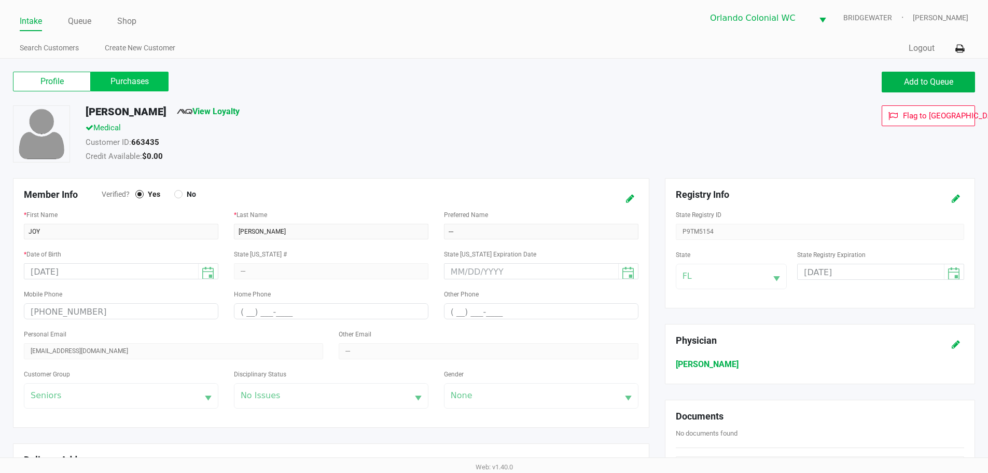
click at [119, 80] on label "Purchases" at bounding box center [130, 82] width 78 height 20
click at [0, 0] on 1 "Purchases" at bounding box center [0, 0] width 0 height 0
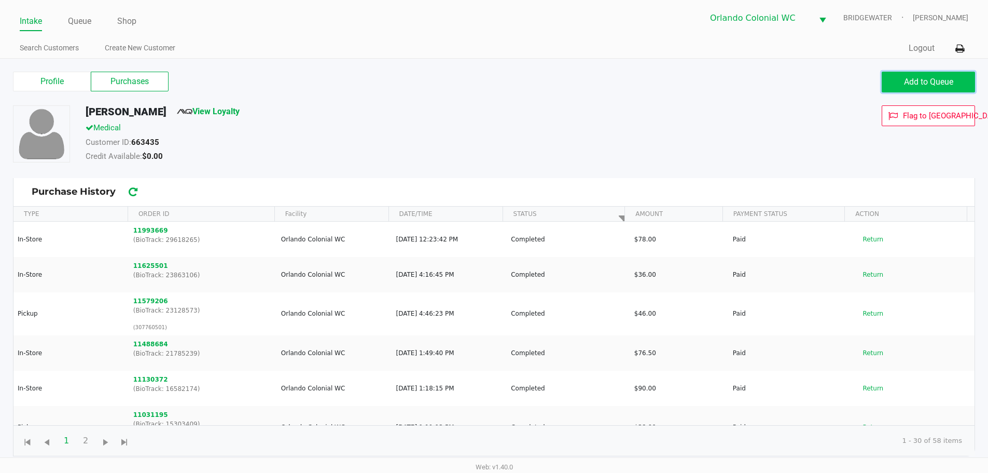
click at [912, 87] on button "Add to Queue" at bounding box center [928, 82] width 93 height 21
click at [914, 83] on span "Add to Queue" at bounding box center [928, 82] width 49 height 10
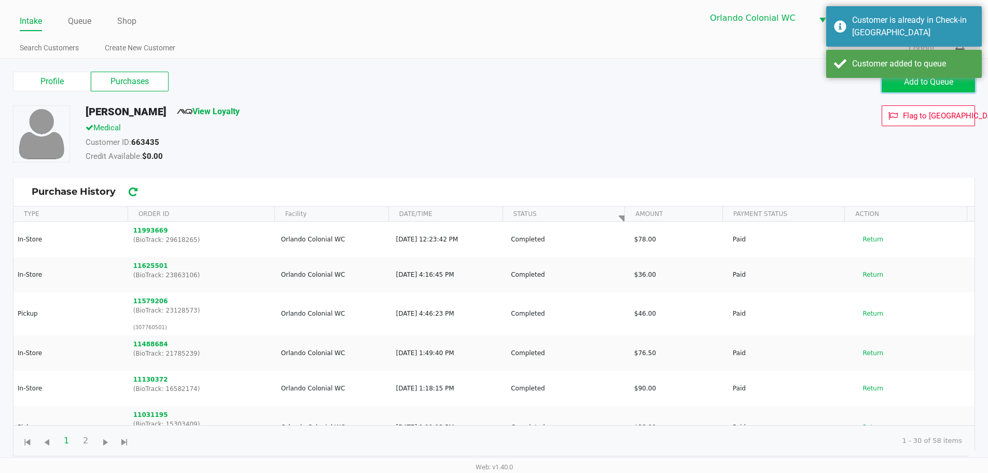
click at [900, 82] on button "Add to Queue" at bounding box center [928, 82] width 93 height 21
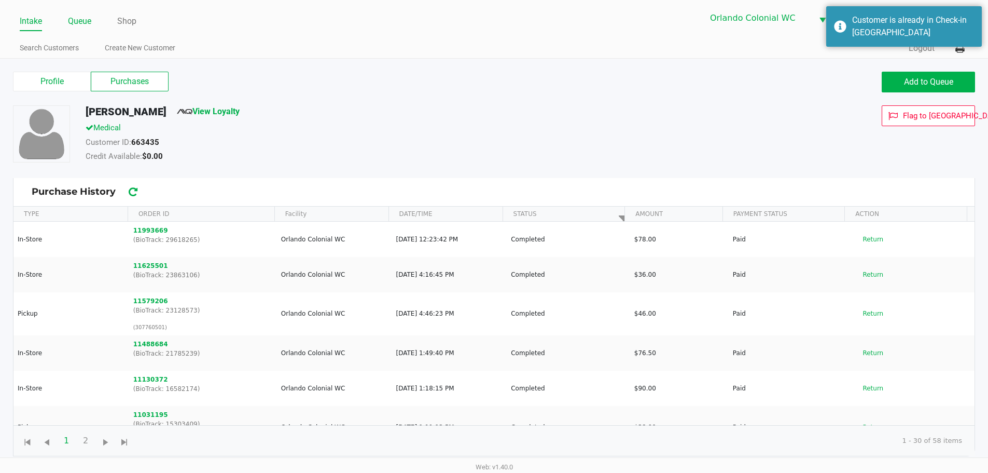
click at [74, 26] on link "Queue" at bounding box center [79, 21] width 23 height 15
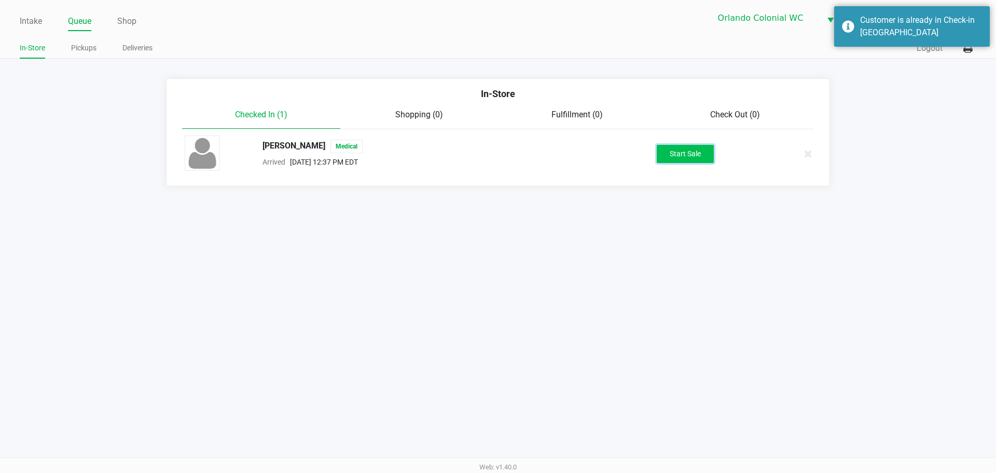
click at [693, 156] on button "Start Sale" at bounding box center [685, 154] width 57 height 18
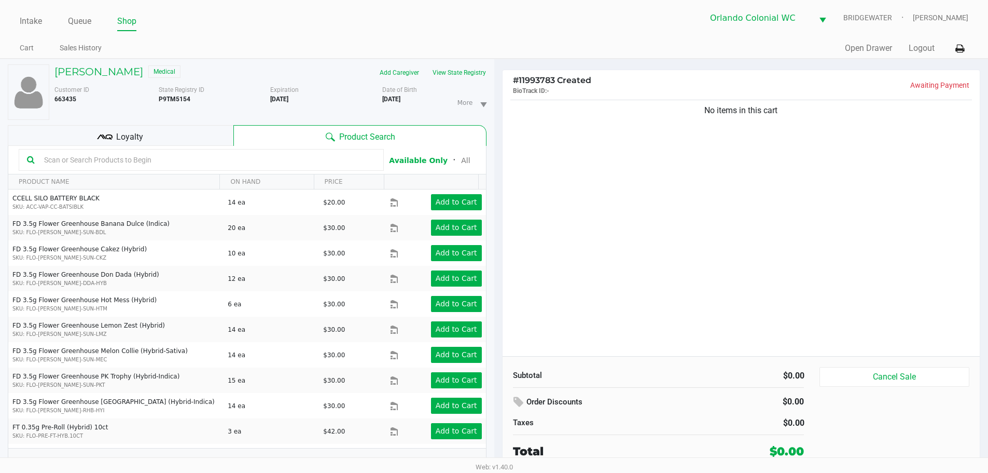
drag, startPoint x: 650, startPoint y: 261, endPoint x: 660, endPoint y: 261, distance: 10.4
click at [655, 257] on div "No items in this cart" at bounding box center [742, 227] width 478 height 258
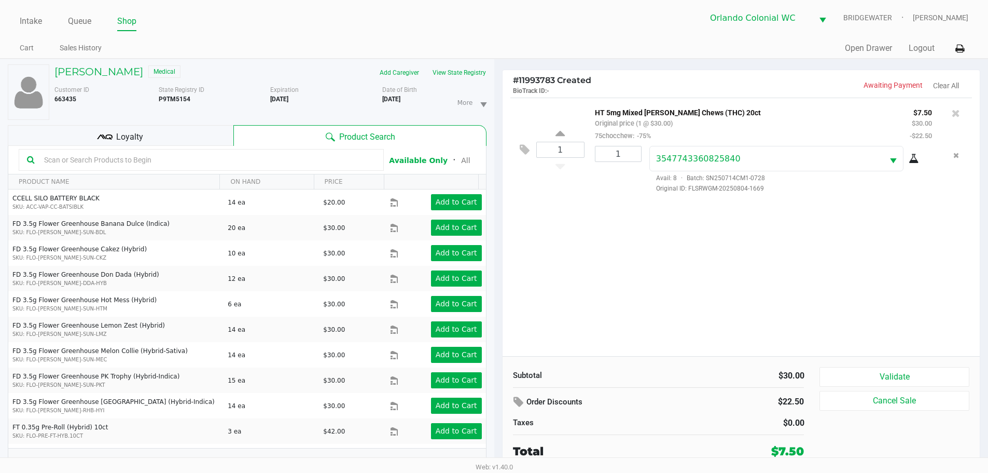
click at [157, 137] on div "Loyalty" at bounding box center [121, 135] width 226 height 21
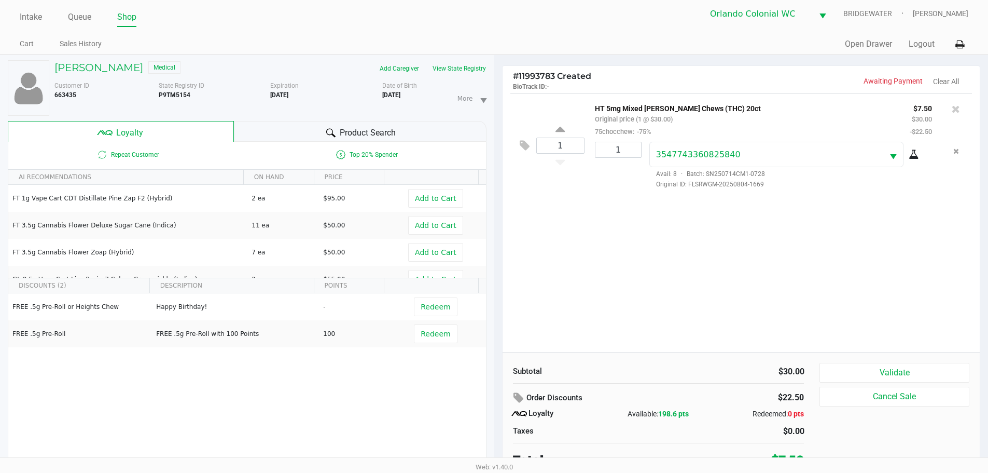
scroll to position [11, 0]
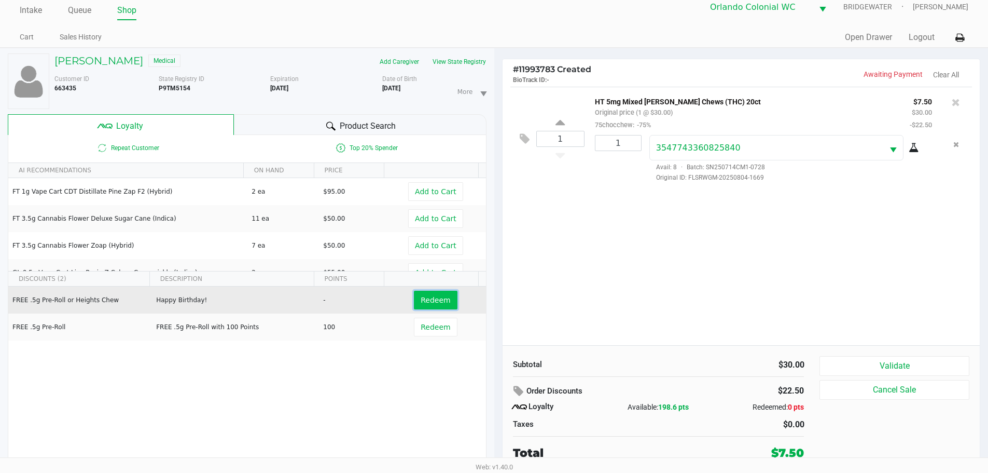
click at [428, 300] on span "Redeem" at bounding box center [436, 300] width 30 height 8
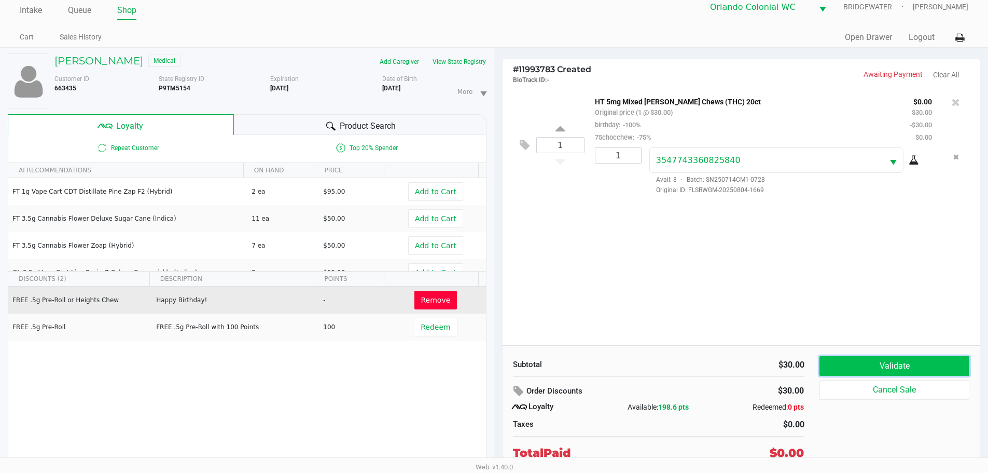
click at [918, 364] on button "Validate" at bounding box center [894, 366] width 149 height 20
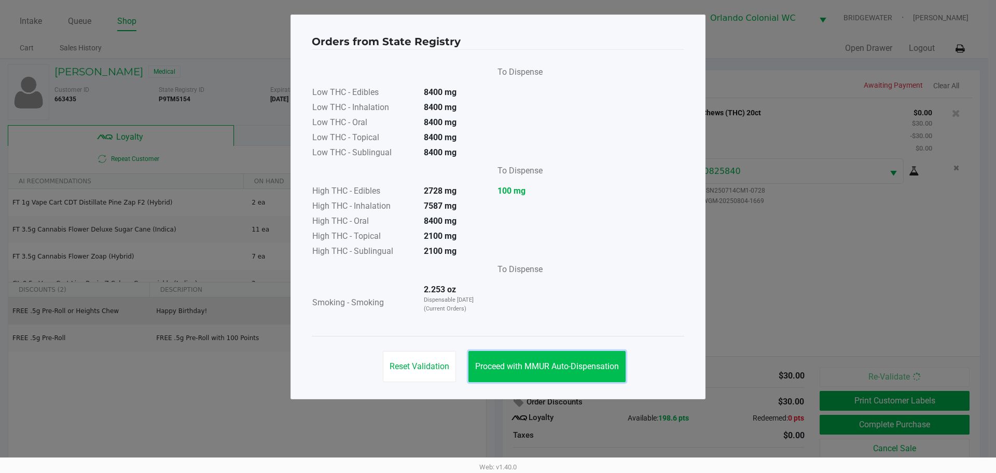
click at [571, 364] on span "Proceed with MMUR Auto-Dispensation" at bounding box center [547, 366] width 144 height 10
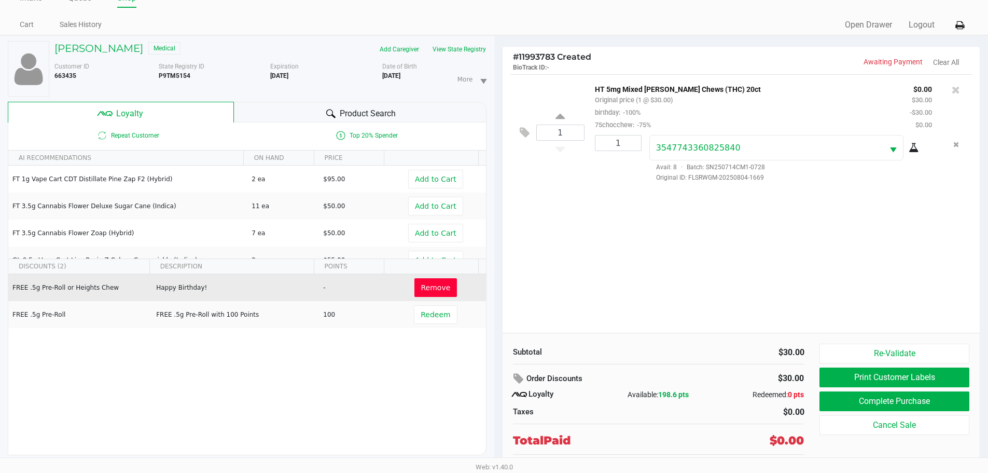
scroll to position [36, 0]
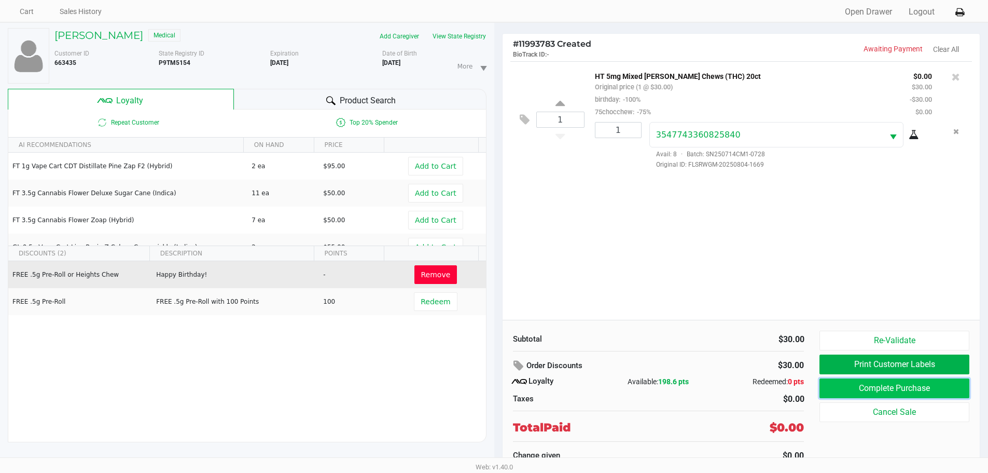
click at [896, 391] on button "Complete Purchase" at bounding box center [894, 388] width 149 height 20
click at [854, 321] on div "Subtotal $30.00 Order Discounts $30.00 Loyalty Available: 198.6 pts Redeemed: 0…" at bounding box center [742, 396] width 478 height 153
click at [920, 318] on div "1 HT 5mg Mixed [PERSON_NAME] Chews (THC) 20ct Original price (1 @ $30.00) birth…" at bounding box center [742, 190] width 478 height 258
drag, startPoint x: 696, startPoint y: 250, endPoint x: 676, endPoint y: 250, distance: 19.7
click at [693, 250] on div "1 HT 5mg Mixed [PERSON_NAME] Chews (THC) 20ct Original price (1 @ $30.00) birth…" at bounding box center [742, 190] width 478 height 258
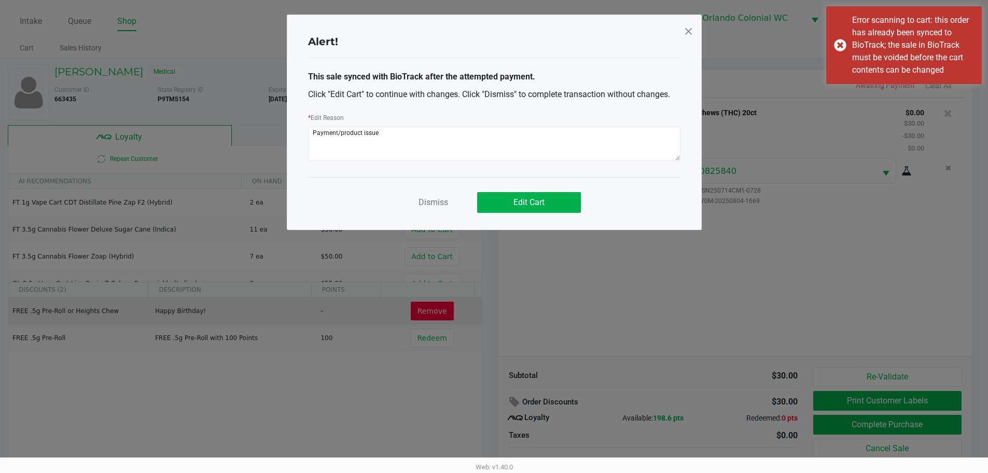
scroll to position [0, 0]
click at [541, 205] on span "Edit Cart" at bounding box center [532, 202] width 31 height 10
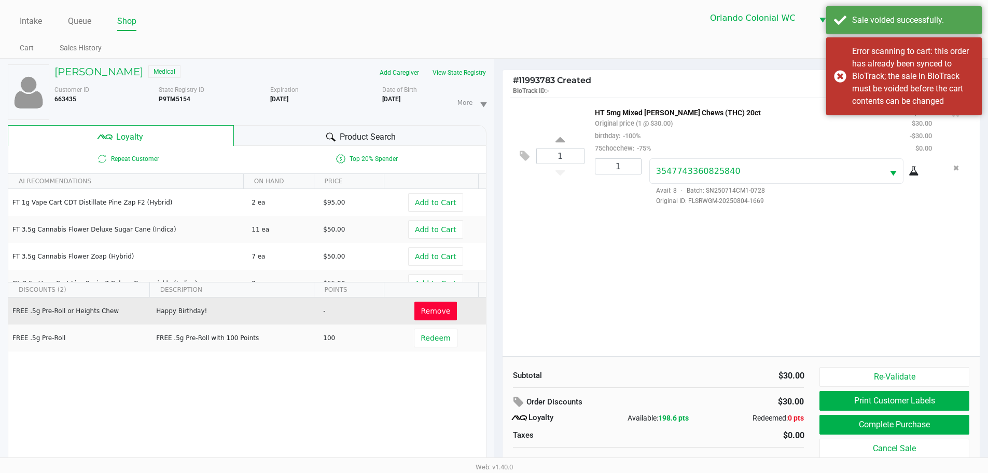
click at [713, 311] on div "1 HT 5mg Mixed [PERSON_NAME] Chews (THC) 20ct Original price (1 @ $30.00) birth…" at bounding box center [742, 227] width 478 height 258
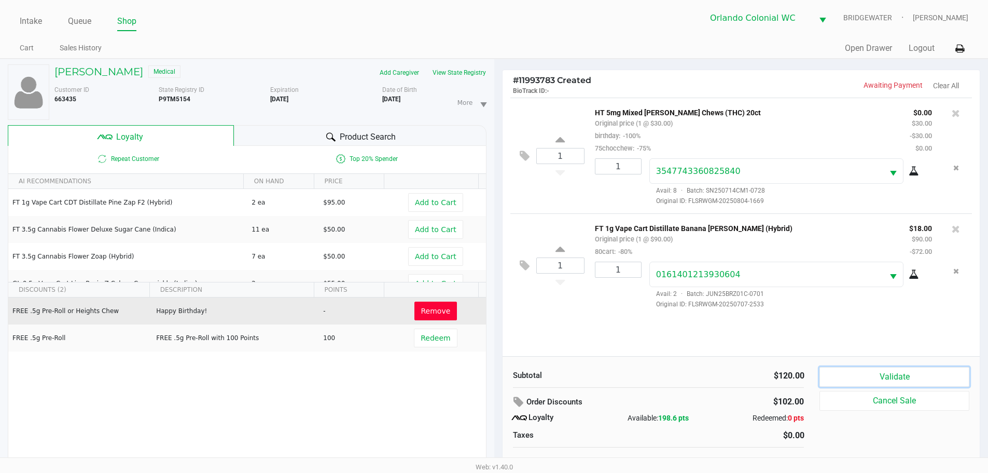
click at [898, 381] on button "Validate" at bounding box center [894, 377] width 149 height 20
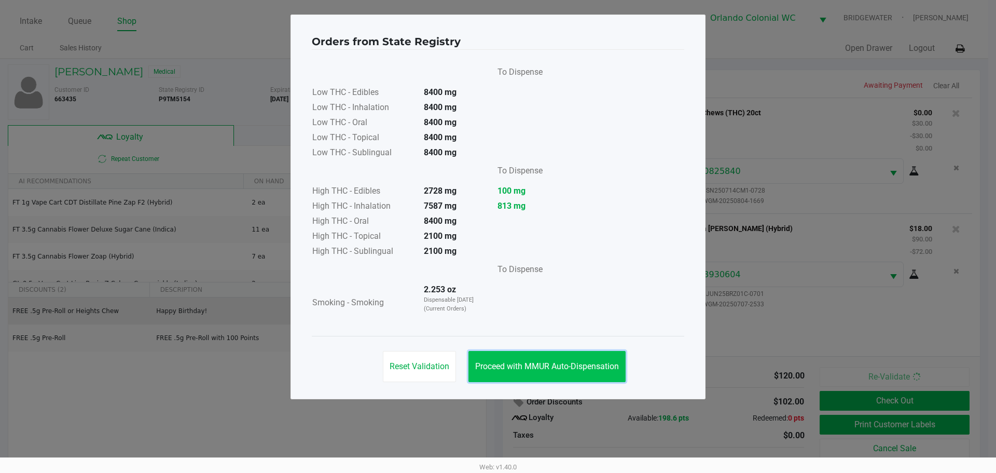
click at [554, 366] on span "Proceed with MMUR Auto-Dispensation" at bounding box center [547, 366] width 144 height 10
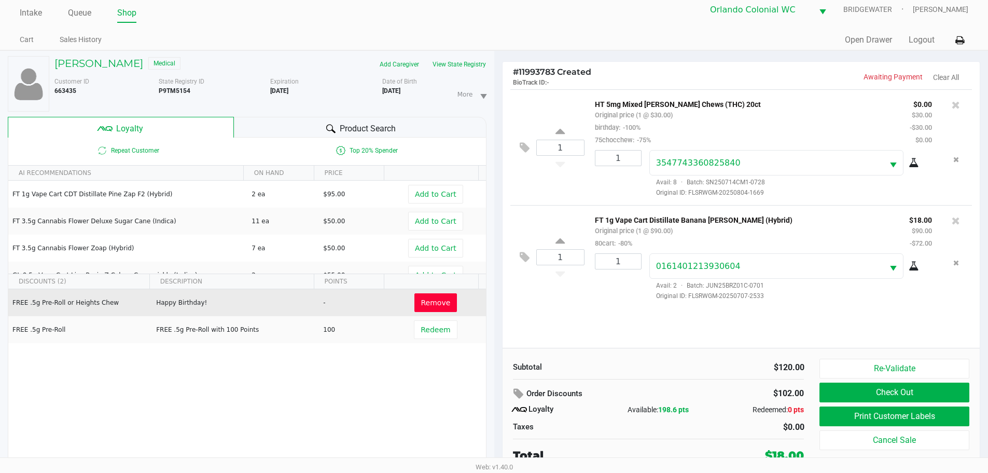
scroll to position [11, 0]
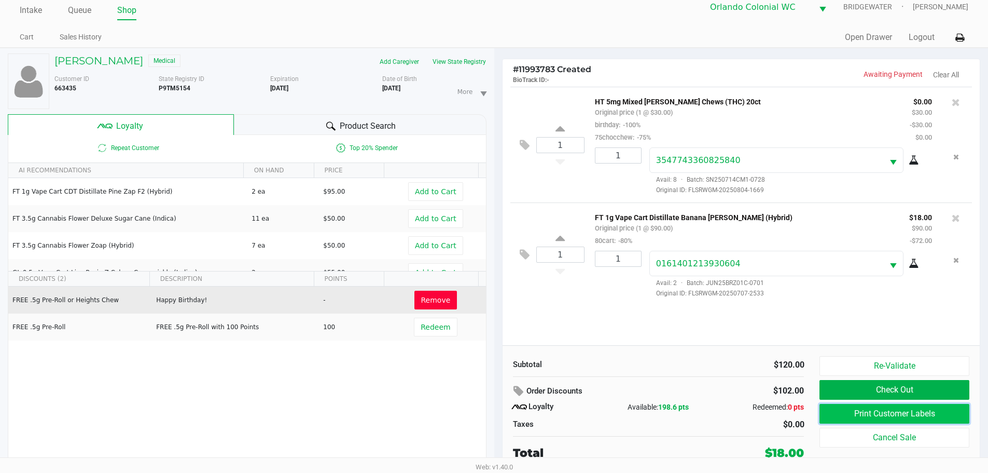
click at [884, 415] on button "Print Customer Labels" at bounding box center [894, 414] width 149 height 20
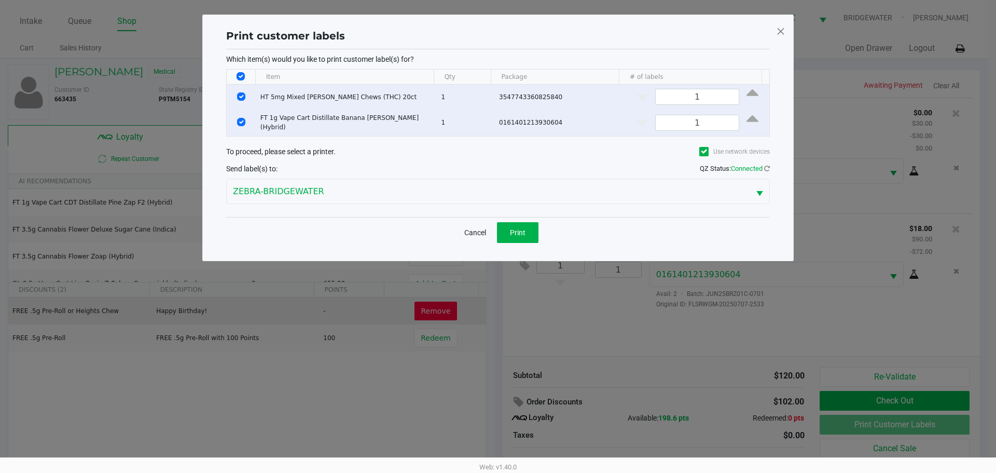
click at [246, 75] on th "Data table" at bounding box center [241, 77] width 29 height 15
click at [242, 78] on input "Select All Rows" at bounding box center [241, 76] width 8 height 8
checkbox input "false"
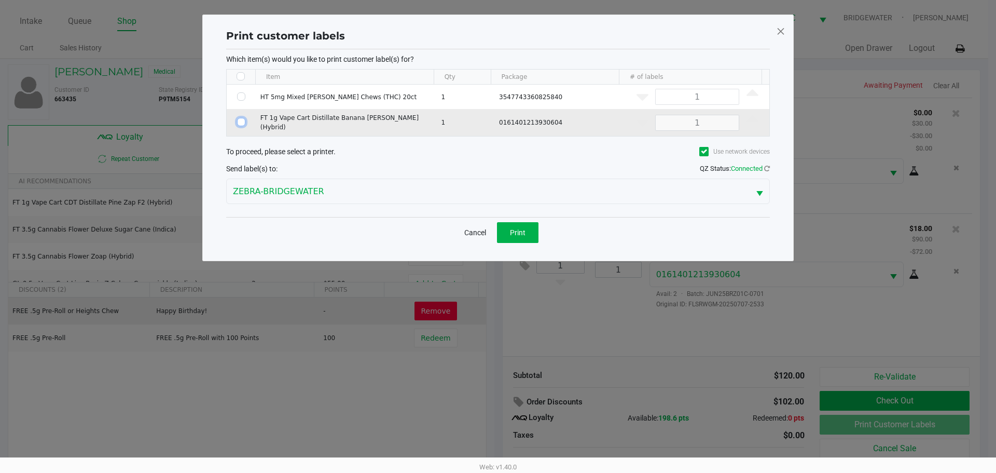
click at [242, 121] on input "Select Row" at bounding box center [241, 122] width 8 height 8
checkbox input "true"
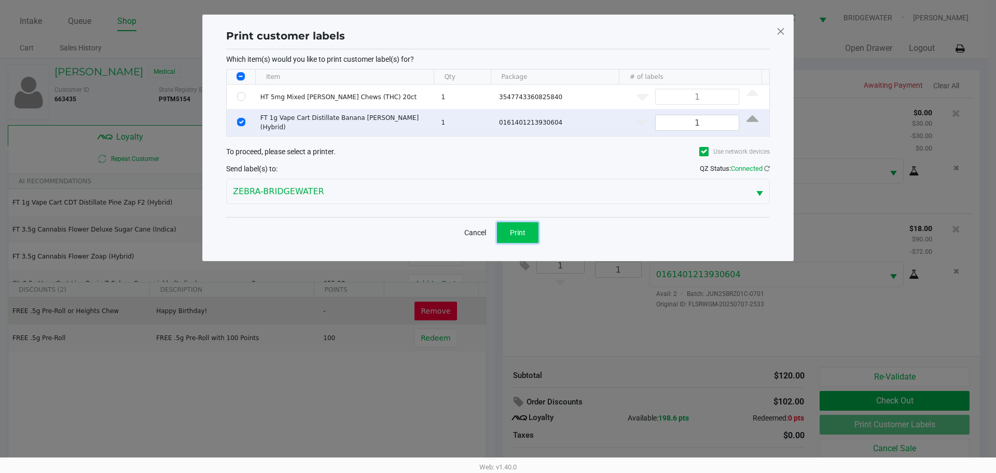
click at [514, 230] on span "Print" at bounding box center [518, 232] width 16 height 8
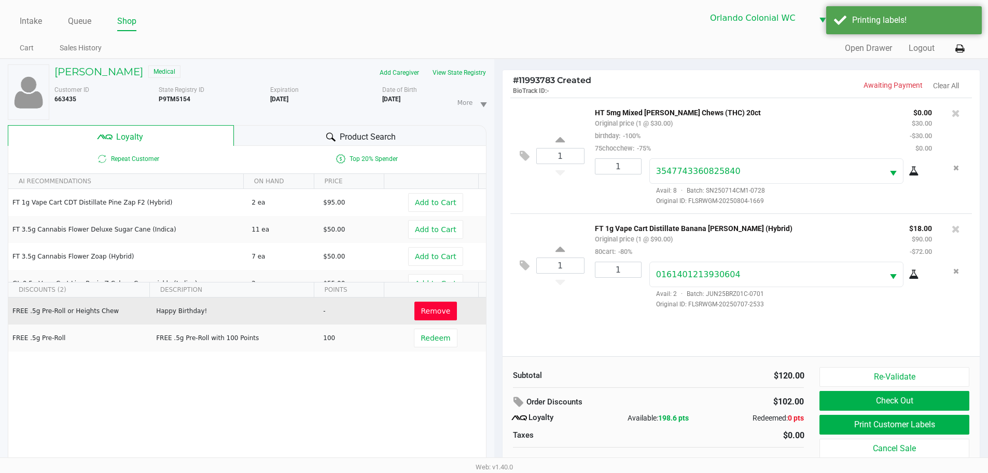
scroll to position [11, 0]
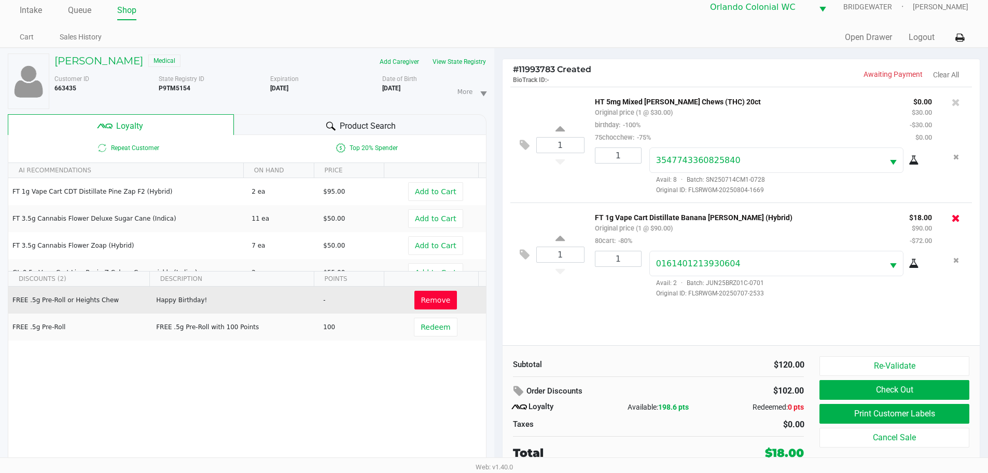
click at [956, 221] on icon at bounding box center [956, 218] width 8 height 10
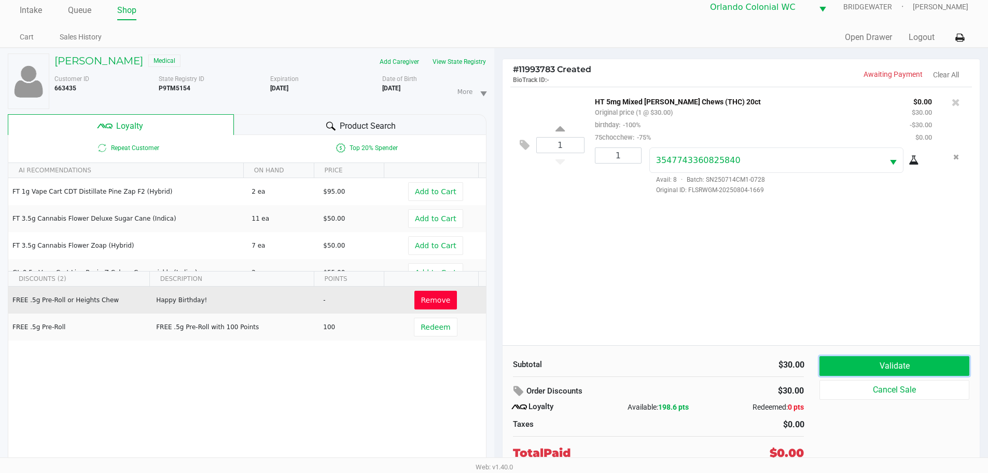
click at [885, 364] on button "Validate" at bounding box center [894, 366] width 149 height 20
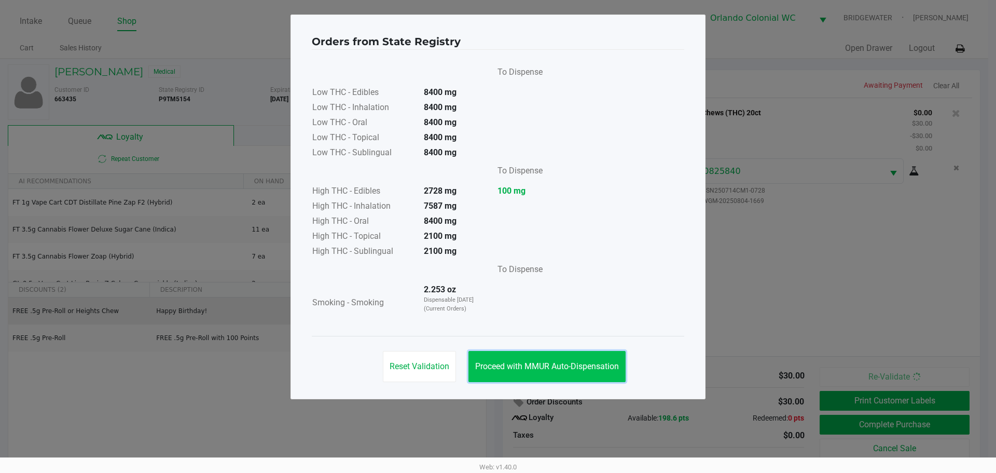
drag, startPoint x: 593, startPoint y: 371, endPoint x: 659, endPoint y: 350, distance: 69.2
click at [595, 370] on button "Proceed with MMUR Auto-Dispensation" at bounding box center [547, 366] width 157 height 31
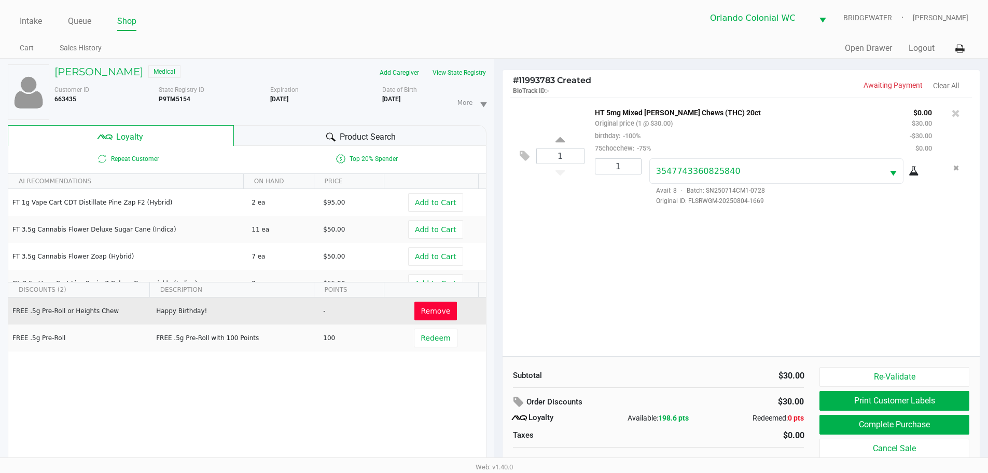
scroll to position [36, 0]
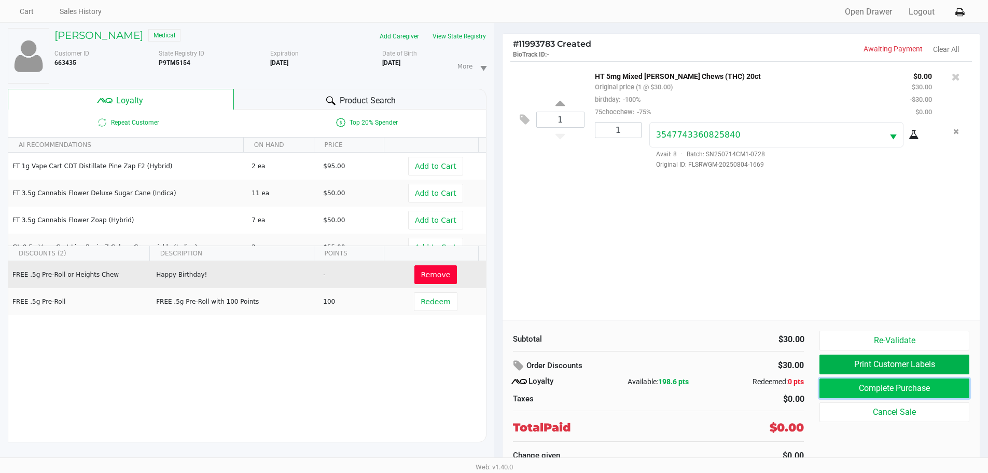
click at [848, 387] on button "Complete Purchase" at bounding box center [894, 388] width 149 height 20
